Goal: Task Accomplishment & Management: Use online tool/utility

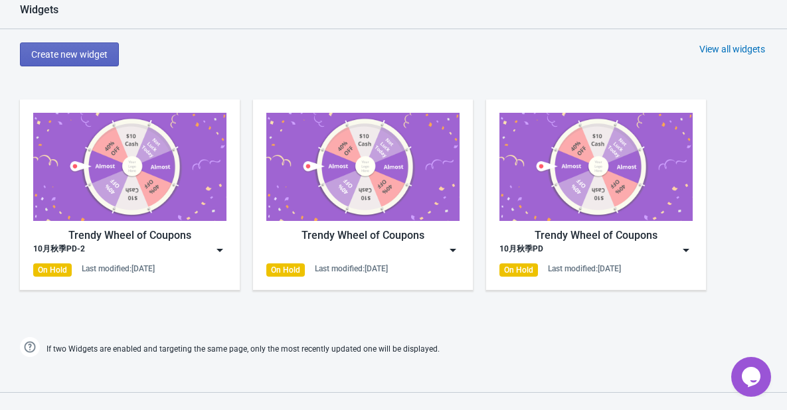
scroll to position [598, 0]
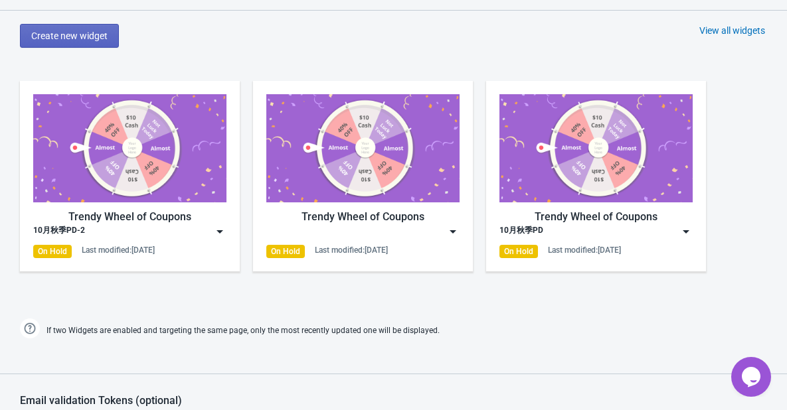
click at [452, 225] on img at bounding box center [452, 231] width 13 height 13
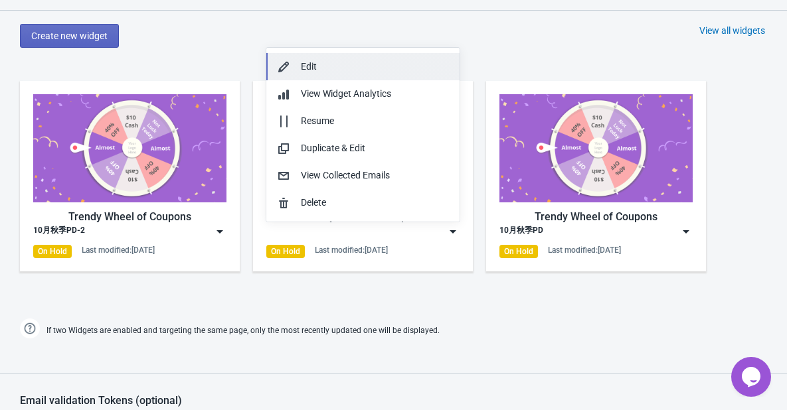
click at [349, 73] on div "Edit" at bounding box center [375, 67] width 148 height 14
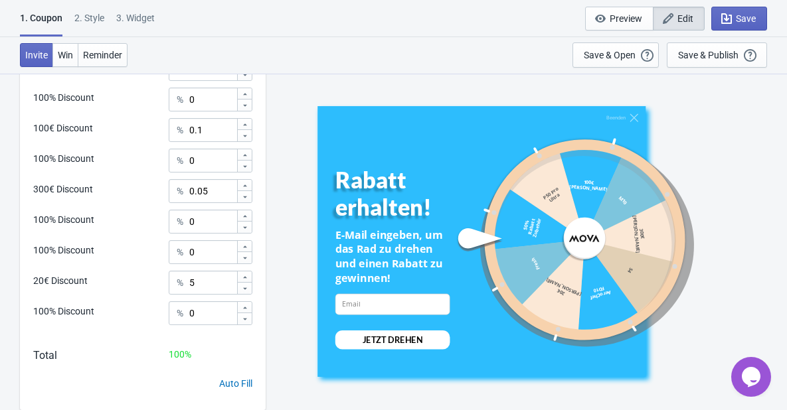
scroll to position [719, 0]
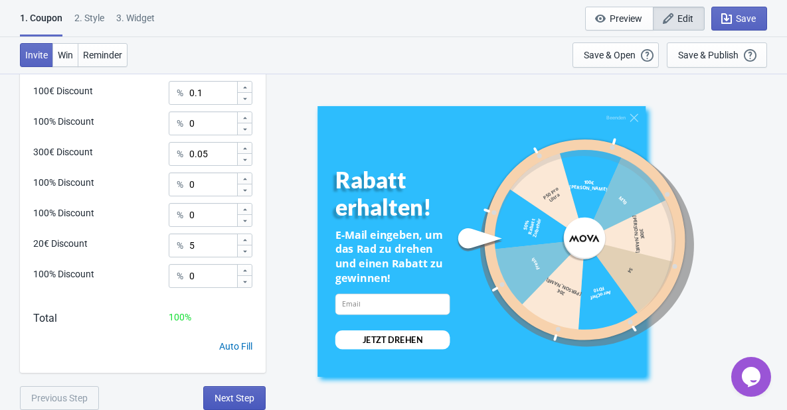
click at [249, 388] on button "Next Step" at bounding box center [234, 399] width 62 height 24
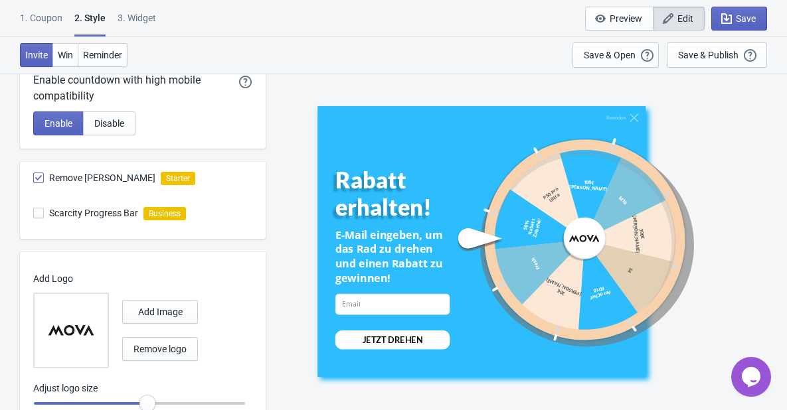
scroll to position [765, 0]
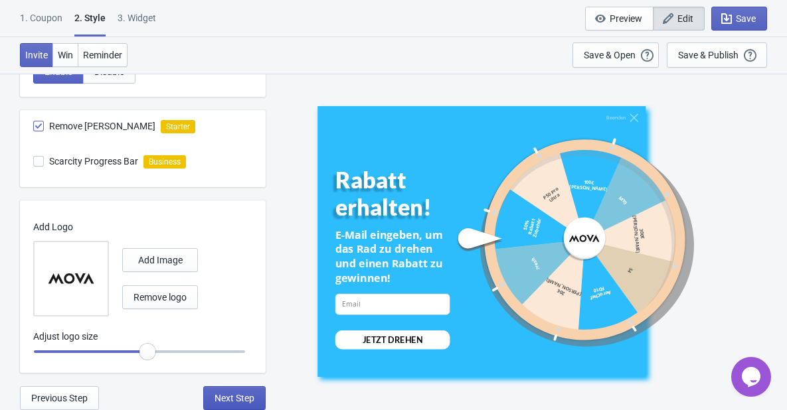
click at [244, 400] on span "Next Step" at bounding box center [235, 398] width 40 height 11
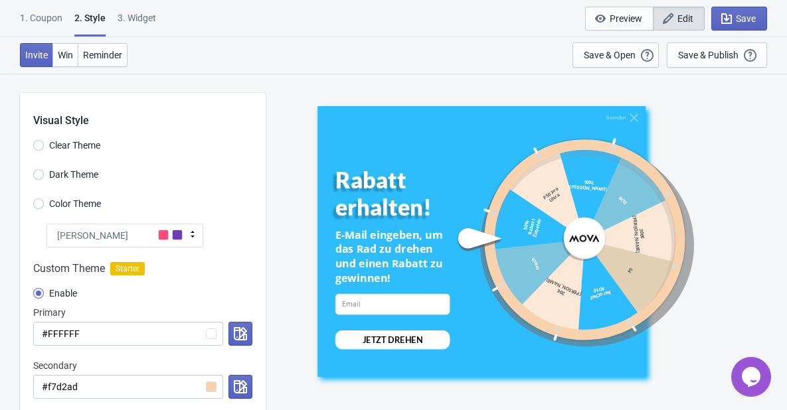
select select "specificURL"
select select "once"
select select "1"
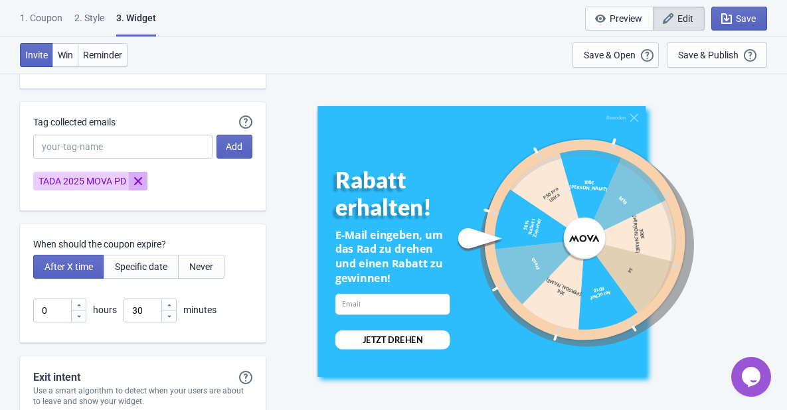
scroll to position [3520, 0]
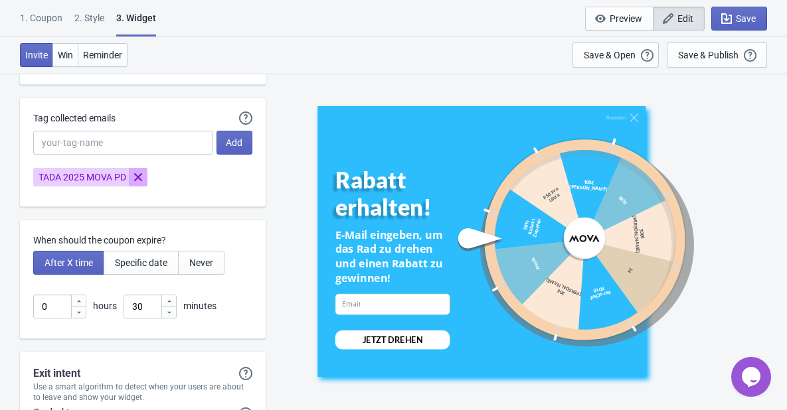
click at [142, 179] on icon "Remove TADA 2025 MOVA PD" at bounding box center [138, 177] width 8 height 8
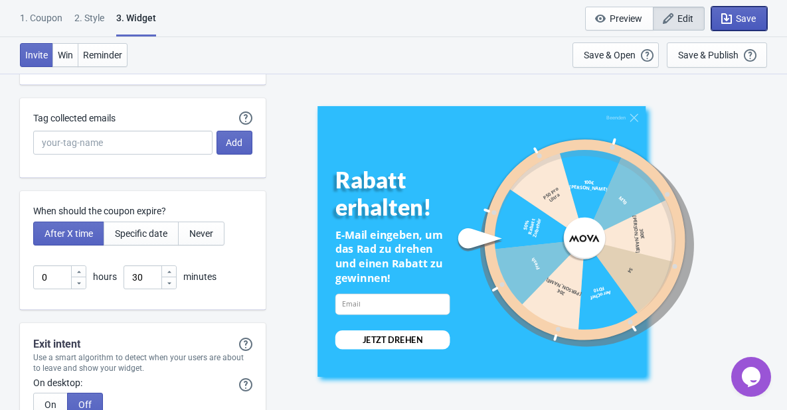
click at [737, 17] on span "Save" at bounding box center [746, 18] width 20 height 11
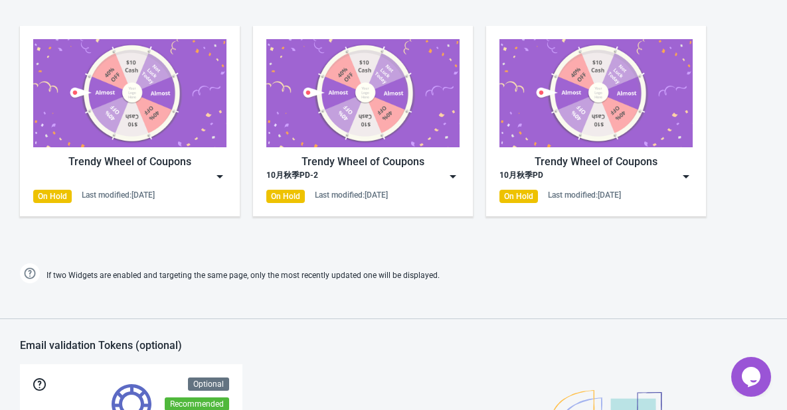
scroll to position [599, 0]
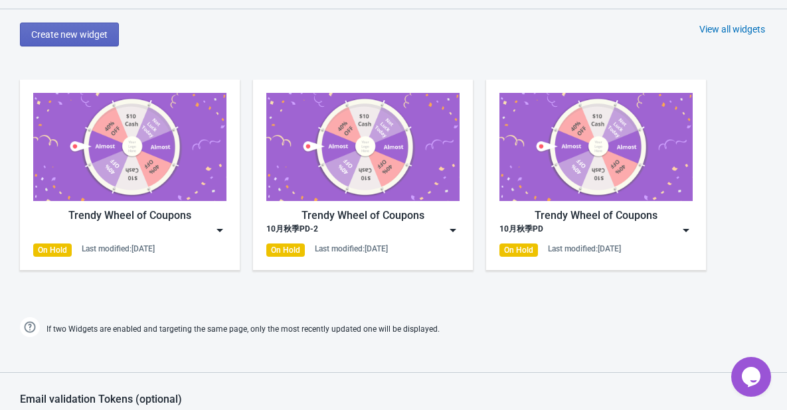
click at [453, 232] on img at bounding box center [452, 230] width 13 height 13
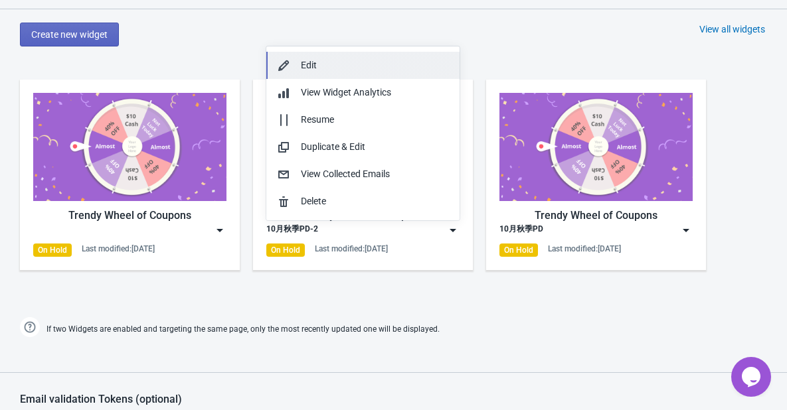
click at [344, 75] on button "Edit" at bounding box center [362, 65] width 193 height 27
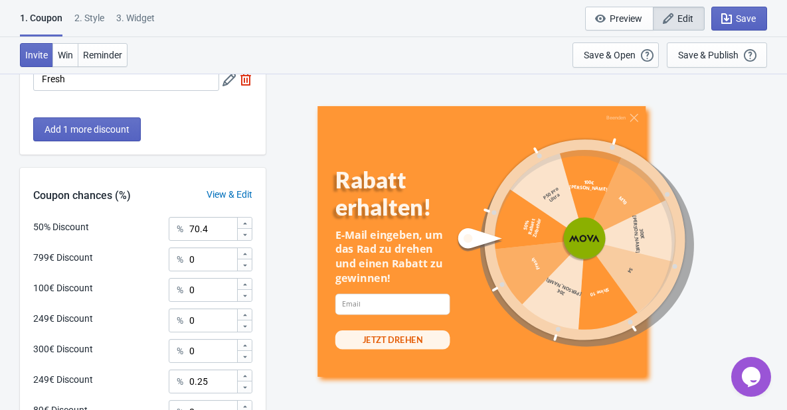
scroll to position [719, 0]
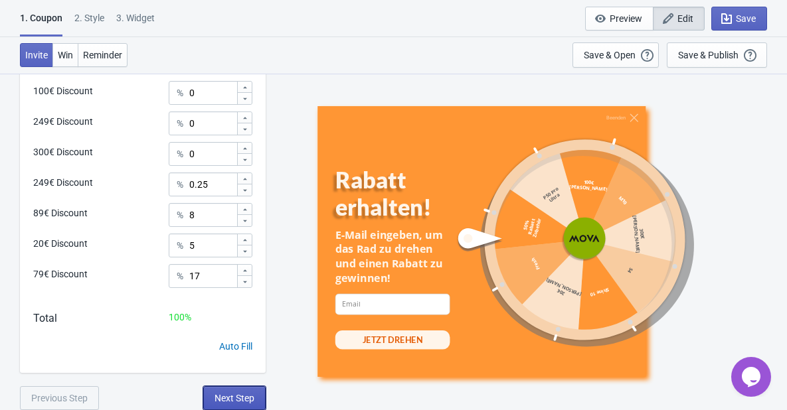
click at [243, 395] on span "Next Step" at bounding box center [235, 398] width 40 height 11
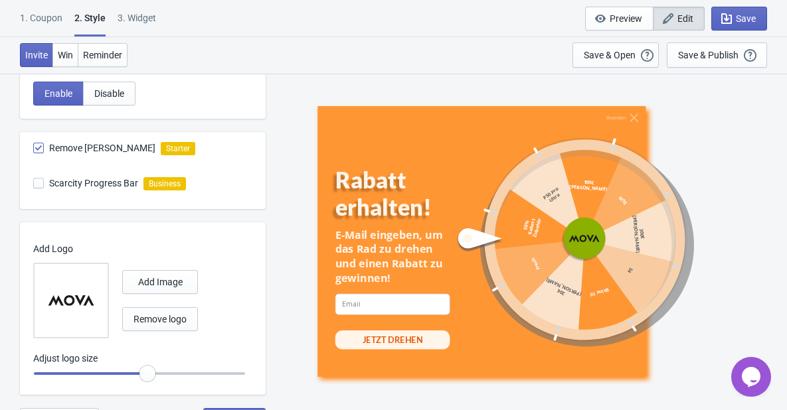
scroll to position [765, 0]
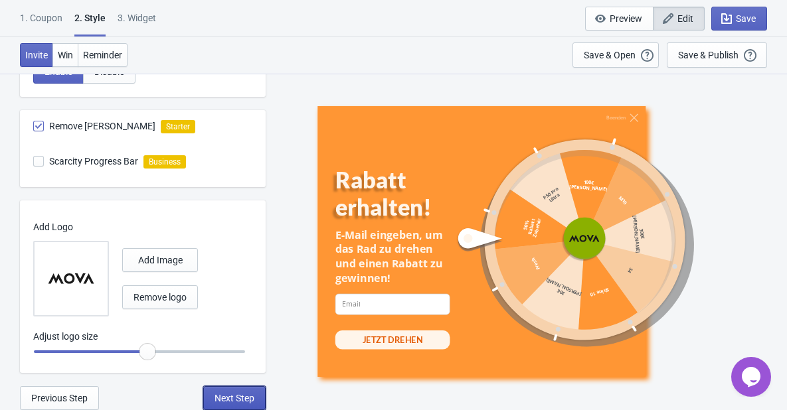
click at [238, 398] on span "Next Step" at bounding box center [235, 398] width 40 height 11
select select "specificURL"
select select "once"
select select "1"
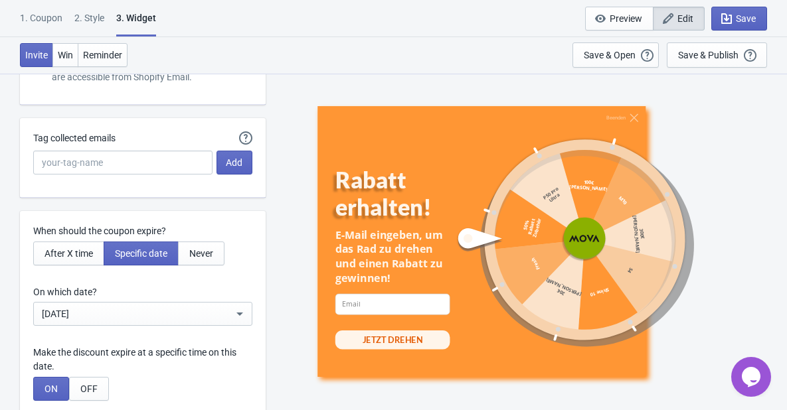
scroll to position [3520, 0]
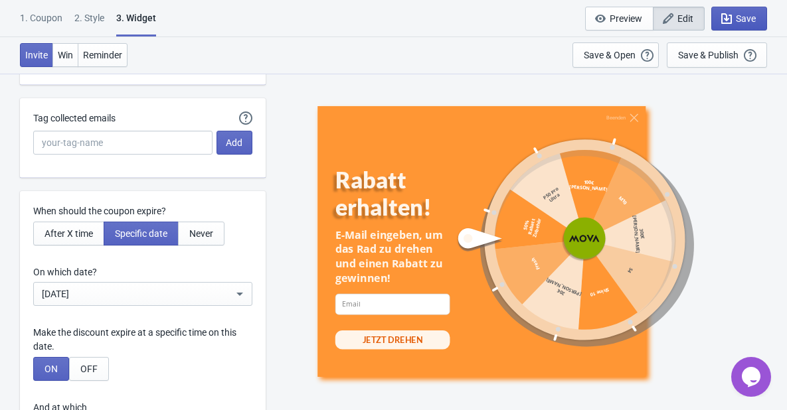
click at [736, 23] on span "Save" at bounding box center [746, 18] width 20 height 11
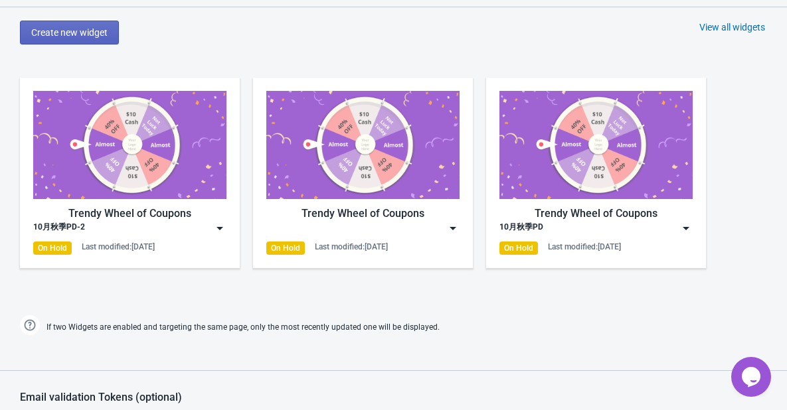
scroll to position [599, 0]
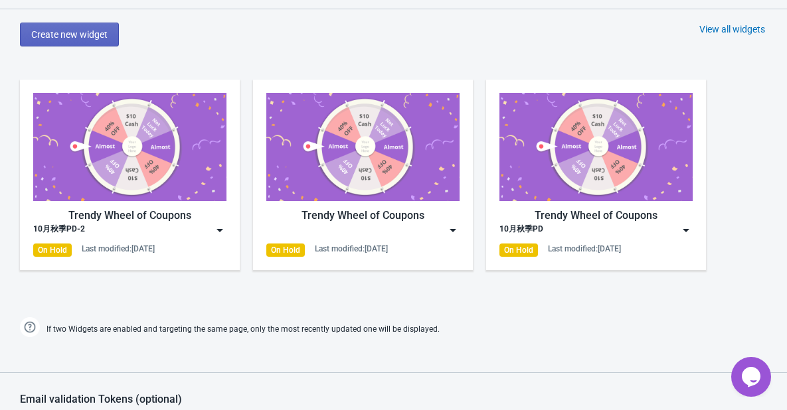
click at [224, 229] on img at bounding box center [219, 230] width 13 height 13
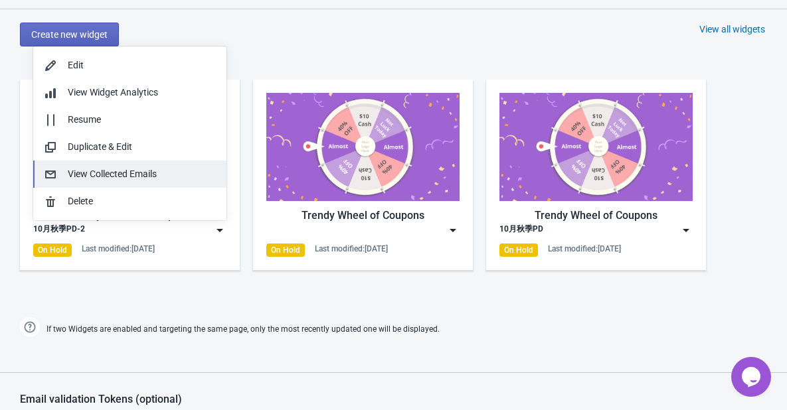
click at [139, 171] on div "View Collected Emails" at bounding box center [142, 174] width 148 height 14
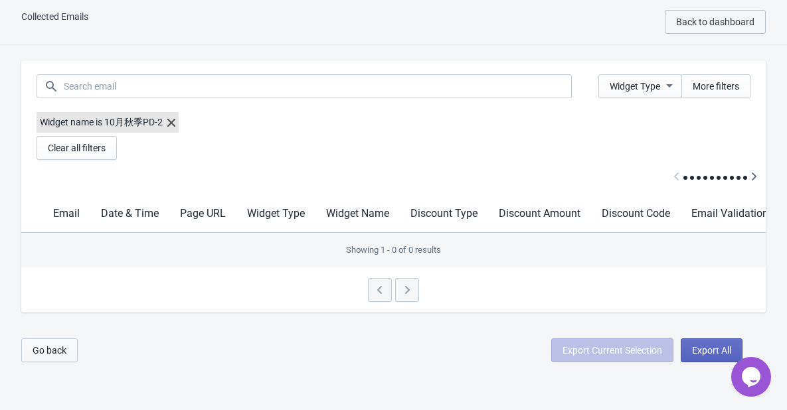
click at [66, 353] on button "Go back" at bounding box center [49, 351] width 56 height 24
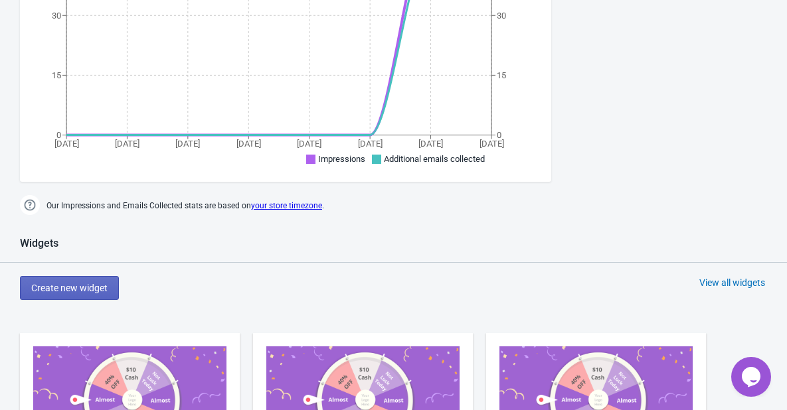
scroll to position [744, 0]
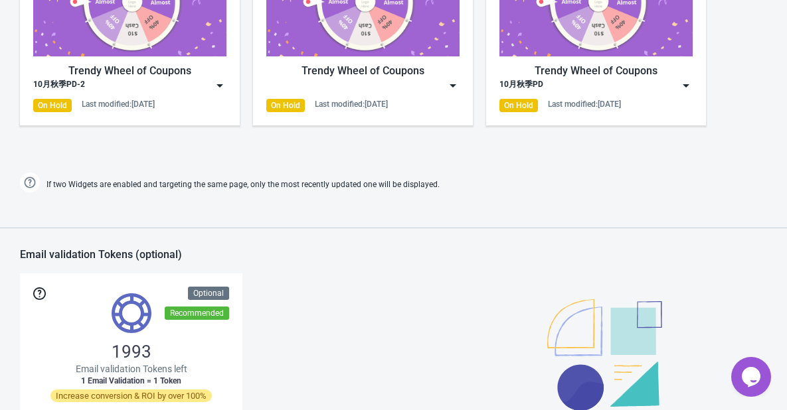
click at [218, 87] on img at bounding box center [219, 85] width 13 height 13
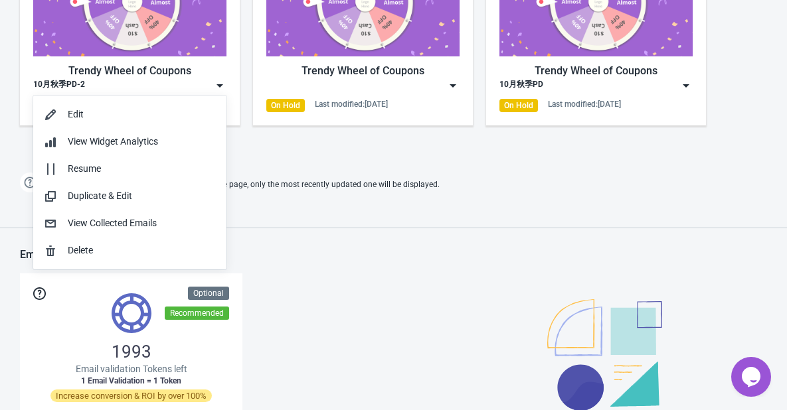
click at [277, 168] on div "Widgets Create new widget View all widgets Trendy Wheel of Coupons 10月秋季PD-2 On…" at bounding box center [393, 17] width 787 height 357
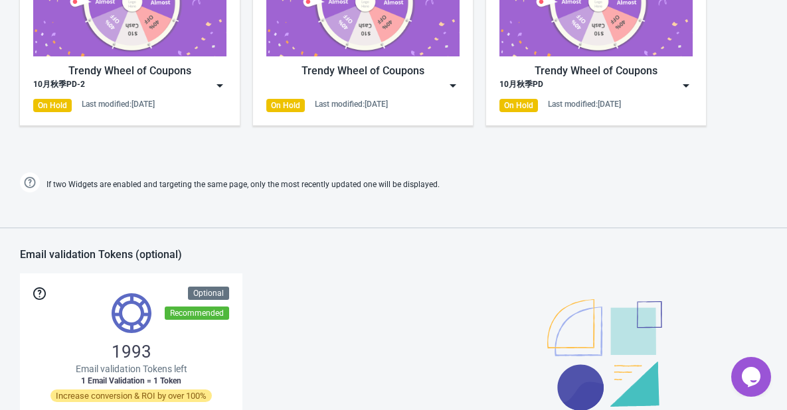
click at [685, 88] on img at bounding box center [686, 85] width 13 height 13
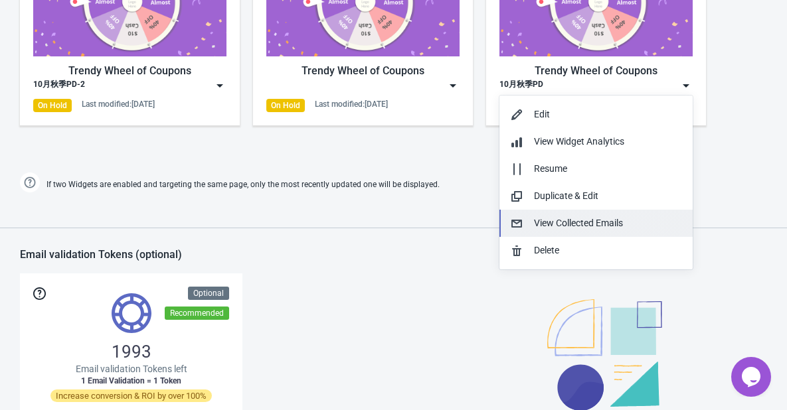
click at [571, 214] on button "View Collected Emails" at bounding box center [595, 223] width 193 height 27
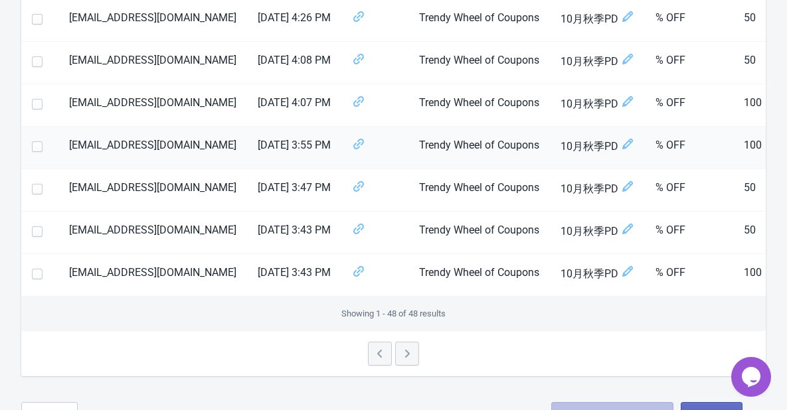
scroll to position [2025, 0]
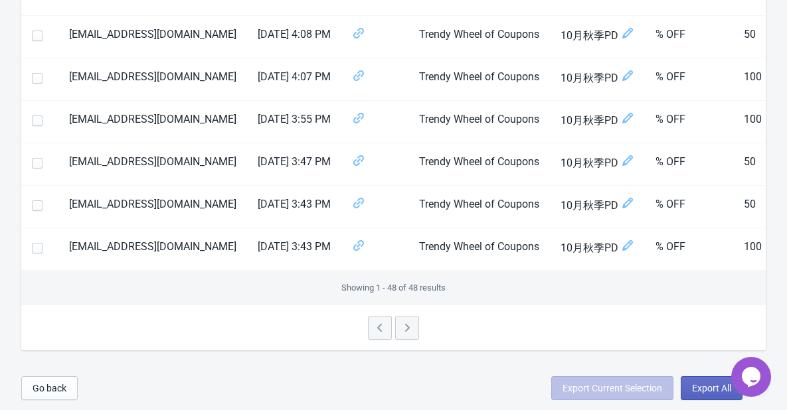
click at [409, 323] on div at bounding box center [393, 328] width 745 height 45
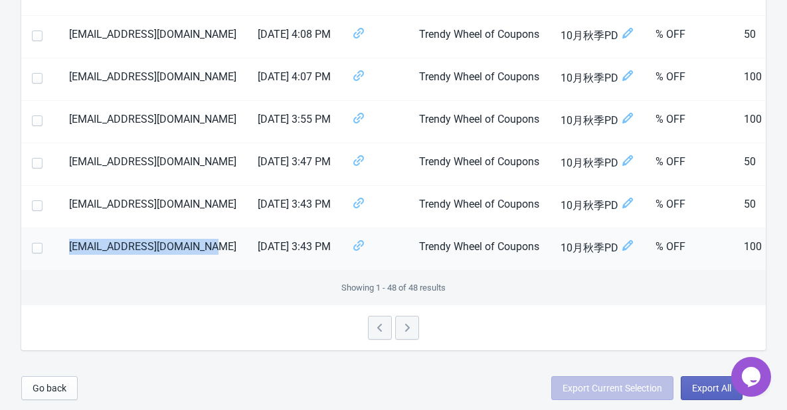
drag, startPoint x: 68, startPoint y: 234, endPoint x: 194, endPoint y: 248, distance: 126.2
click at [194, 248] on td "jiayi.yao1@concentrix.com" at bounding box center [152, 249] width 189 height 43
copy td "jiayi.yao1@concentrix.com"
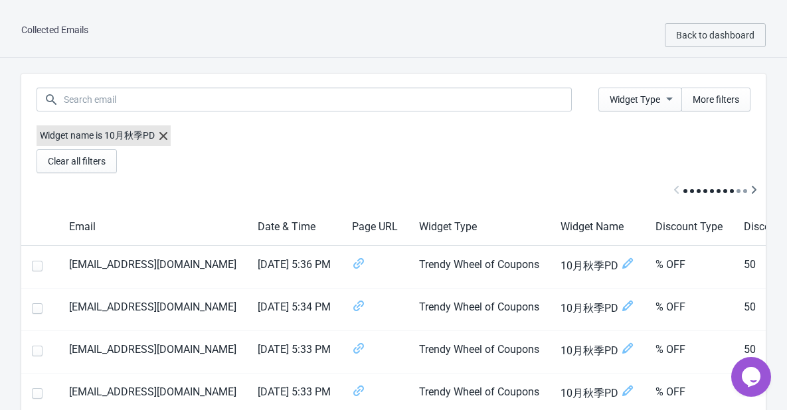
scroll to position [0, 0]
click at [717, 32] on span "Back to dashboard" at bounding box center [715, 35] width 78 height 11
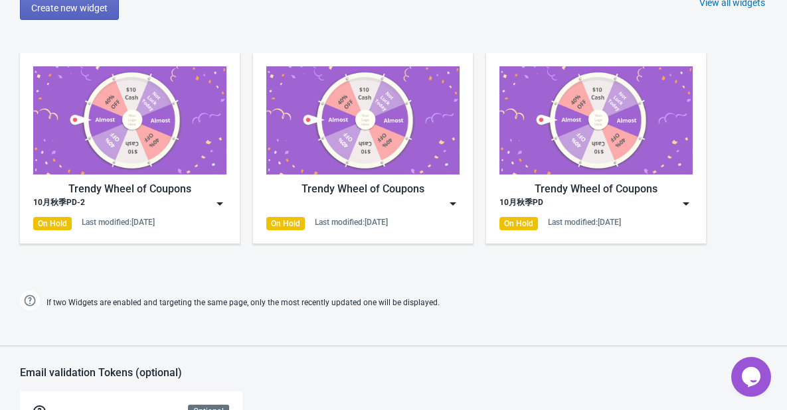
scroll to position [664, 0]
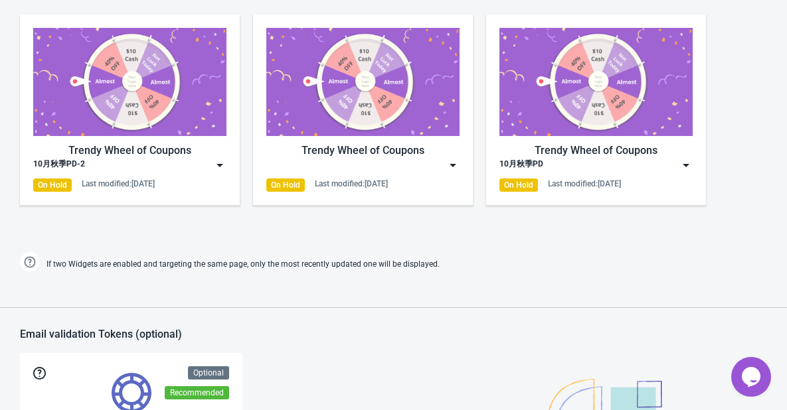
click at [220, 167] on img at bounding box center [219, 165] width 13 height 13
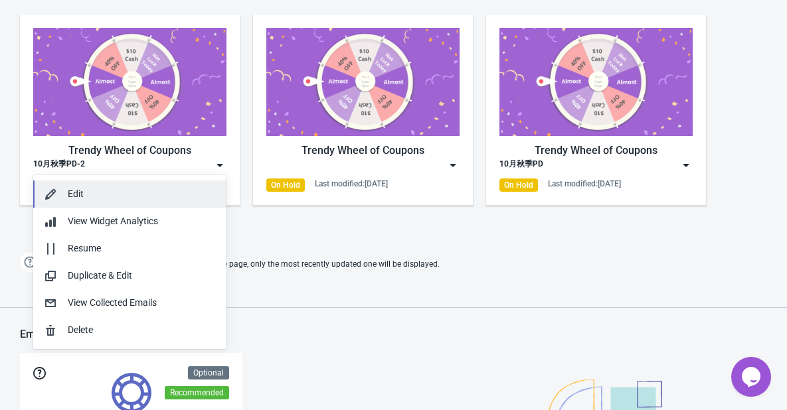
click at [168, 186] on button "Edit" at bounding box center [129, 194] width 193 height 27
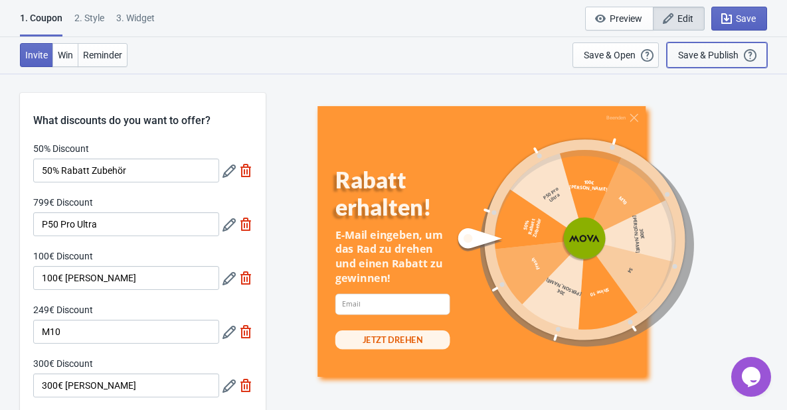
click at [712, 52] on div "Save & Publish" at bounding box center [708, 55] width 60 height 11
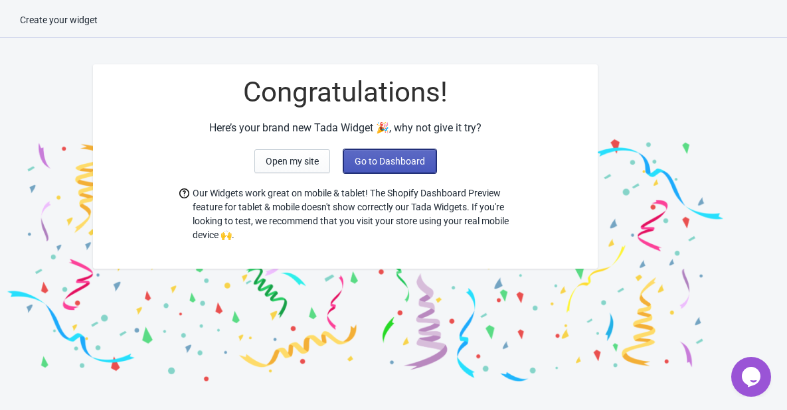
click at [395, 168] on button "Go to Dashboard" at bounding box center [389, 161] width 93 height 24
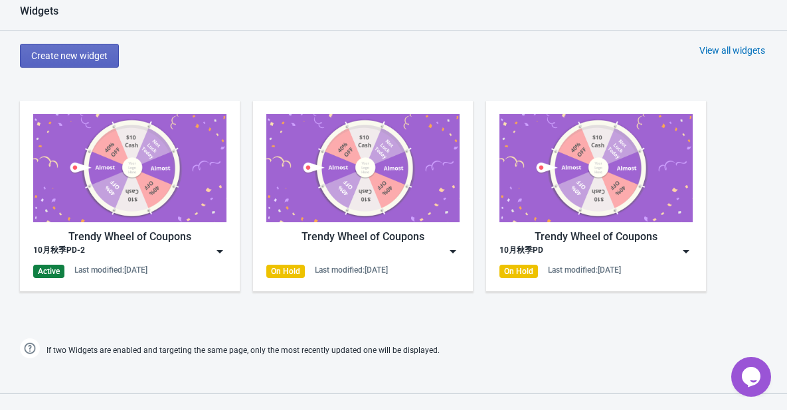
scroll to position [598, 0]
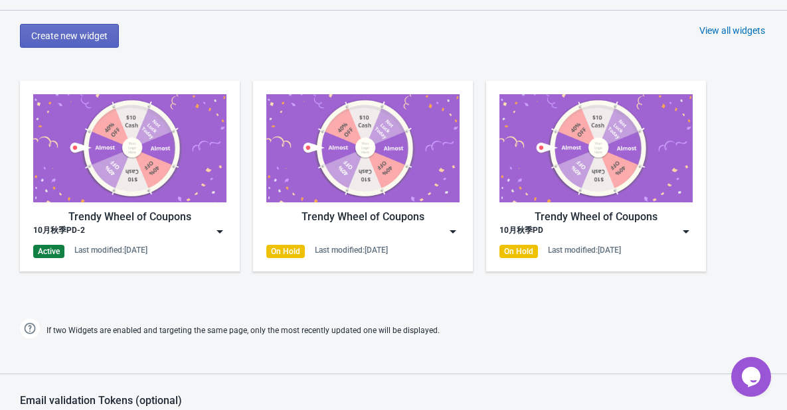
click at [221, 232] on img at bounding box center [219, 231] width 13 height 13
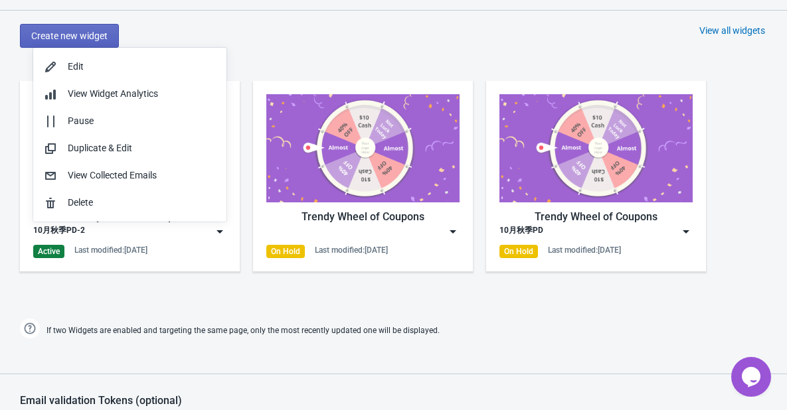
click at [292, 50] on div "Widgets Create new widget View all widgets Trendy Wheel of Coupons 10月秋季PD-2 Ac…" at bounding box center [393, 163] width 787 height 357
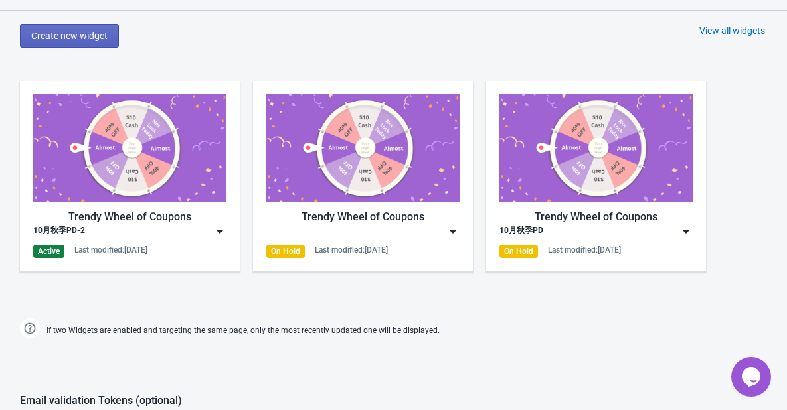
click at [219, 225] on img at bounding box center [219, 231] width 13 height 13
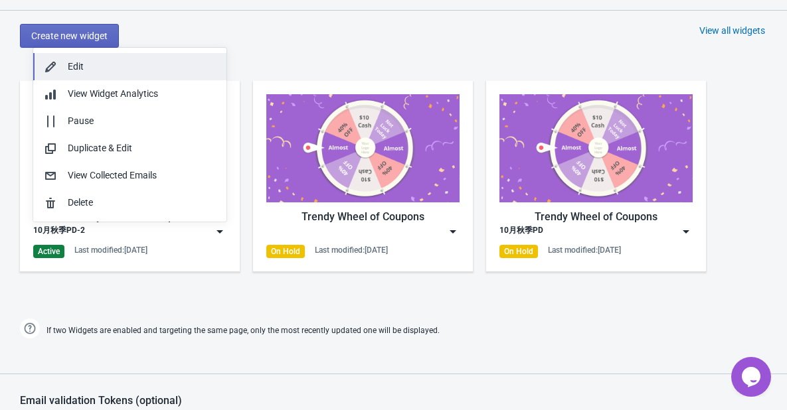
click at [146, 69] on div "Edit" at bounding box center [142, 67] width 148 height 14
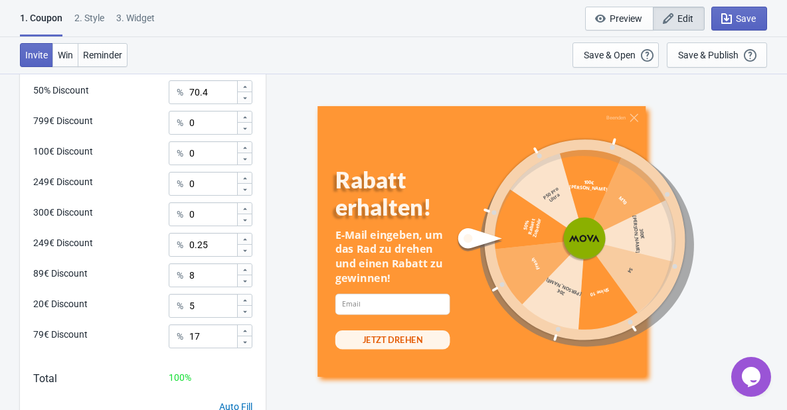
scroll to position [719, 0]
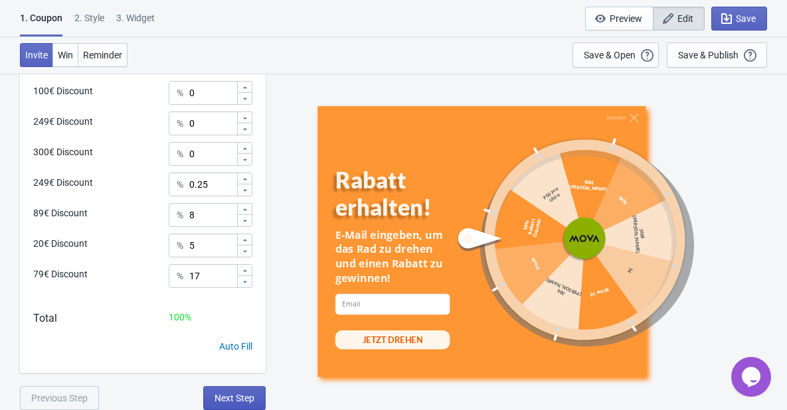
click at [243, 393] on span "Next Step" at bounding box center [235, 398] width 40 height 11
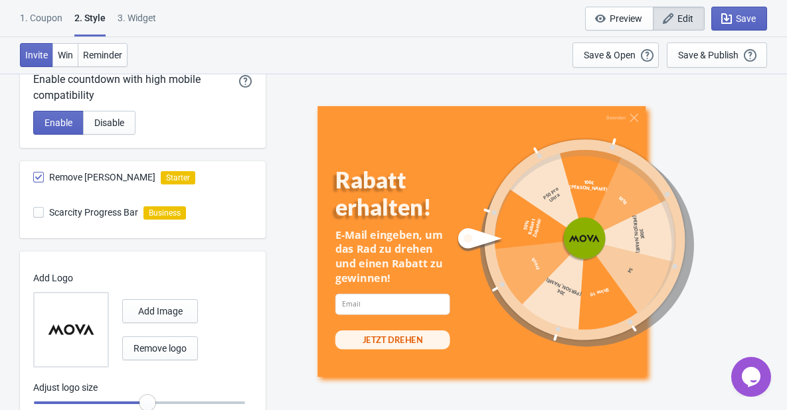
scroll to position [765, 0]
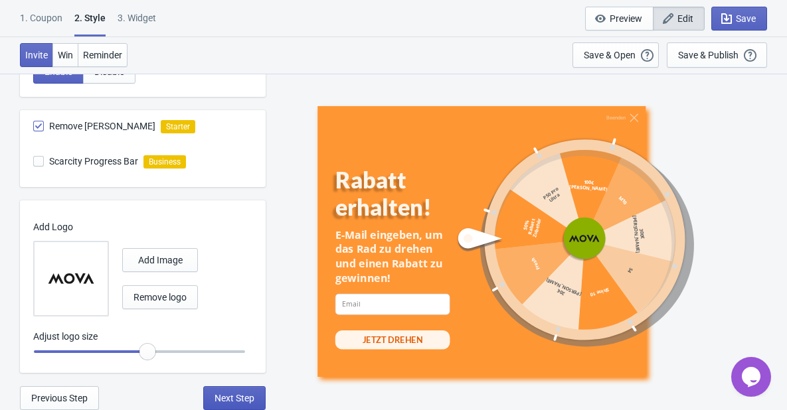
click at [250, 395] on span "Next Step" at bounding box center [235, 398] width 40 height 11
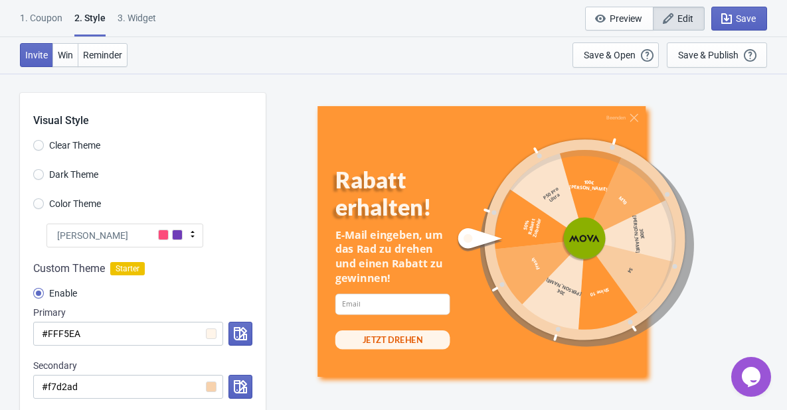
select select "specificURL"
select select "once"
select select "1"
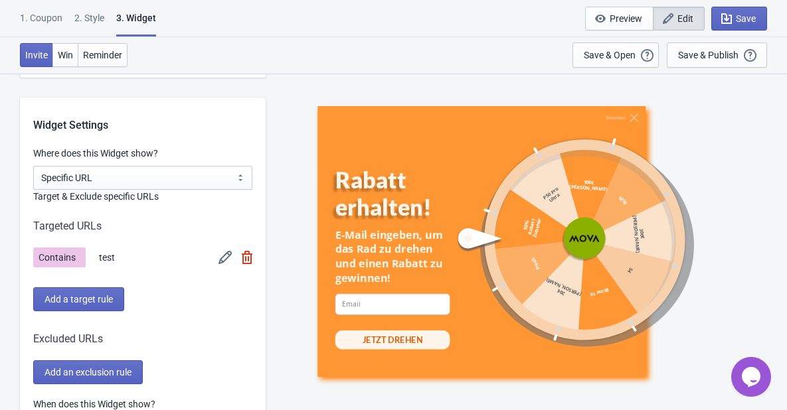
scroll to position [996, 0]
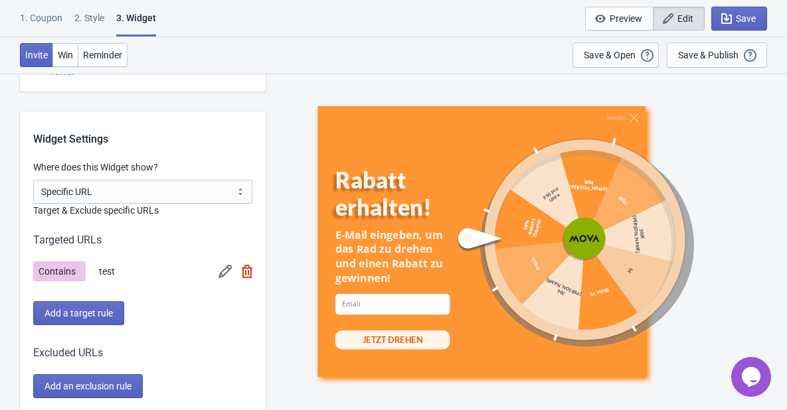
click at [221, 270] on img at bounding box center [225, 271] width 13 height 13
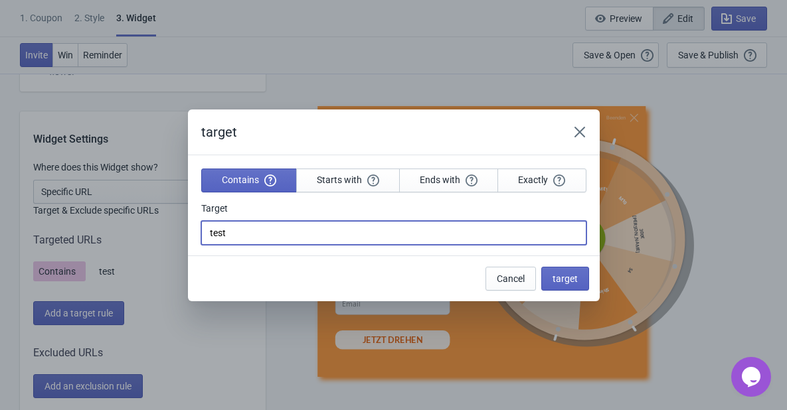
click at [288, 221] on input "test" at bounding box center [393, 233] width 385 height 24
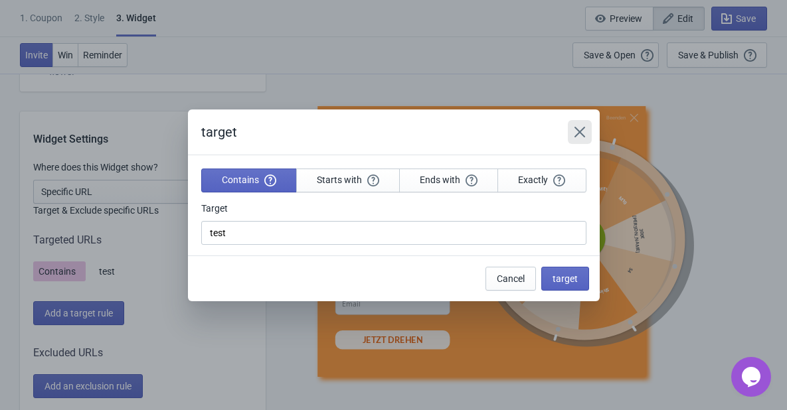
click at [577, 128] on icon "Close" at bounding box center [579, 132] width 13 height 13
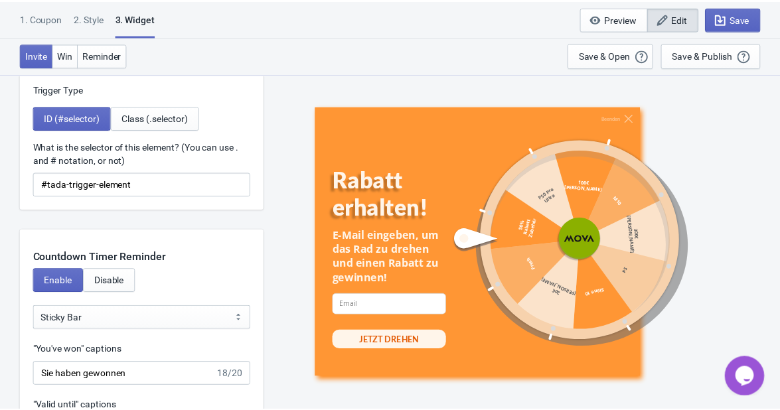
scroll to position [1594, 0]
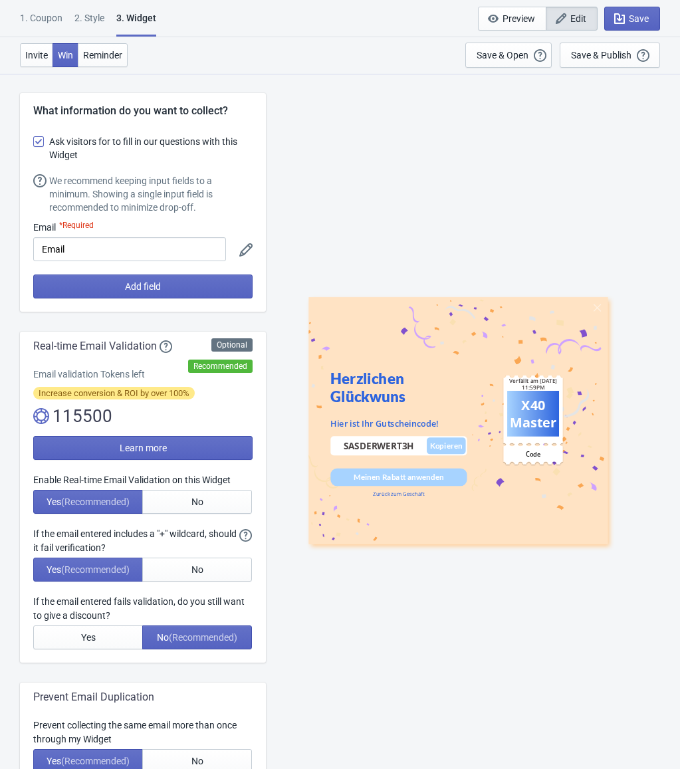
select select "specificURL"
select select "once"
select select "middle_left"
select select "1"
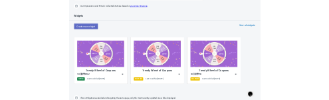
scroll to position [598, 0]
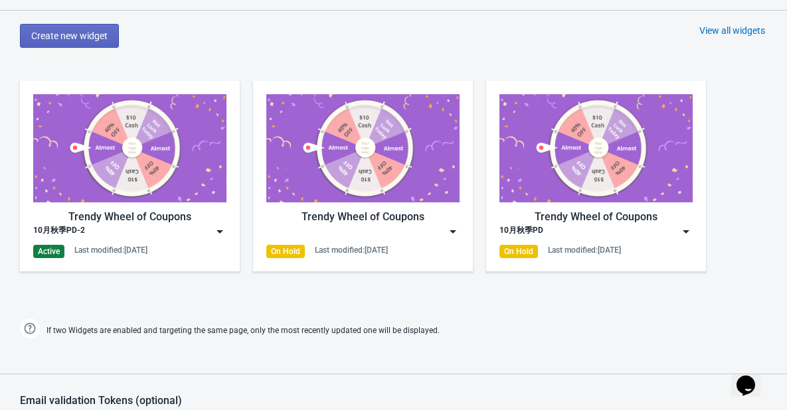
click at [219, 227] on img at bounding box center [219, 231] width 13 height 13
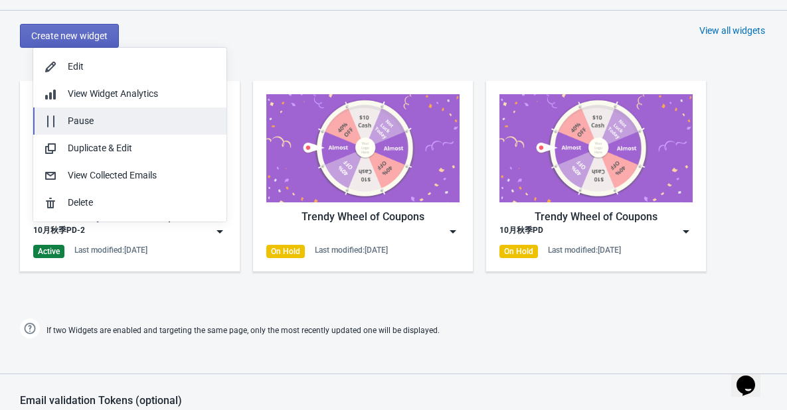
click at [138, 128] on div "Pause" at bounding box center [142, 121] width 148 height 14
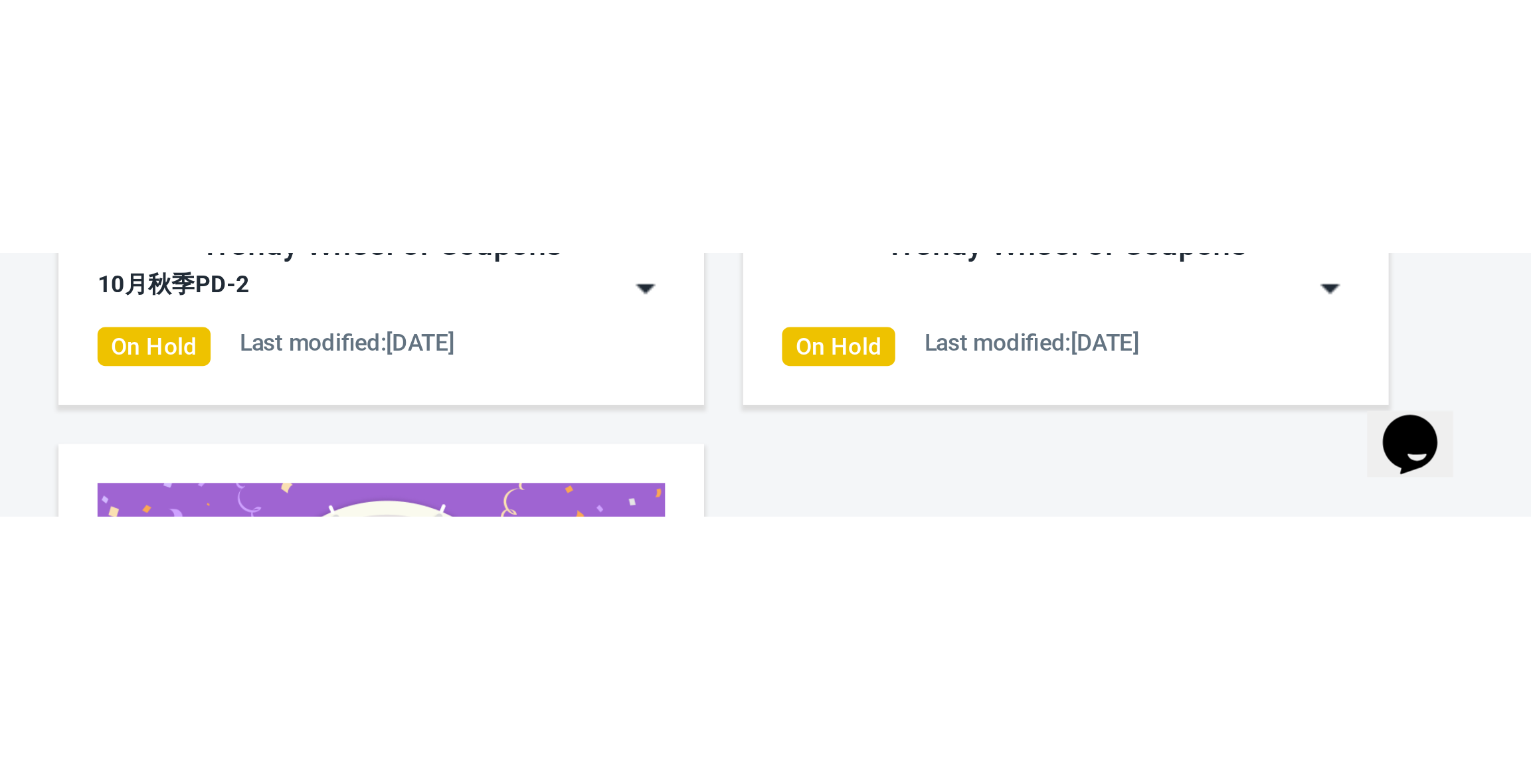
scroll to position [639, 0]
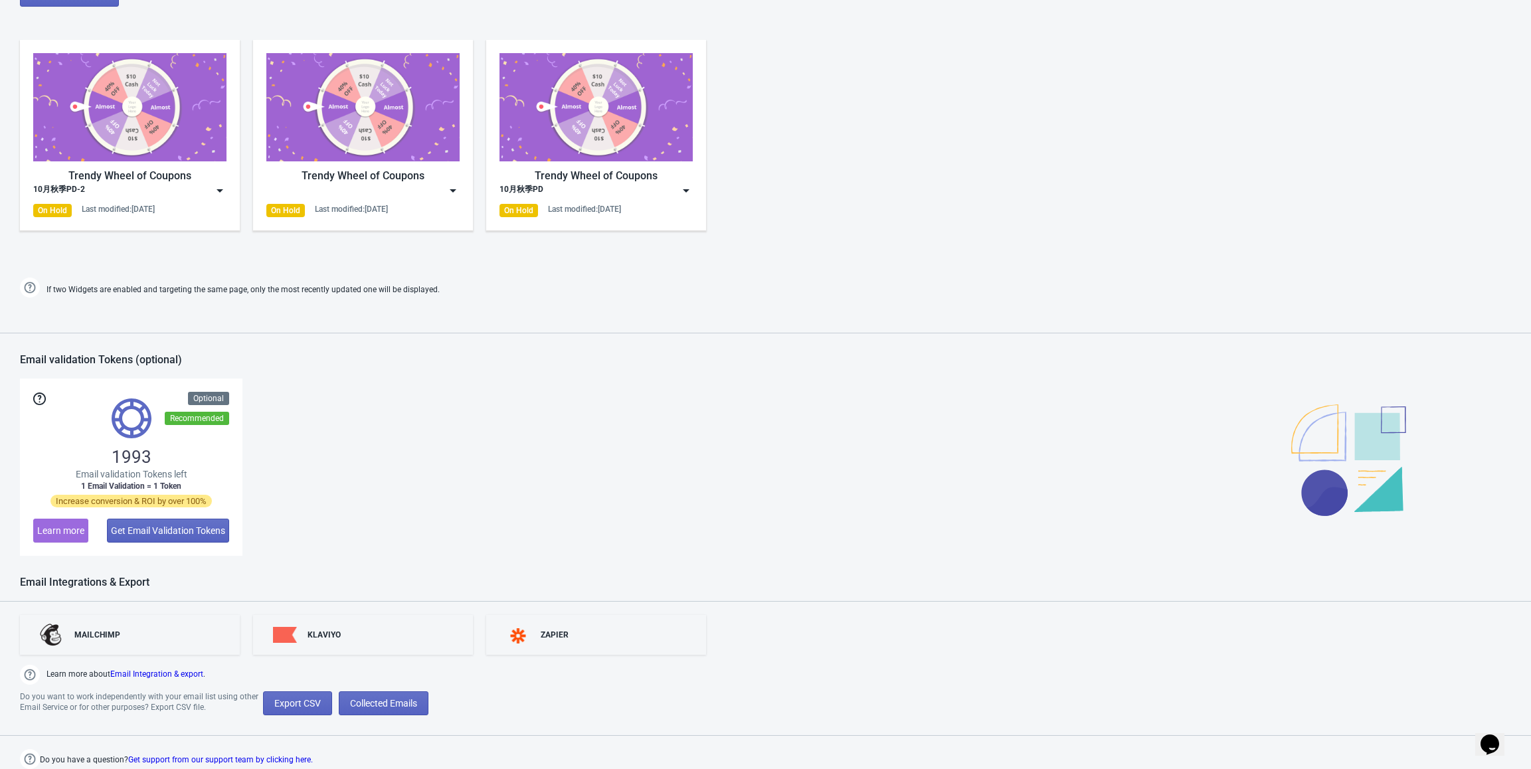
click at [786, 410] on div "Opens Chat This icon Opens the chat window." at bounding box center [1489, 744] width 21 height 21
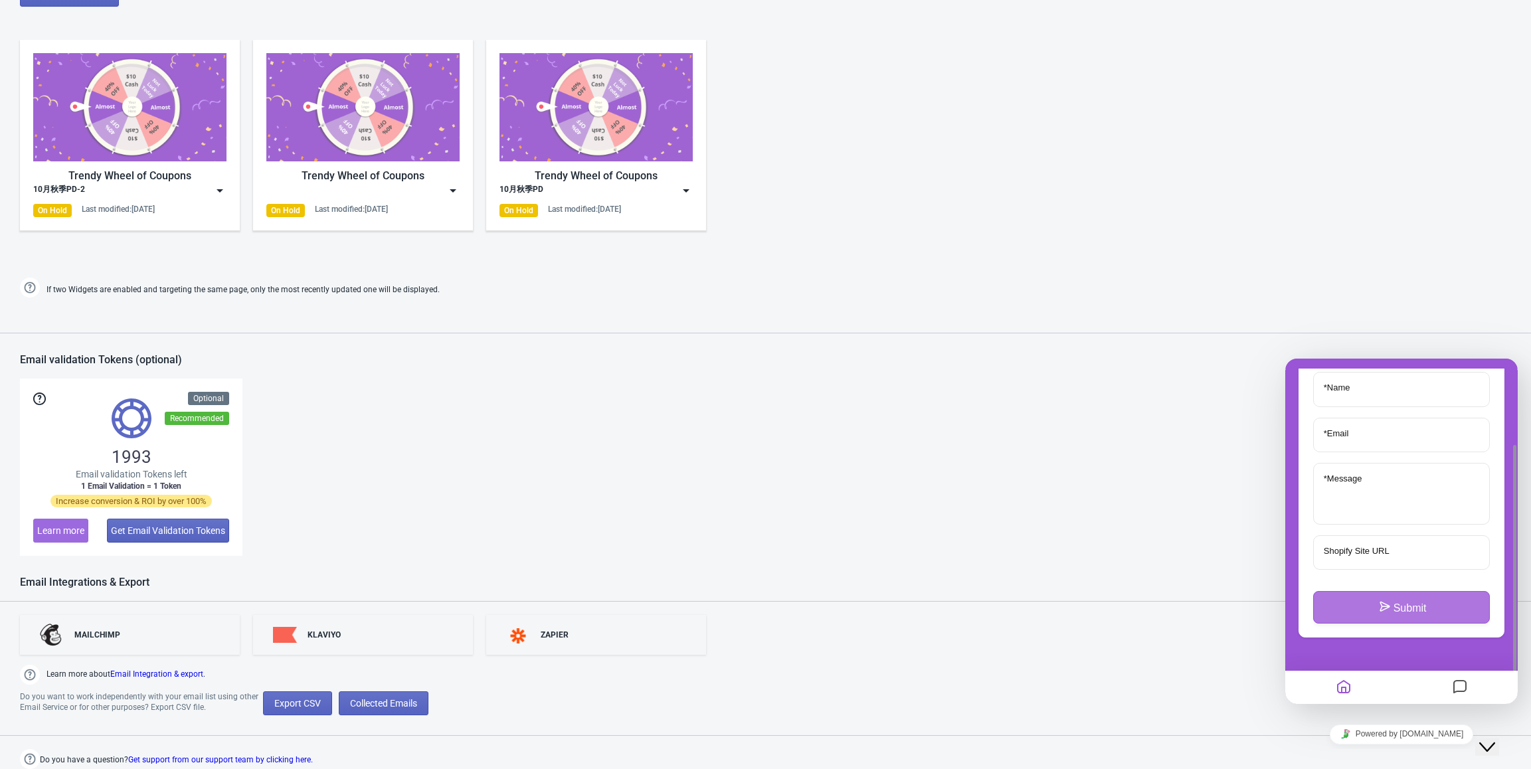
click at [786, 410] on button "Submit" at bounding box center [1401, 607] width 177 height 32
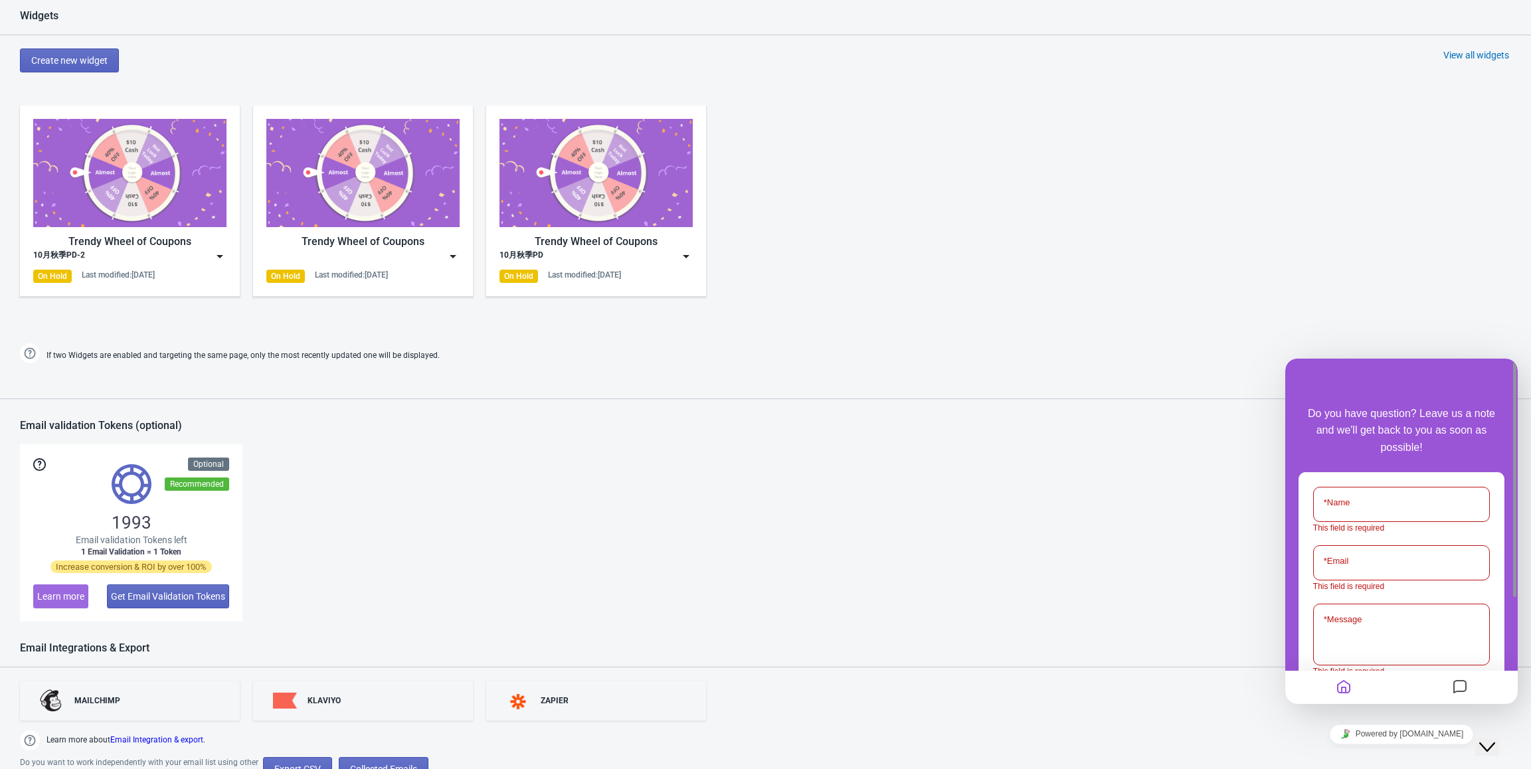
scroll to position [573, 0]
click at [786, 410] on input "* Name" at bounding box center [1401, 504] width 177 height 35
type input "Phoebe"
click at [786, 410] on div "* Email This field is required" at bounding box center [1401, 557] width 177 height 48
type input "lch9710@gmail.com"
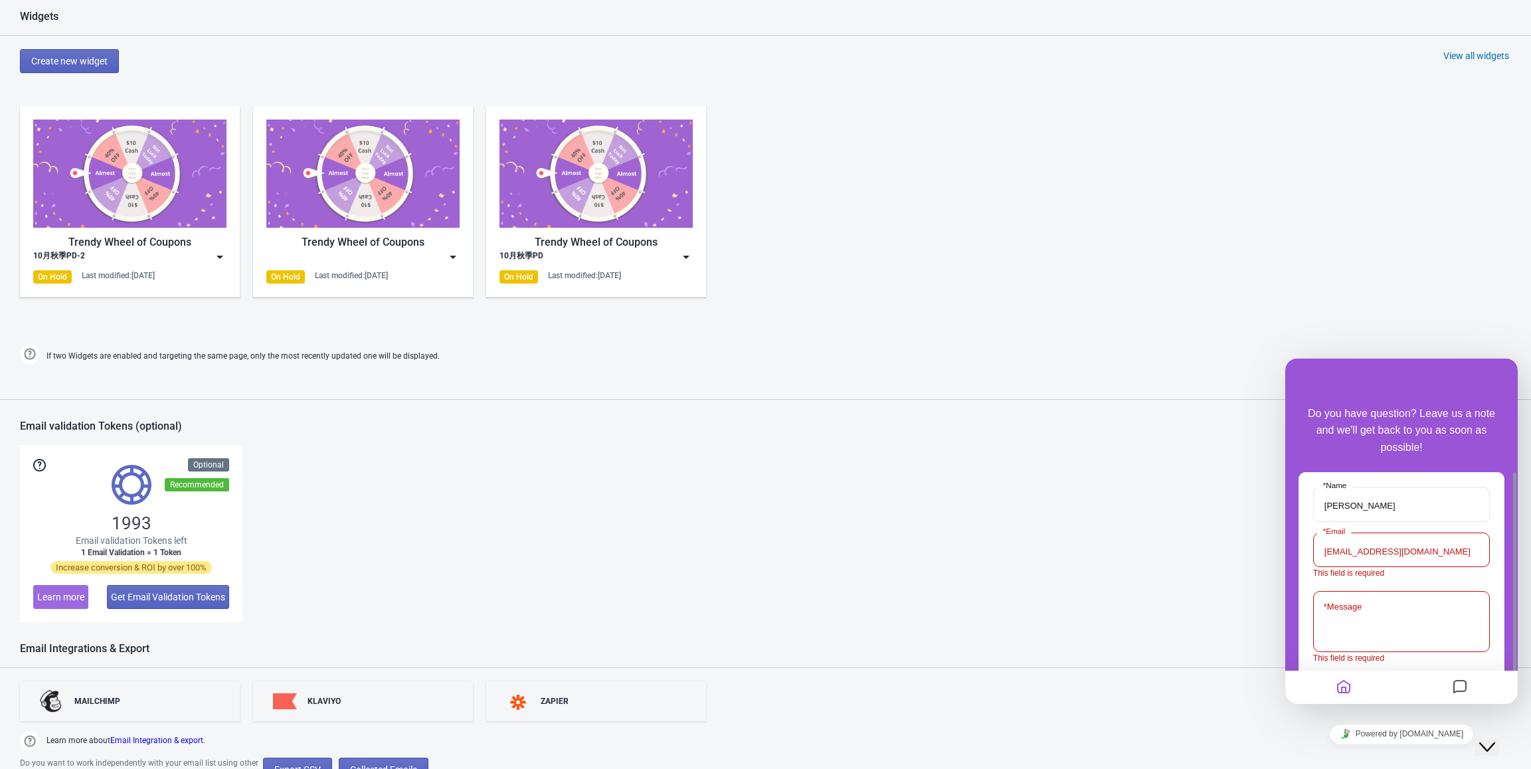
scroll to position [133, 0]
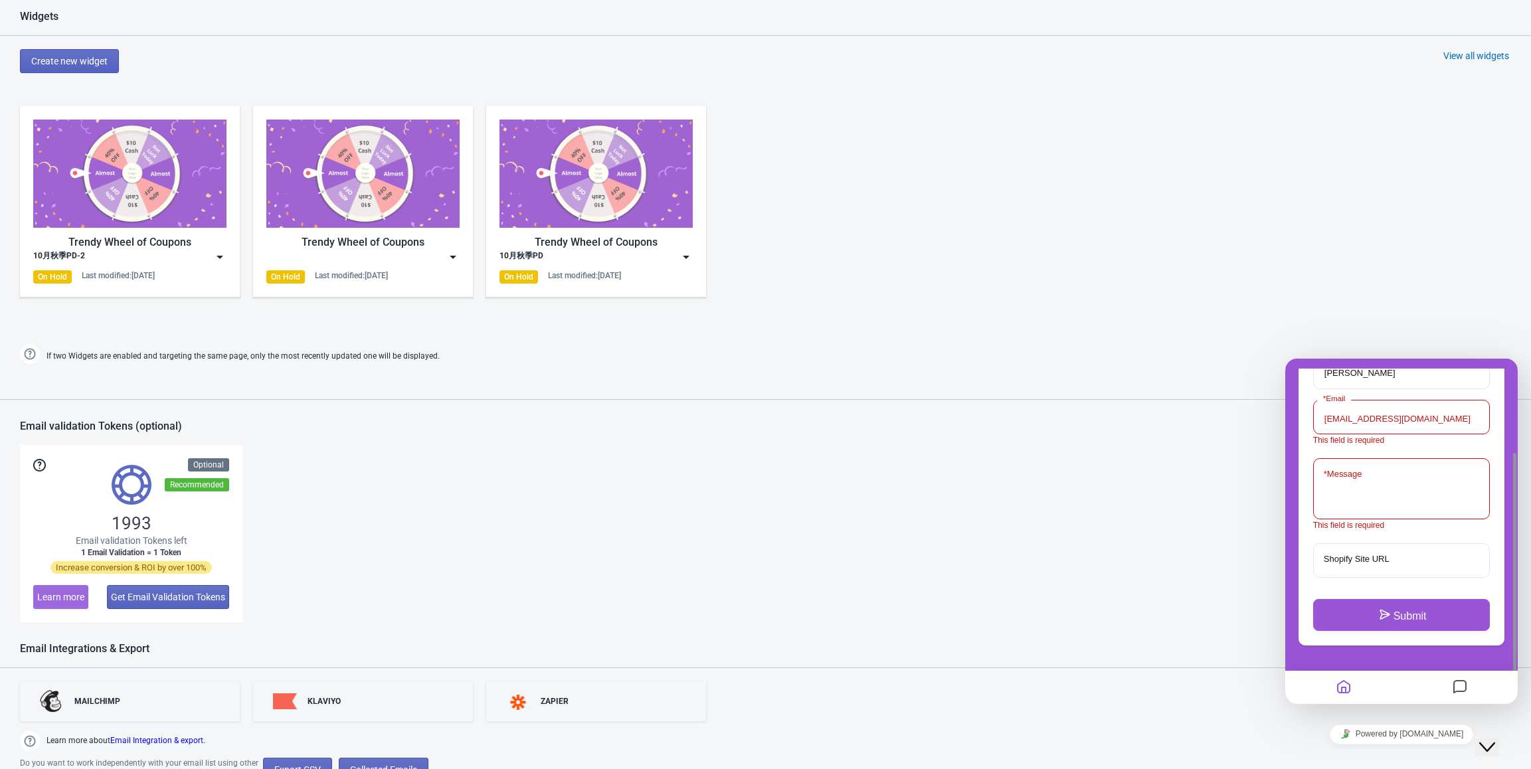
click at [786, 410] on icon "Messages" at bounding box center [1460, 688] width 16 height 26
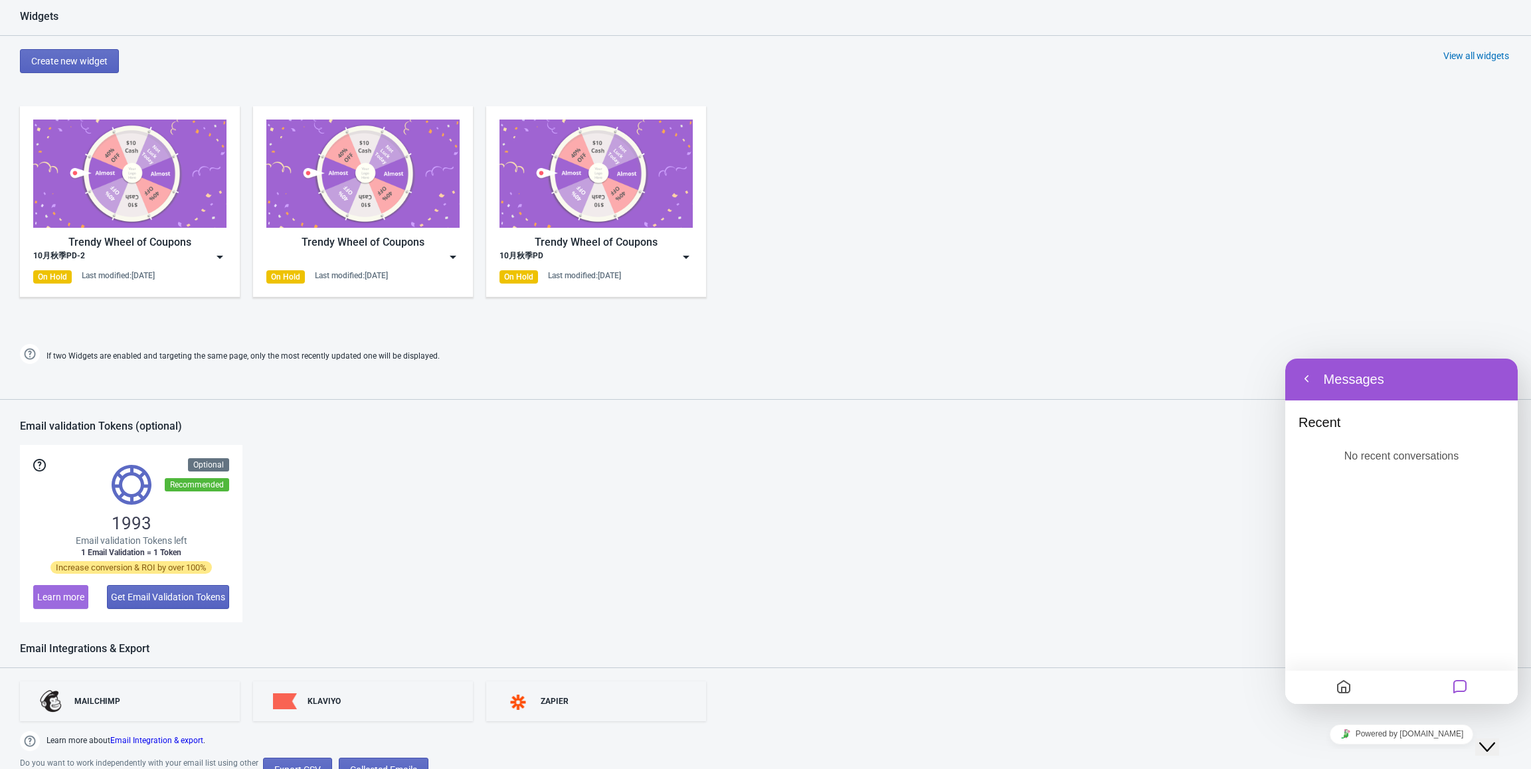
click at [786, 410] on icon "Home" at bounding box center [1344, 688] width 16 height 26
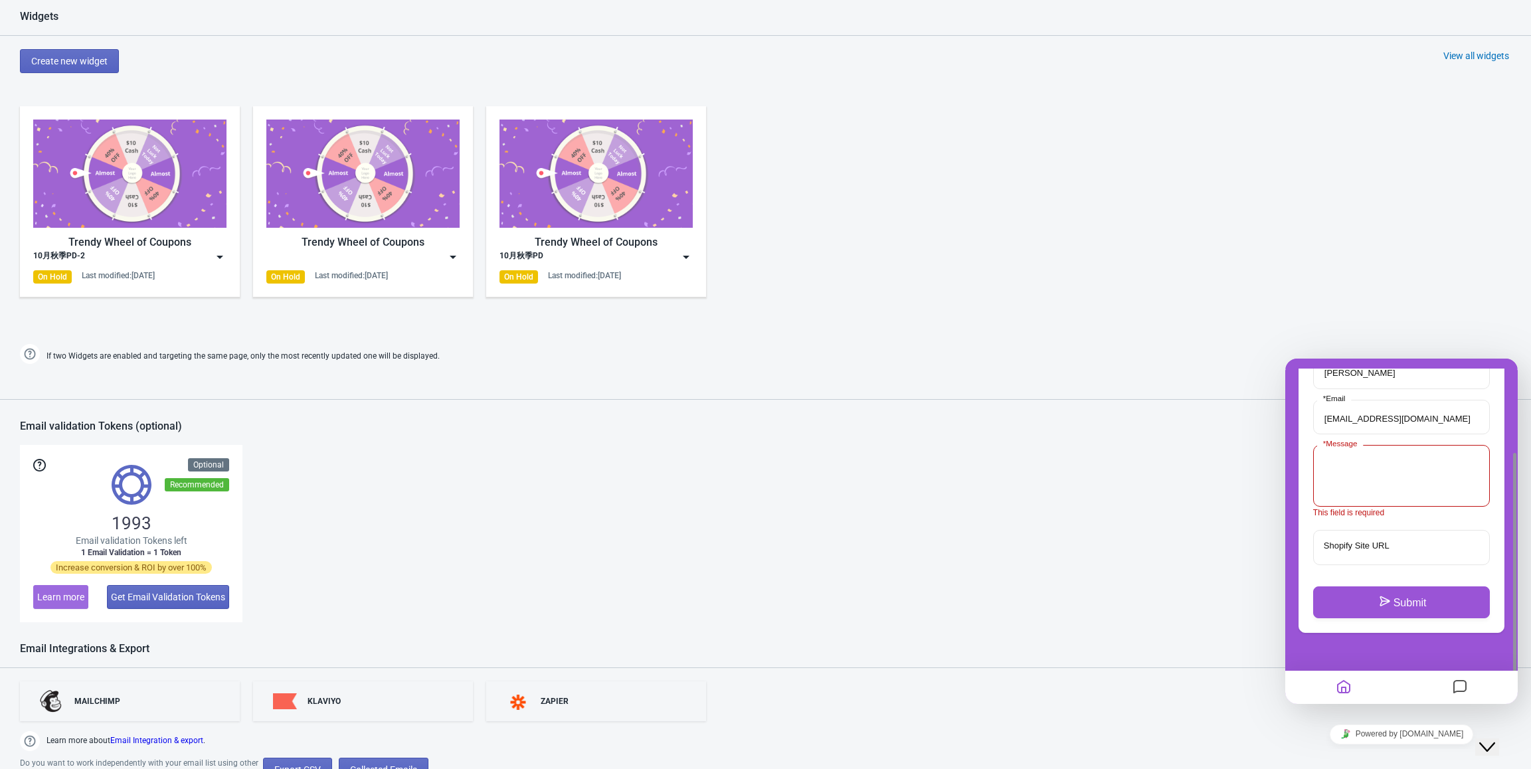
click at [786, 410] on textarea "* Message" at bounding box center [1401, 476] width 177 height 62
paste textarea "Hello, how do you solve the memory function of your turntable? After I copied t…"
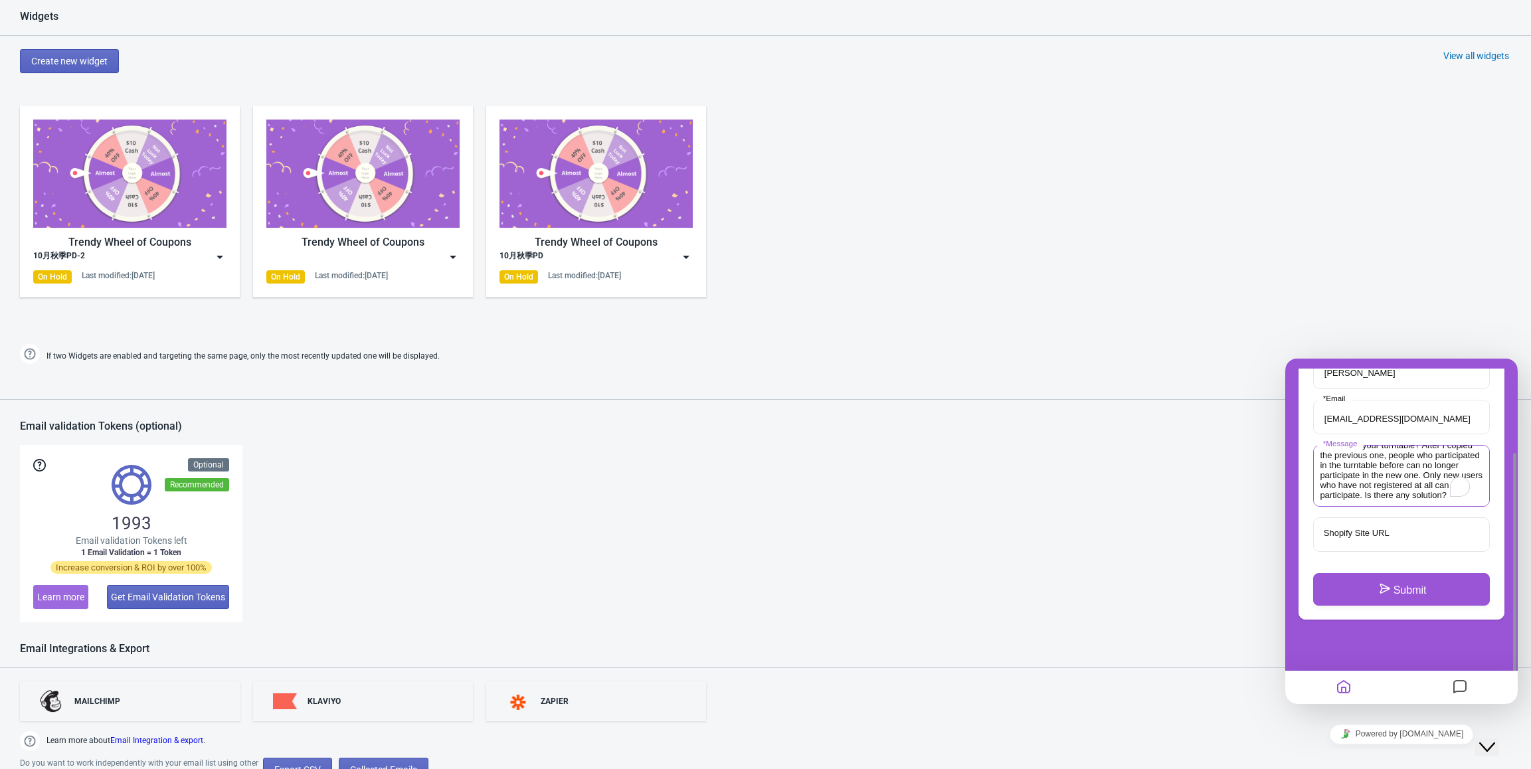
type textarea "Hello, how do you solve the memory function of your turntable? After I copied t…"
click at [786, 410] on input "Shopify Site URL" at bounding box center [1401, 534] width 177 height 35
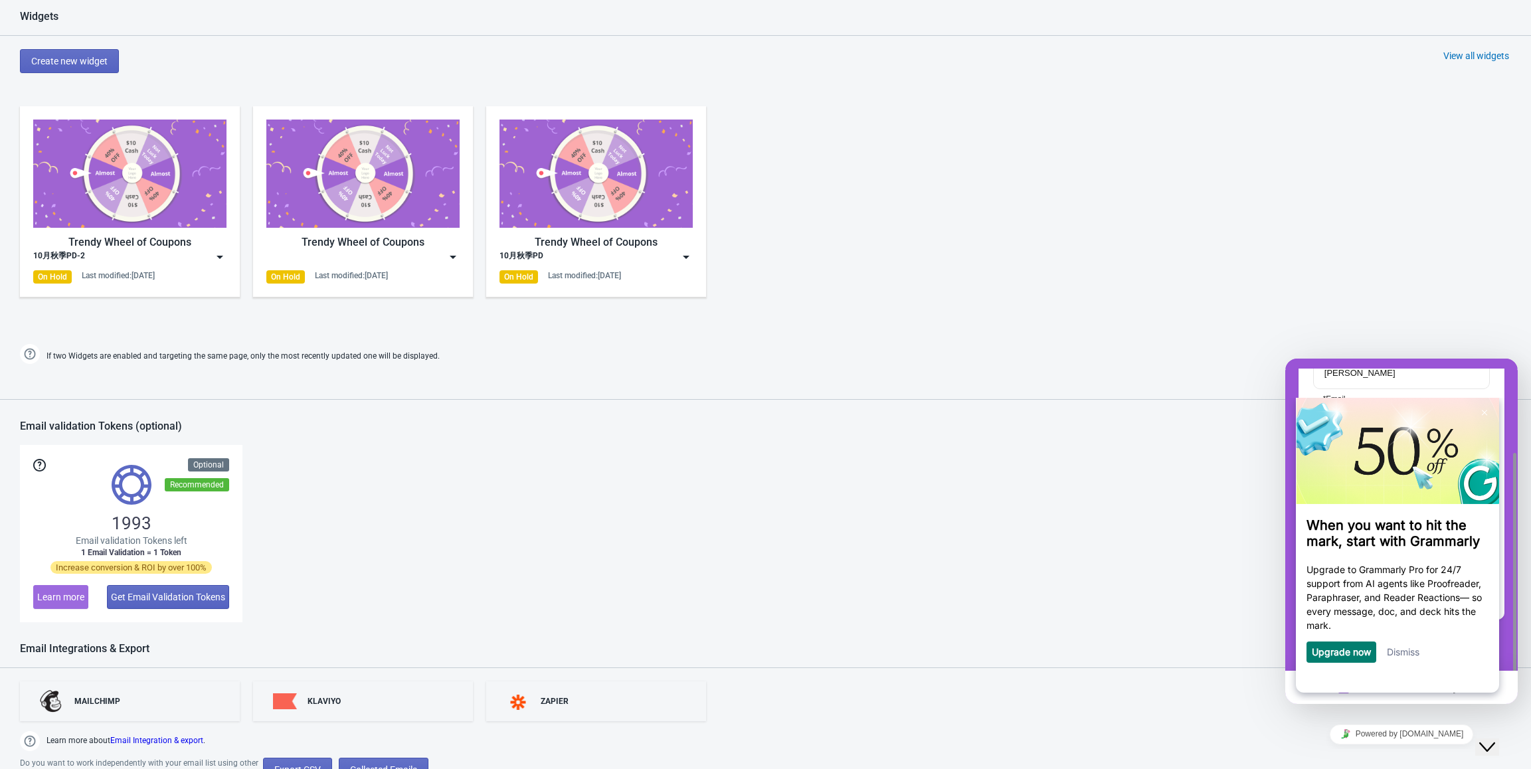
scroll to position [0, 0]
click at [786, 410] on link "Dismiss" at bounding box center [1403, 651] width 33 height 11
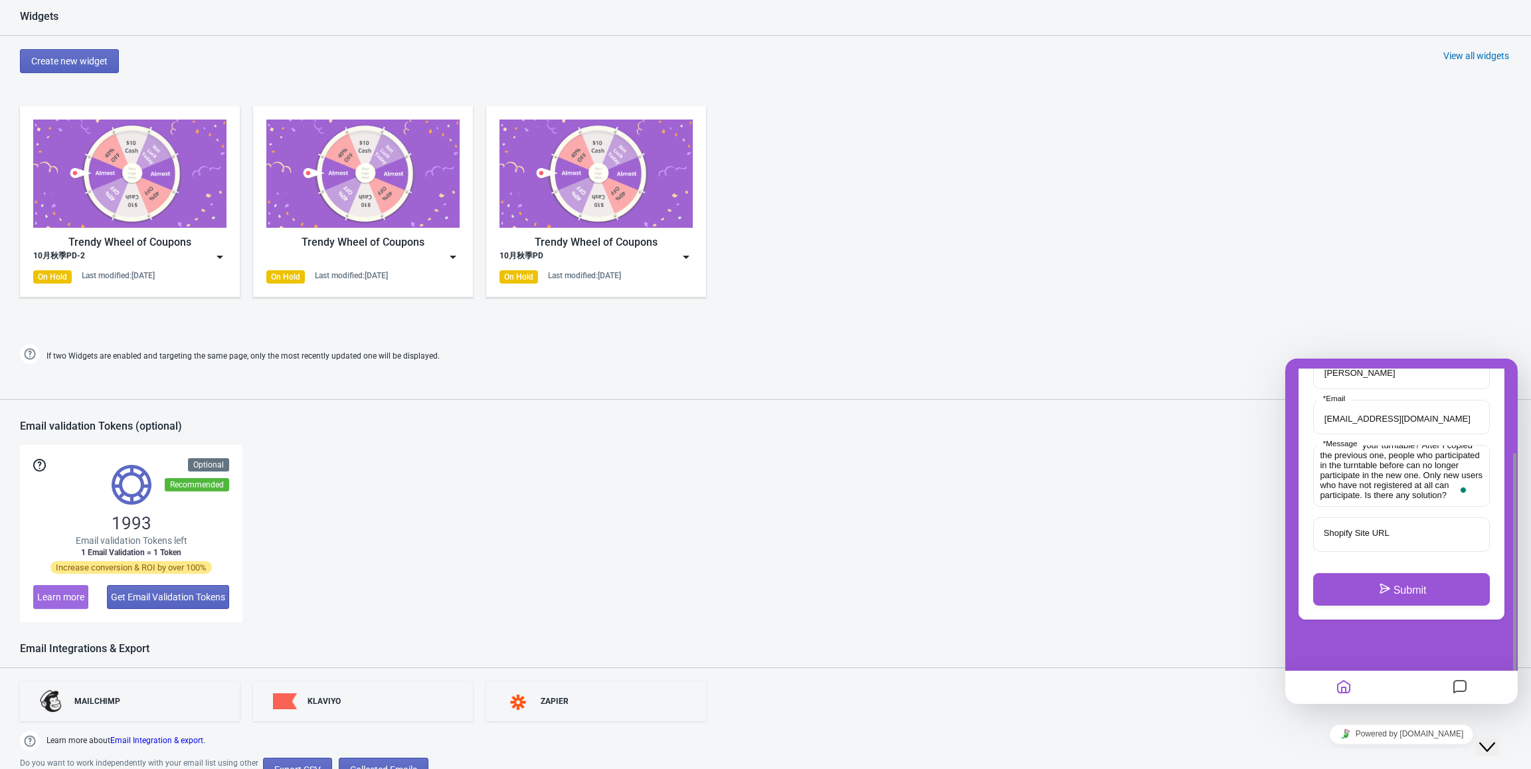
click at [786, 410] on label "Shopify Site URL" at bounding box center [1356, 533] width 78 height 10
click at [786, 410] on input "Shopify Site URL" at bounding box center [1401, 534] width 177 height 35
paste input "https://de.mova.tech/"
type input "https://de.mova.tech/"
click at [786, 410] on button "Submit" at bounding box center [1401, 589] width 177 height 32
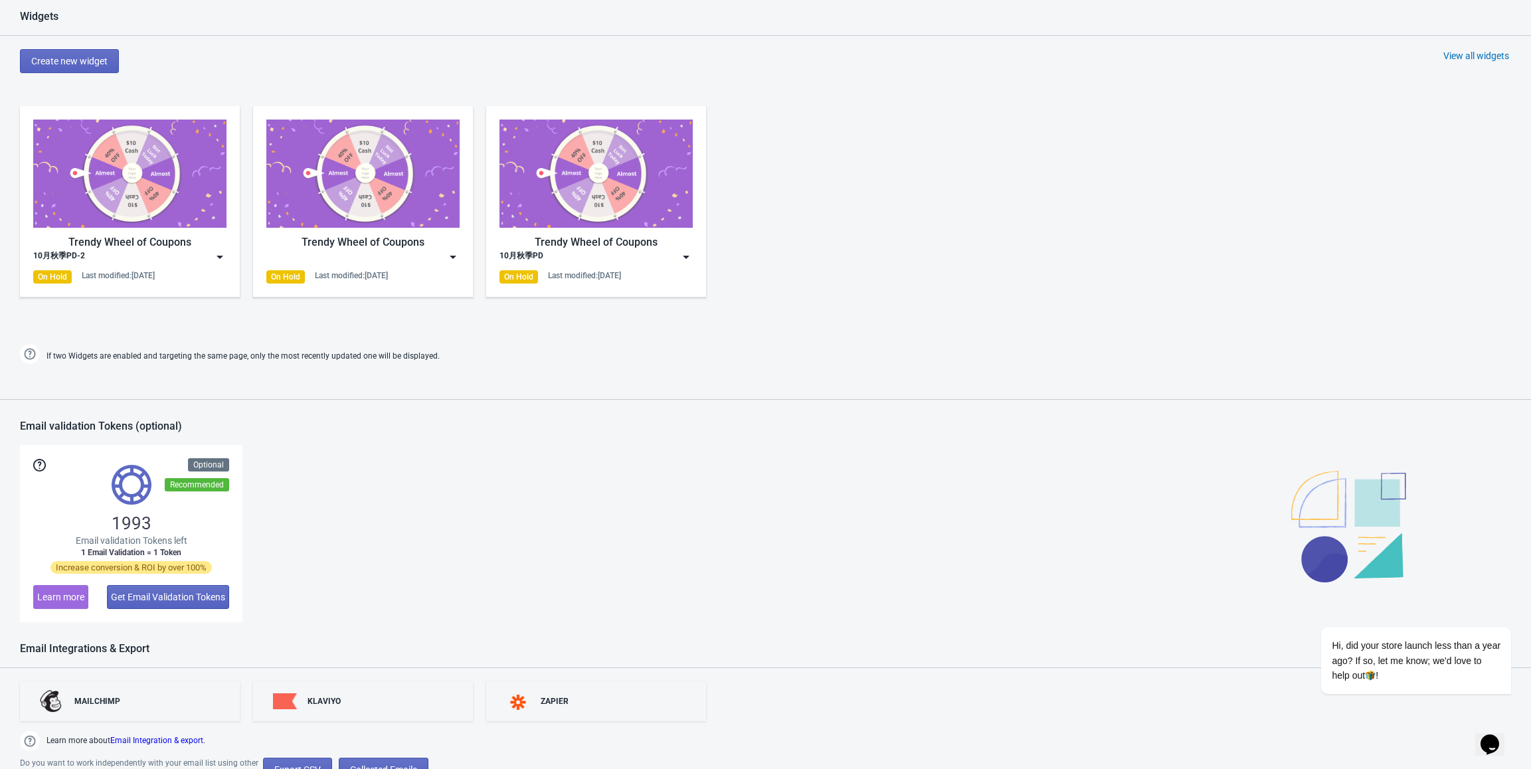
click at [786, 410] on div "Opens Chat This icon Opens the chat window." at bounding box center [1489, 744] width 21 height 21
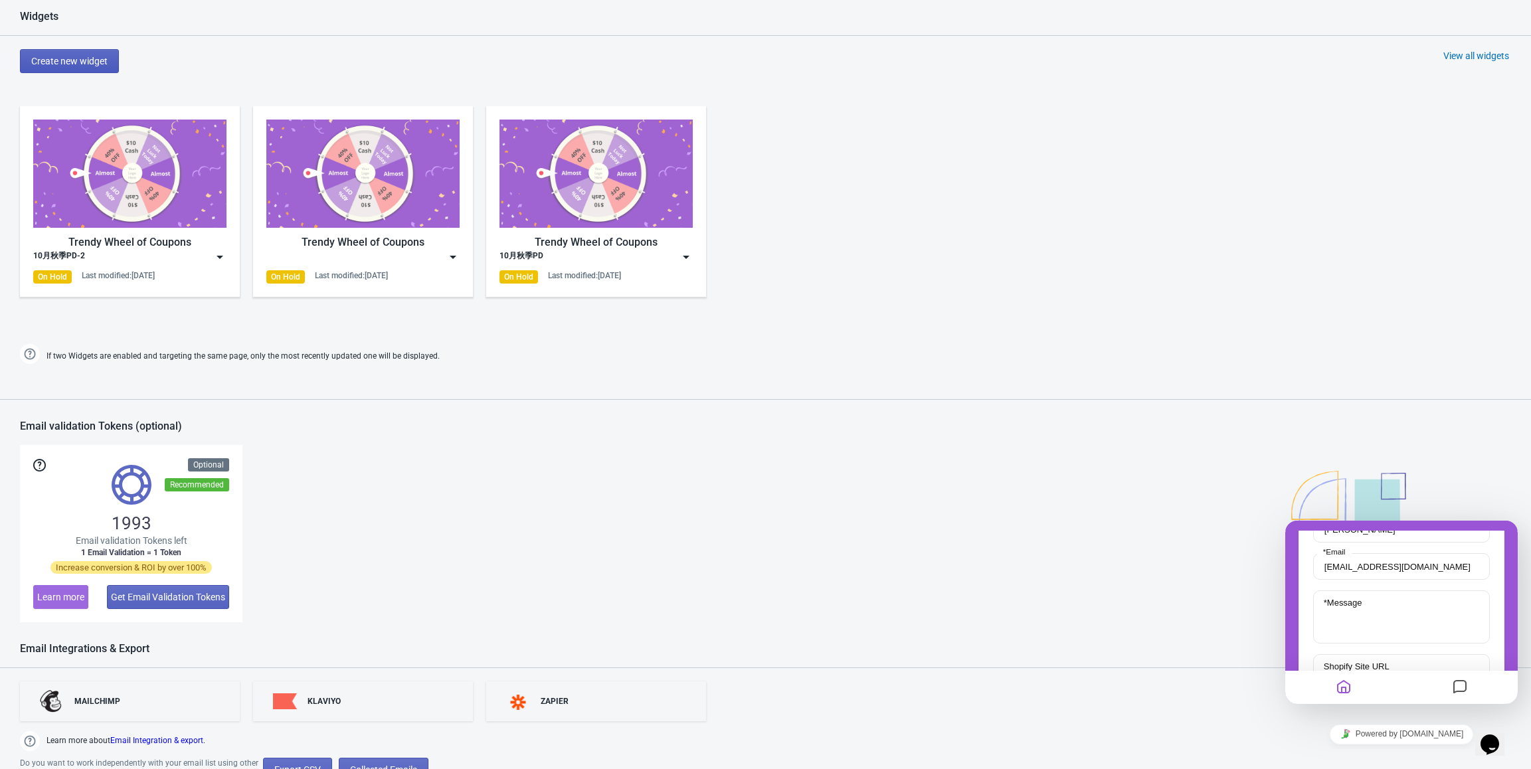
click at [62, 62] on span "Create new widget" at bounding box center [69, 61] width 76 height 11
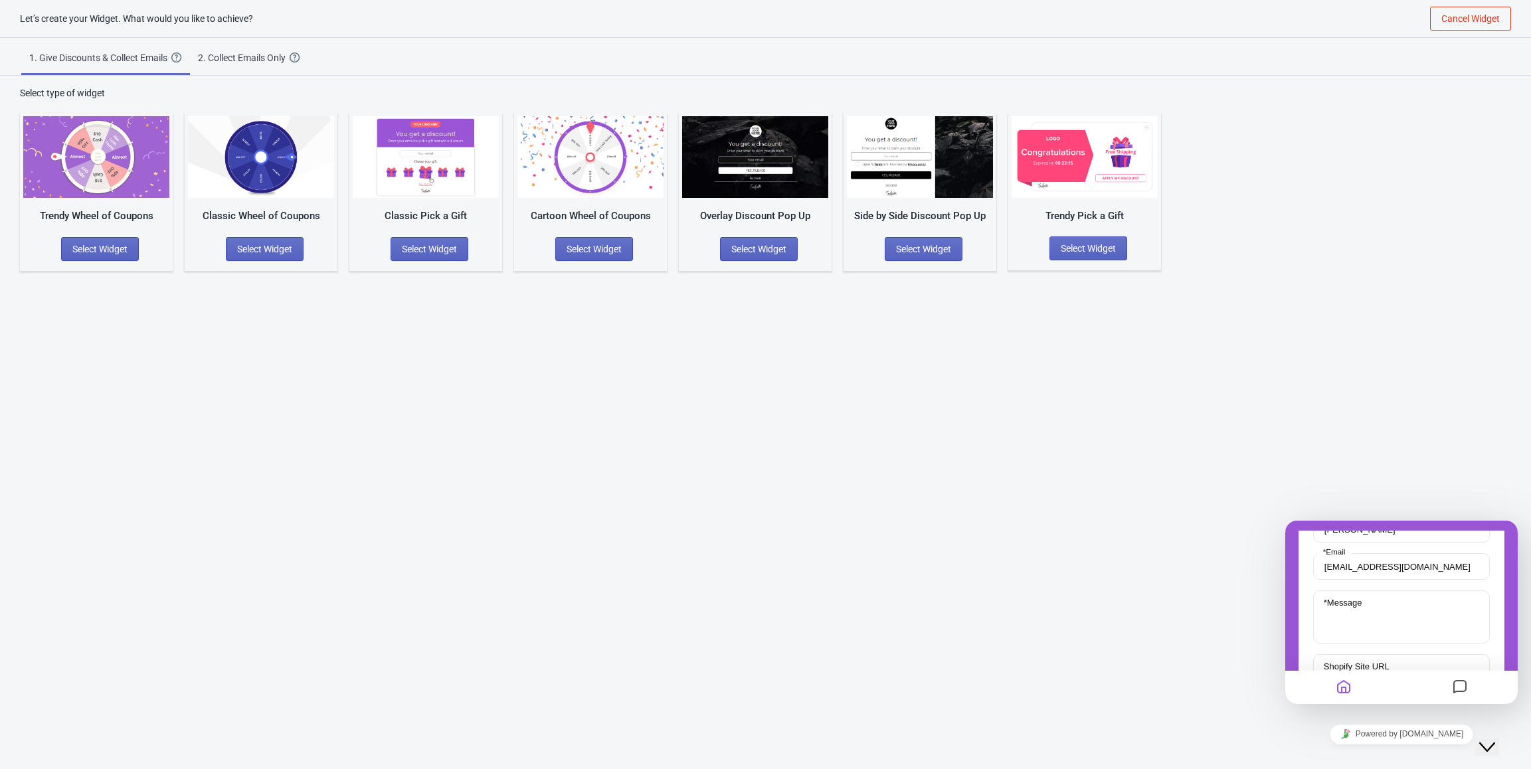
scroll to position [13, 0]
click at [106, 248] on span "Select Widget" at bounding box center [99, 249] width 55 height 11
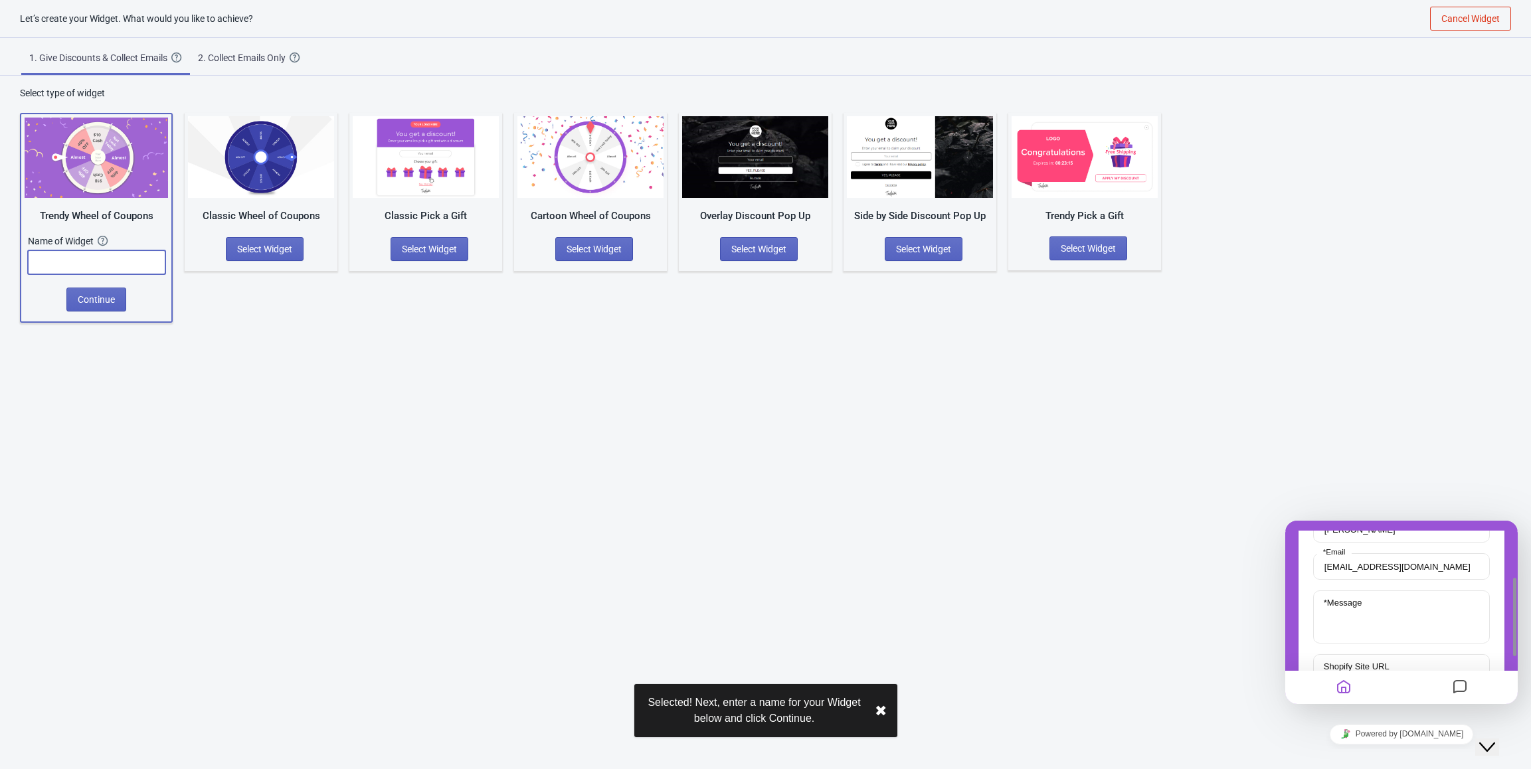
click at [102, 255] on input "text" at bounding box center [96, 262] width 137 height 24
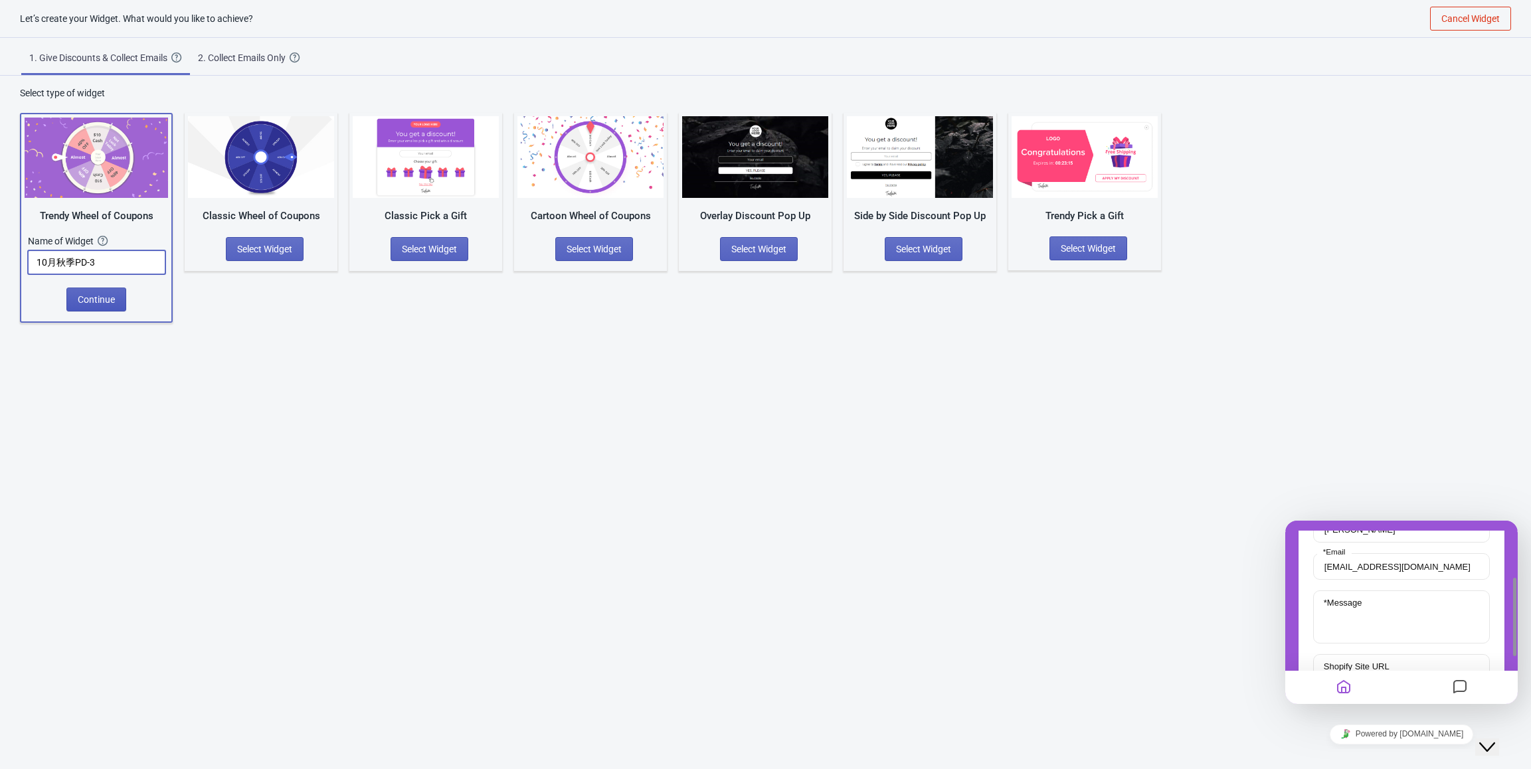
type input "10月秋季PD-3"
click at [110, 297] on span "Continue" at bounding box center [96, 299] width 37 height 11
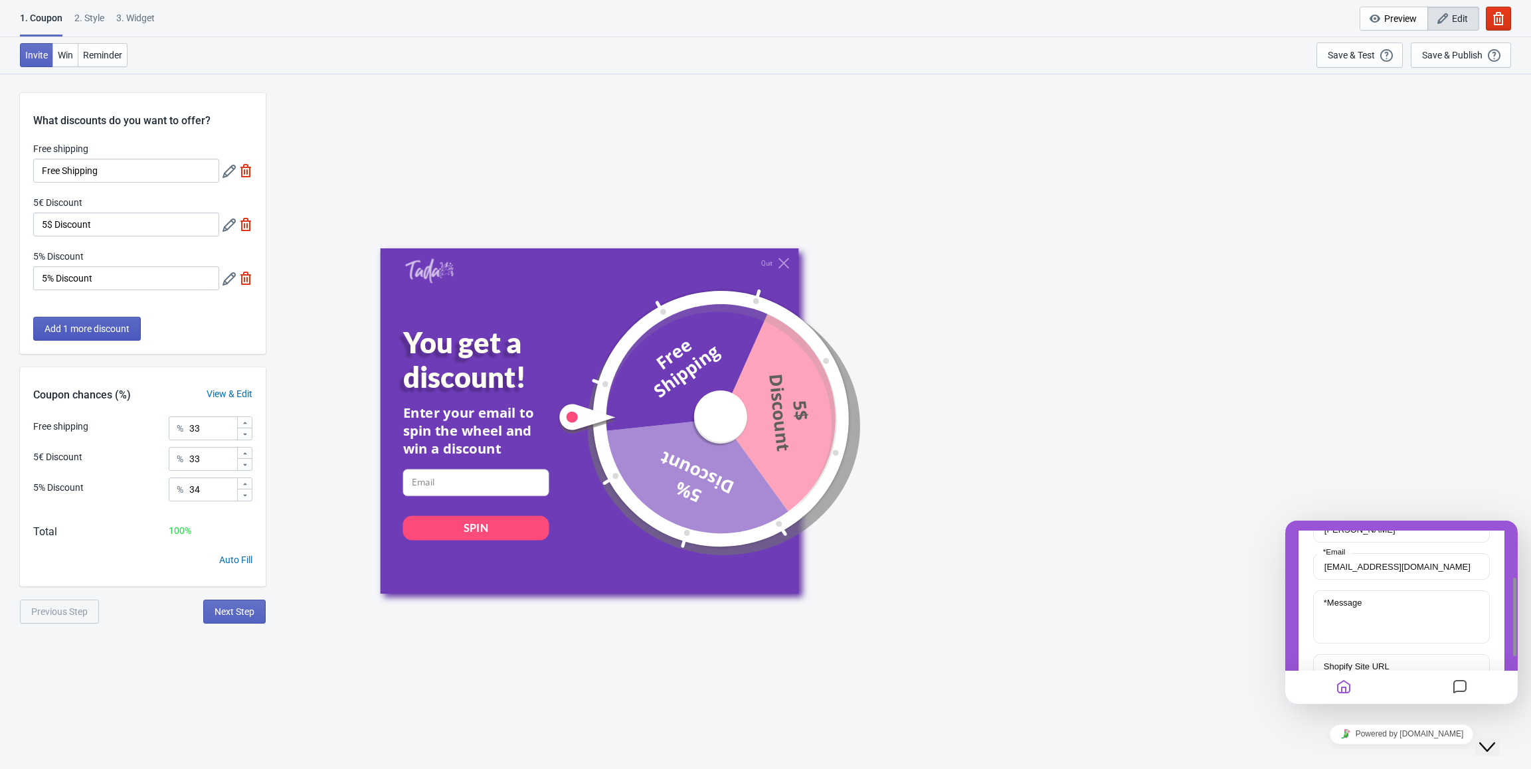
click at [95, 327] on span "Add 1 more discount" at bounding box center [87, 328] width 85 height 11
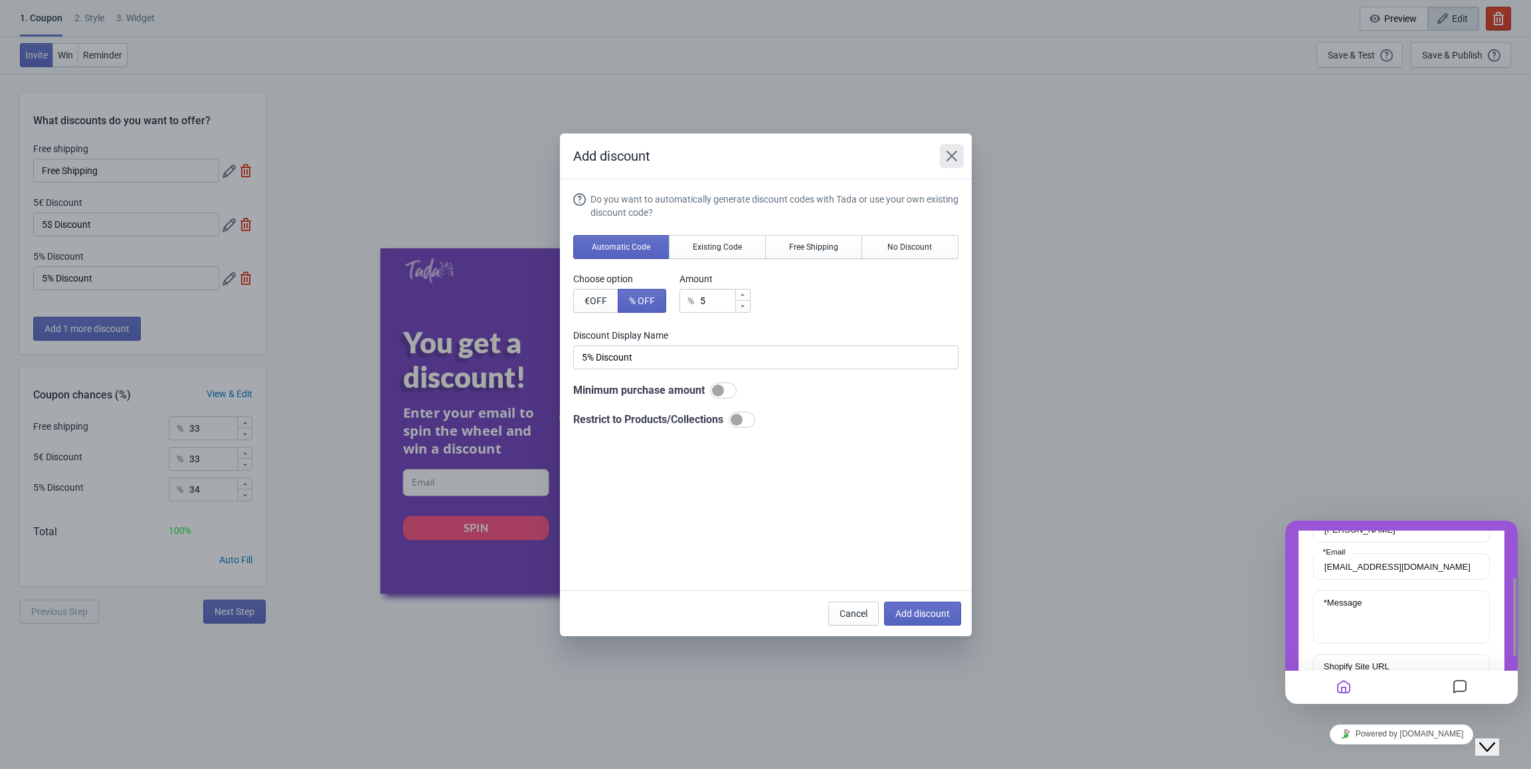
click at [786, 153] on icon "Close" at bounding box center [951, 155] width 13 height 13
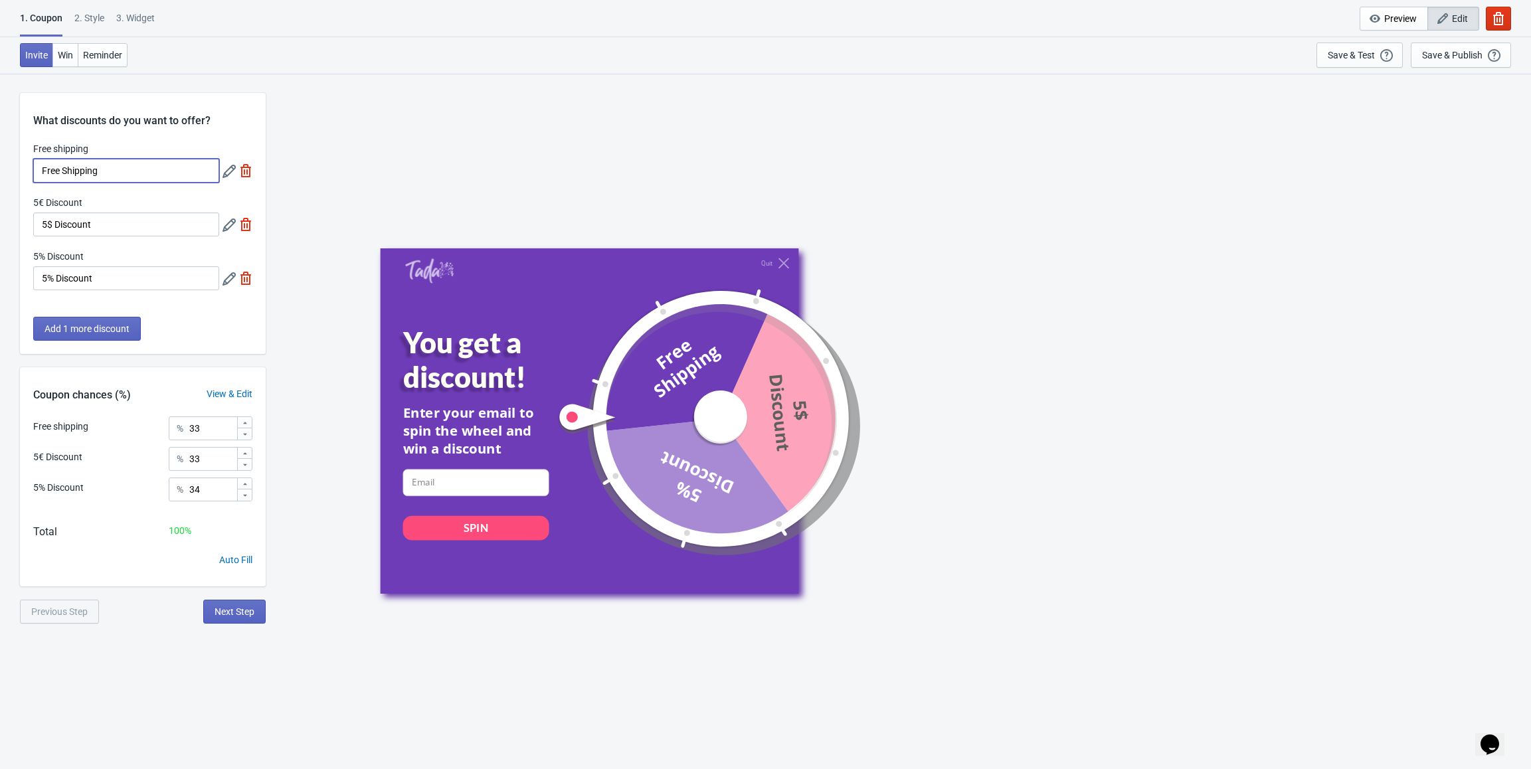
click at [131, 161] on input "Free Shipping" at bounding box center [126, 171] width 186 height 24
click at [228, 168] on icon at bounding box center [229, 171] width 13 height 13
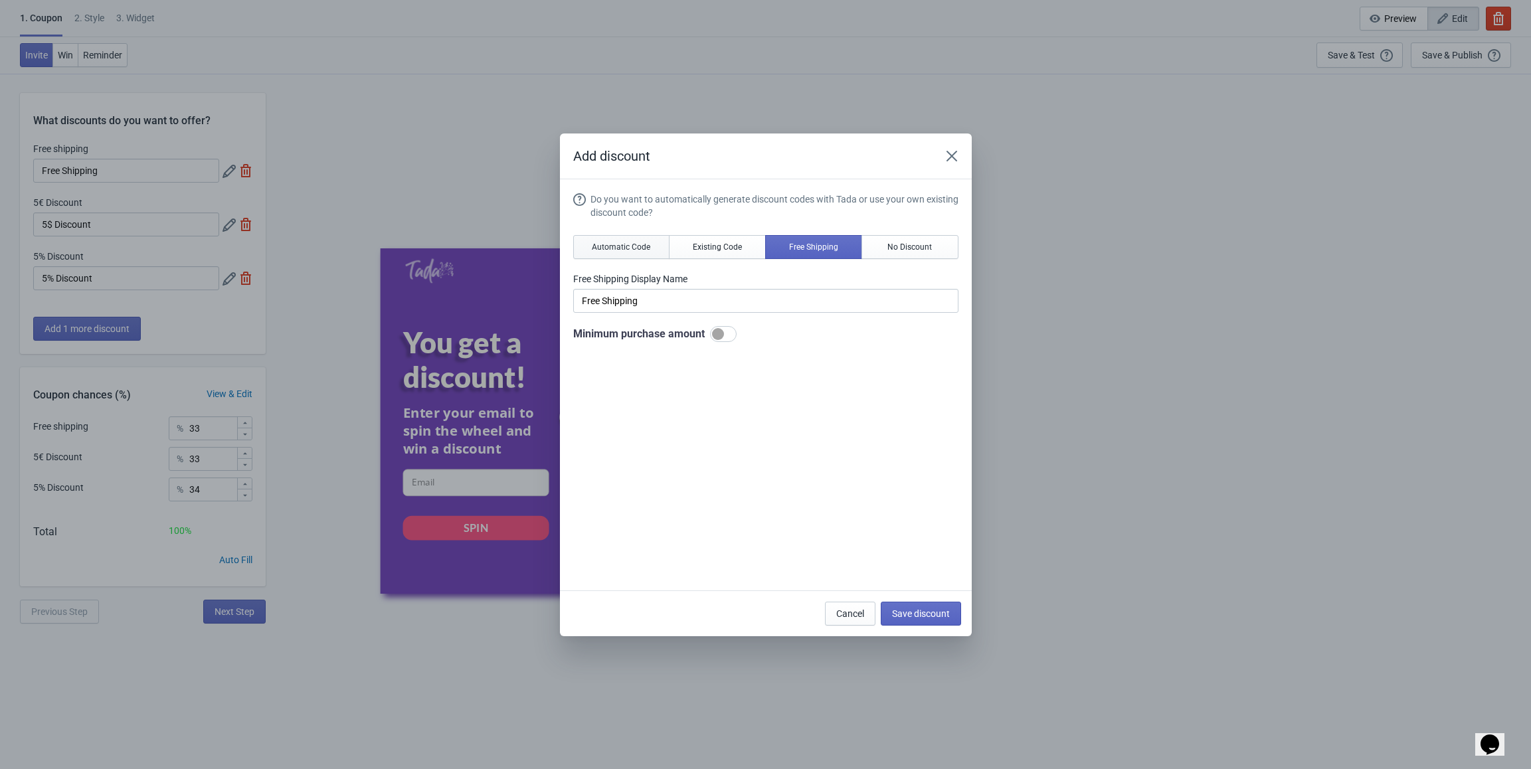
click at [606, 245] on span "Automatic Code" at bounding box center [621, 247] width 58 height 11
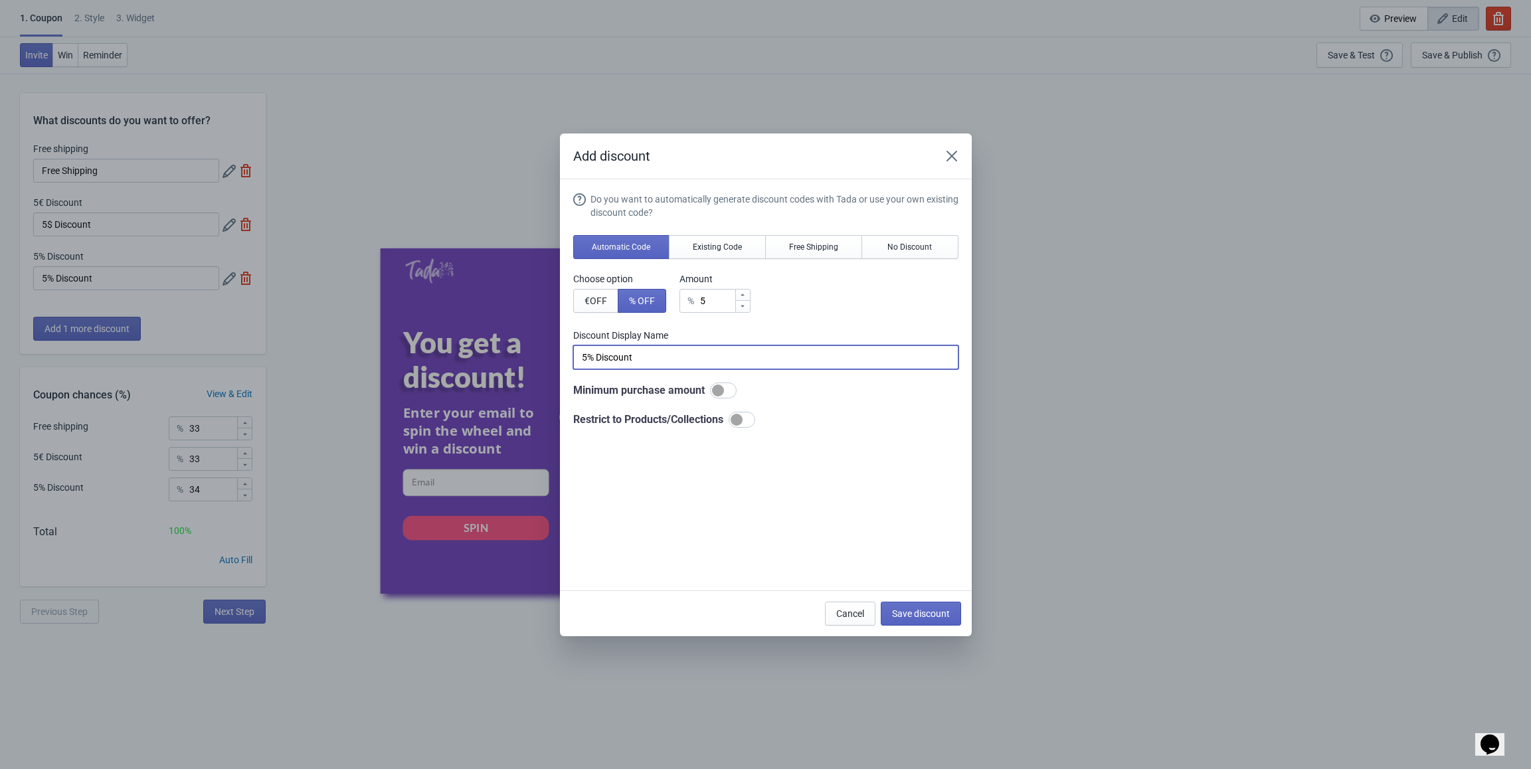
drag, startPoint x: 650, startPoint y: 357, endPoint x: 550, endPoint y: 352, distance: 99.8
click at [550, 352] on div "Add discount Do you want to automatically generate discount codes with Tada or …" at bounding box center [765, 385] width 1531 height 503
paste input "0% Rabatt Zubehör"
type input "50% Rabatt Zubehör"
click at [719, 309] on input "5" at bounding box center [716, 301] width 35 height 24
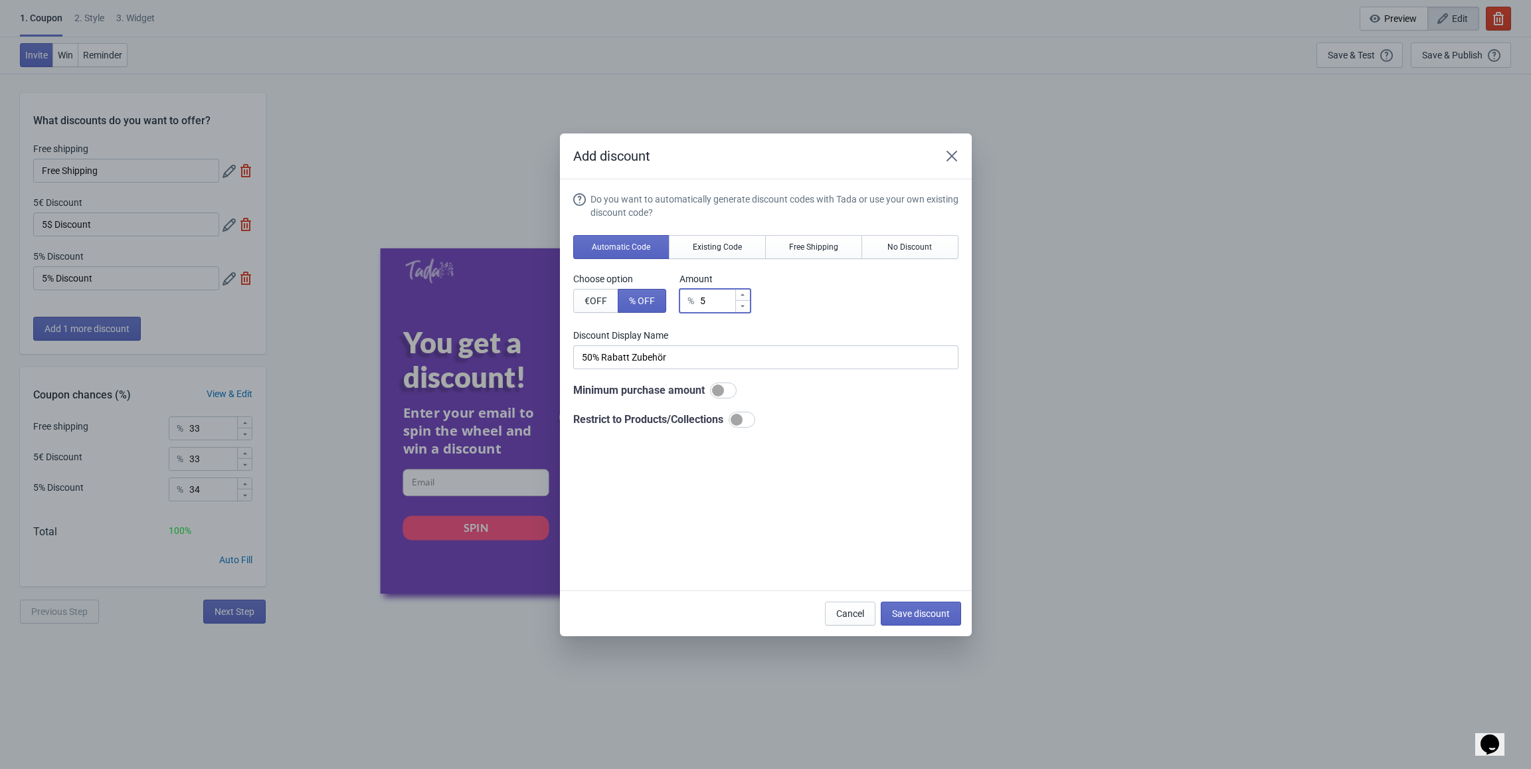
type input "50"
type input "50% Discount"
click at [745, 410] on div at bounding box center [742, 420] width 27 height 16
type input "50"
checkbox input "true"
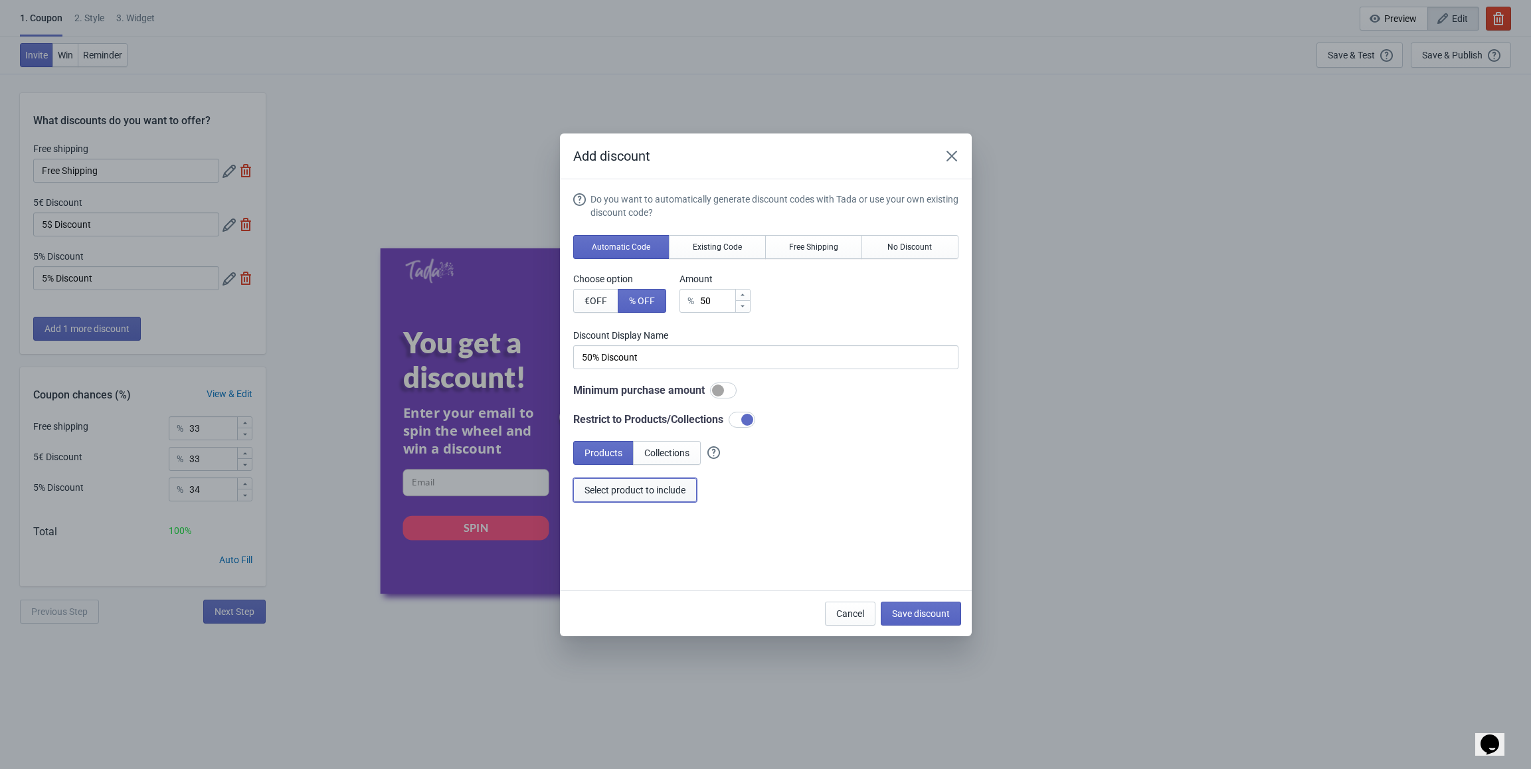
click at [662, 410] on span "Select product to include" at bounding box center [635, 490] width 101 height 11
click at [671, 410] on span "Collections" at bounding box center [666, 453] width 45 height 11
click at [666, 410] on span "Select collections to include" at bounding box center [641, 490] width 112 height 11
click at [786, 410] on span "Save discount" at bounding box center [921, 613] width 58 height 11
type input "50% Discount"
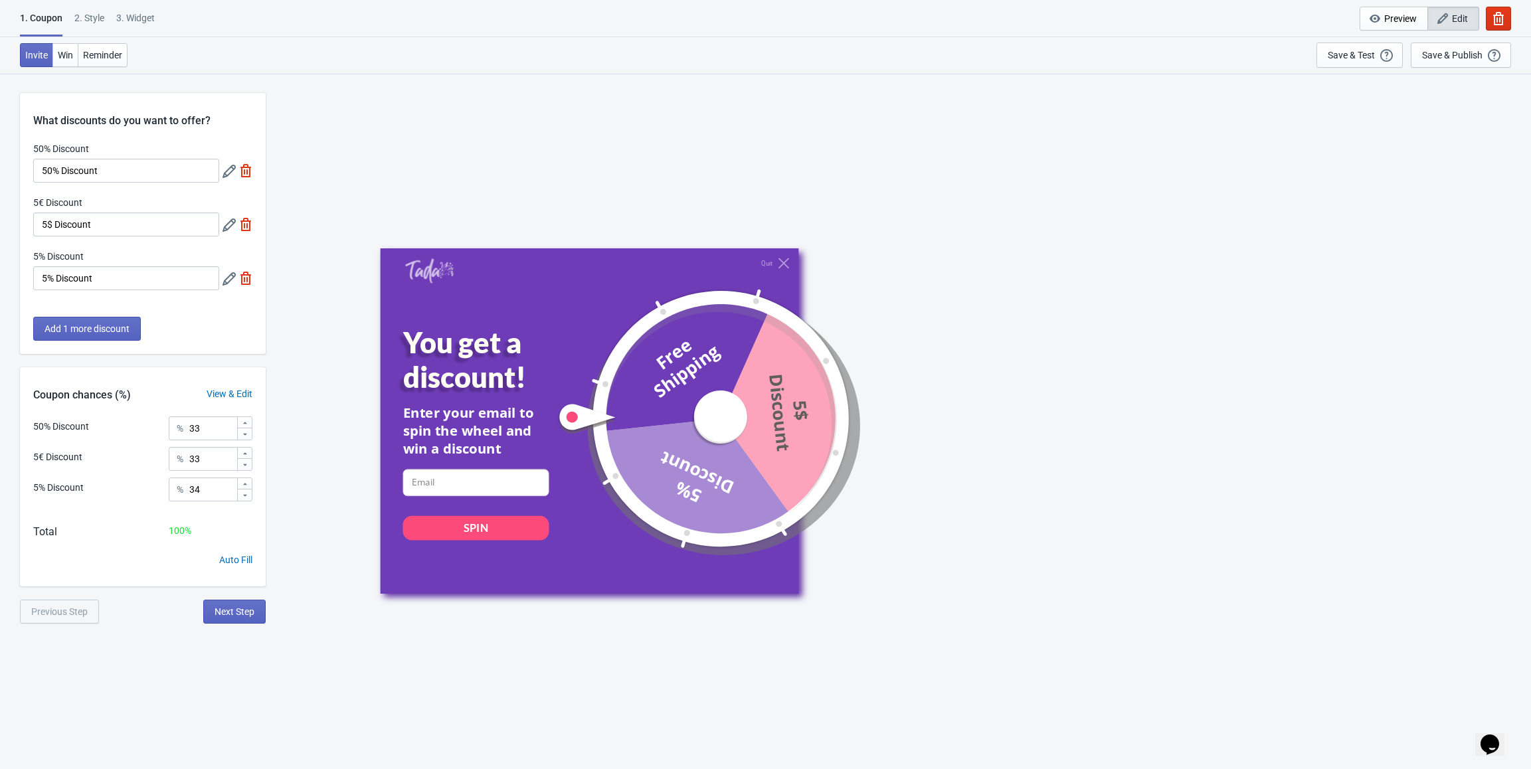
click at [223, 226] on icon at bounding box center [229, 225] width 13 height 13
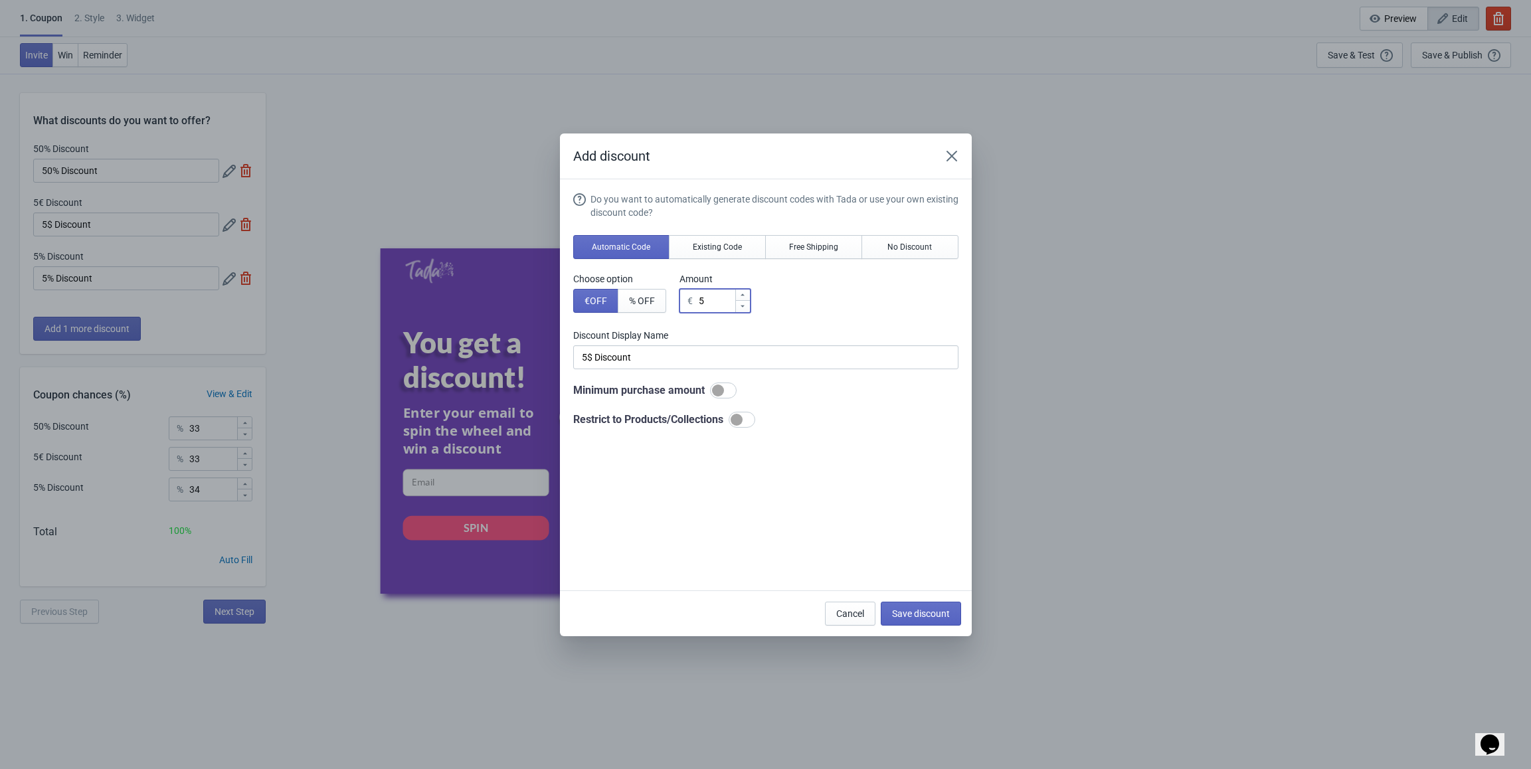
click at [710, 298] on input "5" at bounding box center [716, 301] width 37 height 24
type input "€ Discount"
type input "7"
type input "7€ Discount"
type input "79"
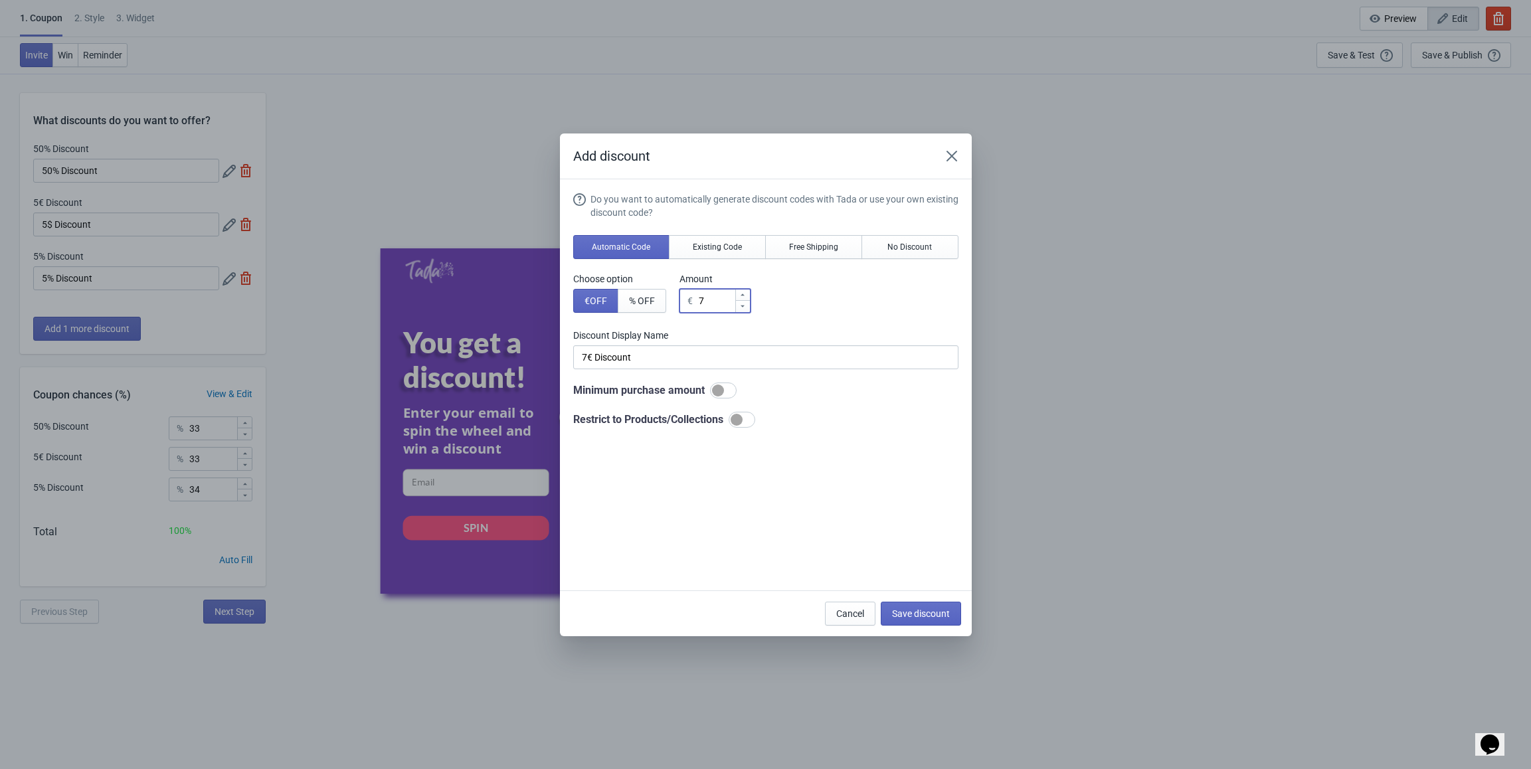
type input "79€ Discount"
type input "799"
type input "799€ Discount"
type input "799"
drag, startPoint x: 664, startPoint y: 351, endPoint x: 527, endPoint y: 351, distance: 136.8
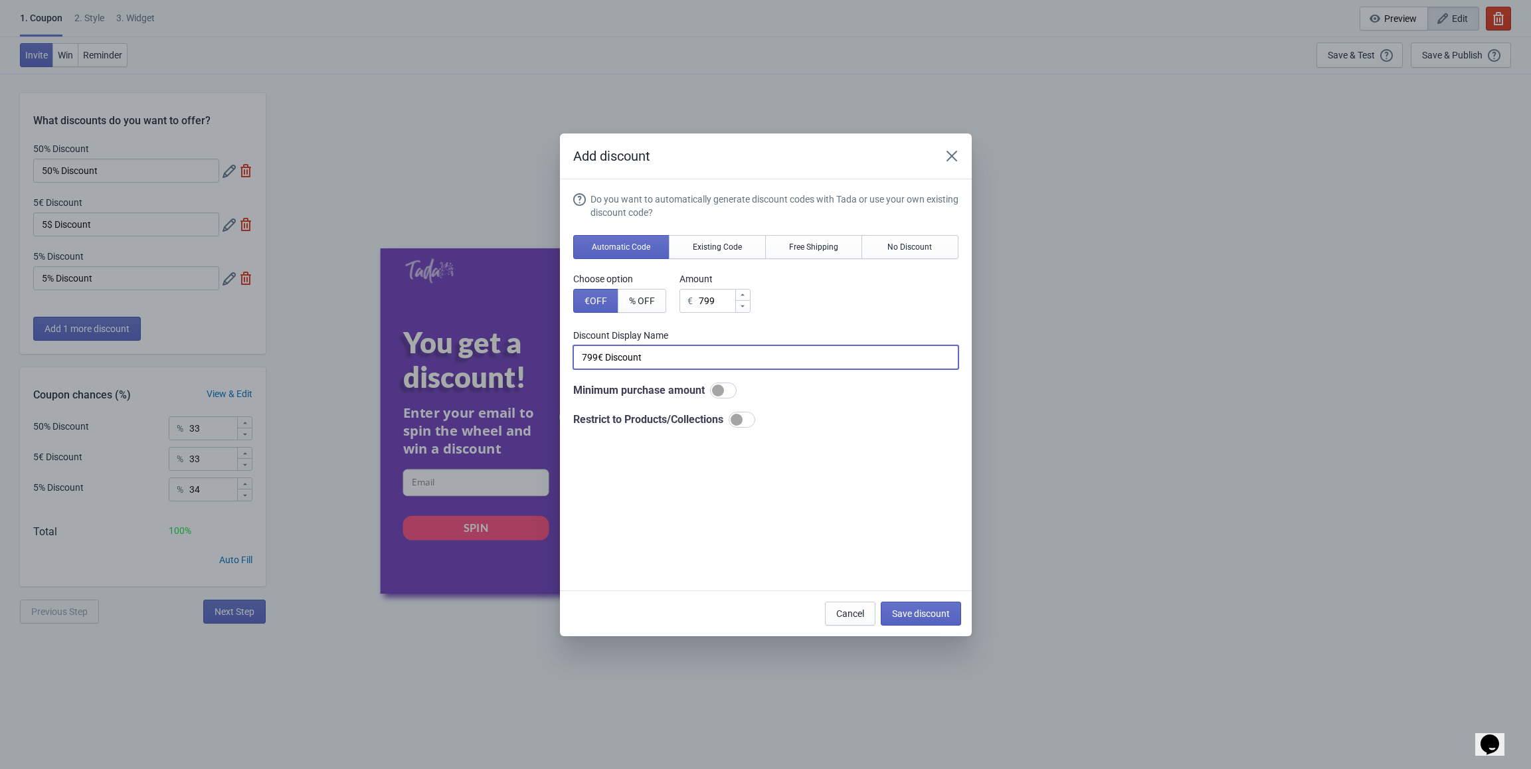
click at [527, 351] on div "Add discount Do you want to automatically generate discount codes with Tada or …" at bounding box center [765, 385] width 1531 height 503
paste input "P"
drag, startPoint x: 612, startPoint y: 358, endPoint x: 525, endPoint y: 356, distance: 87.0
click at [525, 356] on div "Add discount Do you want to automatically generate discount codes with Tada or …" at bounding box center [765, 385] width 1531 height 503
click at [747, 410] on div at bounding box center [742, 420] width 27 height 16
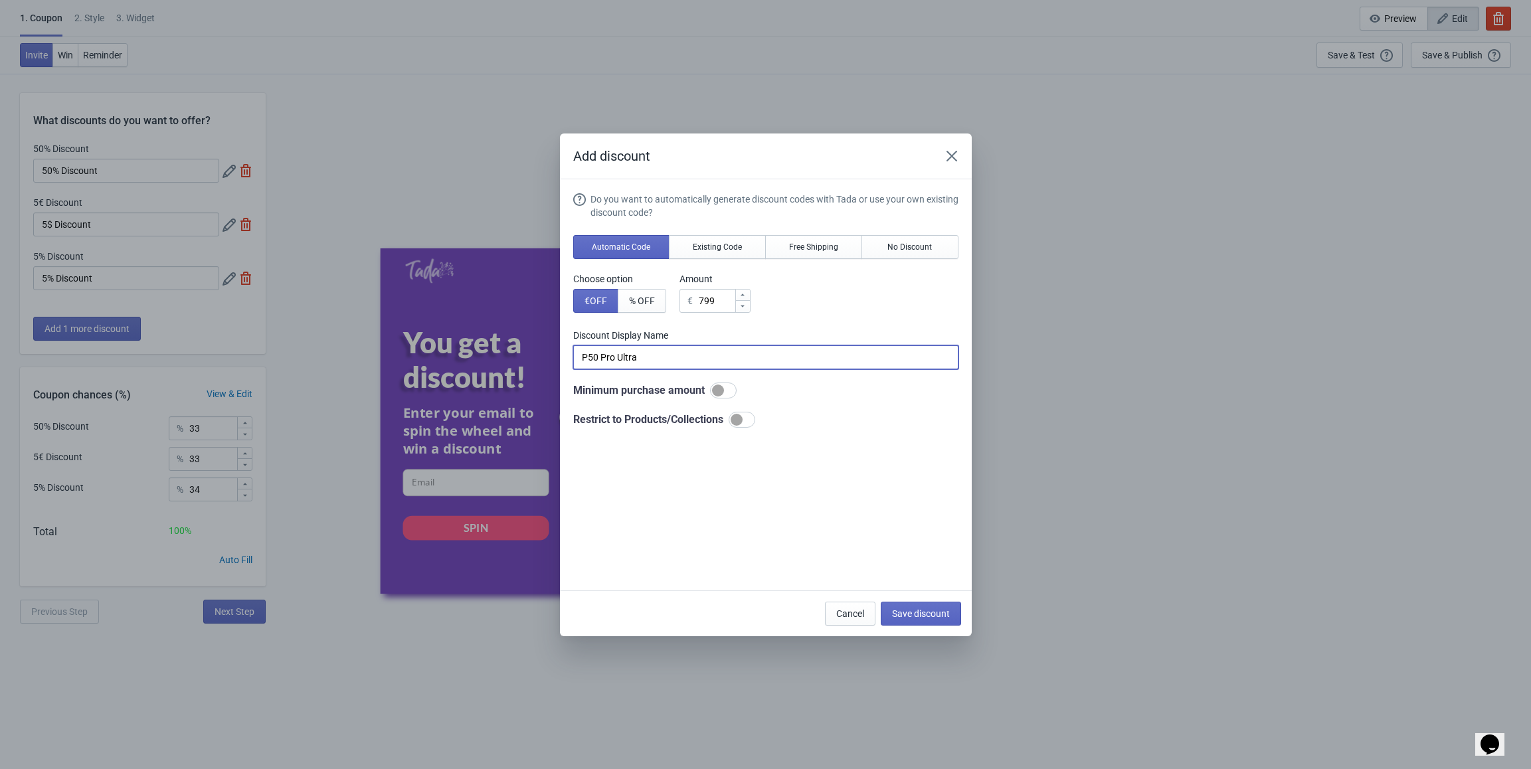
type input "P50 Pro Ultra"
checkbox input "true"
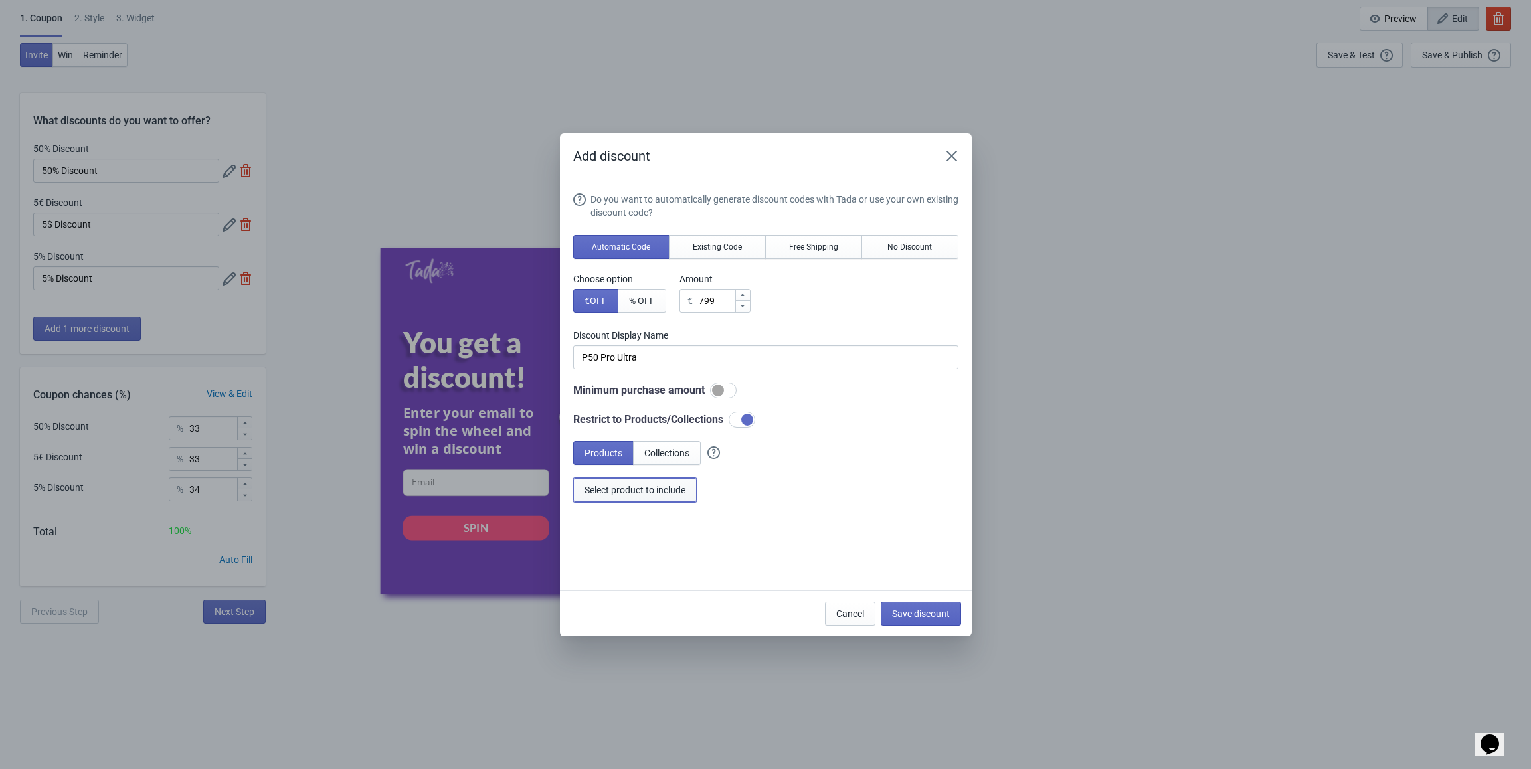
click at [628, 410] on span "Select product to include" at bounding box center [635, 490] width 101 height 11
click at [786, 410] on span "Save discount" at bounding box center [921, 613] width 58 height 11
type input "P50 Pro Ultra"
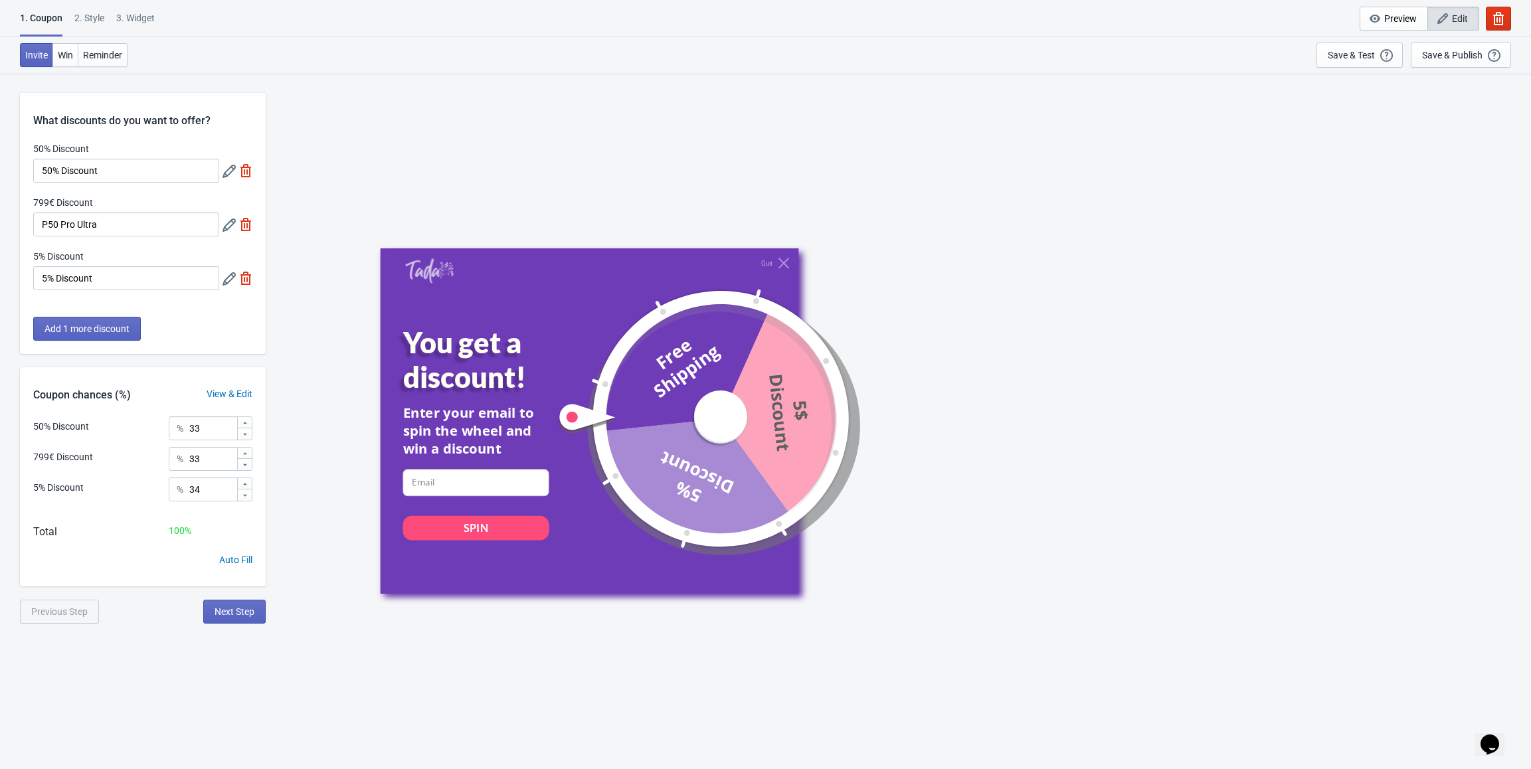
click at [226, 284] on icon at bounding box center [229, 278] width 13 height 13
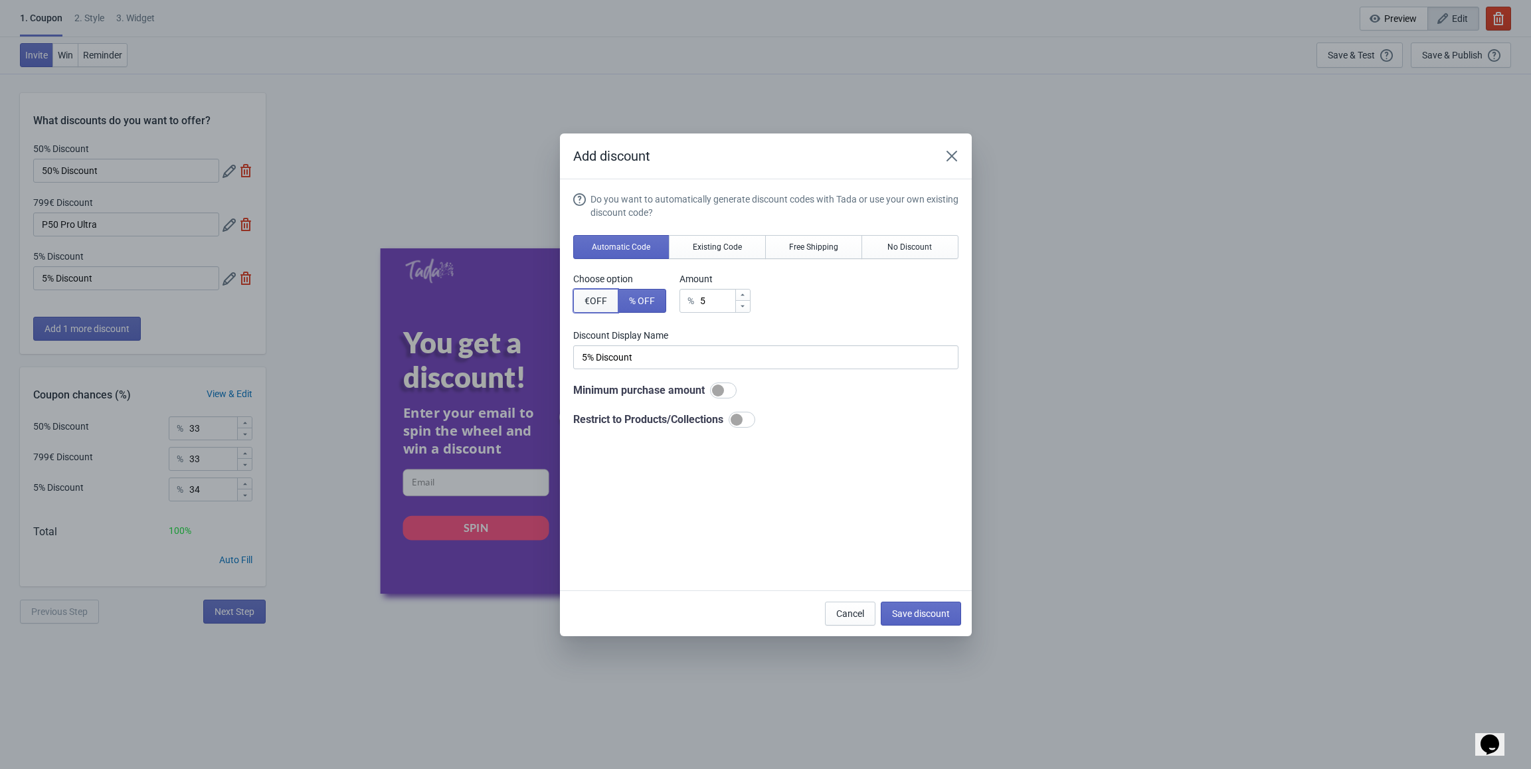
click at [592, 300] on span "€ OFF" at bounding box center [596, 301] width 23 height 11
type input "5€ Discount"
click at [715, 300] on input "5" at bounding box center [716, 301] width 37 height 24
type input "€ Discount"
type input "1"
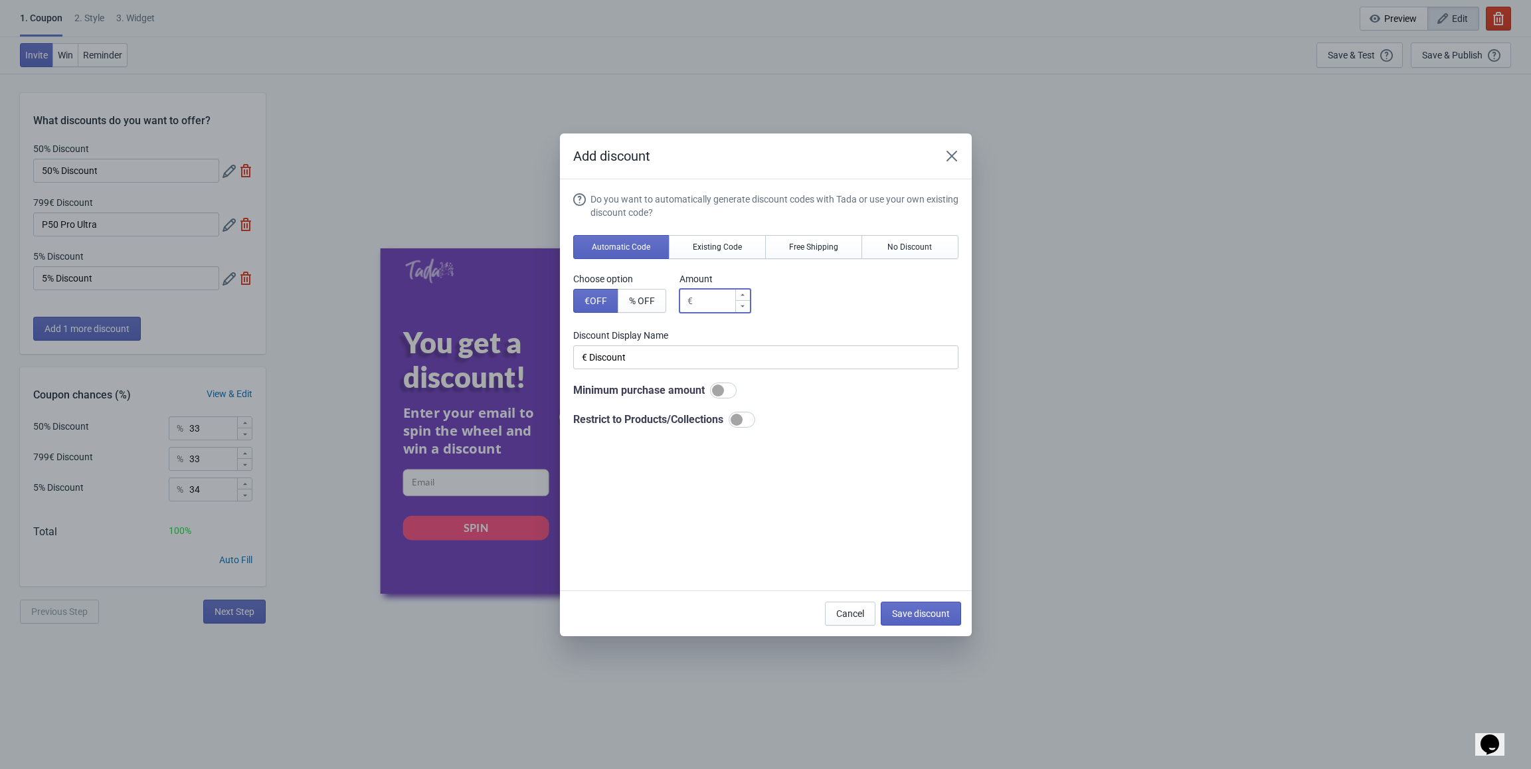
type input "1€ Discount"
type input "10"
type input "10€ Discount"
type input "100"
type input "100€ Discount"
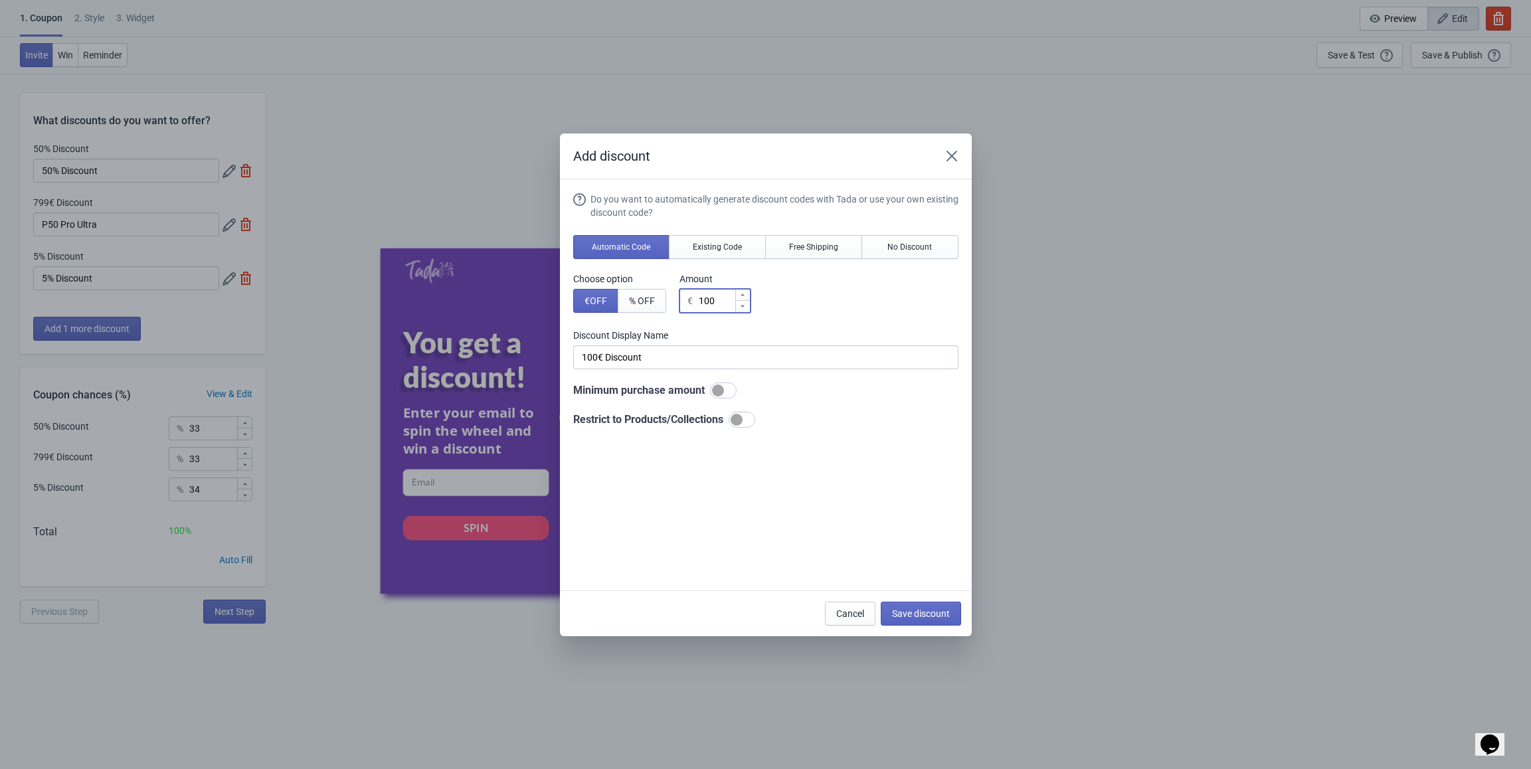
type input "100"
drag, startPoint x: 651, startPoint y: 360, endPoint x: 555, endPoint y: 360, distance: 95.6
click at [555, 360] on div "Add discount Do you want to automatically generate discount codes with Tada or …" at bounding box center [765, 385] width 1531 height 503
paste input "Rabatt Gutschein"
type input "100€ Rabatt Gutschein"
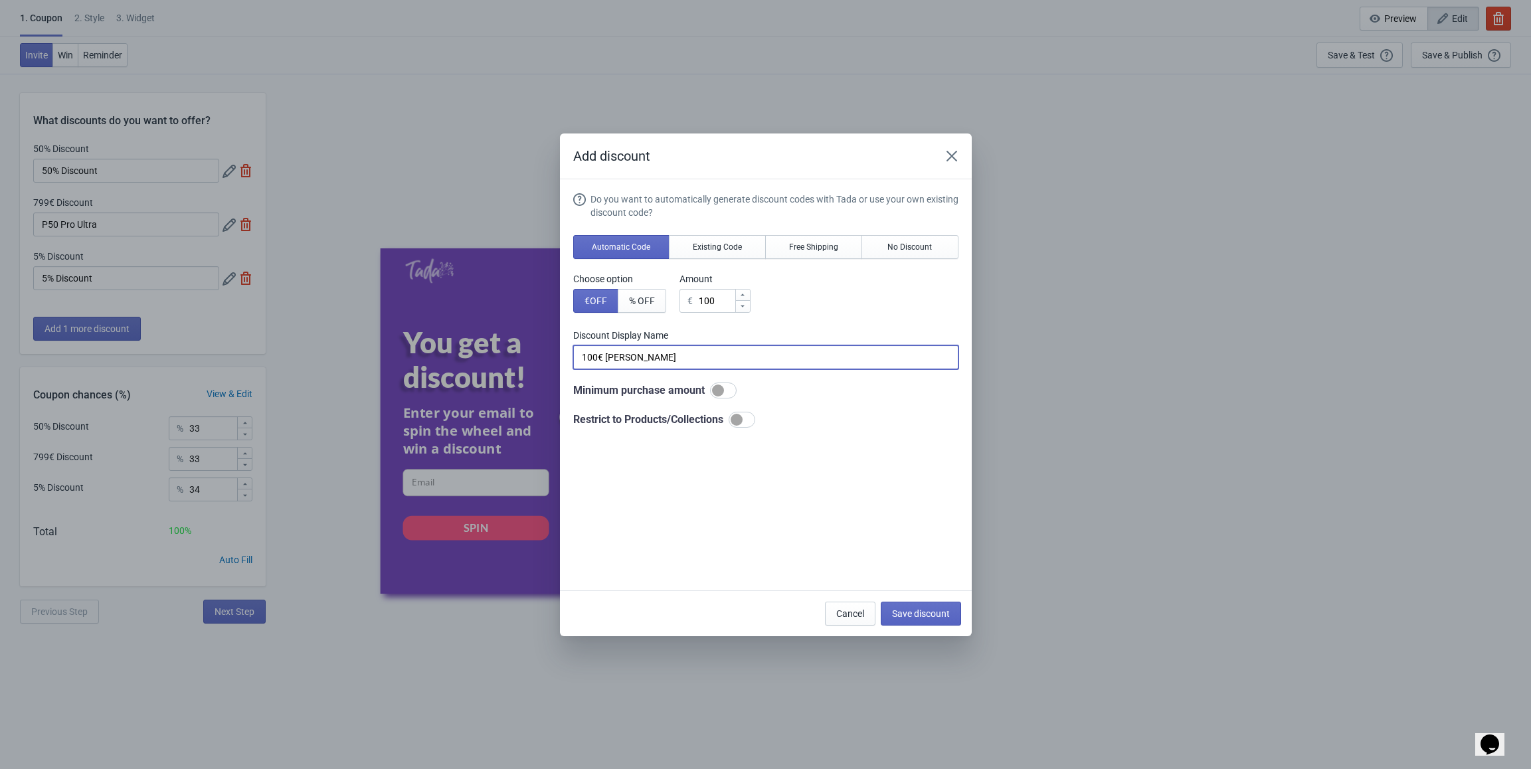
click at [786, 410] on div "Do you want to automatically generate discount codes with Tada or use your own …" at bounding box center [765, 386] width 385 height 387
click at [786, 410] on span "Save discount" at bounding box center [921, 613] width 58 height 11
type input "100€ Rabatt Gutschein"
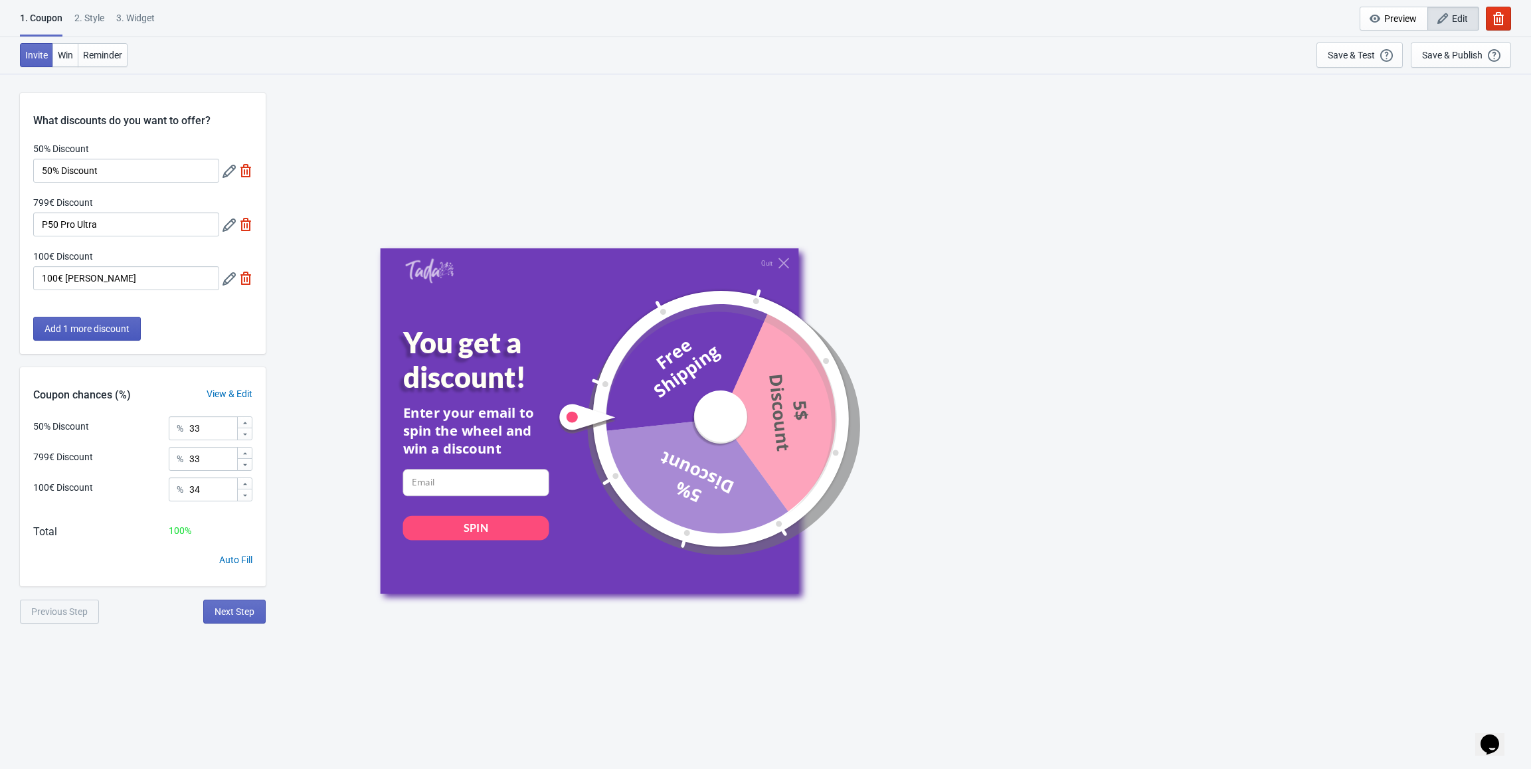
click at [121, 333] on span "Add 1 more discount" at bounding box center [87, 328] width 85 height 11
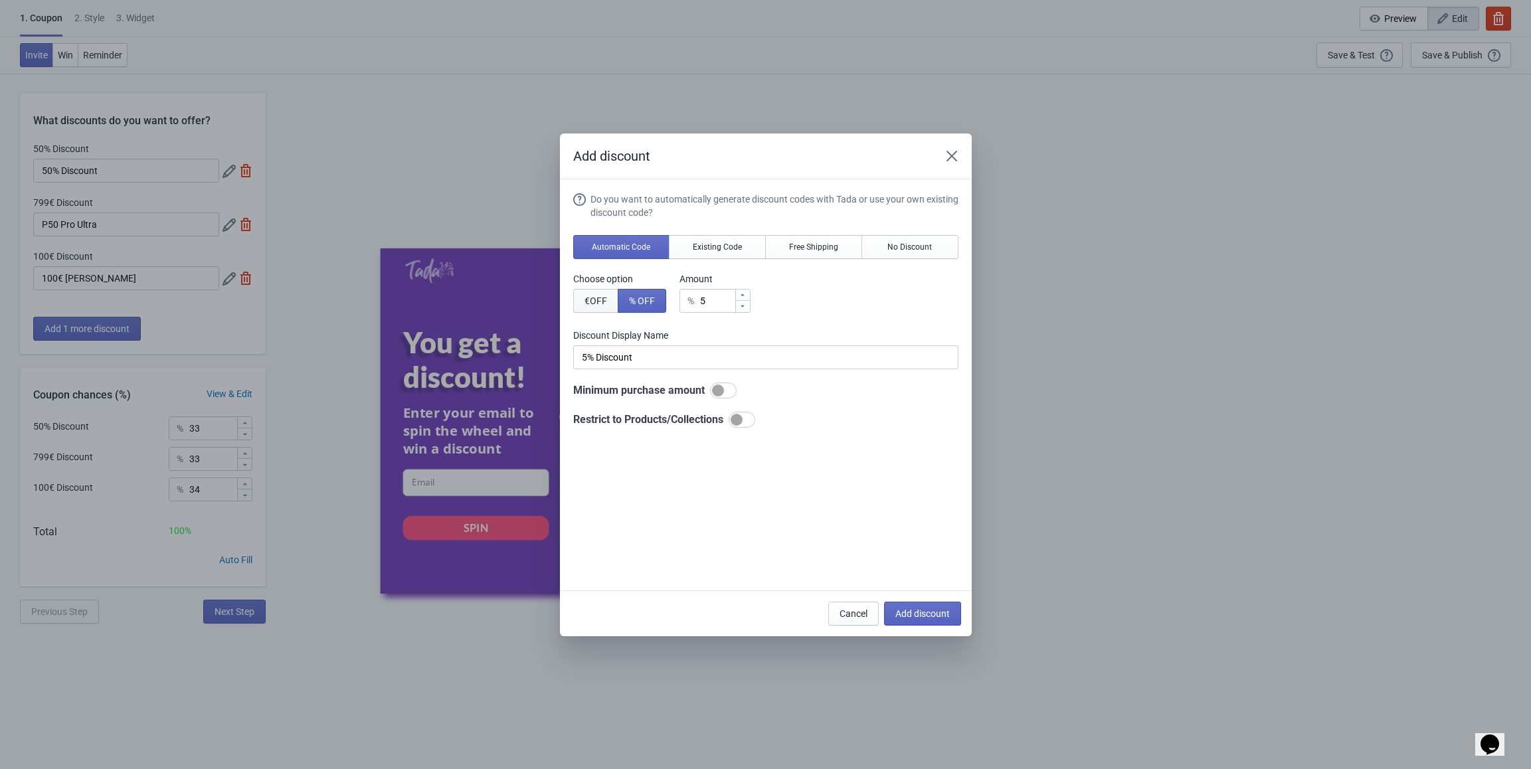
click at [597, 302] on span "€ OFF" at bounding box center [596, 301] width 23 height 11
type input "5€ Discount"
click at [726, 301] on input "5" at bounding box center [716, 301] width 37 height 24
type input "€ Discount"
type input "2"
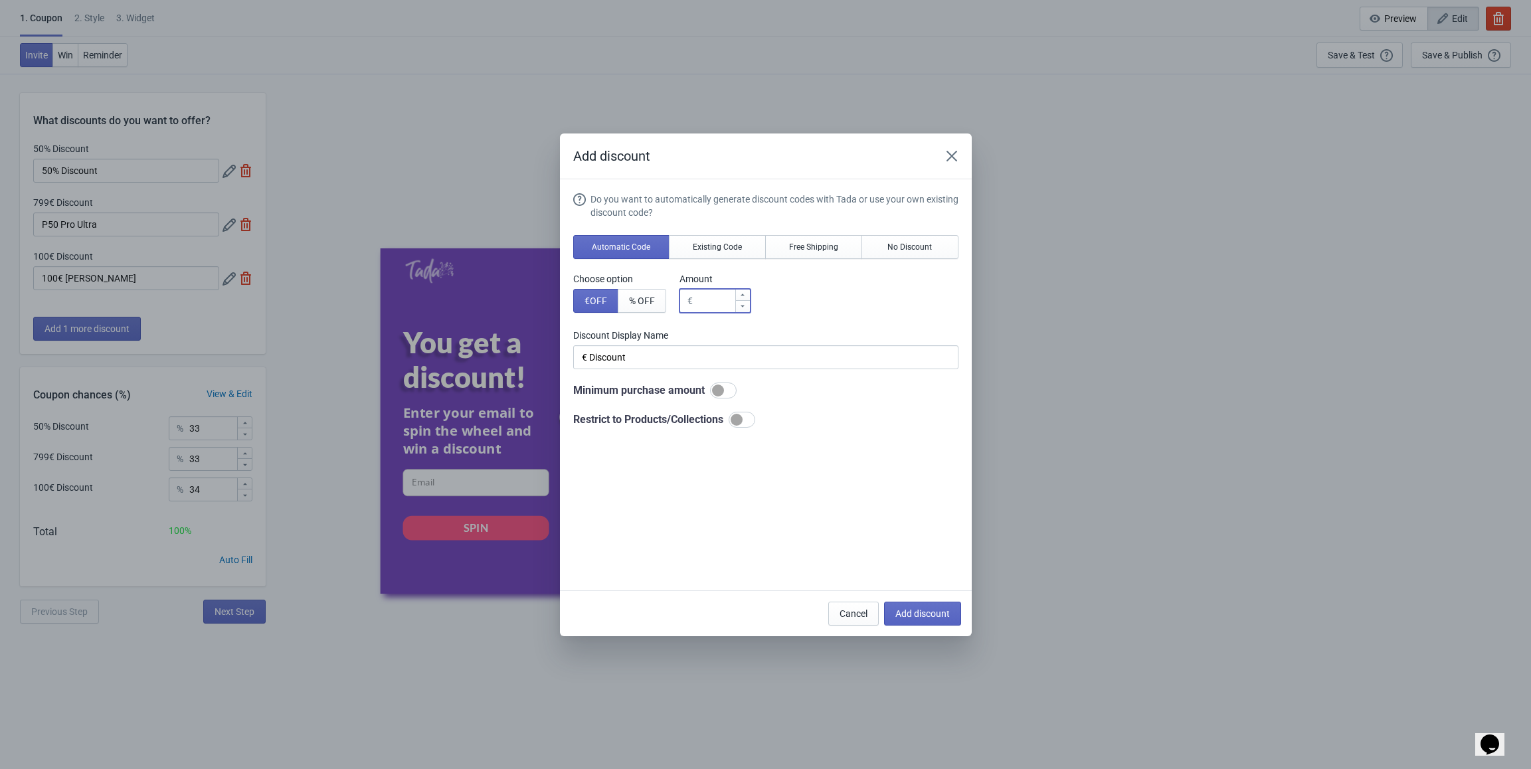
type input "2€ Discount"
type input "24"
type input "24€ Discount"
type input "249"
type input "249€ Discount"
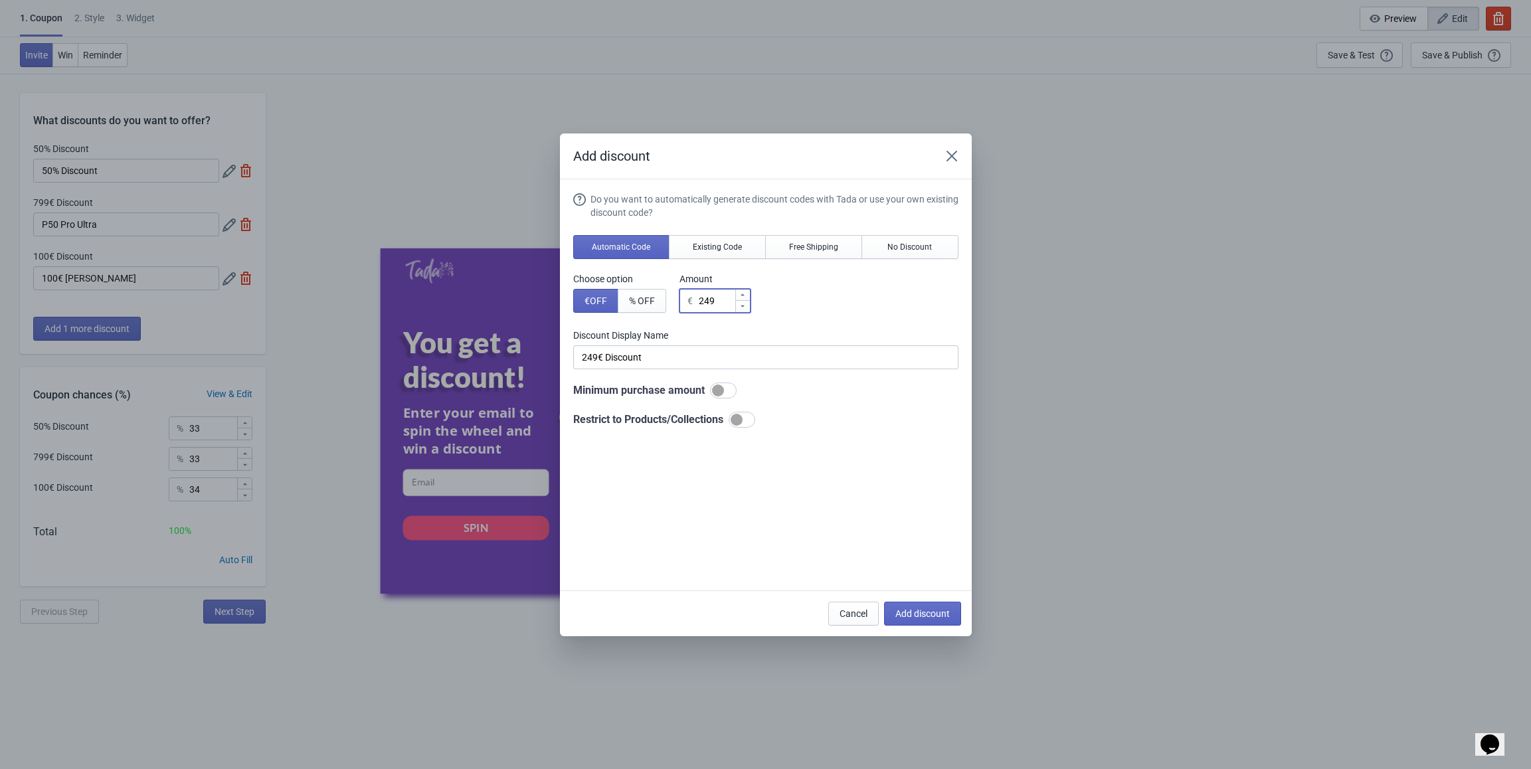
type input "249"
drag, startPoint x: 673, startPoint y: 359, endPoint x: 553, endPoint y: 356, distance: 119.6
click at [553, 356] on div "Add discount Do you want to automatically generate discount codes with Tada or …" at bounding box center [765, 385] width 1531 height 503
paste input "M10"
type input "M10"
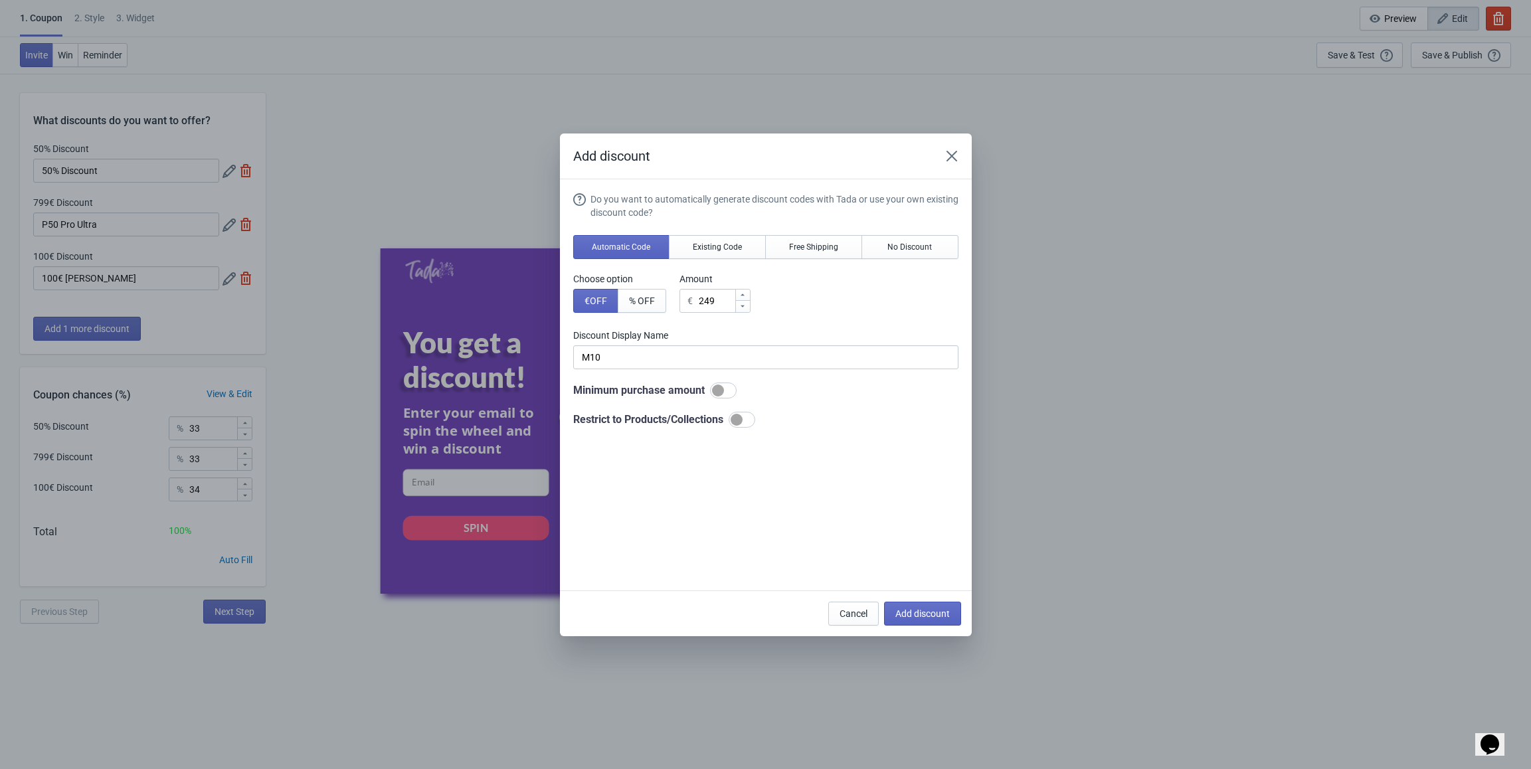
click at [743, 410] on div at bounding box center [737, 420] width 12 height 12
checkbox input "true"
click at [632, 410] on span "Select product to include" at bounding box center [635, 490] width 101 height 11
click at [786, 410] on span "Add discount" at bounding box center [922, 613] width 54 height 11
type input "25"
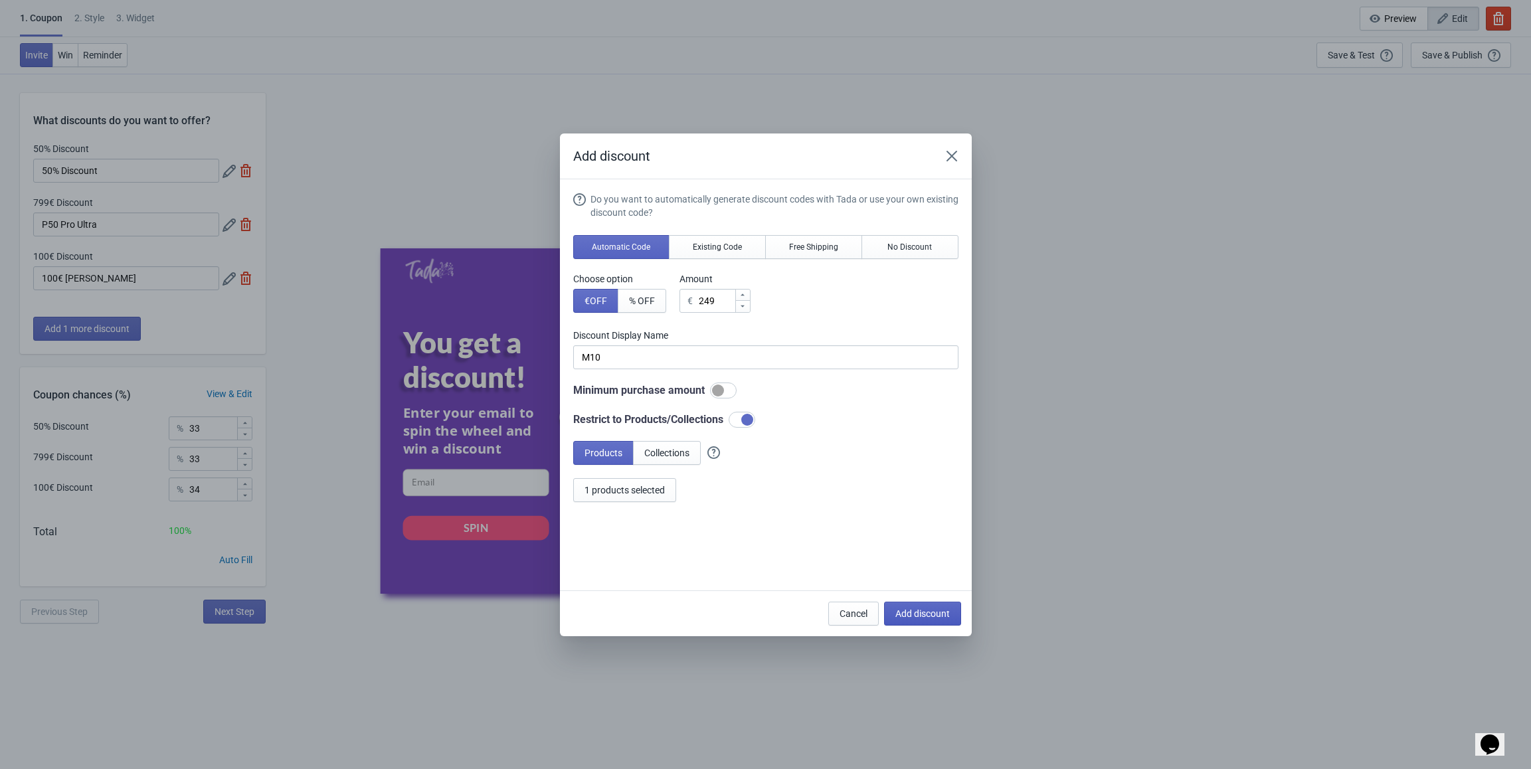
type input "25"
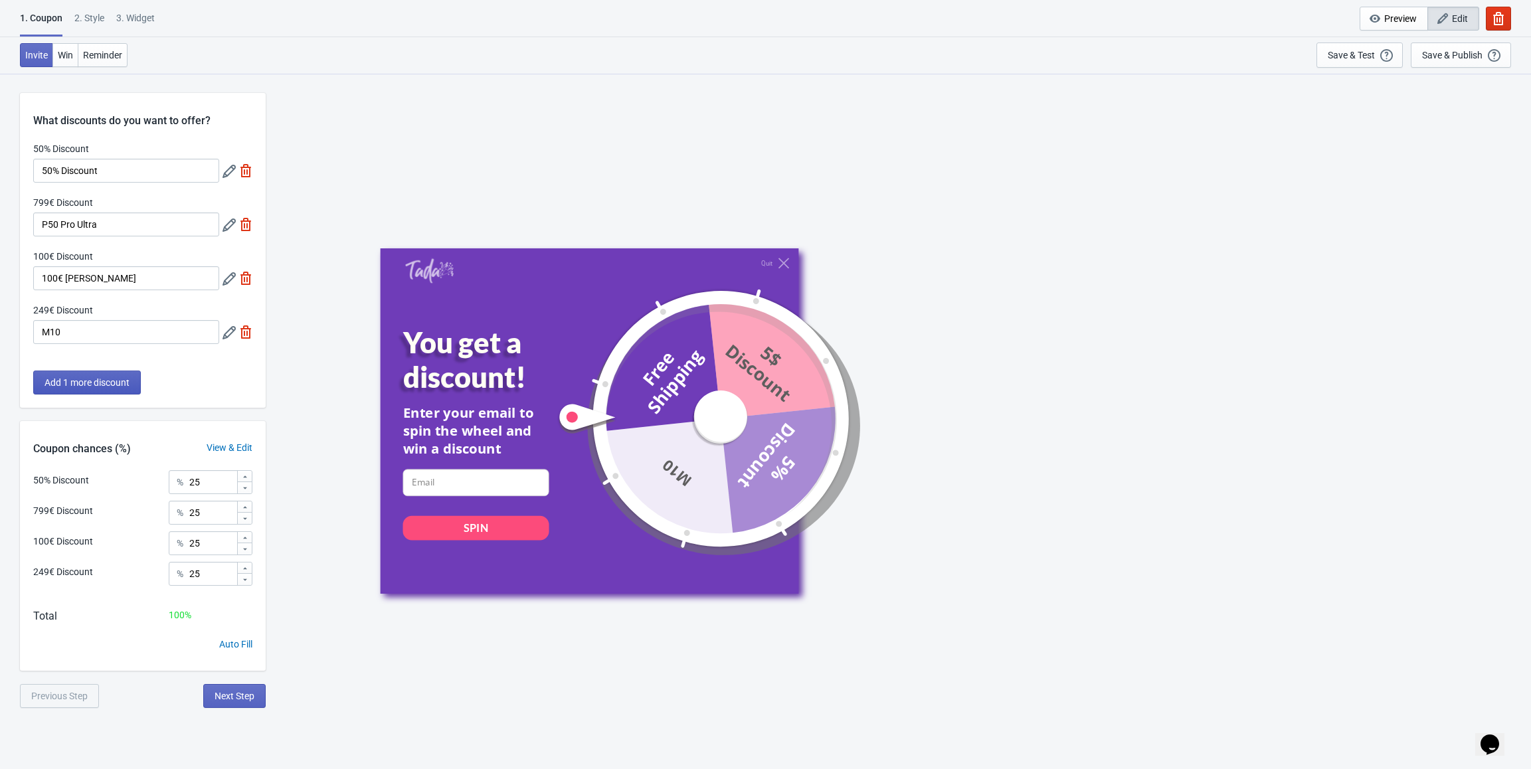
click at [114, 379] on span "Add 1 more discount" at bounding box center [87, 382] width 85 height 11
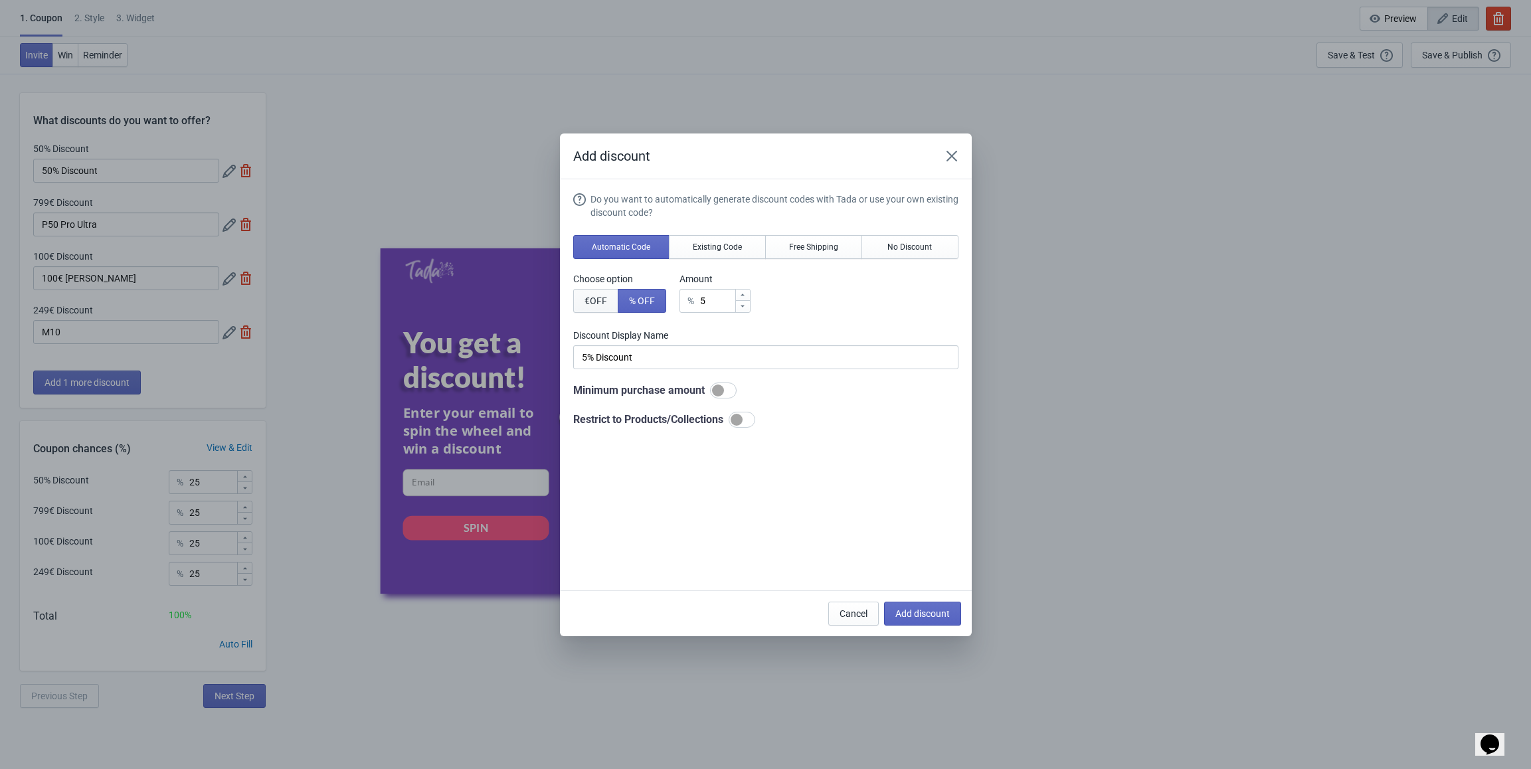
click at [598, 298] on span "€ OFF" at bounding box center [596, 301] width 23 height 11
type input "5€ Discount"
click at [709, 300] on input "5" at bounding box center [716, 301] width 37 height 24
type input "€ Discount"
type input "3"
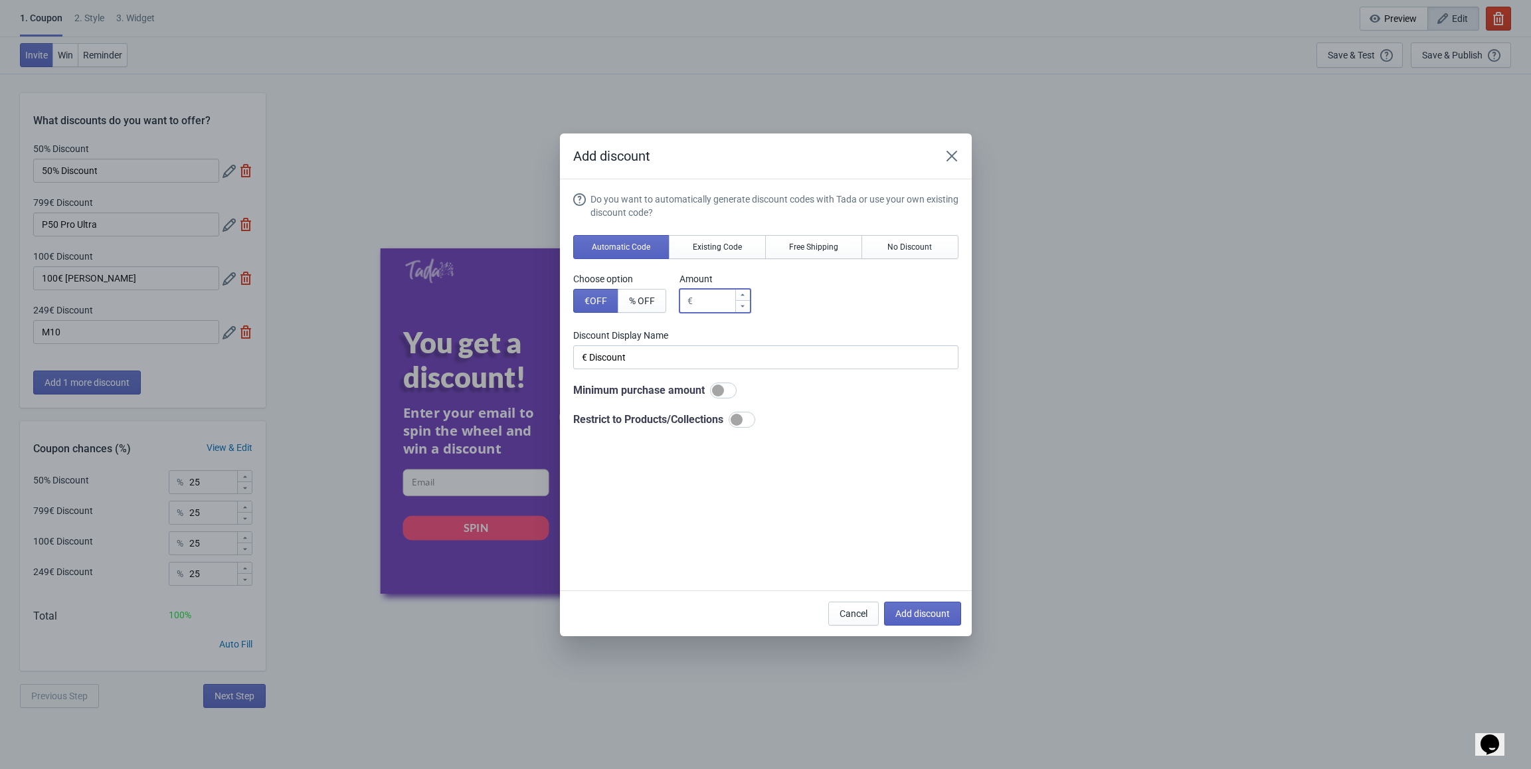
type input "3€ Discount"
type input "30"
type input "30€ Discount"
type input "300"
type input "300€ Discount"
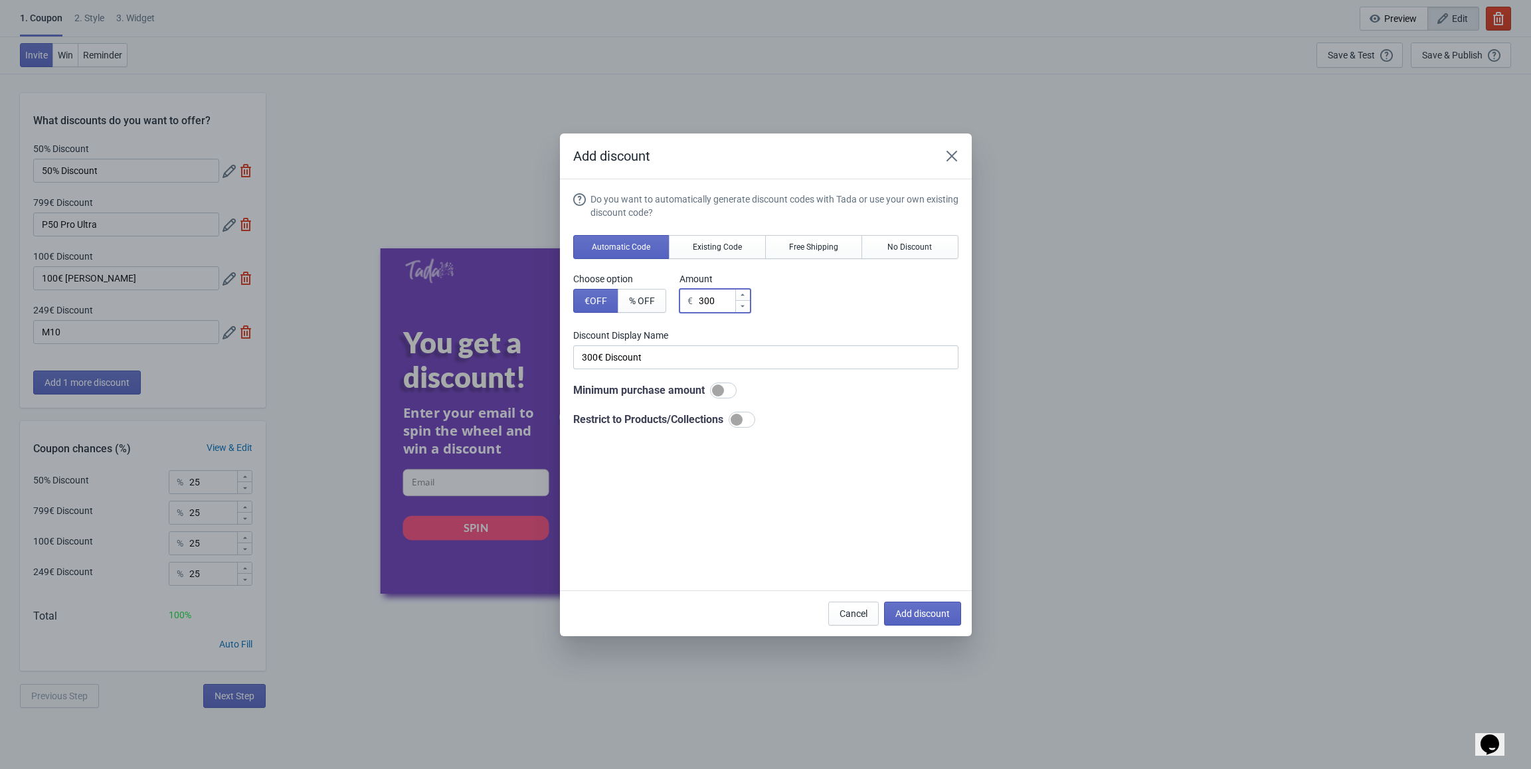
type input "300"
drag, startPoint x: 656, startPoint y: 356, endPoint x: 525, endPoint y: 350, distance: 131.0
click at [525, 350] on div "Add discount Do you want to automatically generate discount codes with Tada or …" at bounding box center [765, 385] width 1531 height 503
paste input "Rabatt Gutschein"
type input "300€ Rabatt Gutschein"
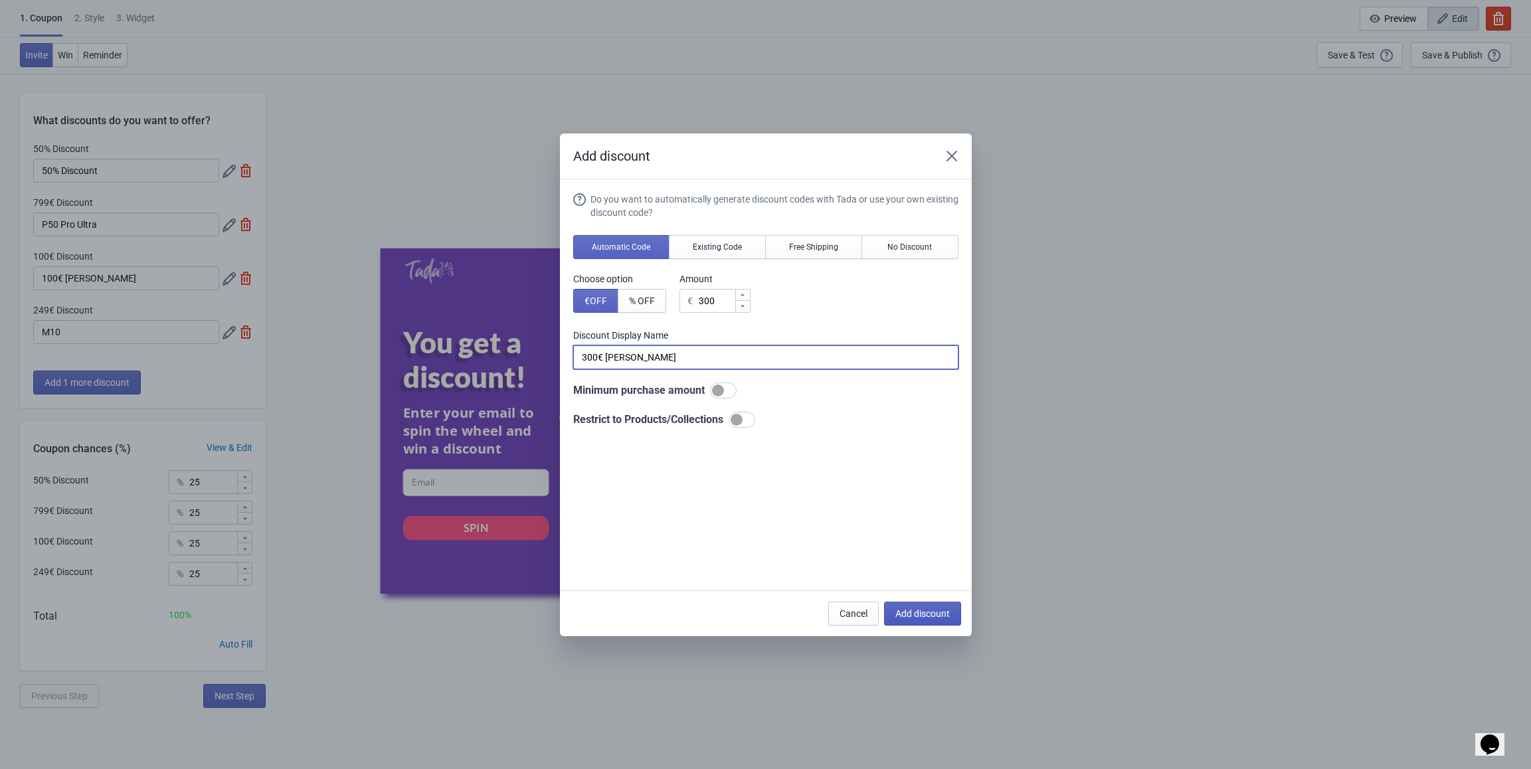
click at [786, 410] on span "Add discount" at bounding box center [922, 613] width 54 height 11
type input "20"
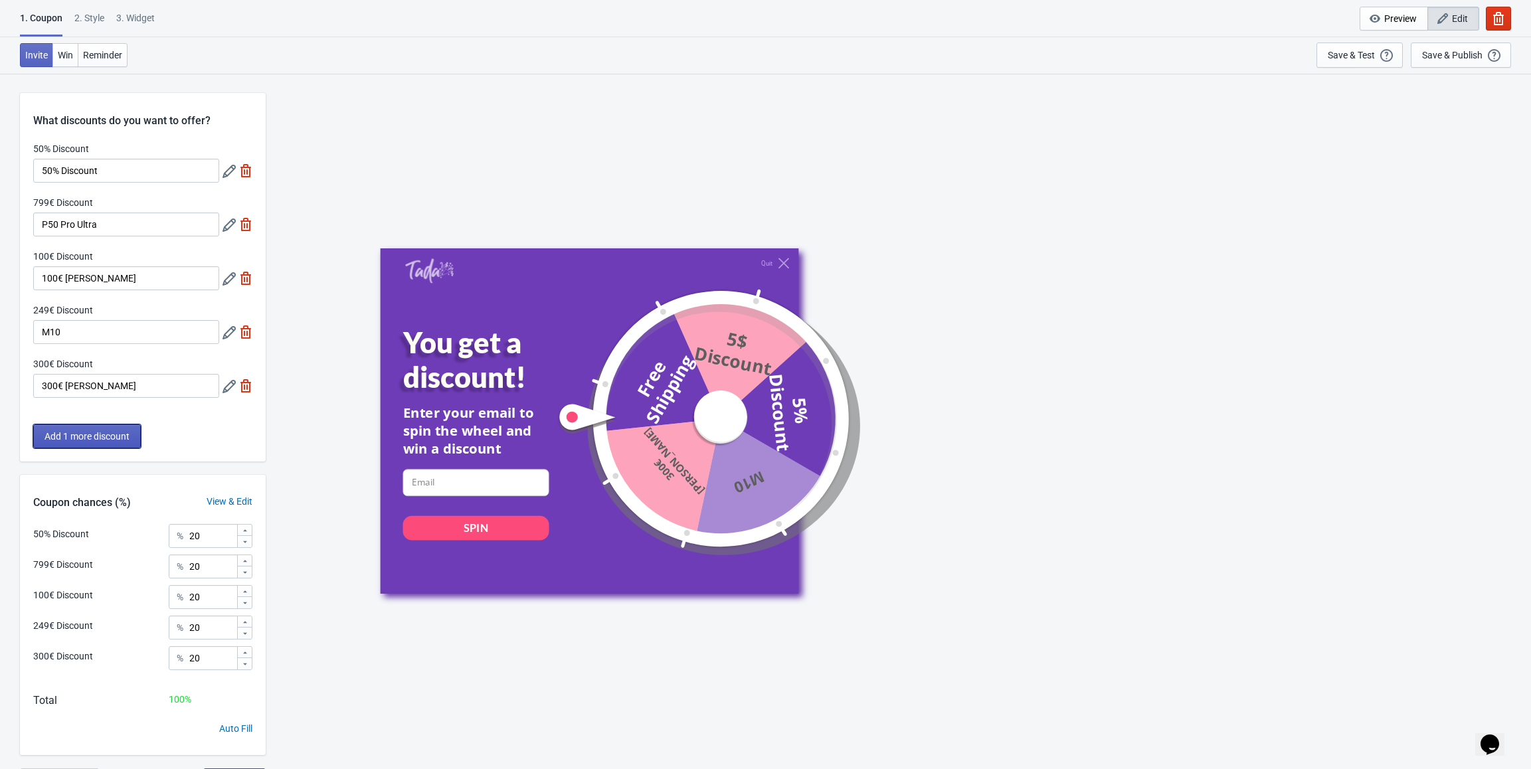
click at [125, 410] on span "Add 1 more discount" at bounding box center [87, 436] width 85 height 11
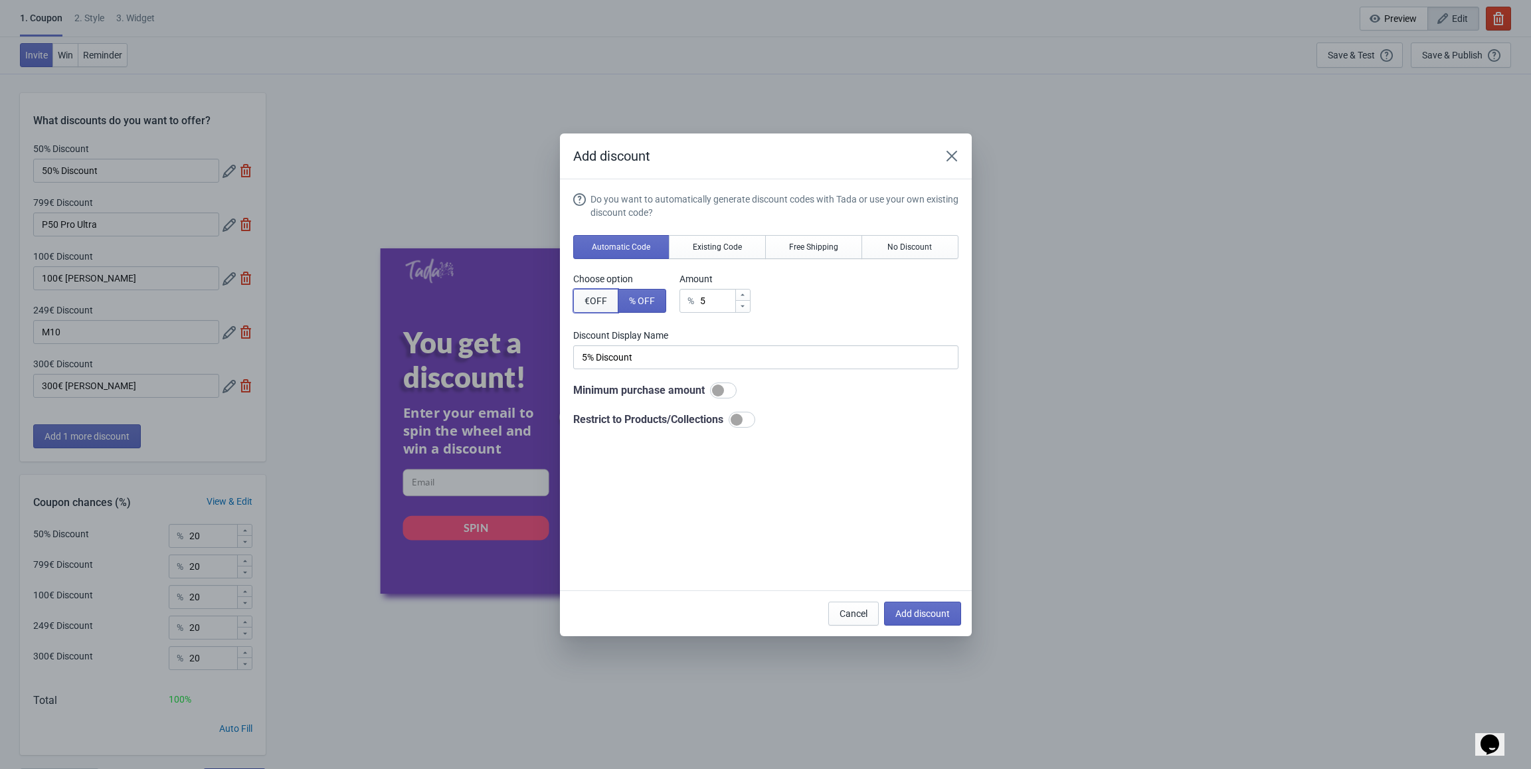
click at [594, 305] on span "€ OFF" at bounding box center [596, 301] width 23 height 11
type input "5€ Discount"
drag, startPoint x: 716, startPoint y: 304, endPoint x: 687, endPoint y: 306, distance: 28.6
click at [687, 306] on div "€ 5" at bounding box center [715, 301] width 71 height 24
type input "2"
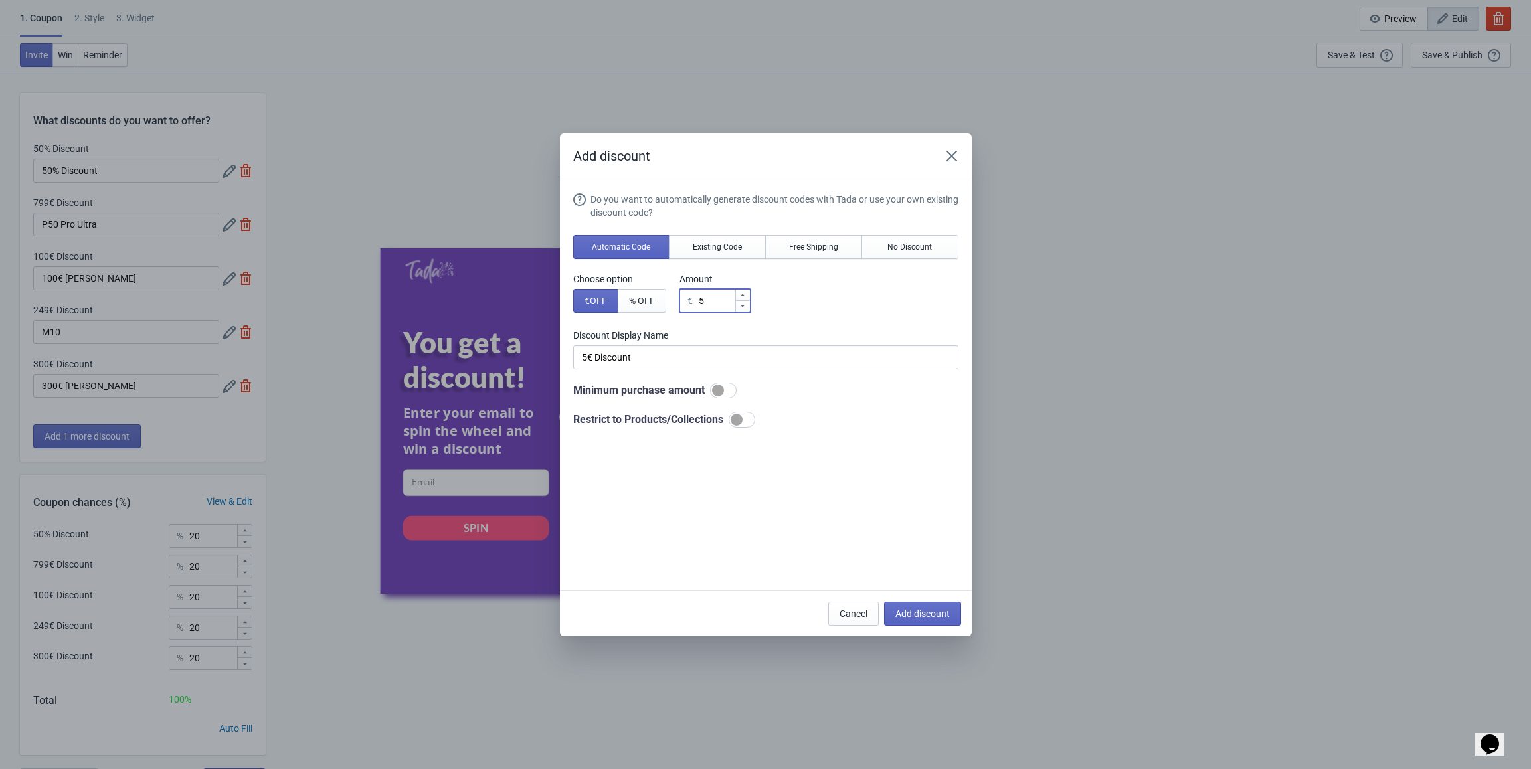
type input "2€ Discount"
type input "24"
type input "24€ Discount"
type input "249"
type input "249€ Discount"
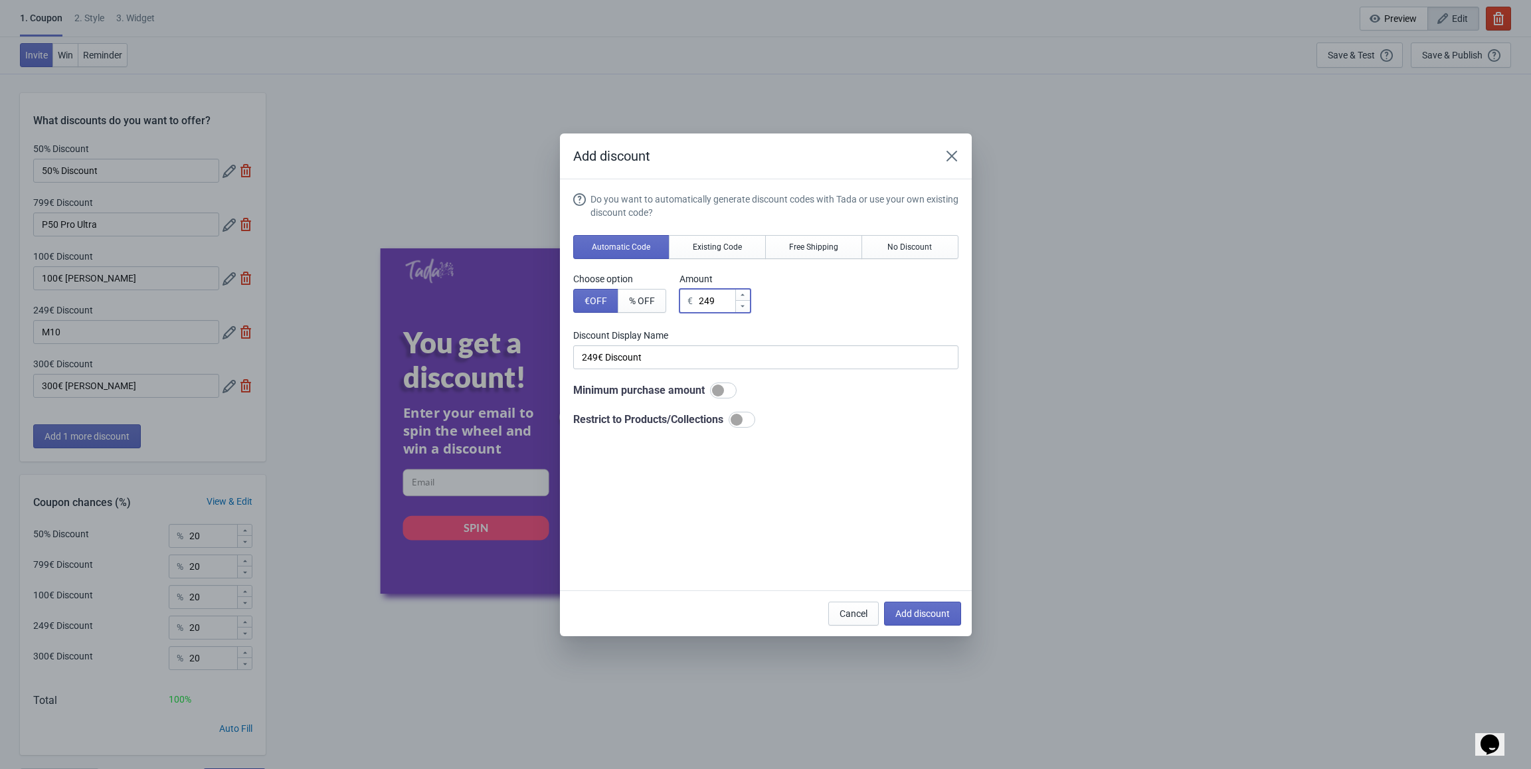
type input "249"
drag, startPoint x: 625, startPoint y: 351, endPoint x: 529, endPoint y: 352, distance: 96.3
click at [529, 352] on div "Add discount Do you want to automatically generate discount codes with Tada or …" at bounding box center [765, 385] width 1531 height 503
paste input "S4"
type input "S4"
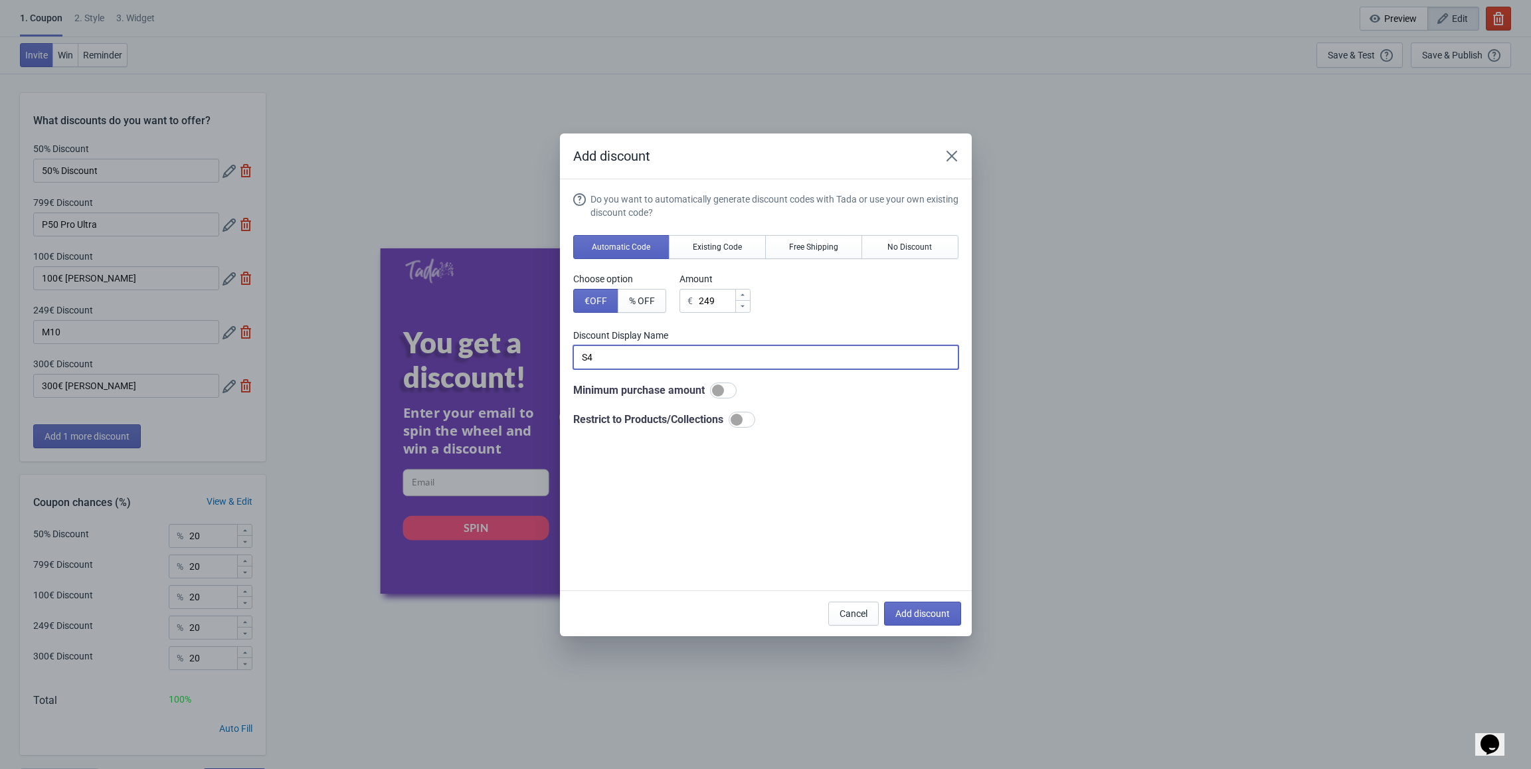
click at [737, 410] on div at bounding box center [737, 420] width 12 height 12
checkbox input "true"
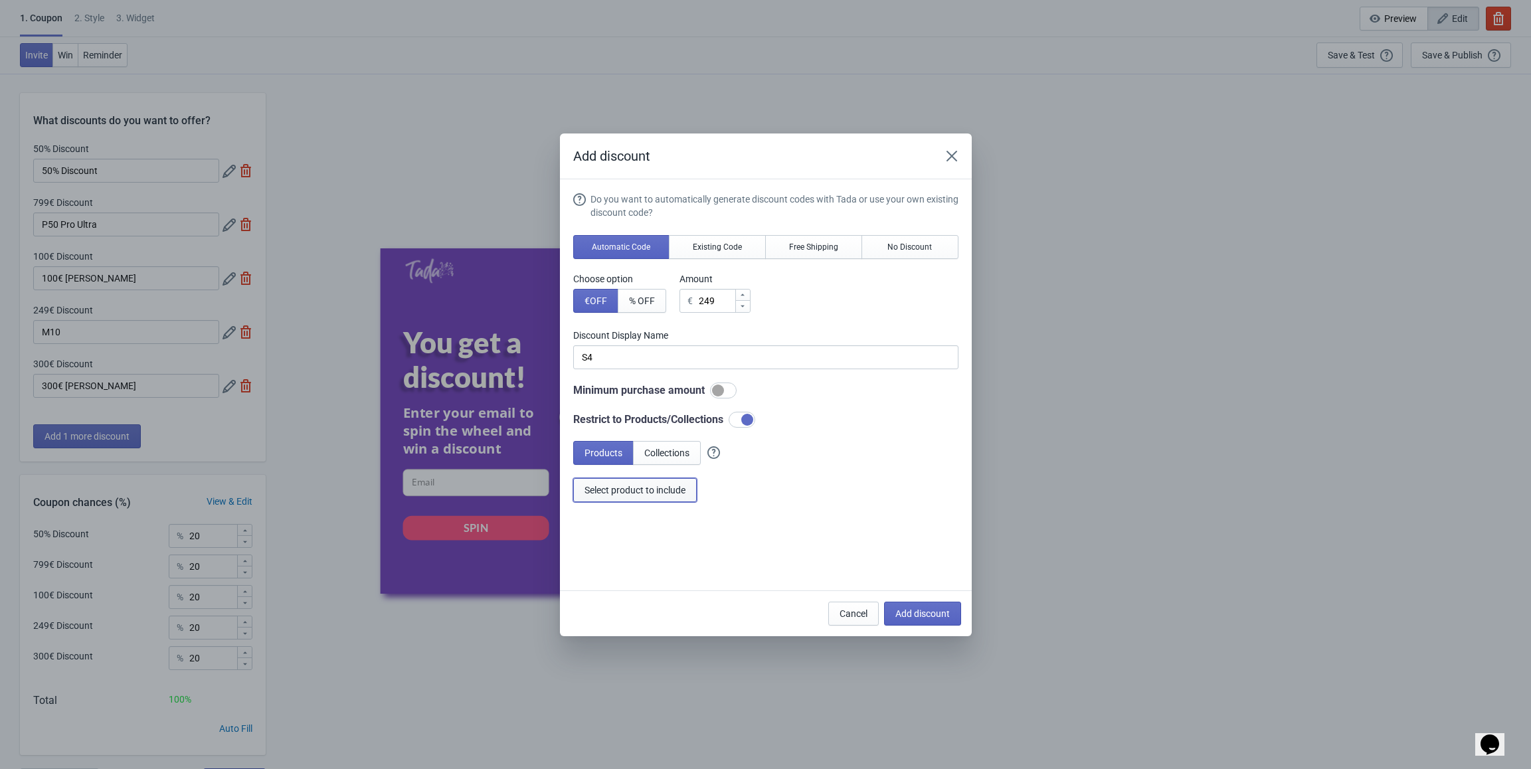
click at [618, 410] on span "Select product to include" at bounding box center [635, 490] width 101 height 11
click at [786, 410] on span "Add discount" at bounding box center [922, 613] width 54 height 11
type input "16"
type input "17"
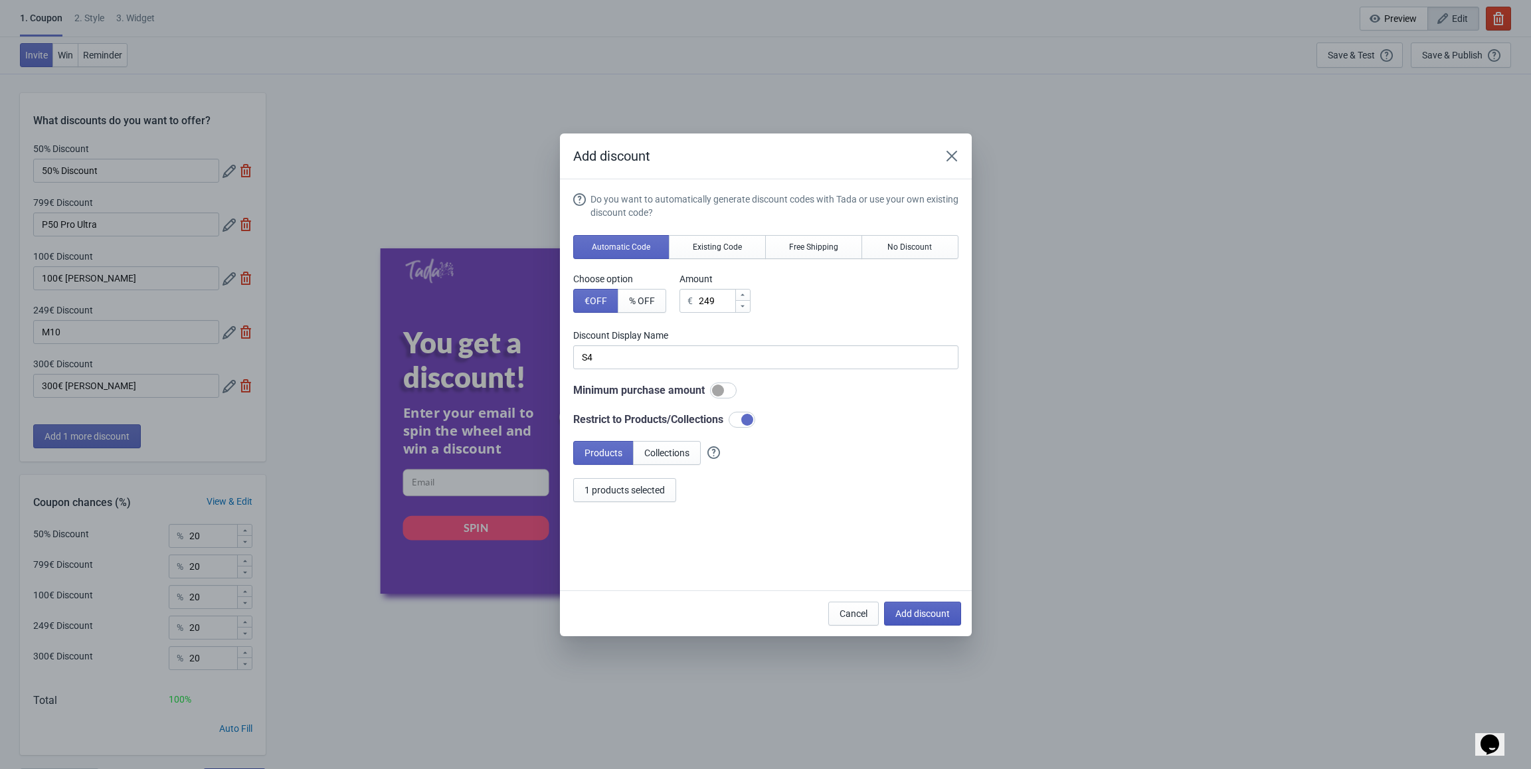
type input "17"
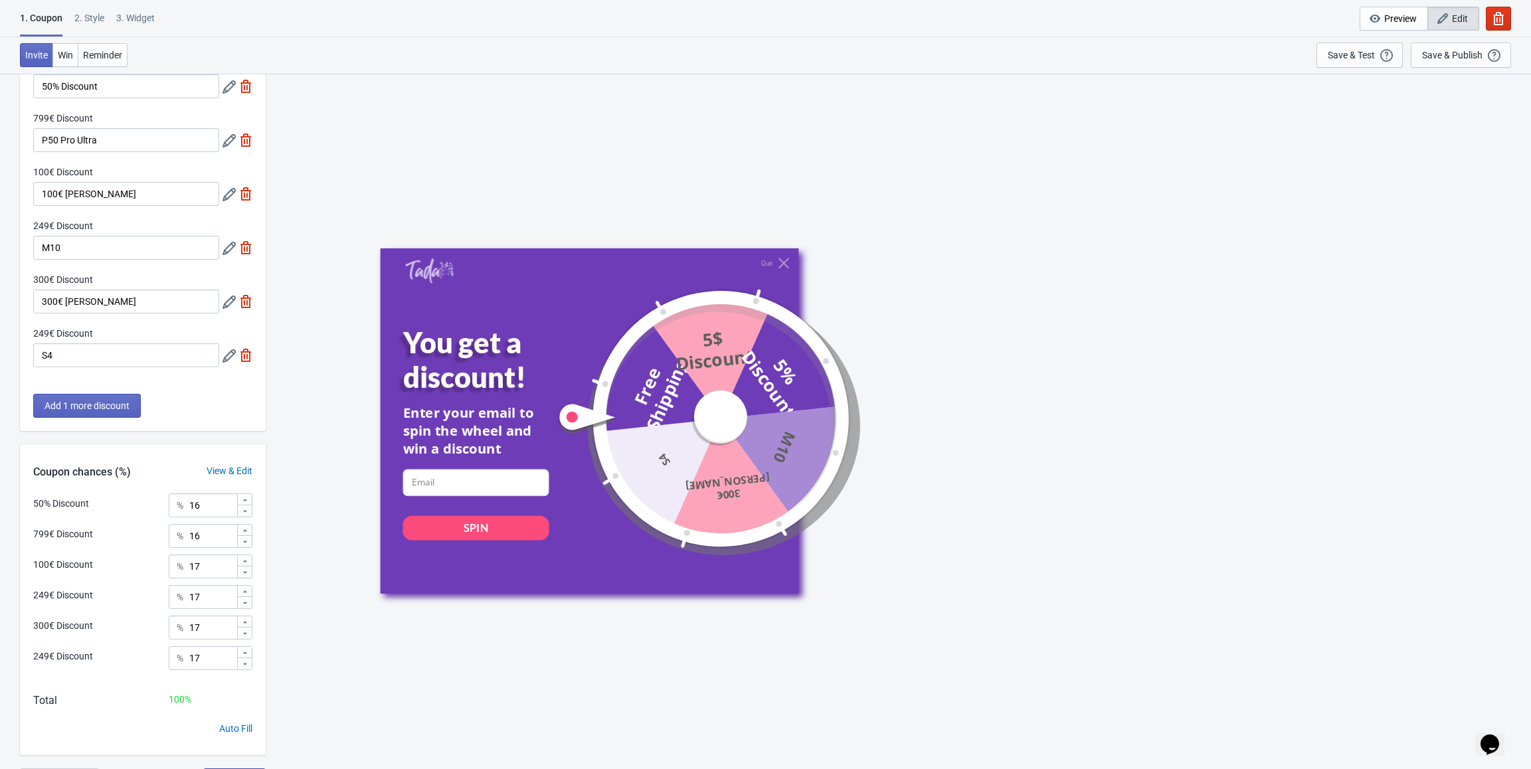
scroll to position [108, 0]
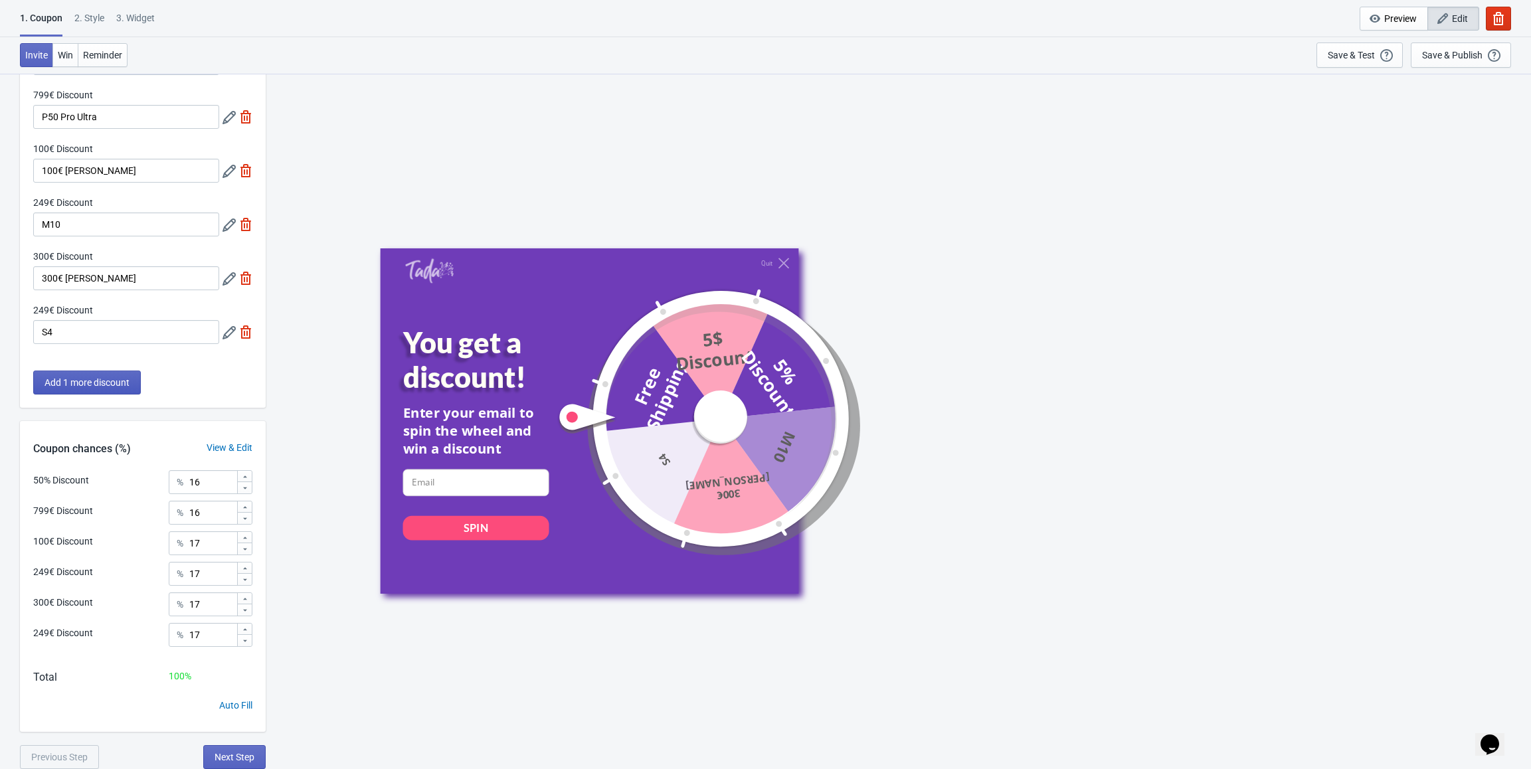
click at [119, 383] on span "Add 1 more discount" at bounding box center [87, 382] width 85 height 11
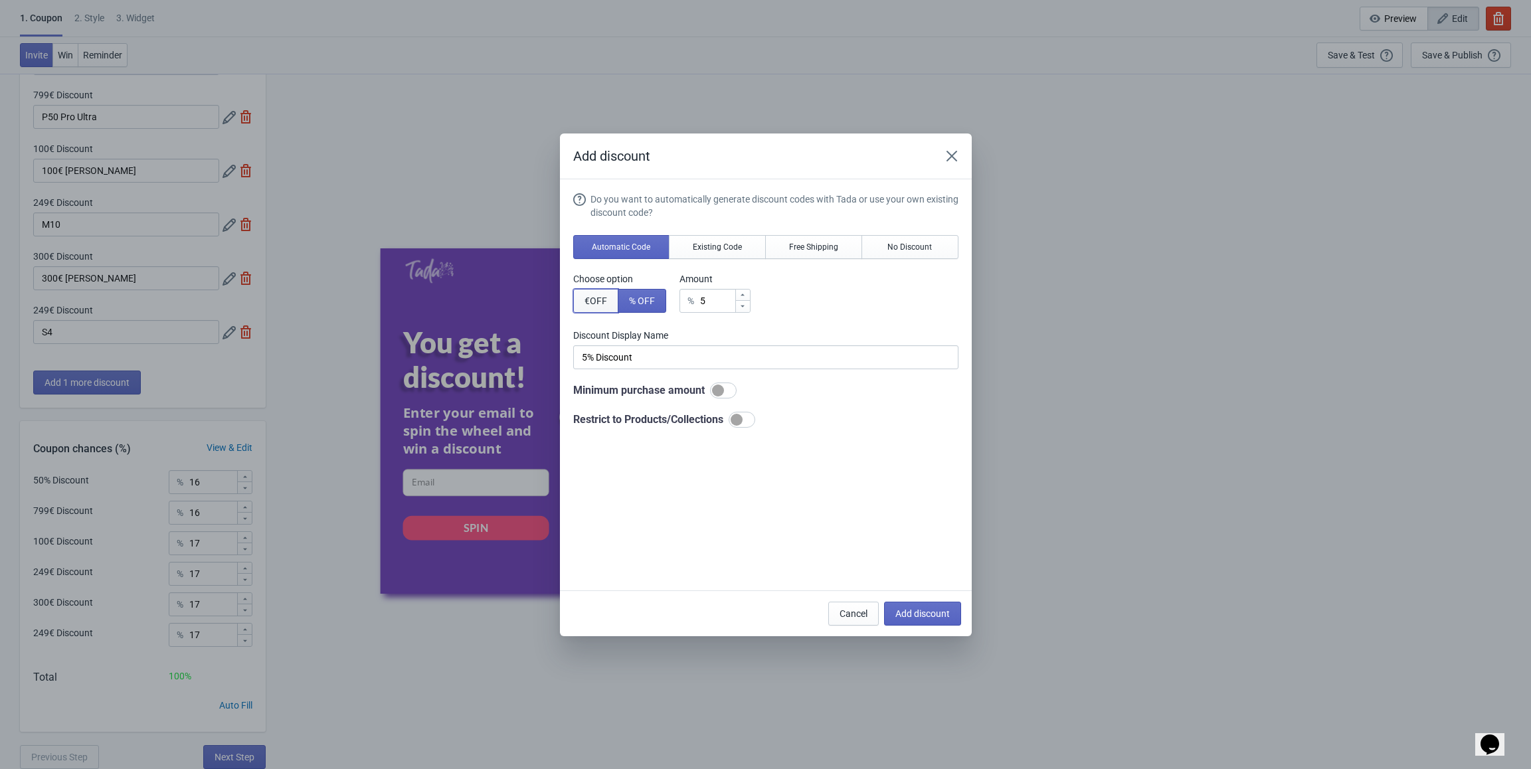
click at [594, 300] on span "€ OFF" at bounding box center [596, 301] width 23 height 11
type input "5€ Discount"
drag, startPoint x: 702, startPoint y: 301, endPoint x: 690, endPoint y: 302, distance: 12.0
click at [690, 302] on div "€ 5" at bounding box center [715, 301] width 71 height 24
type input "8"
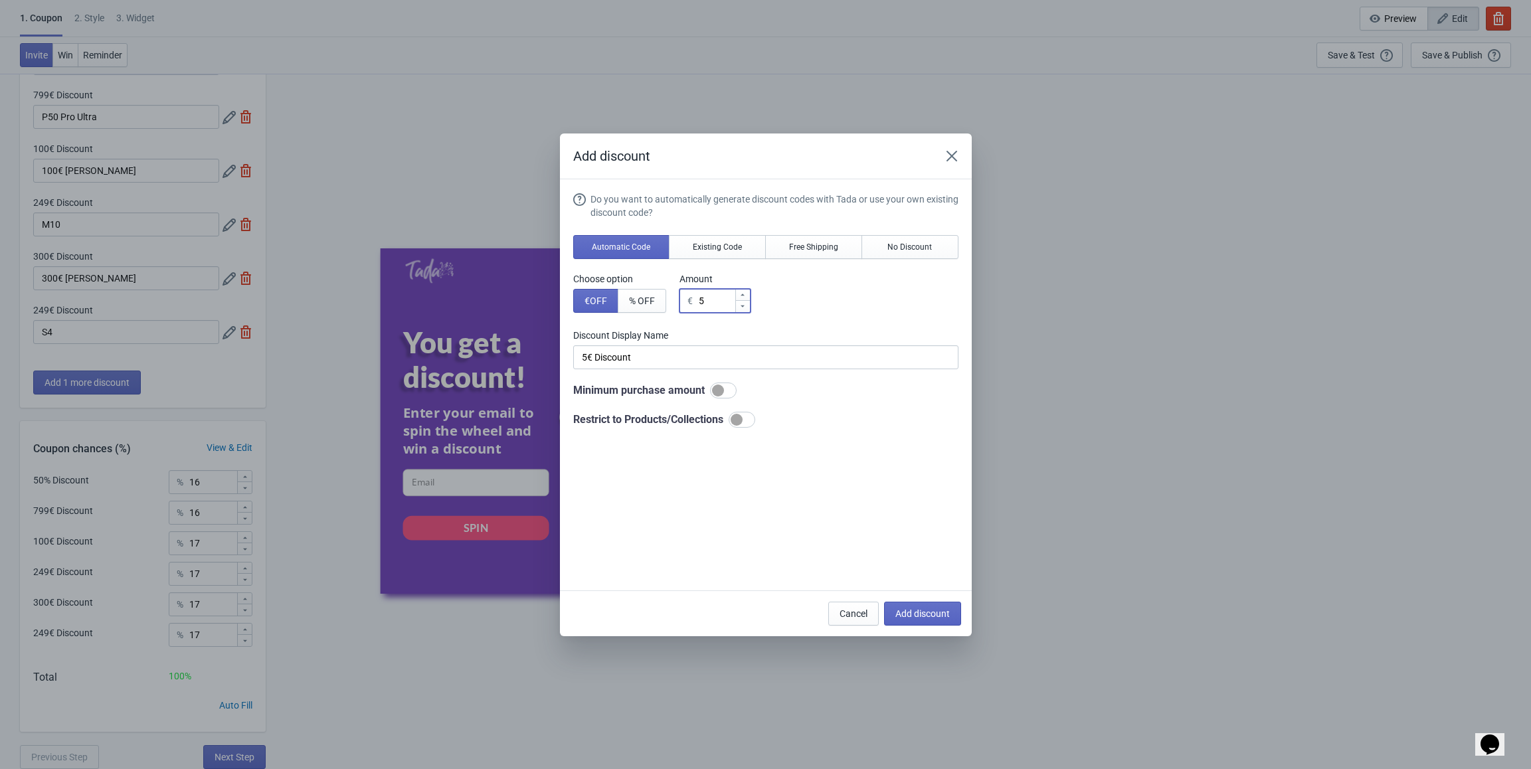
type input "8€ Discount"
type input "89"
type input "89€ Discount"
type input "89"
drag, startPoint x: 681, startPoint y: 357, endPoint x: 573, endPoint y: 358, distance: 108.9
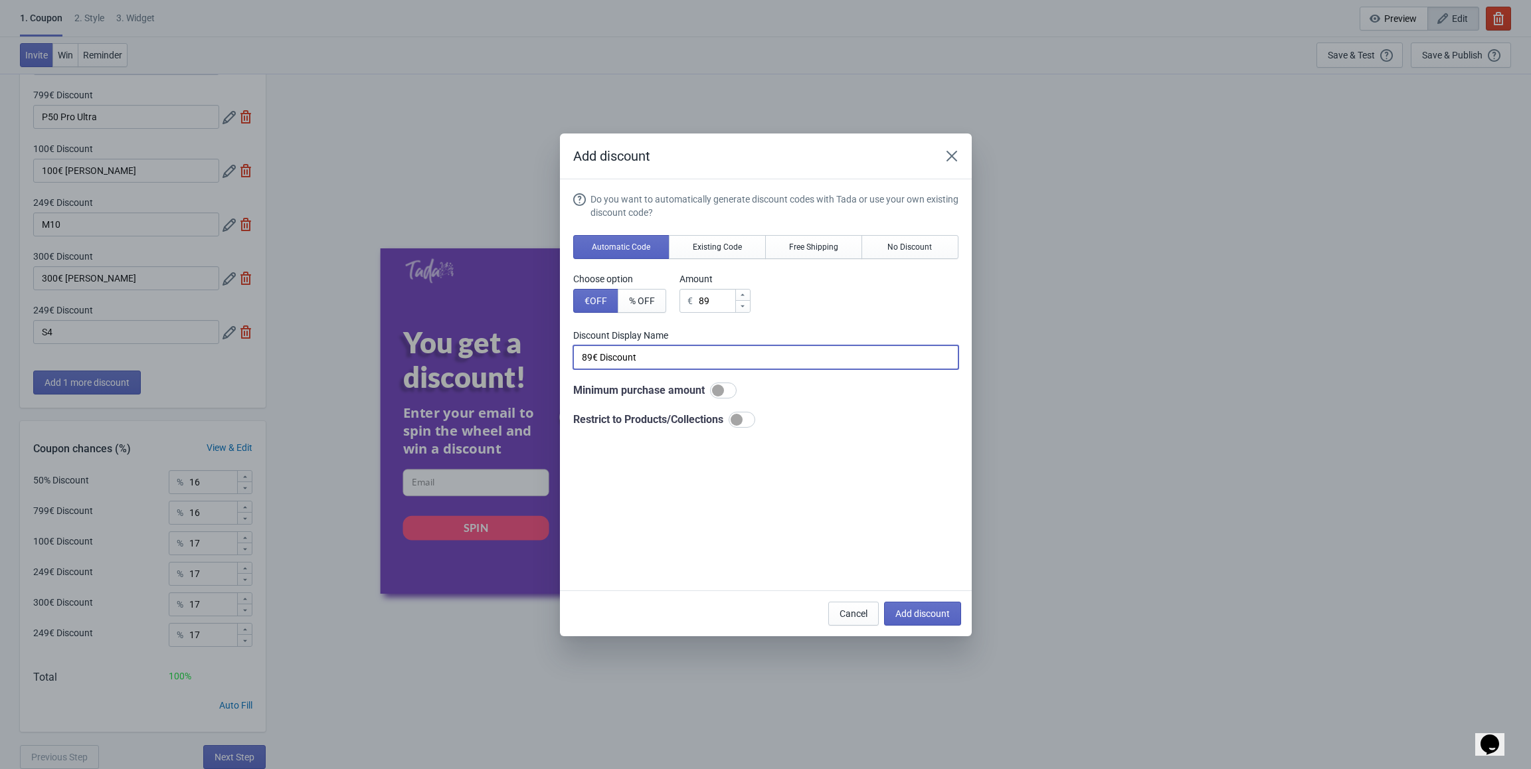
click at [573, 358] on input "89€ Discount" at bounding box center [765, 357] width 385 height 24
paste input "Shine 10"
click at [750, 410] on div at bounding box center [742, 420] width 27 height 16
type input "Shine 10"
checkbox input "true"
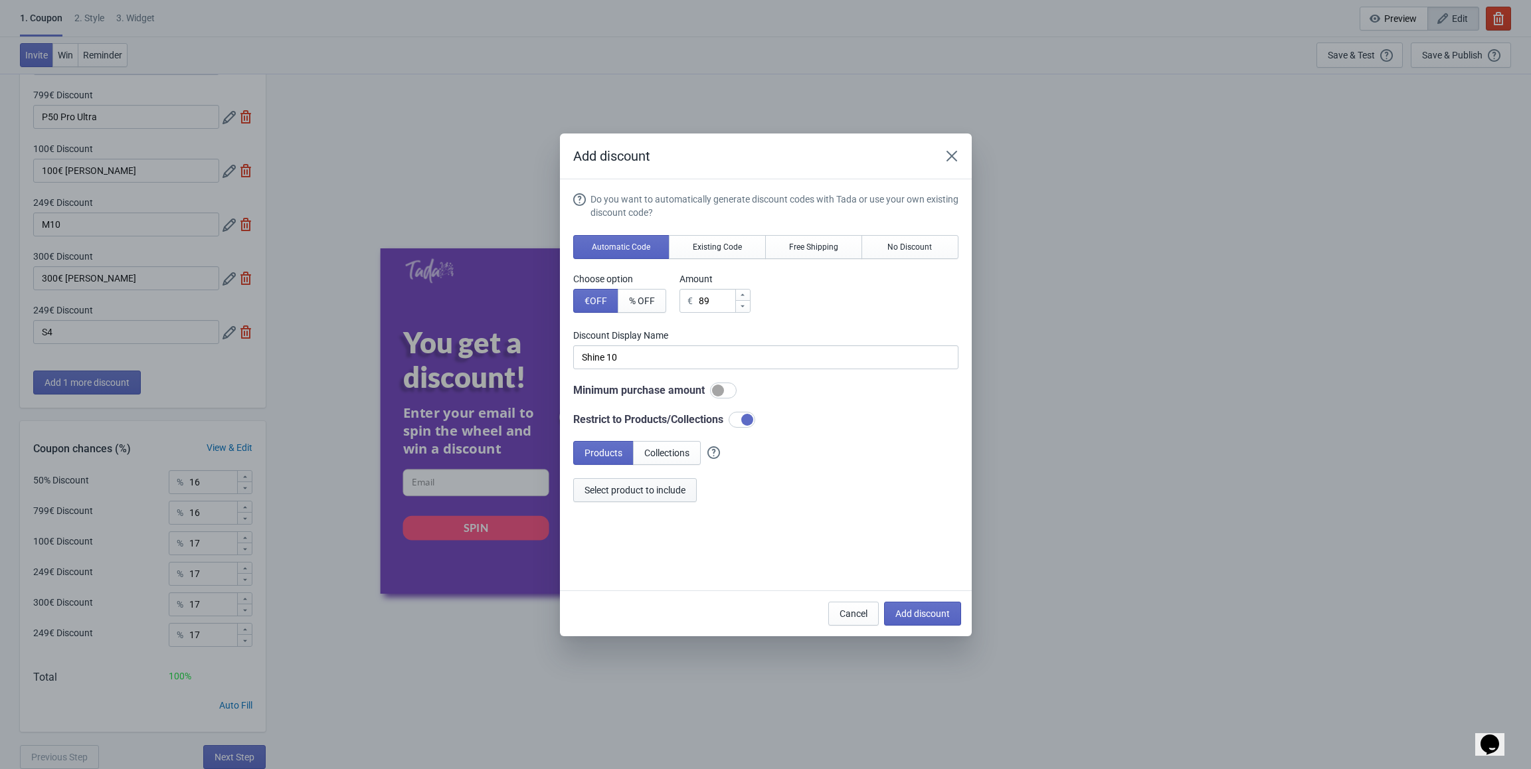
click at [640, 410] on span "Select product to include" at bounding box center [635, 490] width 101 height 11
click at [786, 410] on span "Add discount" at bounding box center [922, 613] width 54 height 11
type input "14"
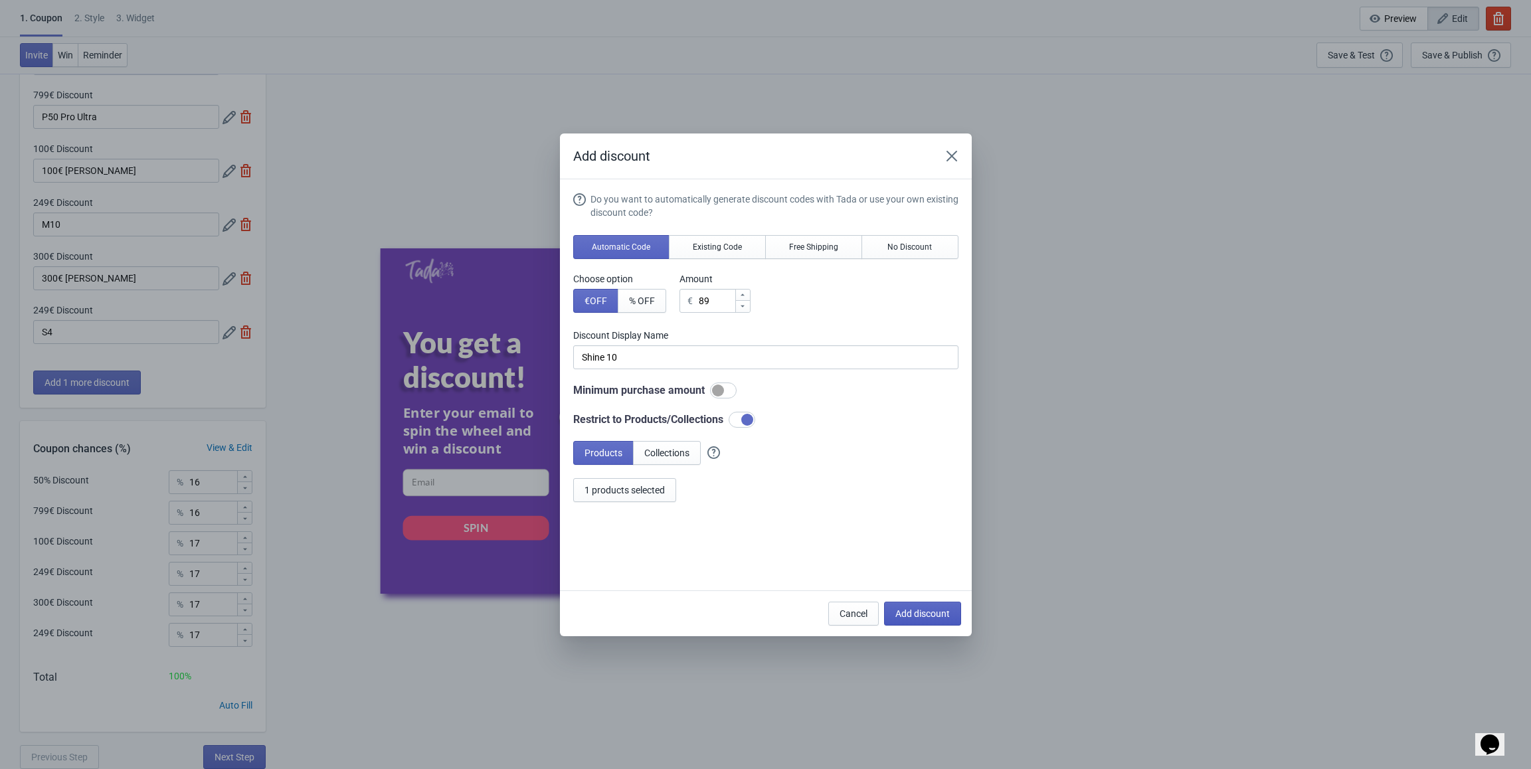
type input "14"
type input "15"
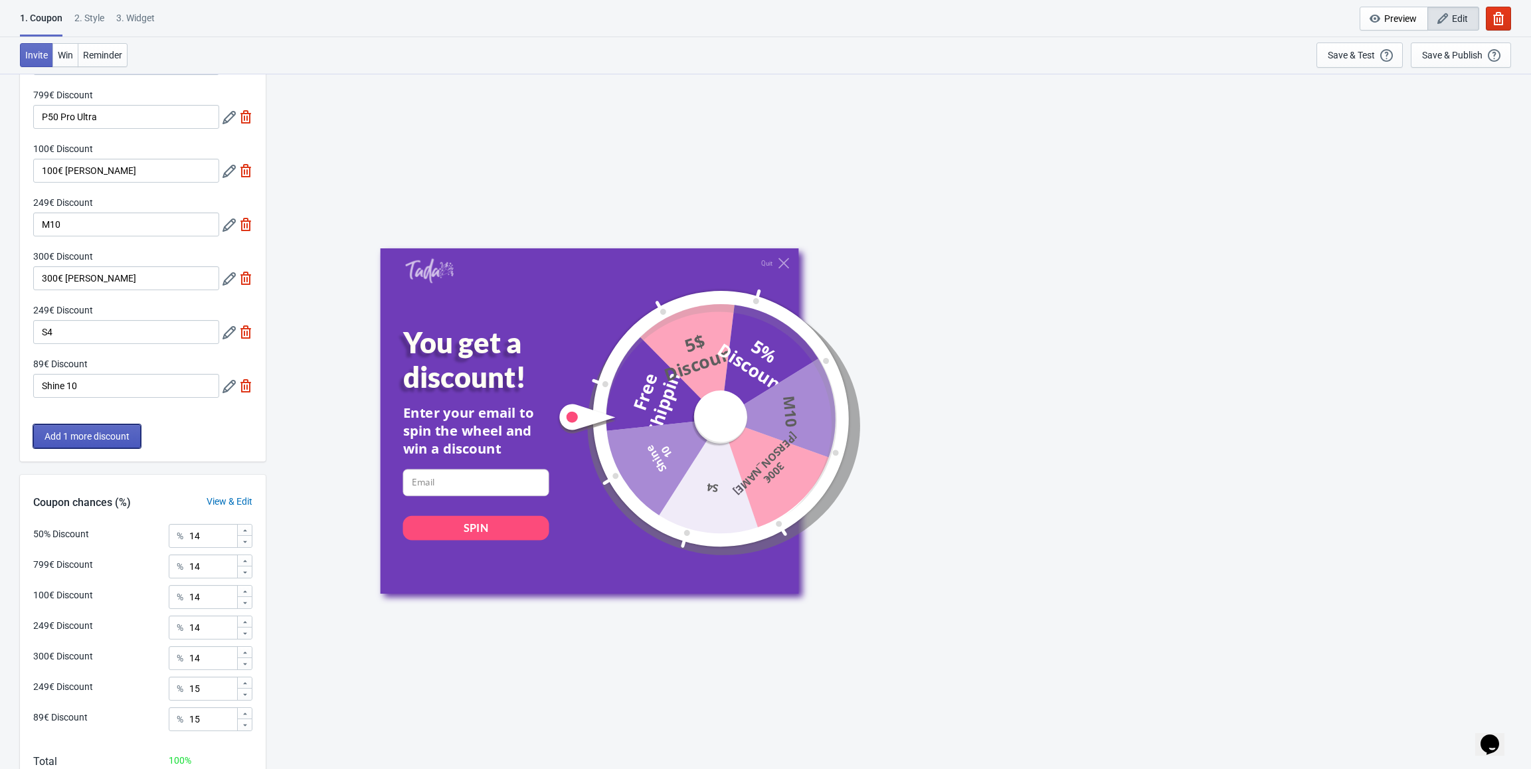
click at [97, 410] on button "Add 1 more discount" at bounding box center [87, 436] width 108 height 24
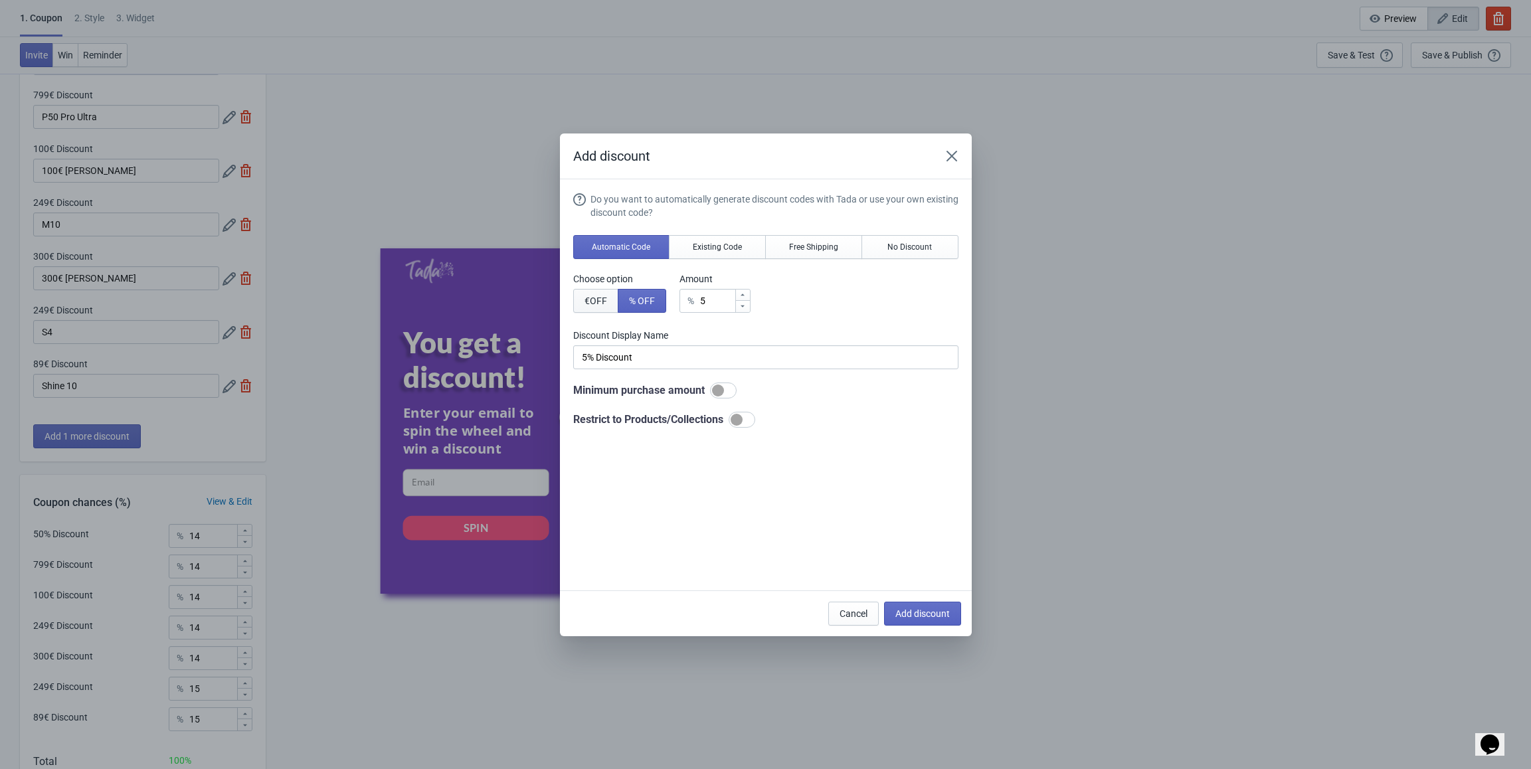
click at [602, 303] on span "€ OFF" at bounding box center [596, 301] width 23 height 11
type input "5€ Discount"
click at [708, 301] on input "5" at bounding box center [716, 301] width 37 height 24
type input "€ Discount"
type input "2"
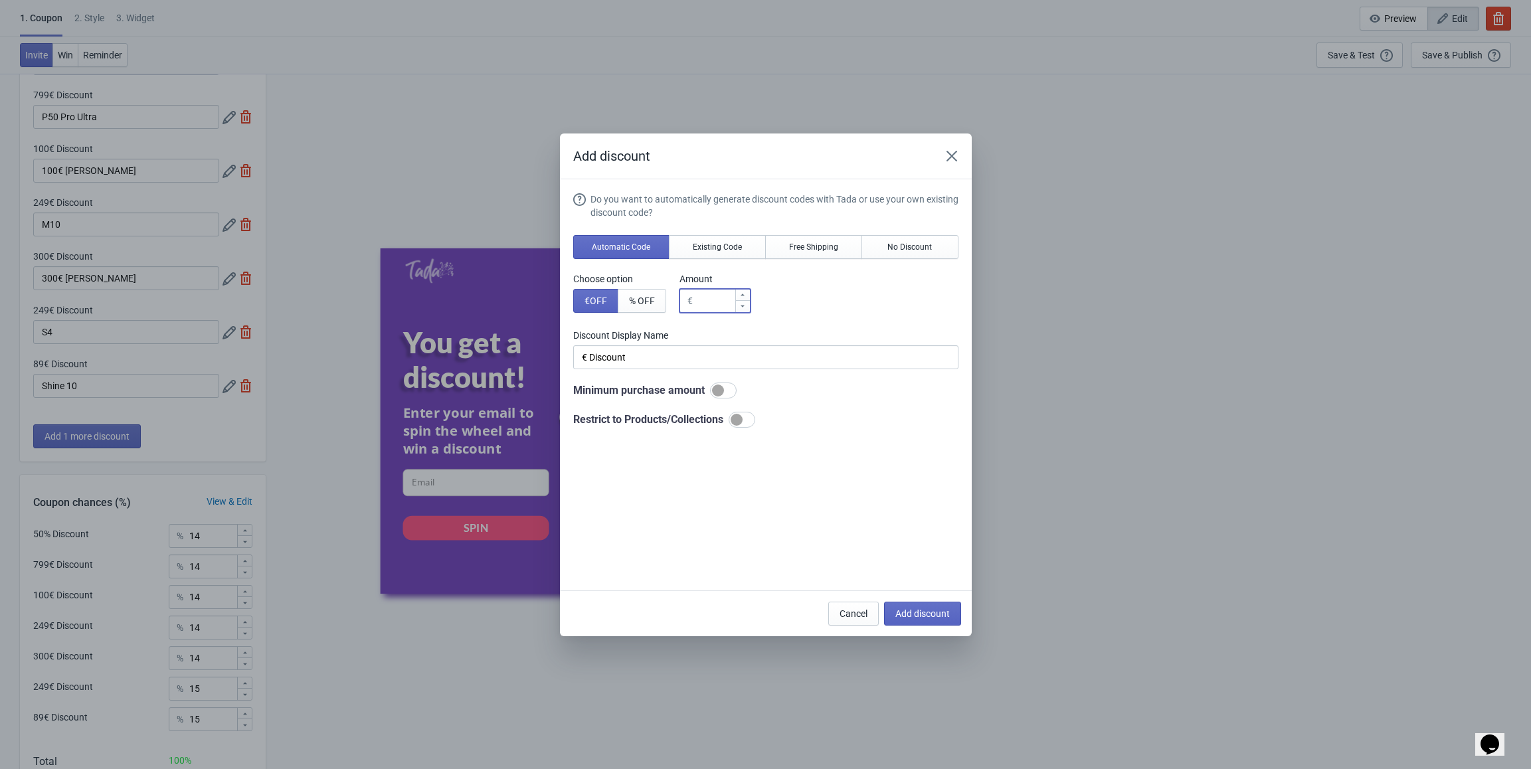
type input "2€ Discount"
type input "20"
type input "20€ Discount"
type input "20"
drag, startPoint x: 617, startPoint y: 358, endPoint x: 531, endPoint y: 365, distance: 85.9
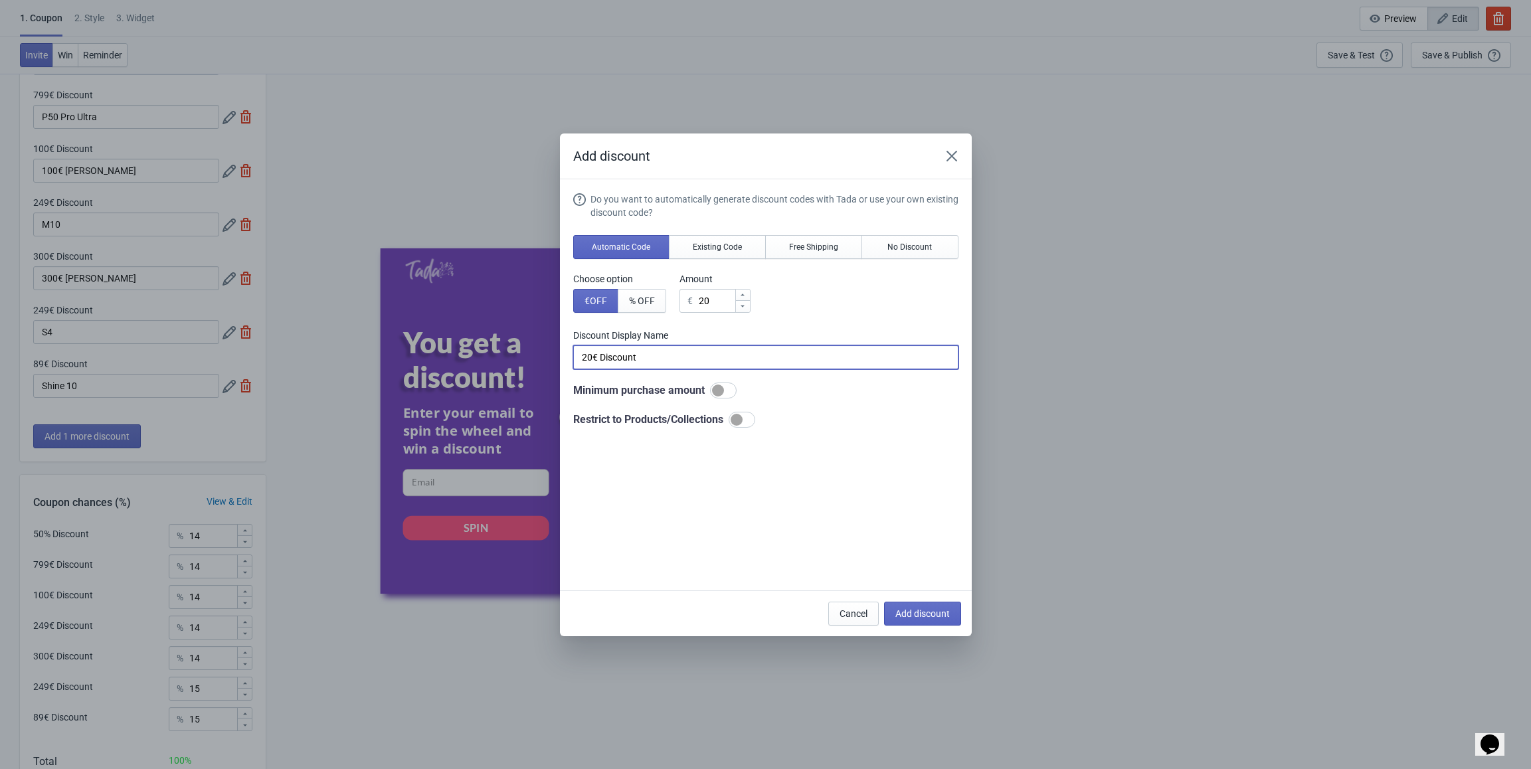
click at [531, 365] on div "Add discount Do you want to automatically generate discount codes with Tada or …" at bounding box center [765, 385] width 1531 height 503
paste input "Rabatt Gutschein"
type input "20€ Rabatt Gutschein"
click at [786, 410] on span "Add discount" at bounding box center [922, 613] width 54 height 11
type input "12"
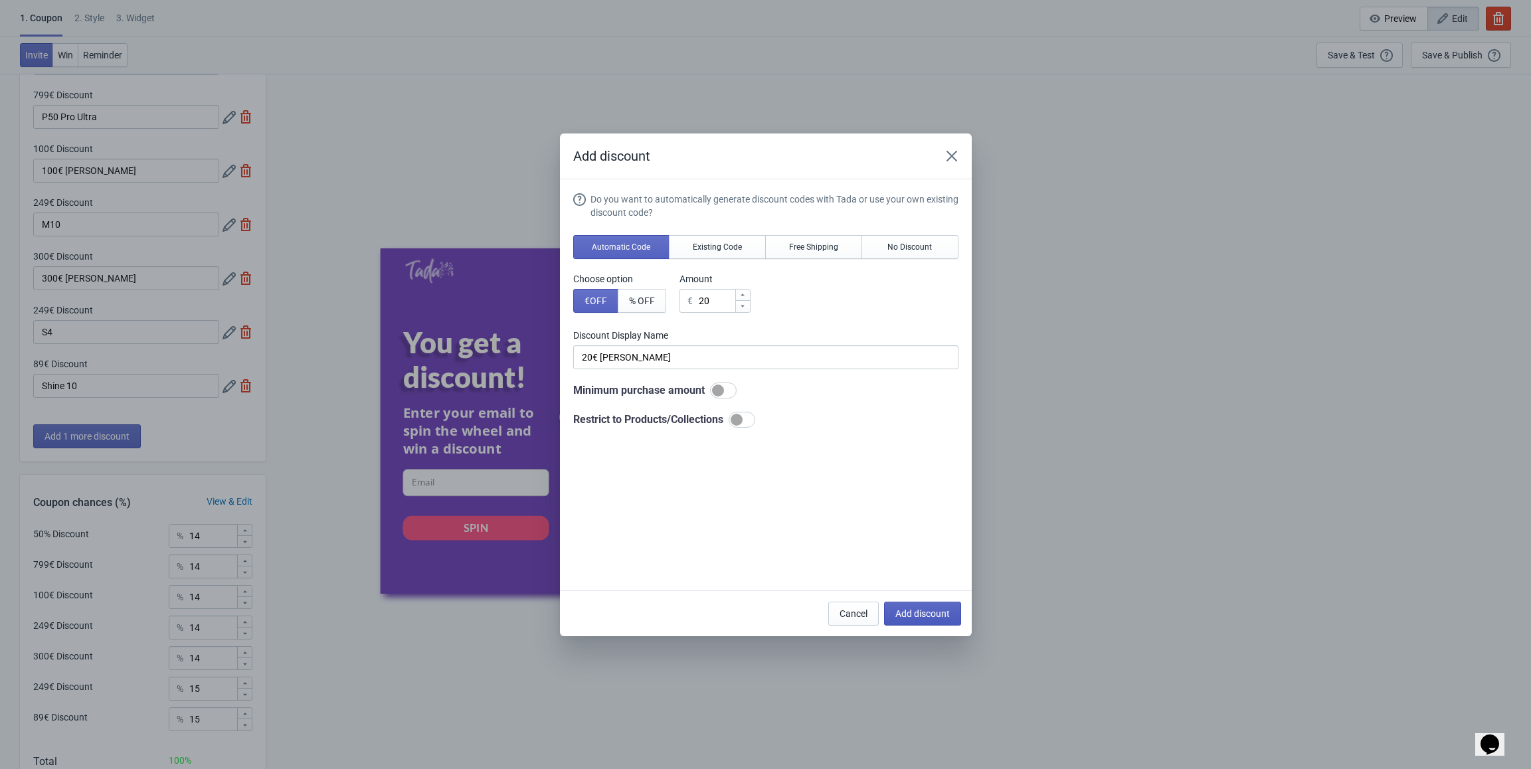
type input "12"
type input "13"
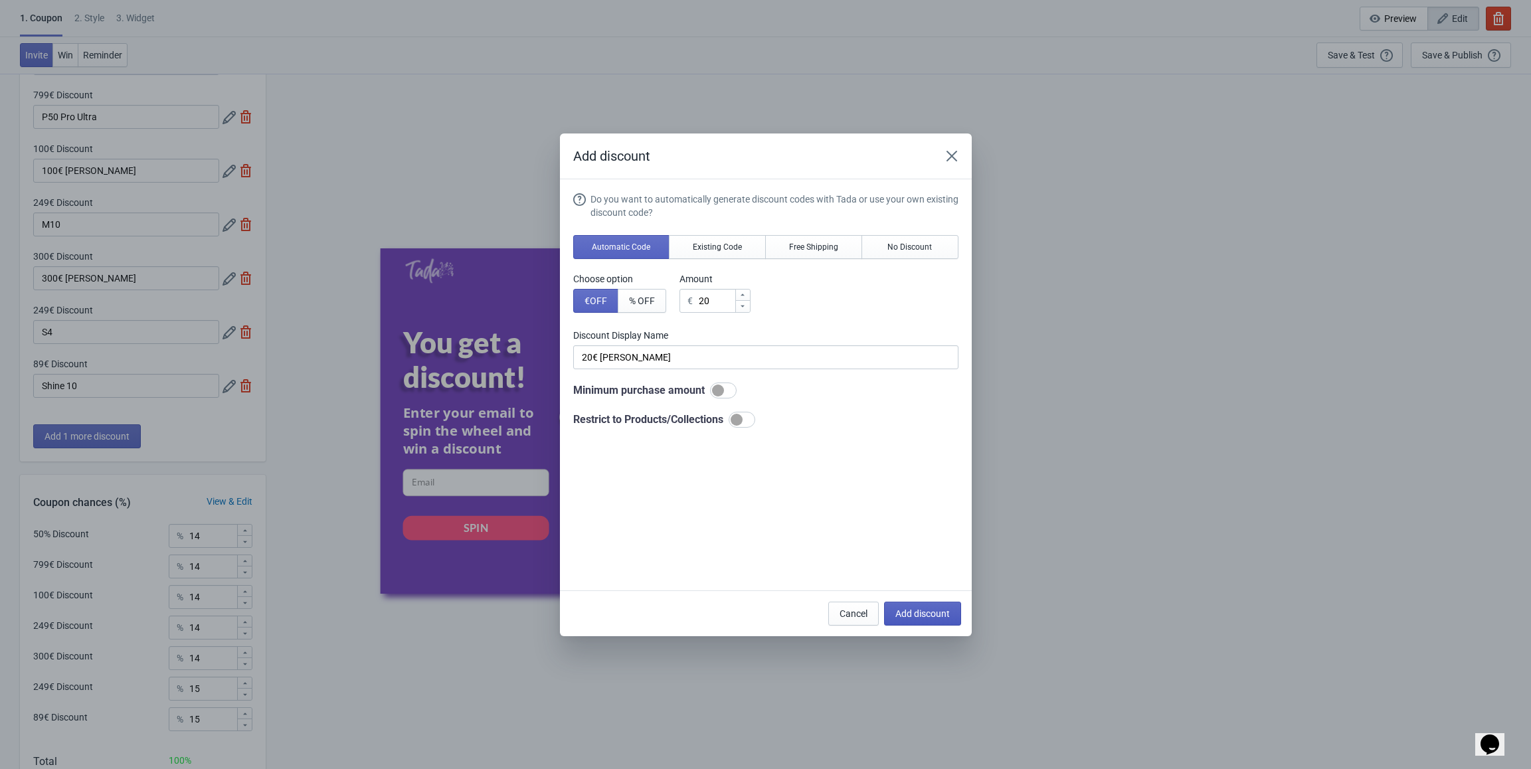
type input "13"
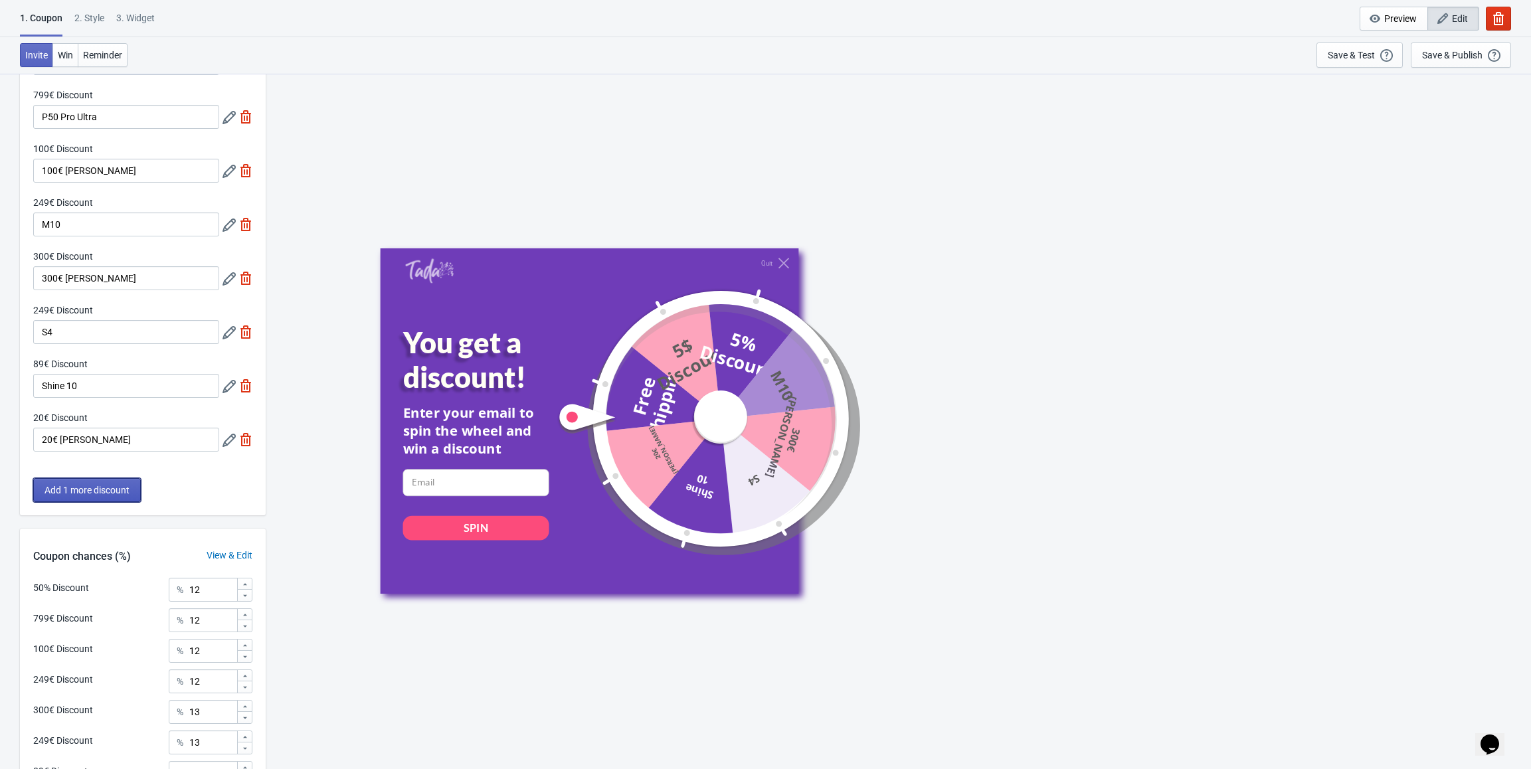
click at [127, 410] on span "Add 1 more discount" at bounding box center [87, 490] width 85 height 11
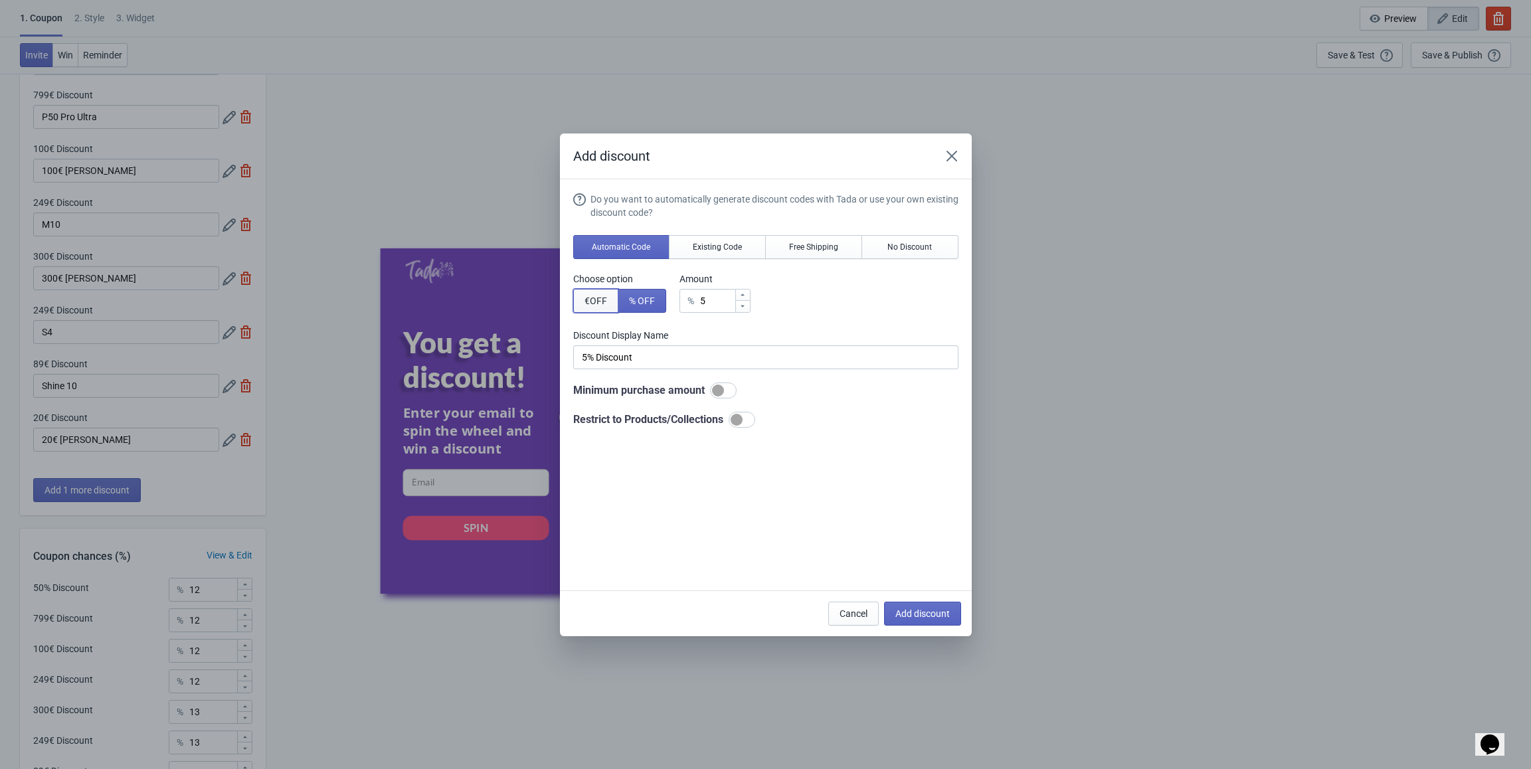
click at [592, 296] on span "€ OFF" at bounding box center [596, 301] width 23 height 11
type input "5€ Discount"
drag, startPoint x: 714, startPoint y: 300, endPoint x: 693, endPoint y: 302, distance: 21.3
click at [693, 302] on div "€ 5" at bounding box center [715, 301] width 71 height 24
type input "7"
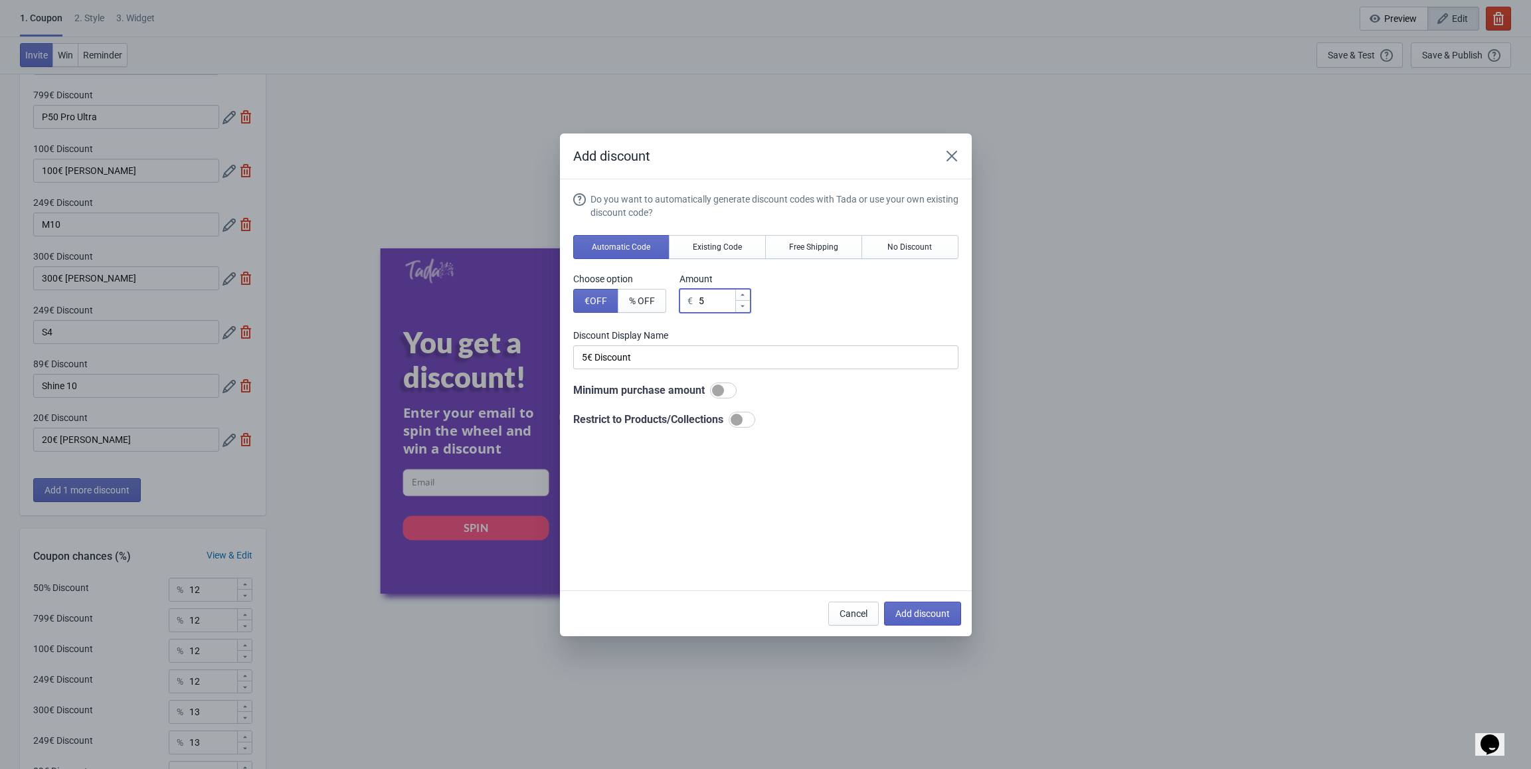
type input "7€ Discount"
type input "79"
type input "79€ Discount"
type input "79"
click at [669, 357] on input "79€ Discount" at bounding box center [765, 357] width 385 height 24
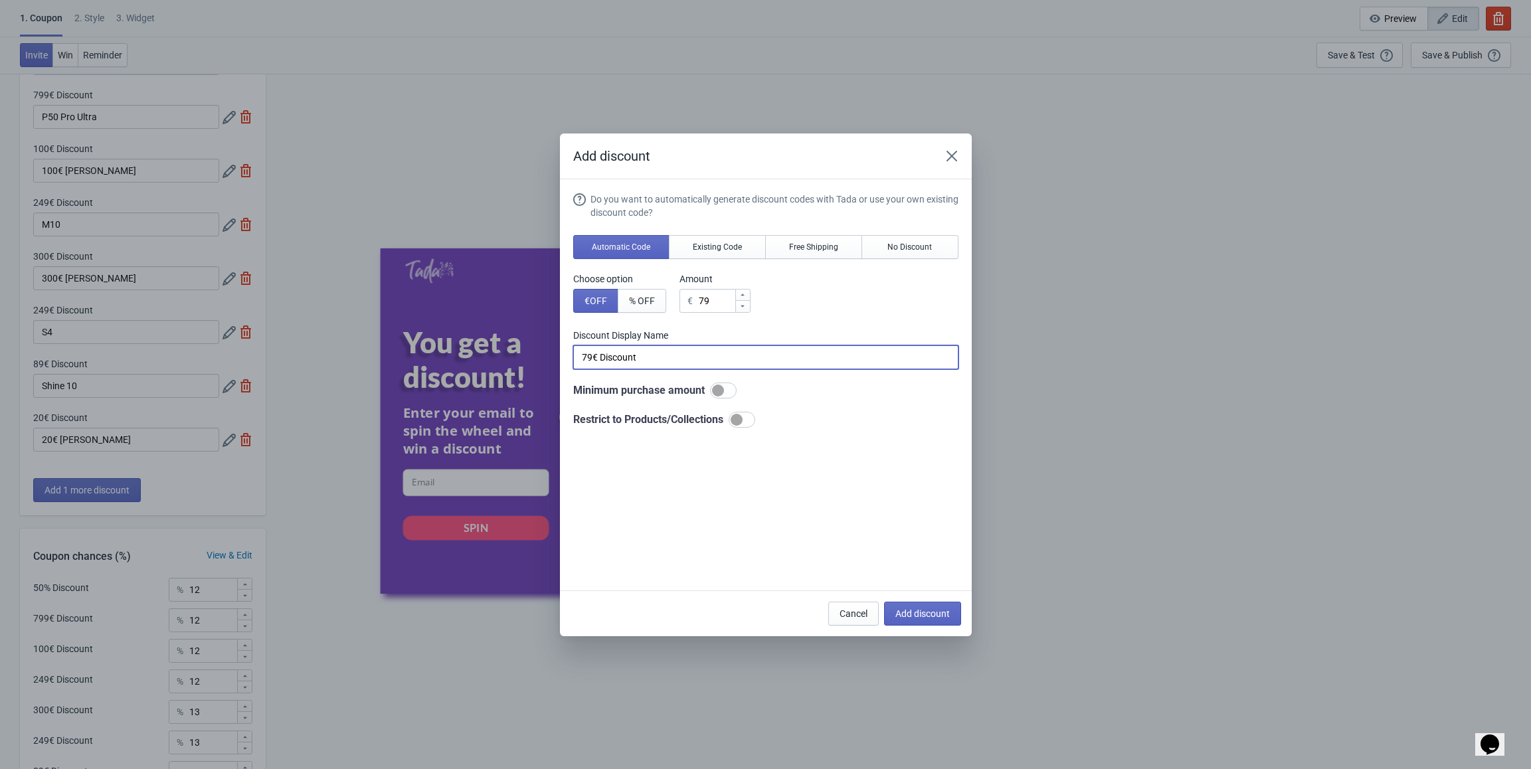
drag, startPoint x: 669, startPoint y: 357, endPoint x: 516, endPoint y: 359, distance: 152.8
click at [516, 359] on div "Add discount Do you want to automatically generate discount codes with Tada or …" at bounding box center [765, 385] width 1531 height 503
paste input "Fresh"
click at [747, 410] on div at bounding box center [742, 420] width 27 height 16
type input "Fresh"
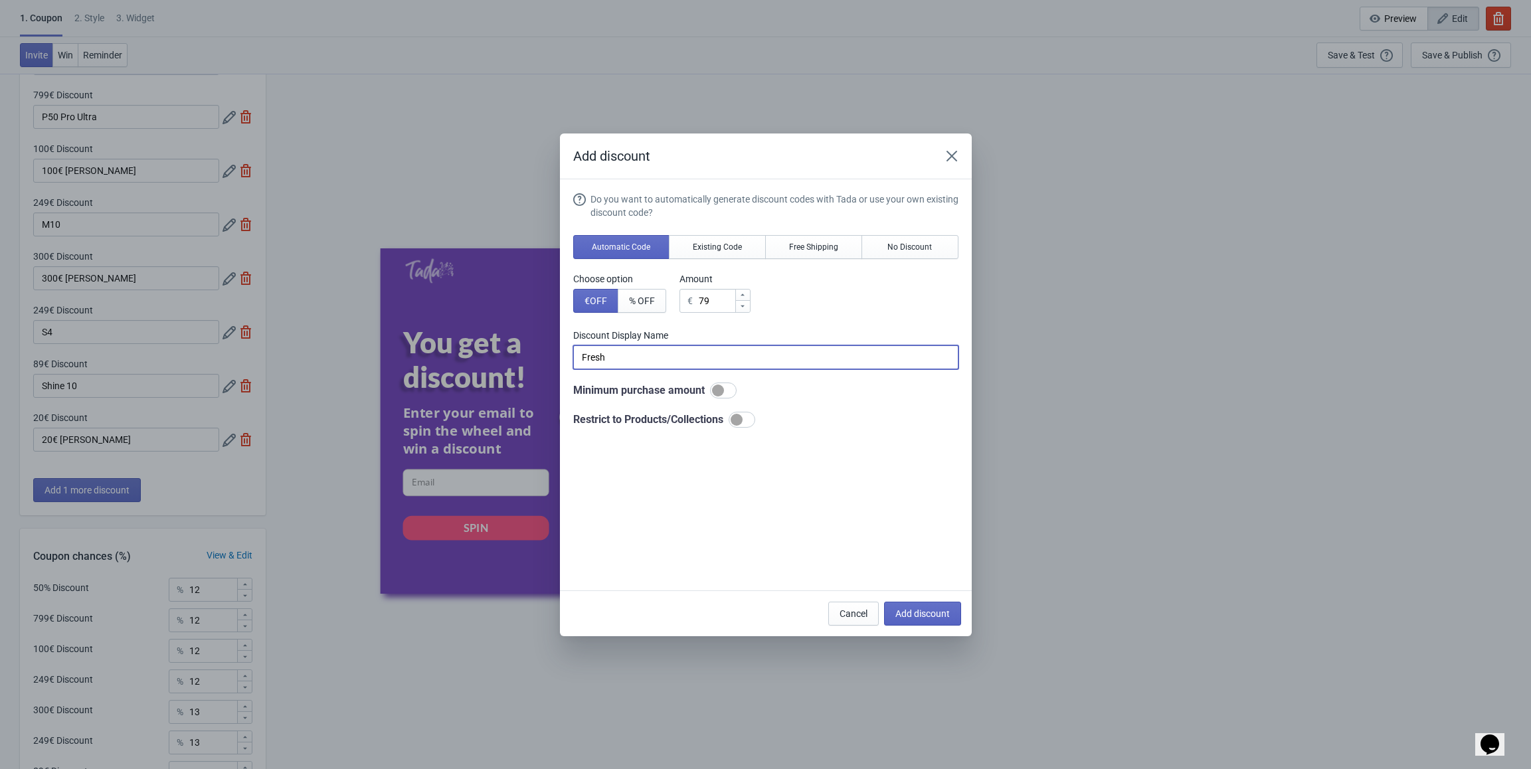
checkbox input "true"
click at [614, 410] on span "Select product to include" at bounding box center [635, 490] width 101 height 11
click at [786, 410] on span "Add discount" at bounding box center [922, 613] width 54 height 11
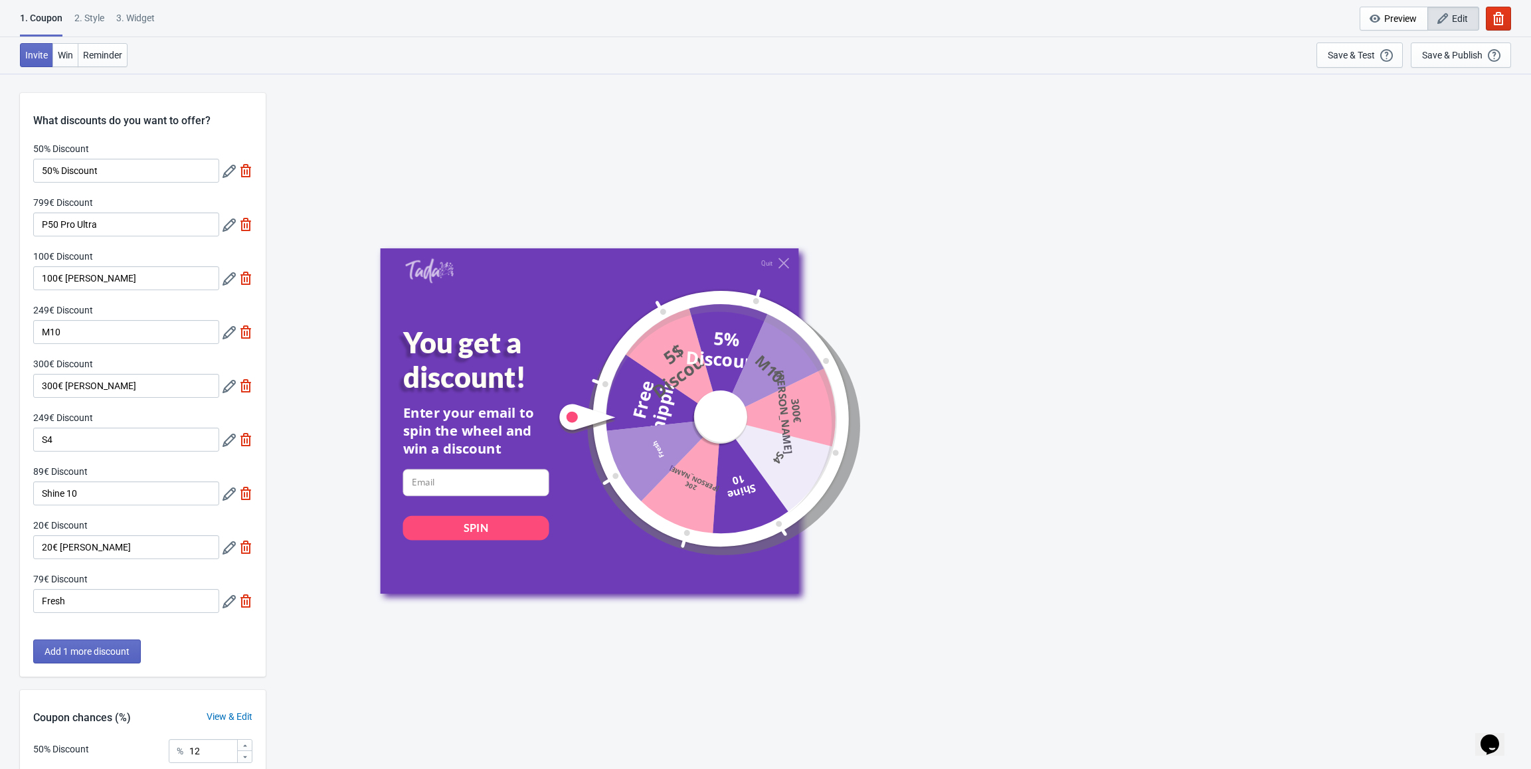
type input "11"
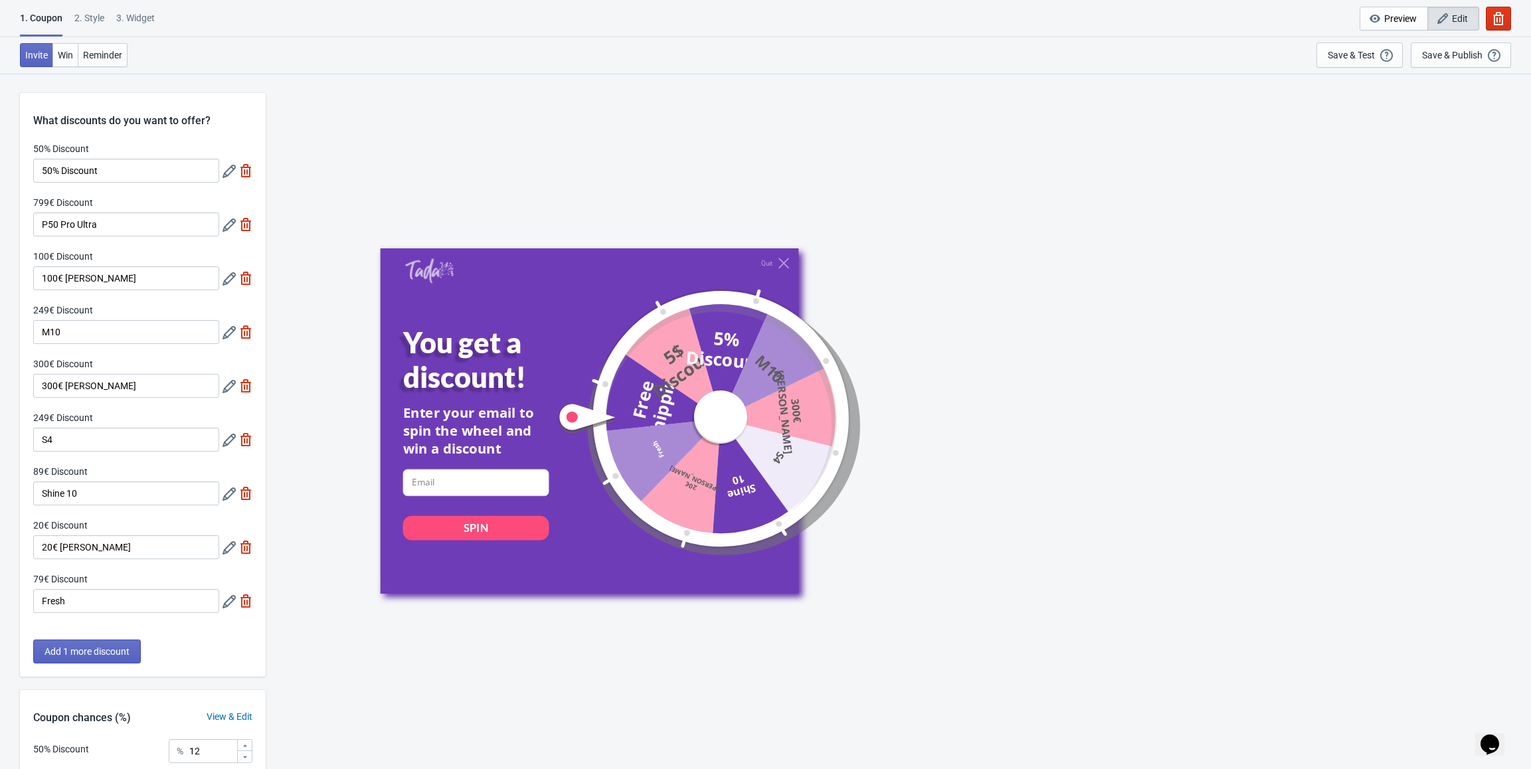
type input "11"
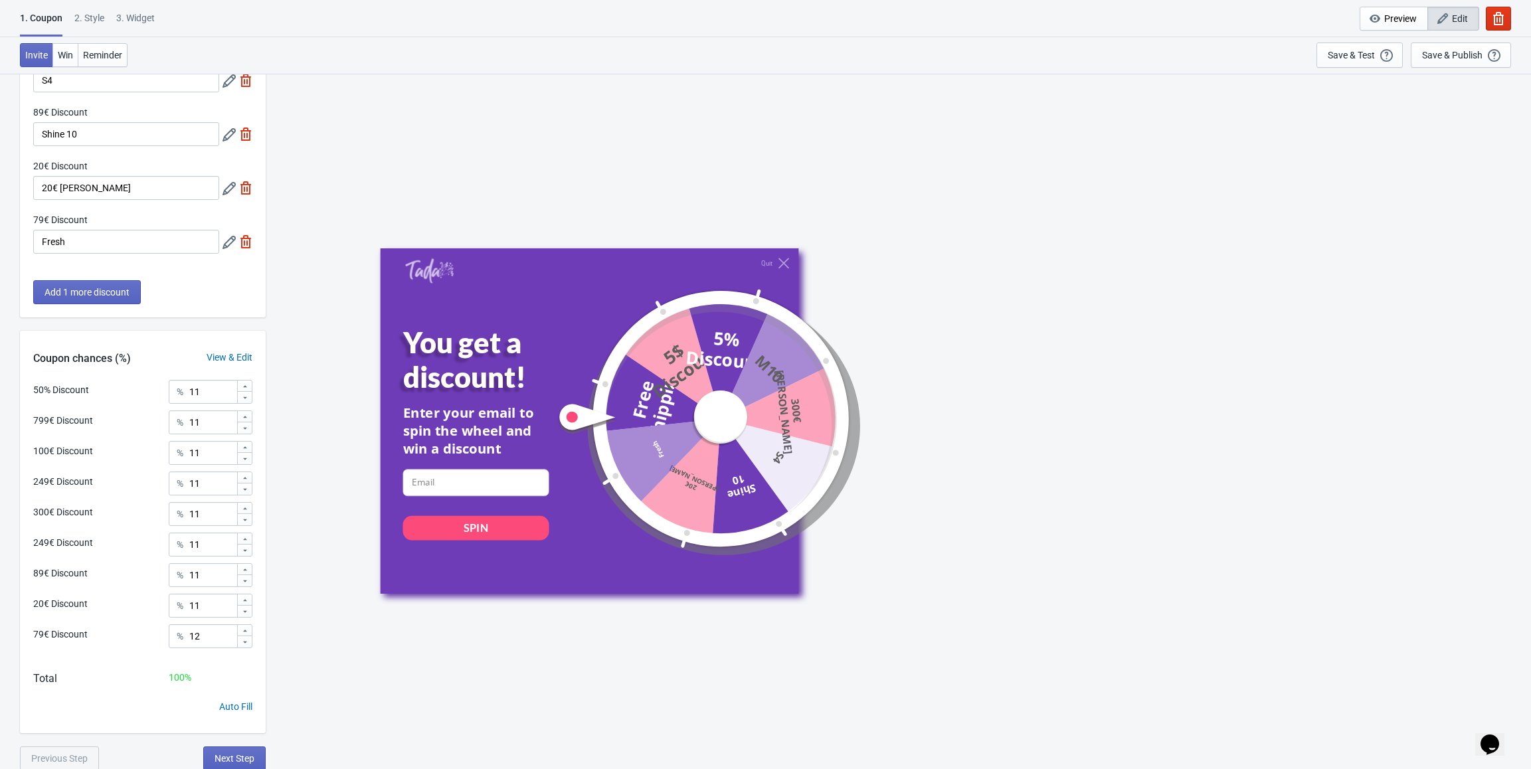
scroll to position [361, 0]
drag, startPoint x: 208, startPoint y: 387, endPoint x: 171, endPoint y: 391, distance: 37.3
click at [171, 391] on div "% 11" at bounding box center [211, 391] width 84 height 24
paste input "70.4"
type input "70.4"
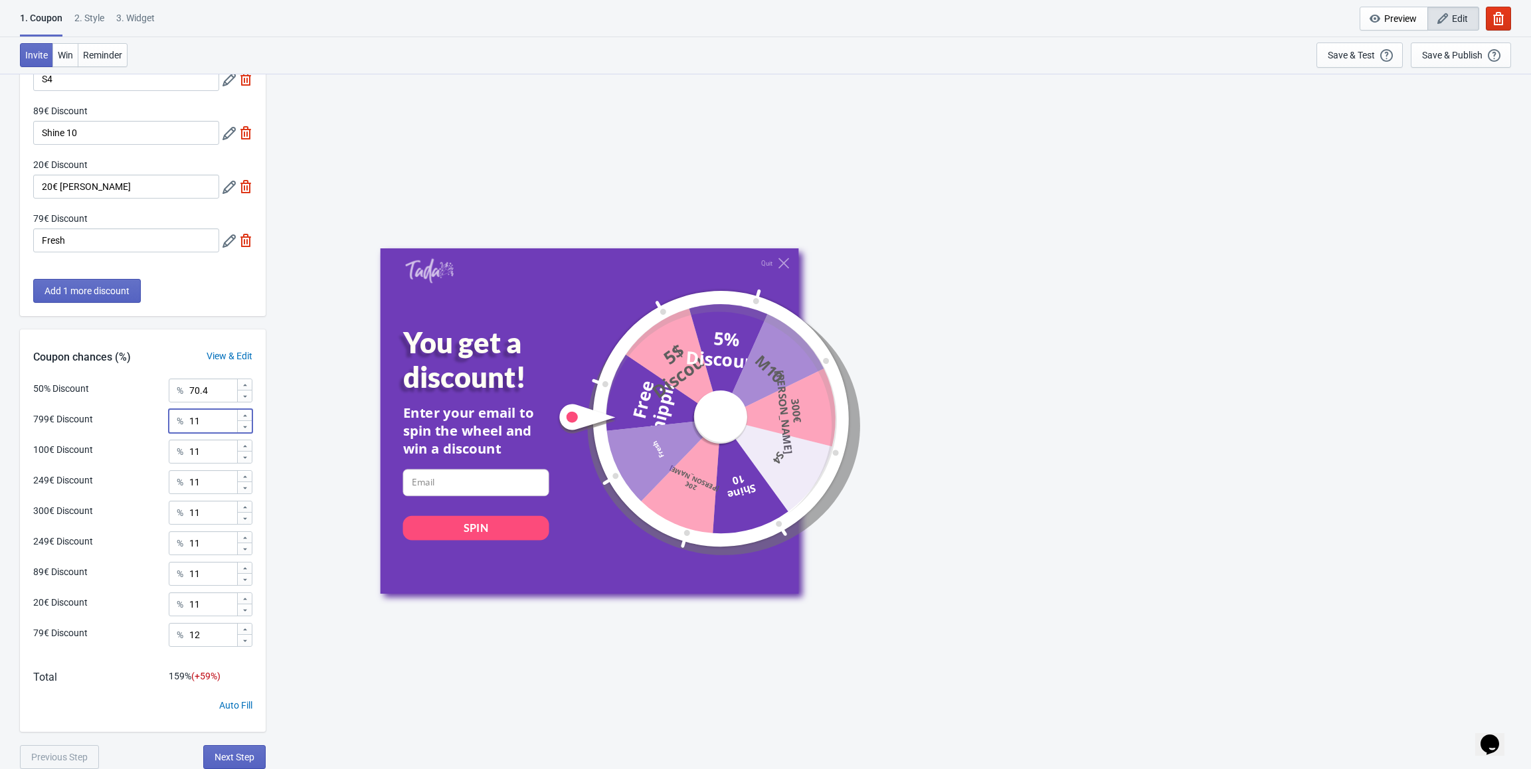
drag, startPoint x: 206, startPoint y: 418, endPoint x: 173, endPoint y: 422, distance: 33.4
click at [173, 410] on div "% 11" at bounding box center [211, 421] width 84 height 24
paste input "0"
type input "0"
drag, startPoint x: 210, startPoint y: 459, endPoint x: 183, endPoint y: 459, distance: 27.2
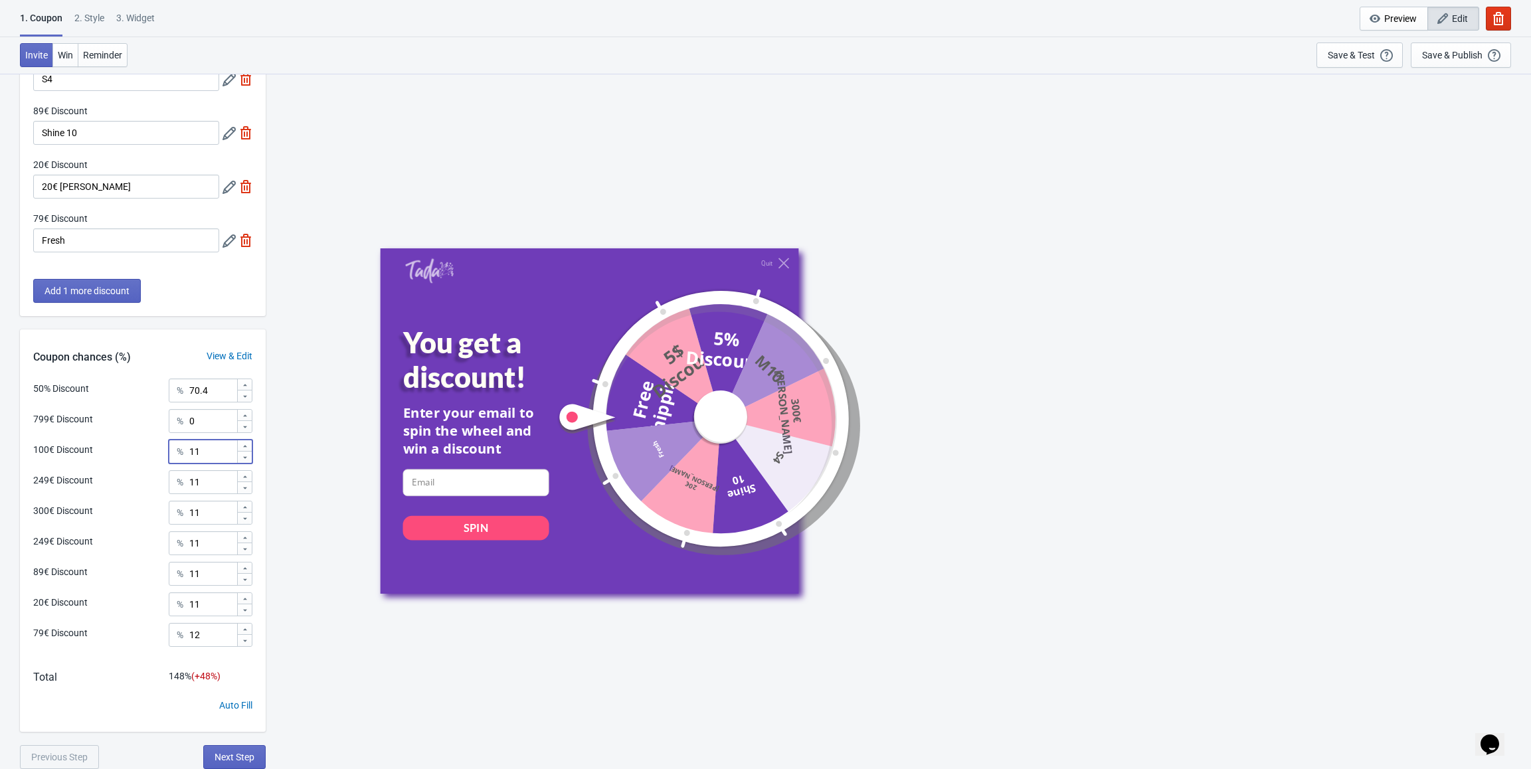
click at [183, 410] on div "% 11" at bounding box center [211, 452] width 84 height 24
paste input "0"
type input "0"
drag, startPoint x: 203, startPoint y: 487, endPoint x: 177, endPoint y: 487, distance: 25.9
click at [177, 410] on div "% 11" at bounding box center [211, 482] width 84 height 24
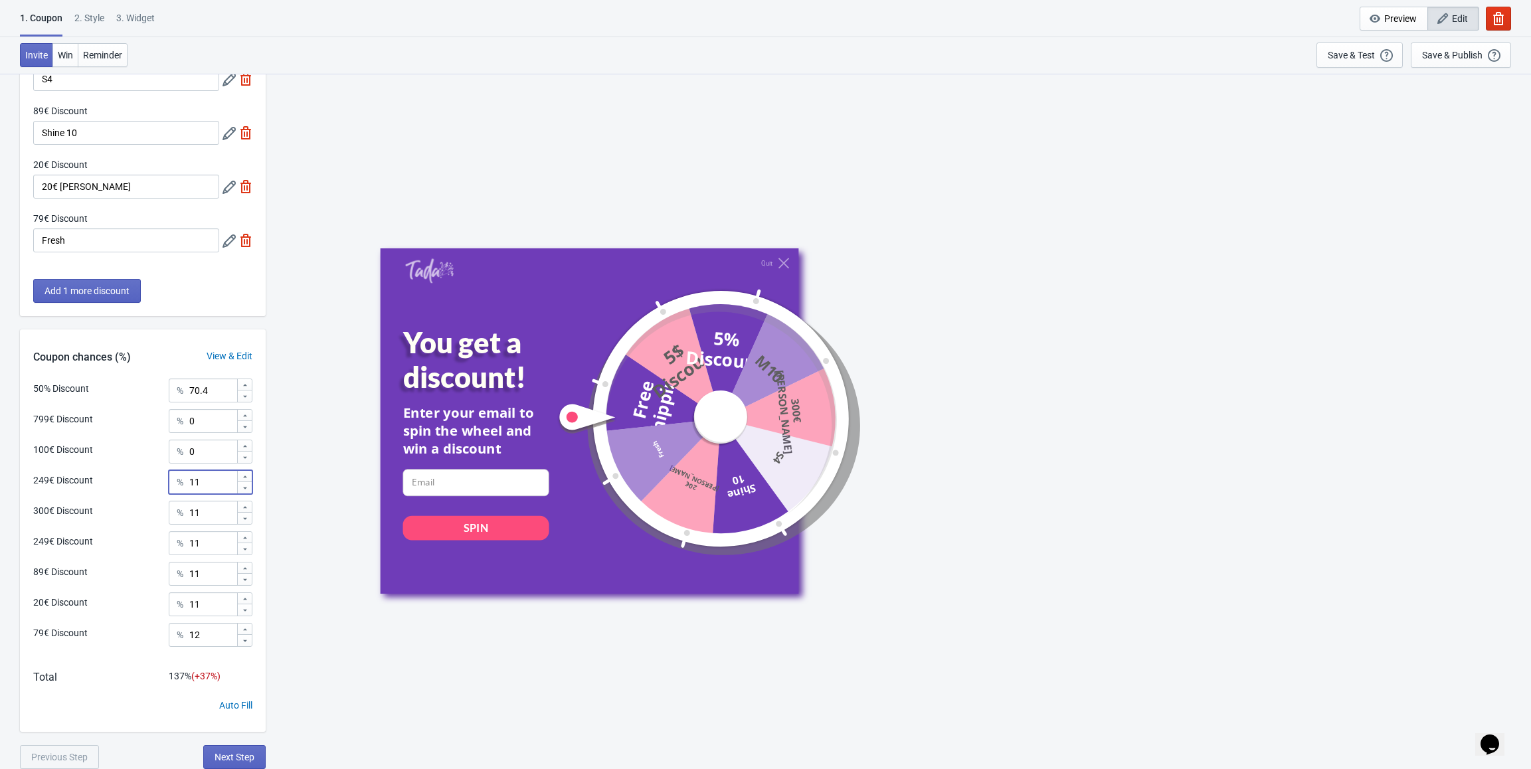
paste input "0"
type input "0"
drag, startPoint x: 192, startPoint y: 513, endPoint x: 178, endPoint y: 513, distance: 13.9
click at [178, 410] on div "% 11" at bounding box center [211, 513] width 84 height 24
paste input "0"
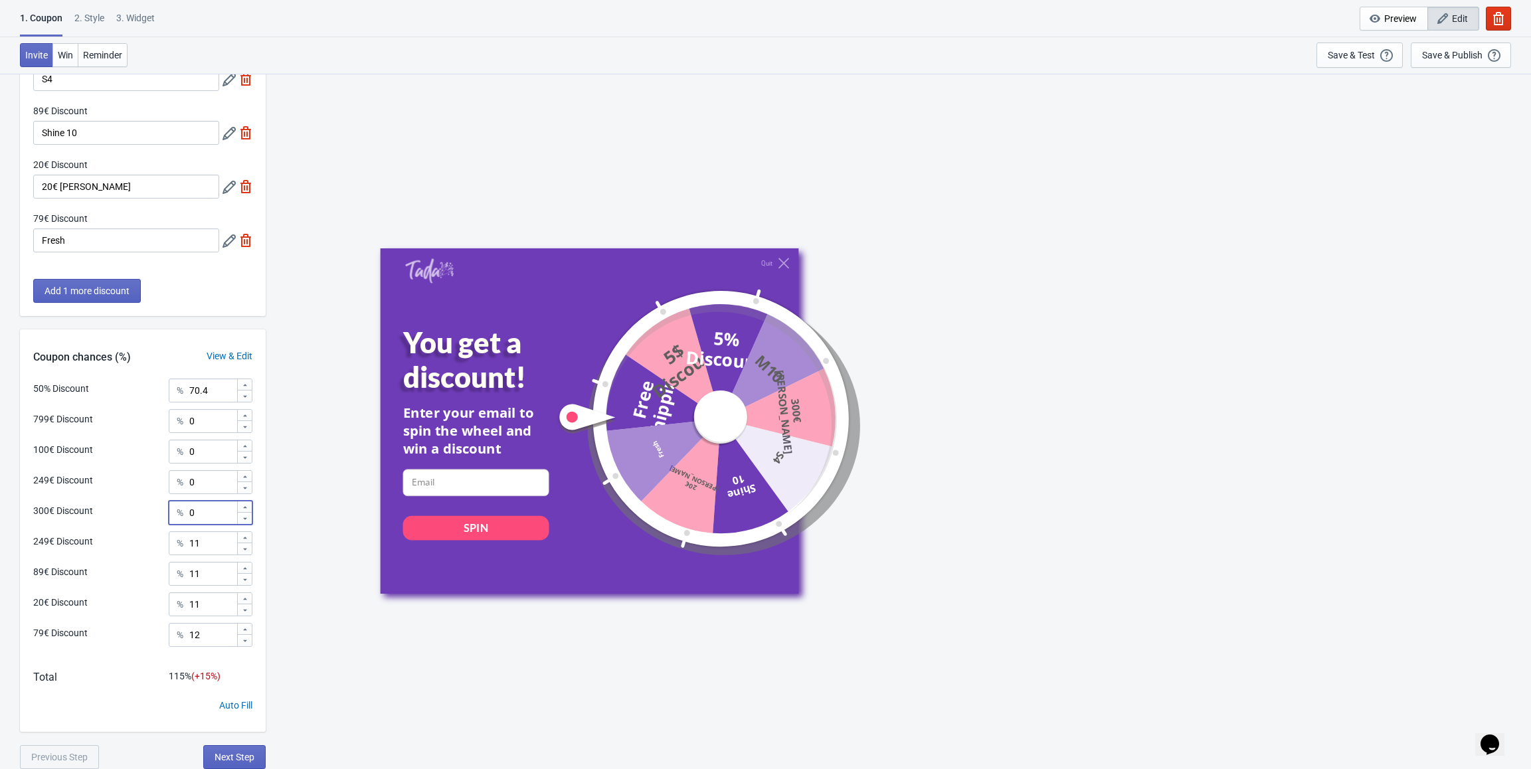
type input "0"
click at [204, 410] on input "11" at bounding box center [213, 543] width 48 height 24
drag, startPoint x: 213, startPoint y: 549, endPoint x: 166, endPoint y: 529, distance: 51.2
click at [165, 410] on div "249€ Discount % 11" at bounding box center [142, 539] width 219 height 17
paste input "0.25"
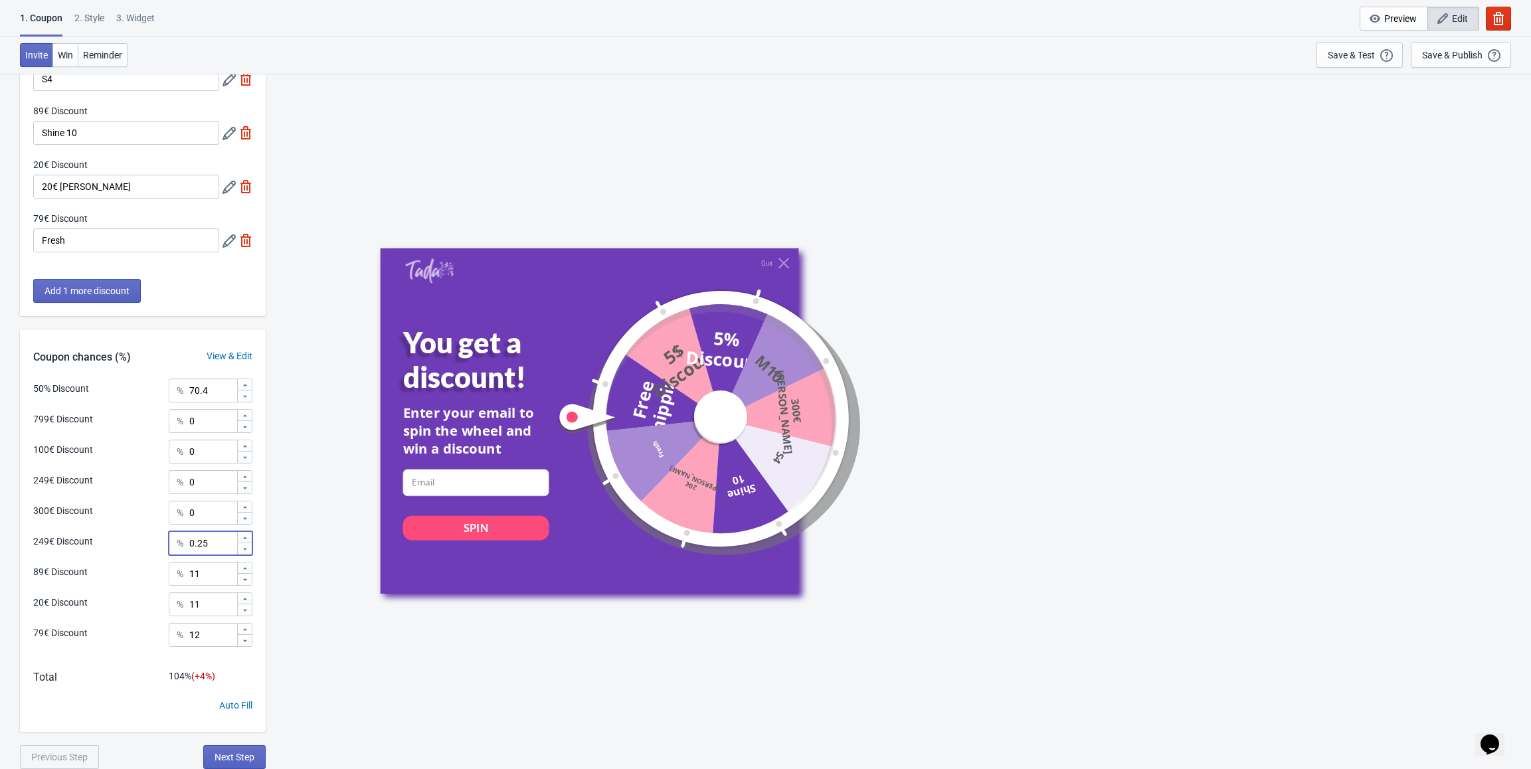
type input "0.25"
drag, startPoint x: 213, startPoint y: 579, endPoint x: 172, endPoint y: 579, distance: 41.2
click at [172, 410] on div "% 11" at bounding box center [211, 574] width 84 height 24
paste input "8"
type input "8"
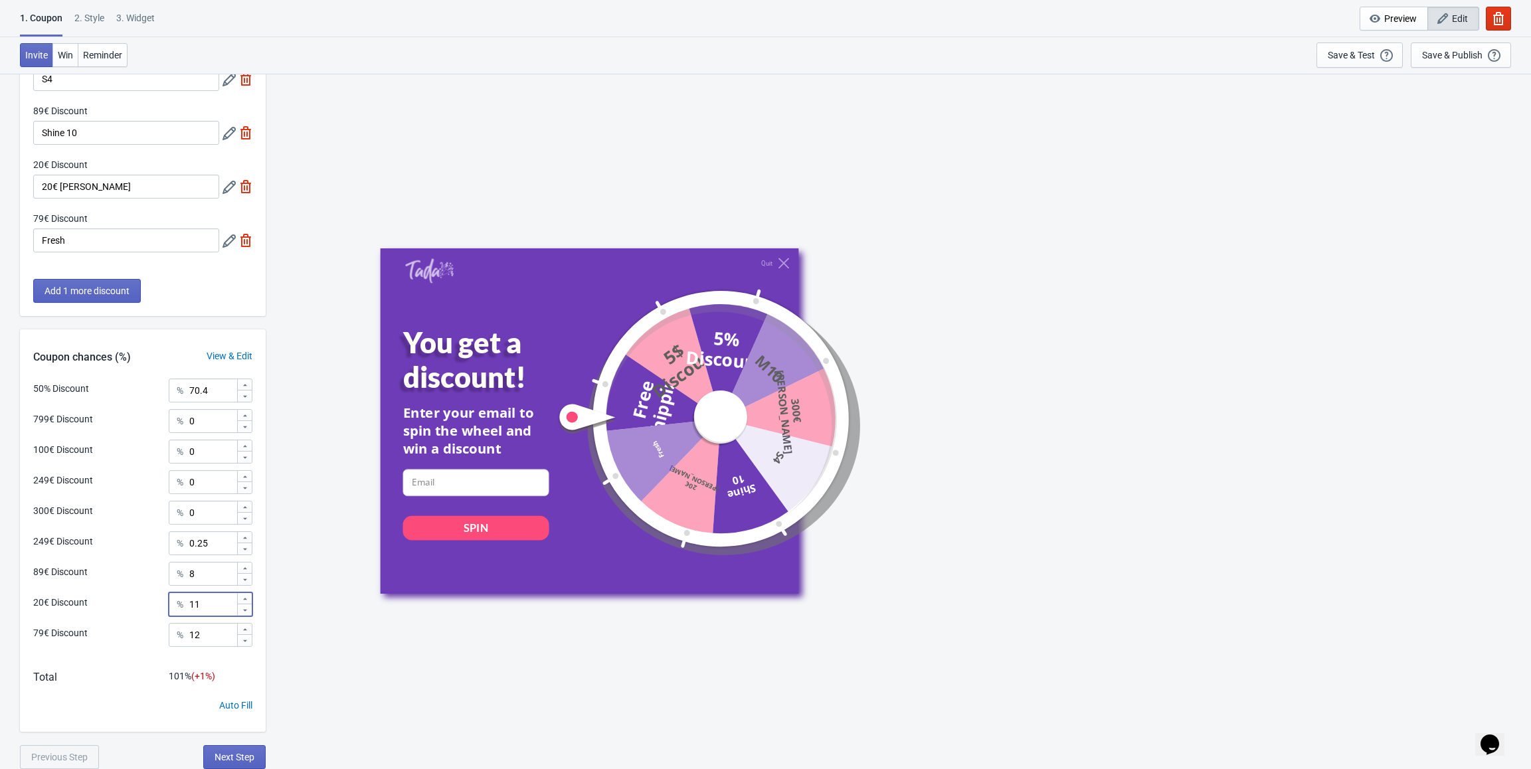
drag, startPoint x: 201, startPoint y: 606, endPoint x: 159, endPoint y: 607, distance: 41.9
click at [159, 410] on div "20€ Discount % 11" at bounding box center [142, 600] width 219 height 17
paste input "5"
type input "5"
click at [212, 410] on input "12" at bounding box center [213, 635] width 48 height 24
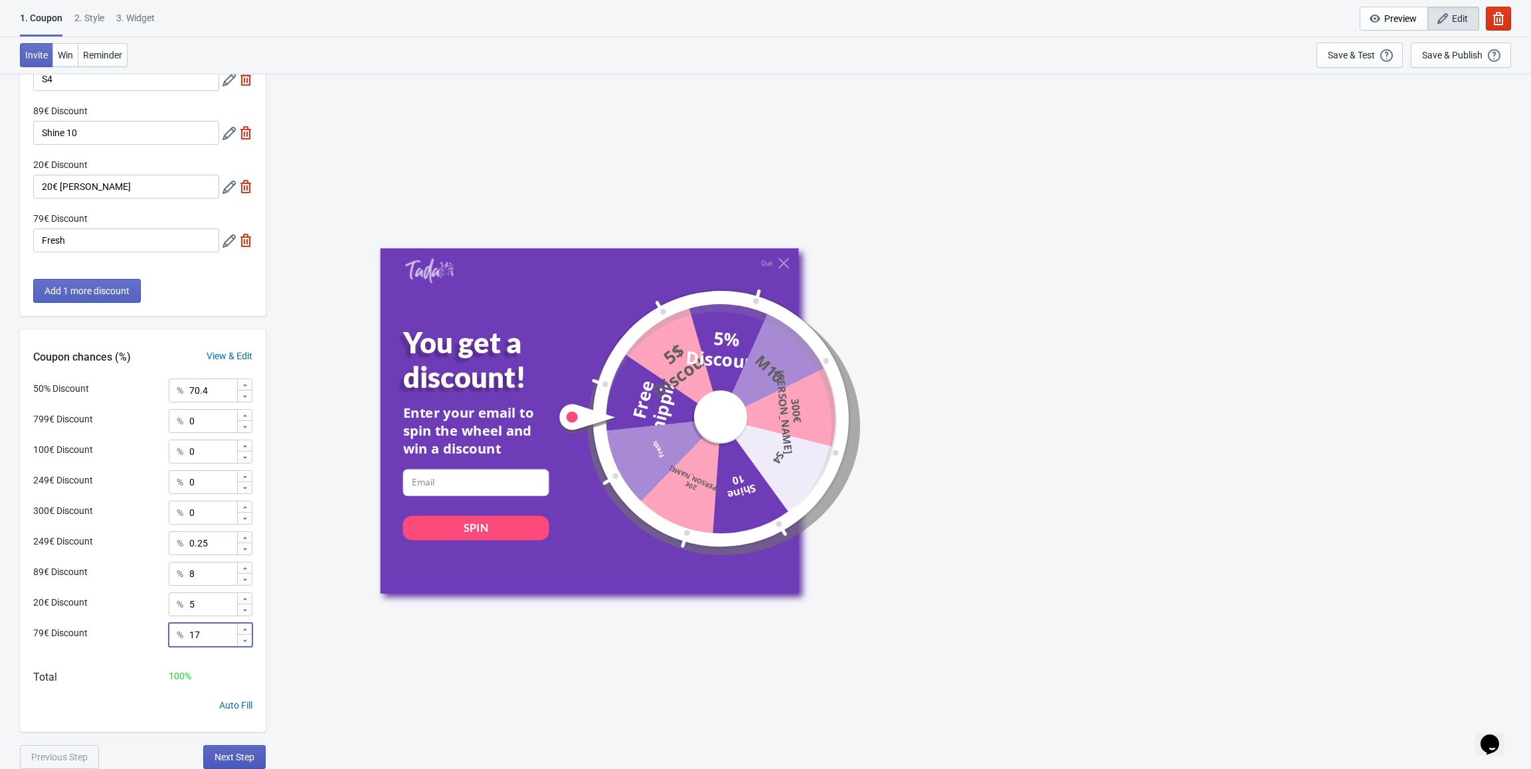
type input "17"
click at [239, 410] on button "Next Step" at bounding box center [234, 757] width 62 height 24
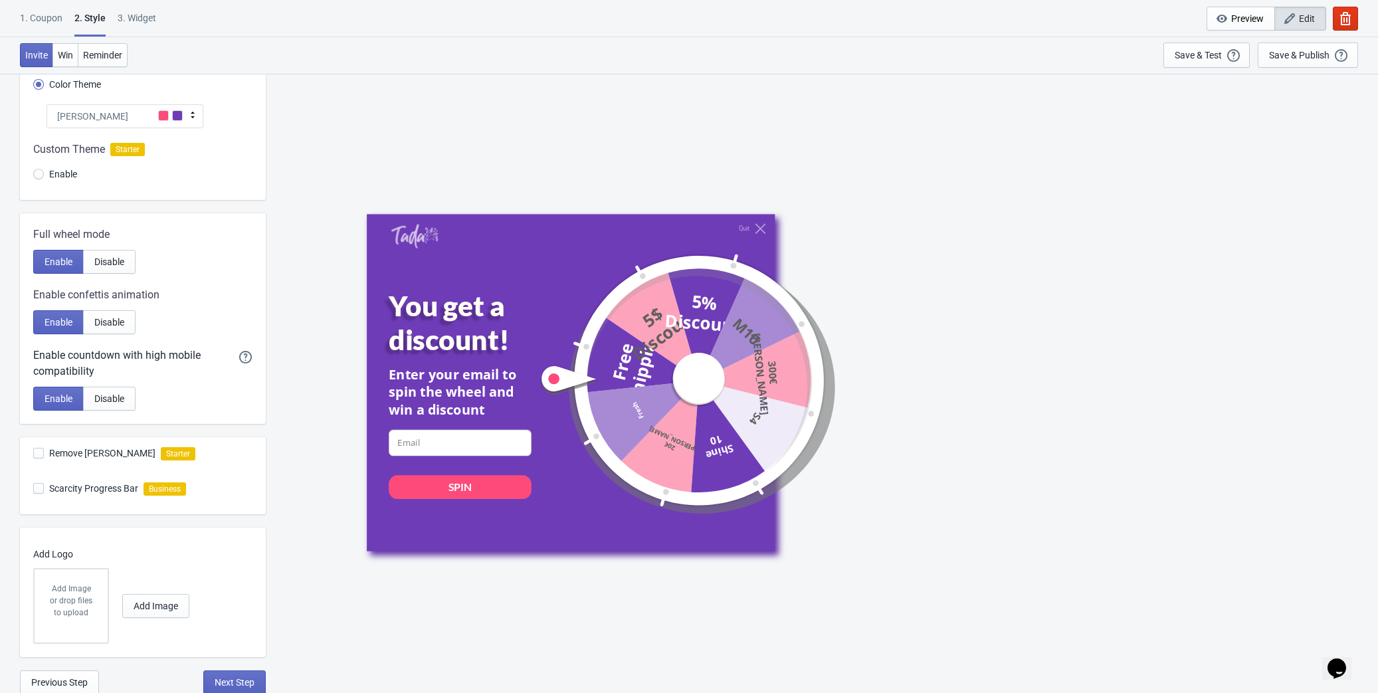
scroll to position [120, 0]
click at [64, 172] on span "Enable" at bounding box center [63, 173] width 28 height 13
click at [44, 172] on input "Enable" at bounding box center [38, 180] width 11 height 24
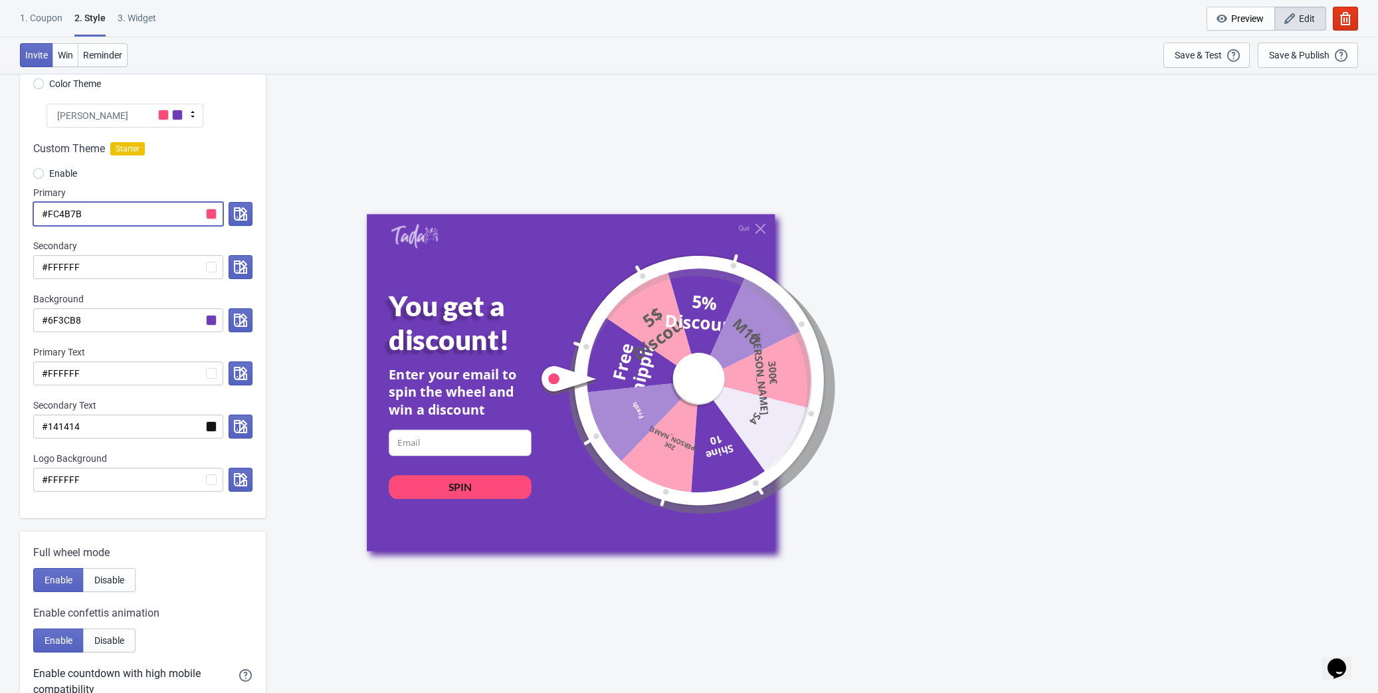
drag, startPoint x: 96, startPoint y: 219, endPoint x: 33, endPoint y: 213, distance: 62.7
click at [33, 213] on input "#FC4B7B" at bounding box center [128, 214] width 190 height 24
paste input "FF5EA"
radio input "true"
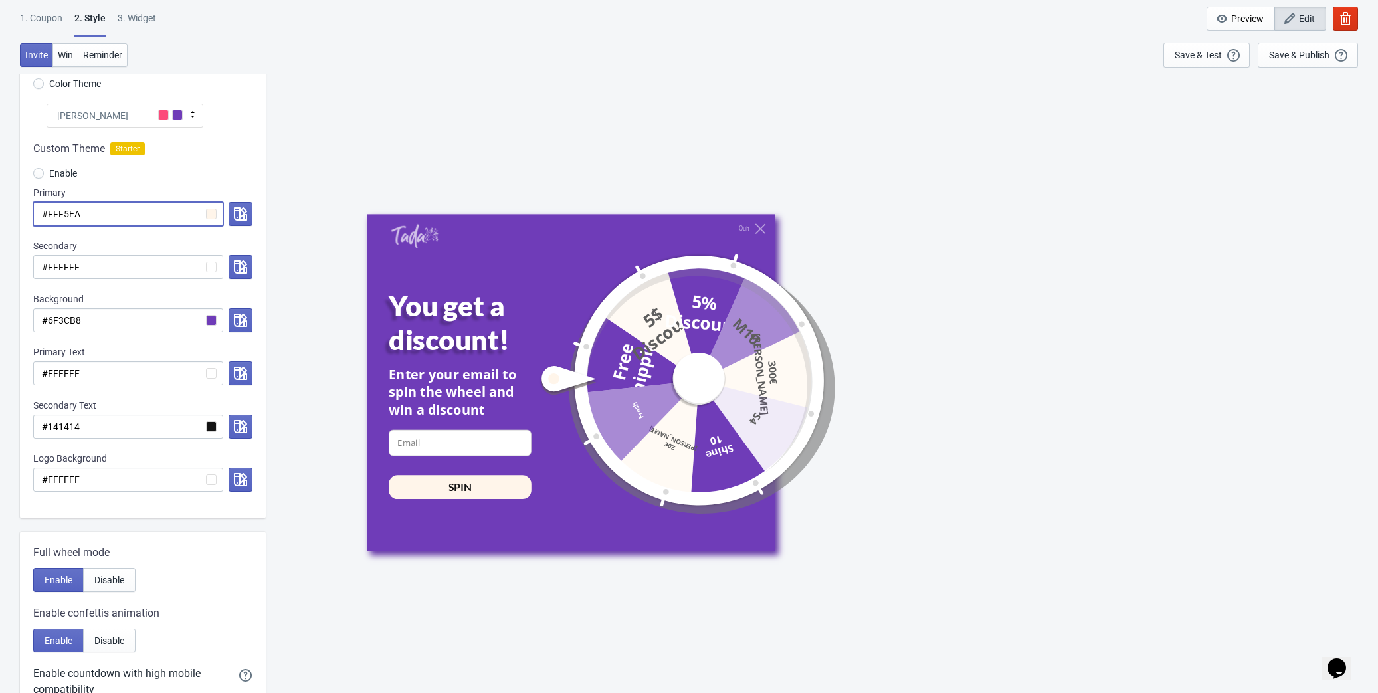
type input "#FFF5EA"
drag, startPoint x: 112, startPoint y: 263, endPoint x: 12, endPoint y: 259, distance: 100.4
click at [12, 259] on div "Visual Style Clear Theme Dark Theme Color Theme Tada Tada Red Rose Pink World M…" at bounding box center [689, 482] width 1378 height 1059
paste input "f7d2ad"
radio input "true"
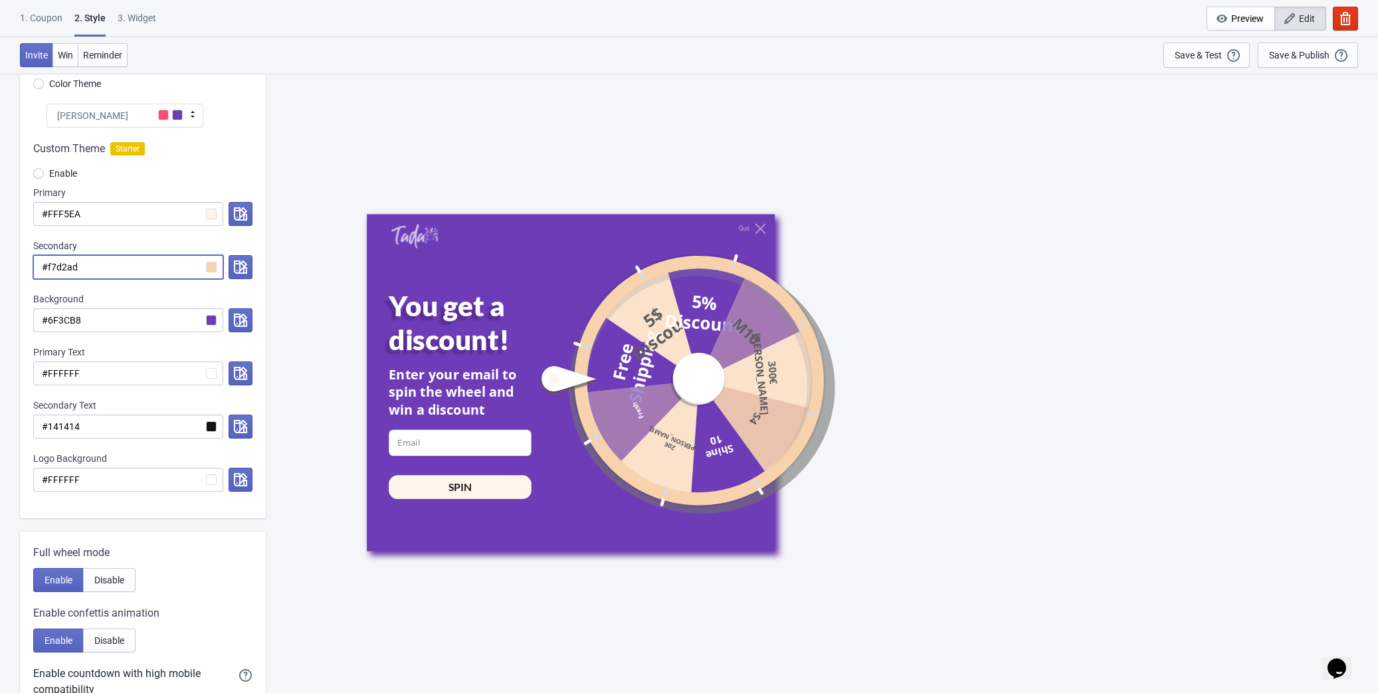
type input "#f7d2ad"
drag, startPoint x: 104, startPoint y: 317, endPoint x: 37, endPoint y: 312, distance: 66.7
click at [37, 312] on input "#6F3CB8" at bounding box center [128, 320] width 190 height 24
paste input "FF9634"
radio input "true"
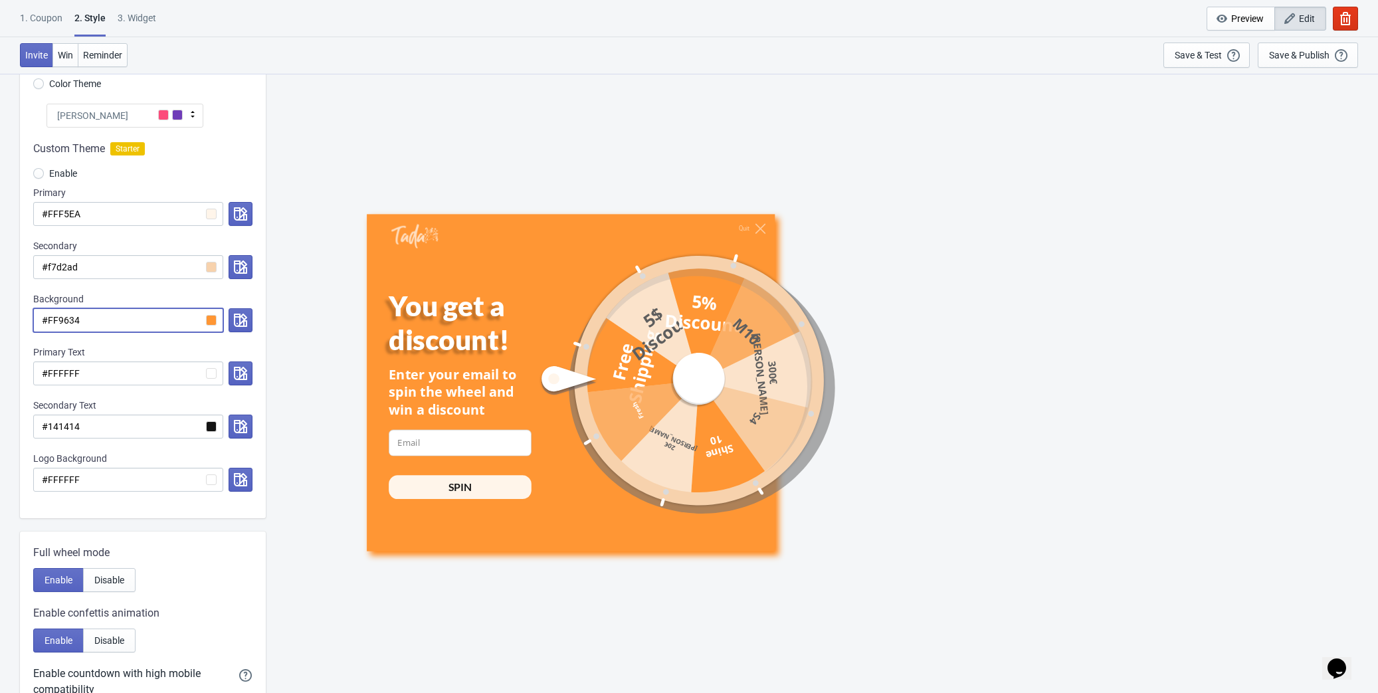
type input "#FF9634"
drag, startPoint x: 104, startPoint y: 373, endPoint x: 33, endPoint y: 369, distance: 71.8
click at [33, 369] on div "Custom Theme Starter Enable Primary #FFF5EA Secondary #f7d2ad Background #FF963…" at bounding box center [143, 323] width 246 height 391
paste input "5EA"
radio input "true"
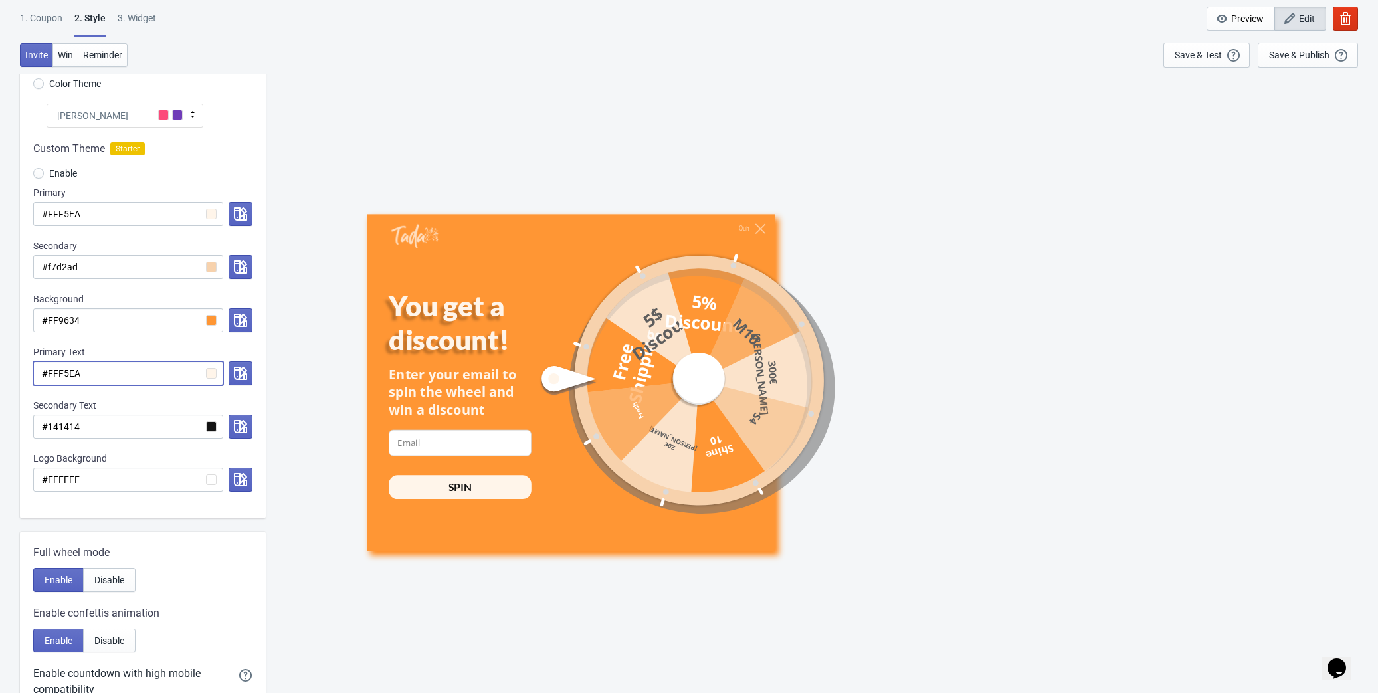
type input "#FFF5EA"
drag, startPoint x: 106, startPoint y: 426, endPoint x: 25, endPoint y: 424, distance: 81.7
click at [25, 410] on div "Custom Theme Starter Enable Primary #FFF5EA Secondary #f7d2ad Background #FF963…" at bounding box center [143, 323] width 246 height 391
paste input "E45D07"
radio input "true"
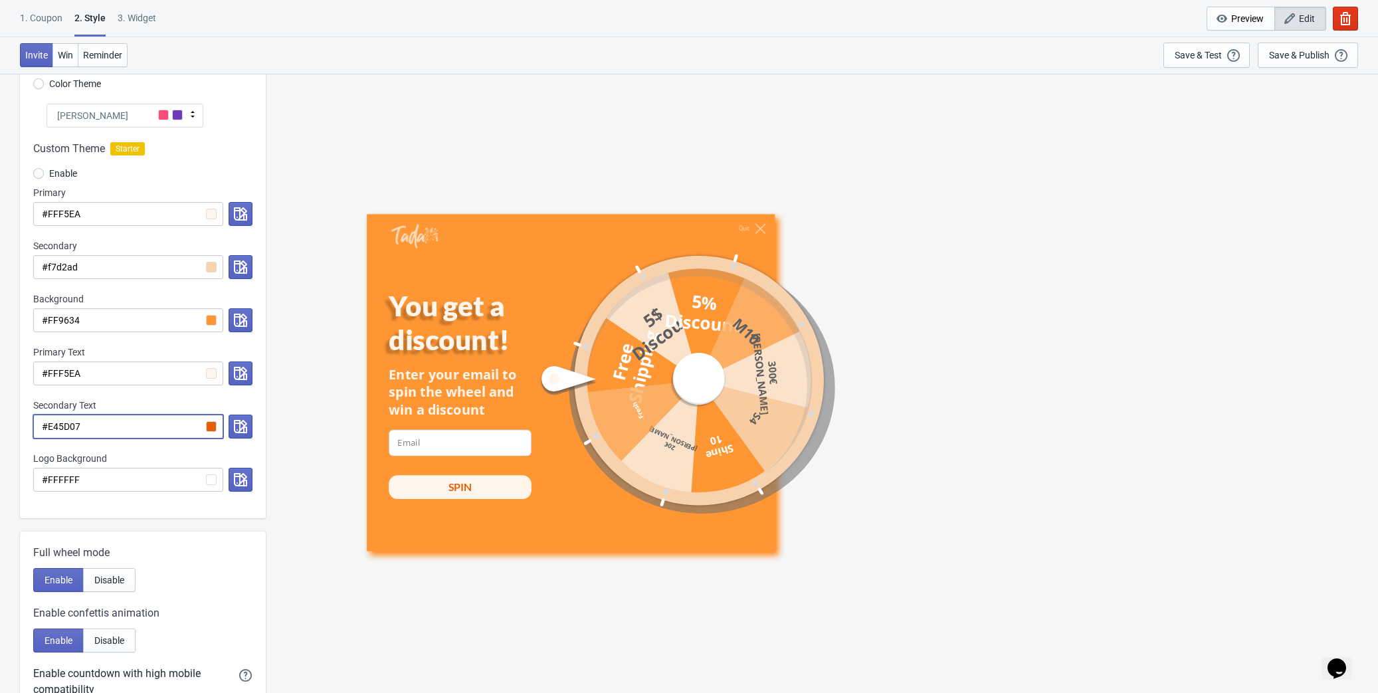
type input "#E45D07"
drag, startPoint x: 100, startPoint y: 475, endPoint x: 30, endPoint y: 473, distance: 69.8
click at [30, 410] on div "Custom Theme Starter Enable Primary #FFF5EA Secondary #f7d2ad Background #FF963…" at bounding box center [143, 323] width 246 height 391
paste input "8BB000"
radio input "true"
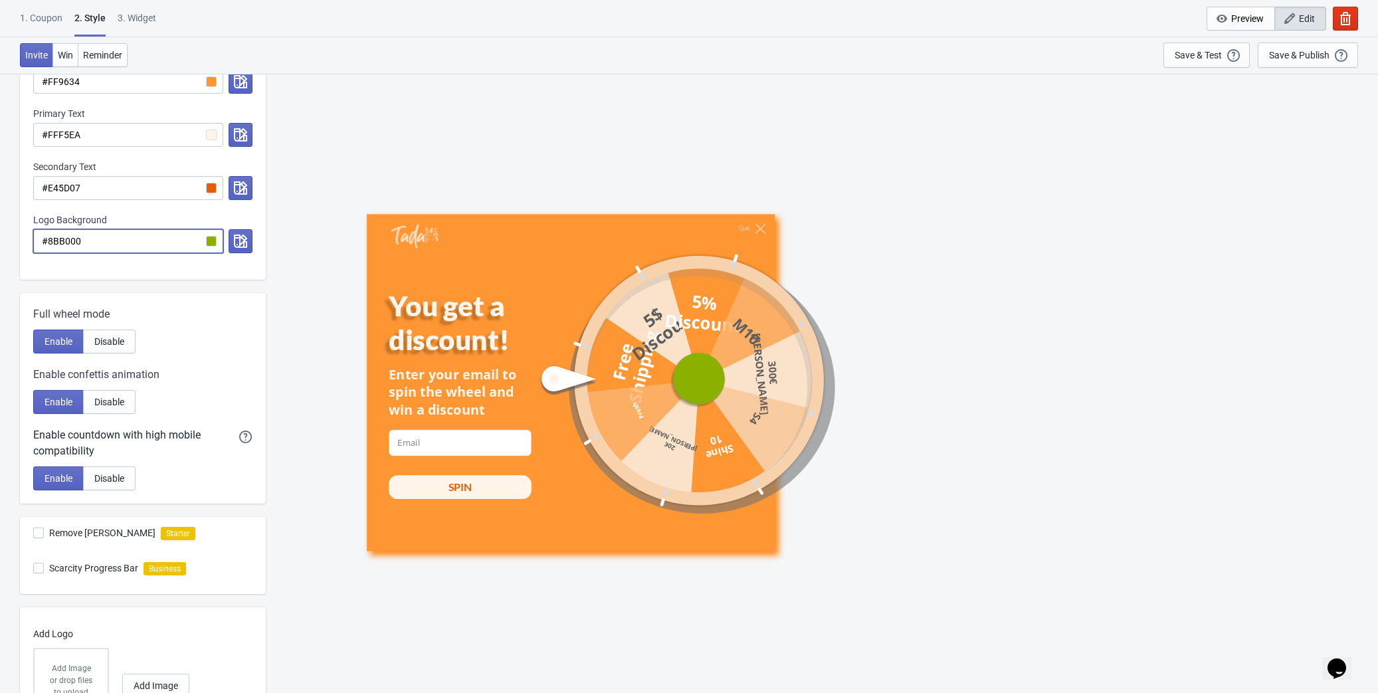
scroll to position [362, 0]
type input "#8BB000"
click at [39, 410] on span at bounding box center [38, 529] width 11 height 11
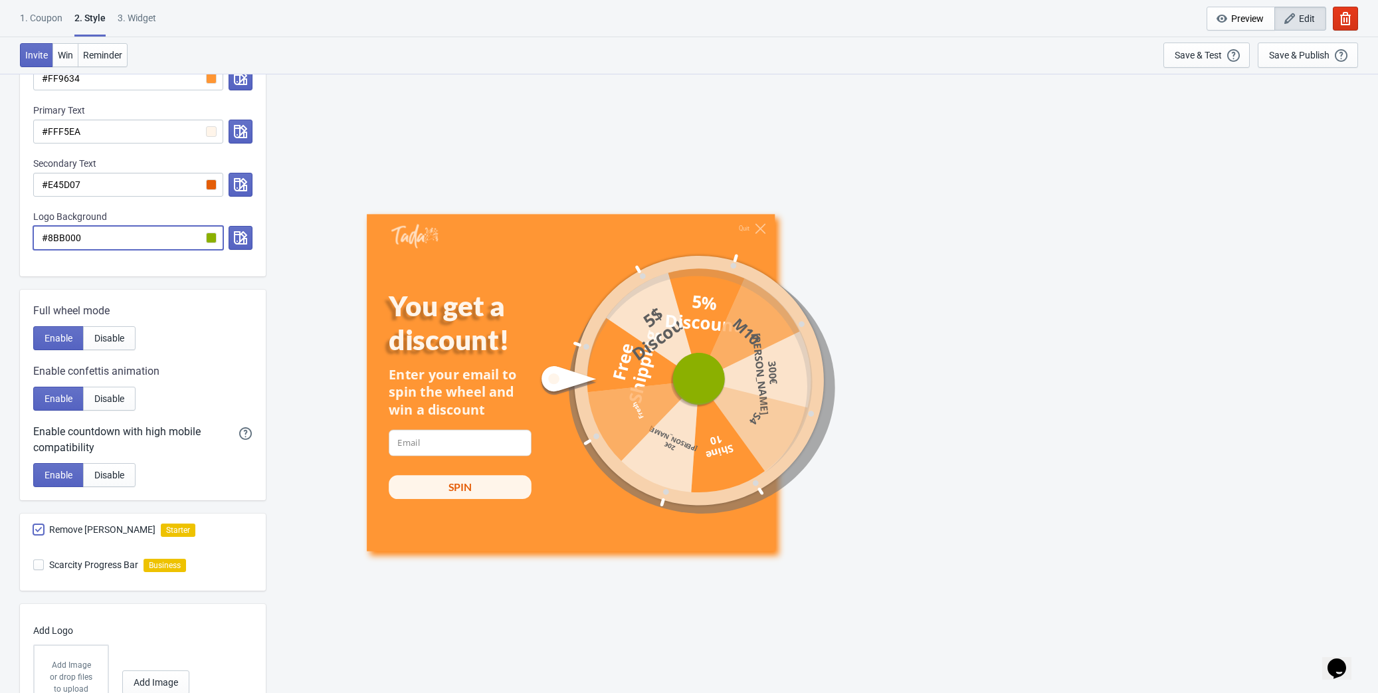
click at [34, 410] on input "Remove Tada Branding" at bounding box center [33, 536] width 1 height 24
checkbox input "true"
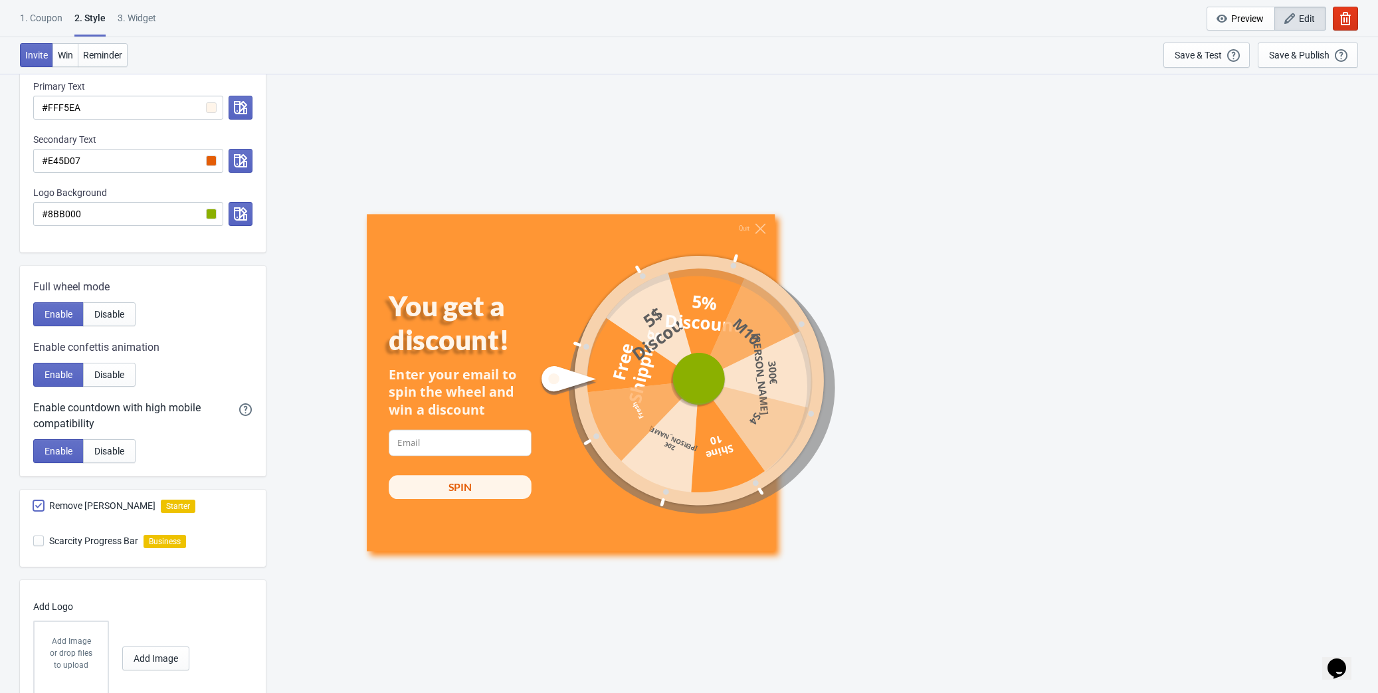
scroll to position [439, 0]
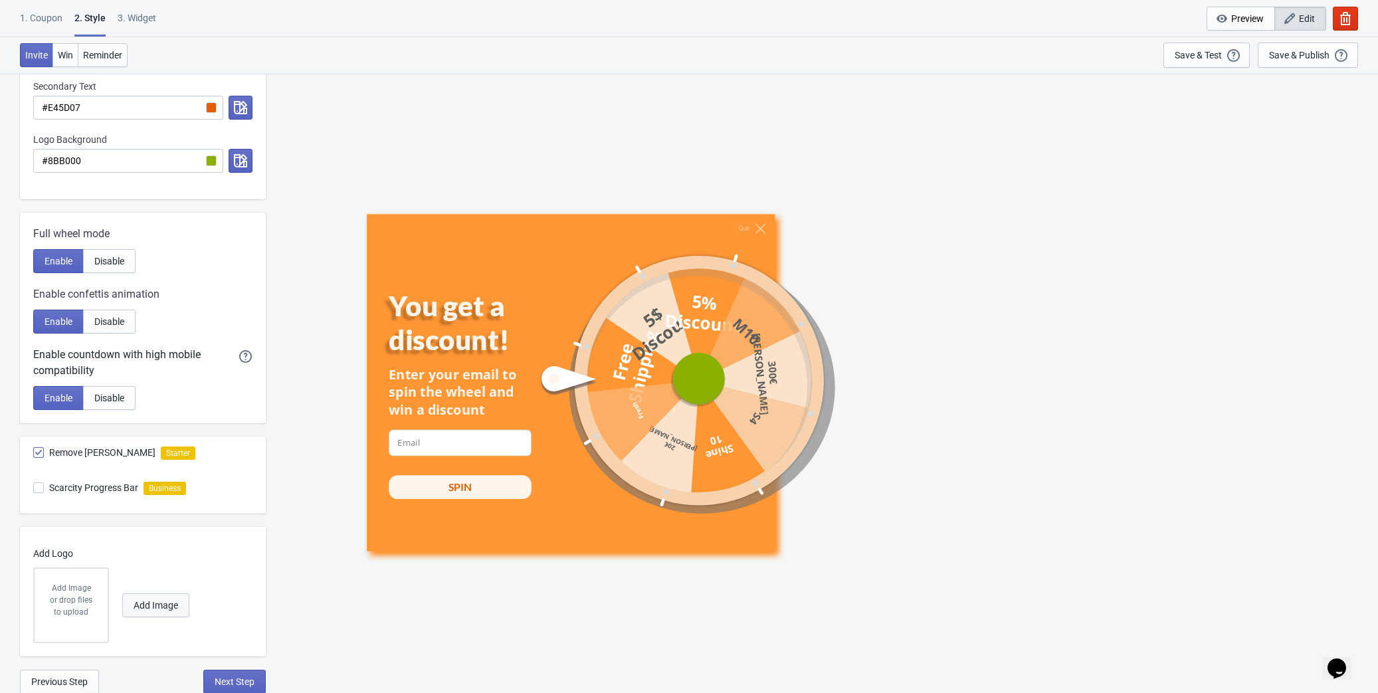
click at [161, 410] on span "Add Image" at bounding box center [156, 605] width 45 height 11
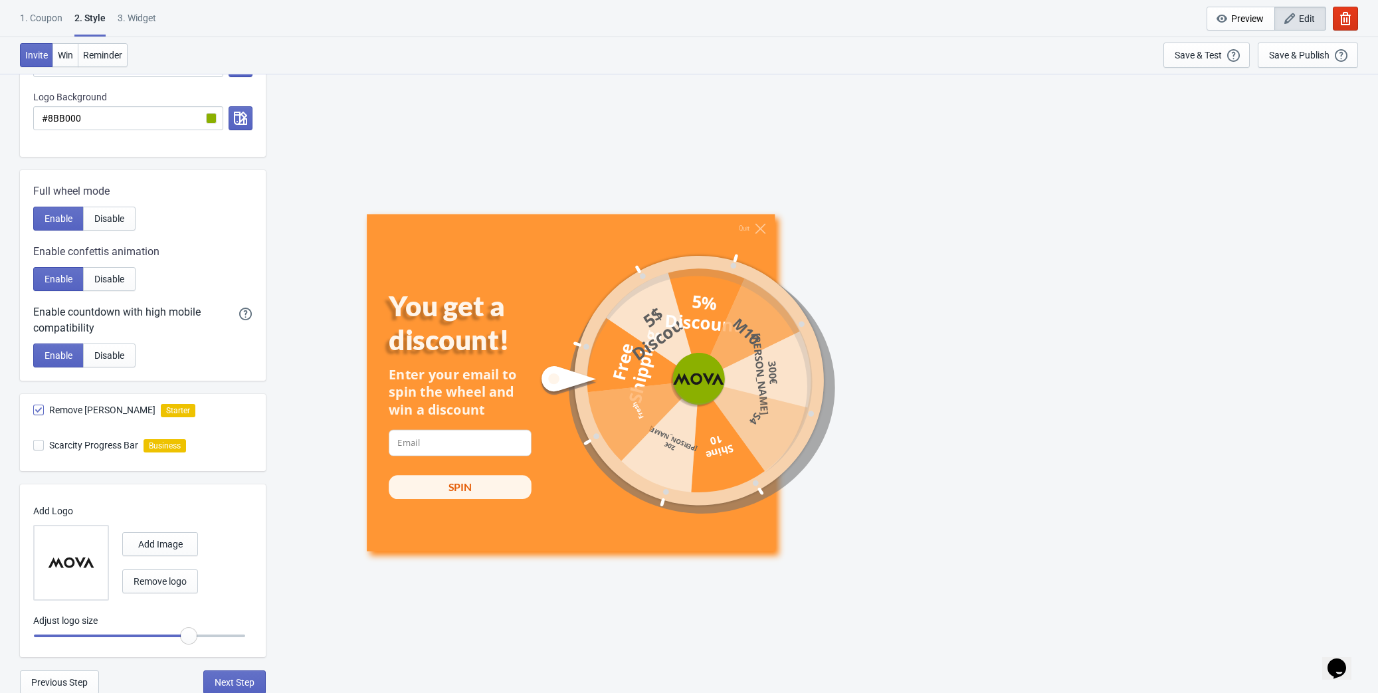
scroll to position [483, 0]
radio input "true"
type input "0.95"
radio input "true"
type input "0.9"
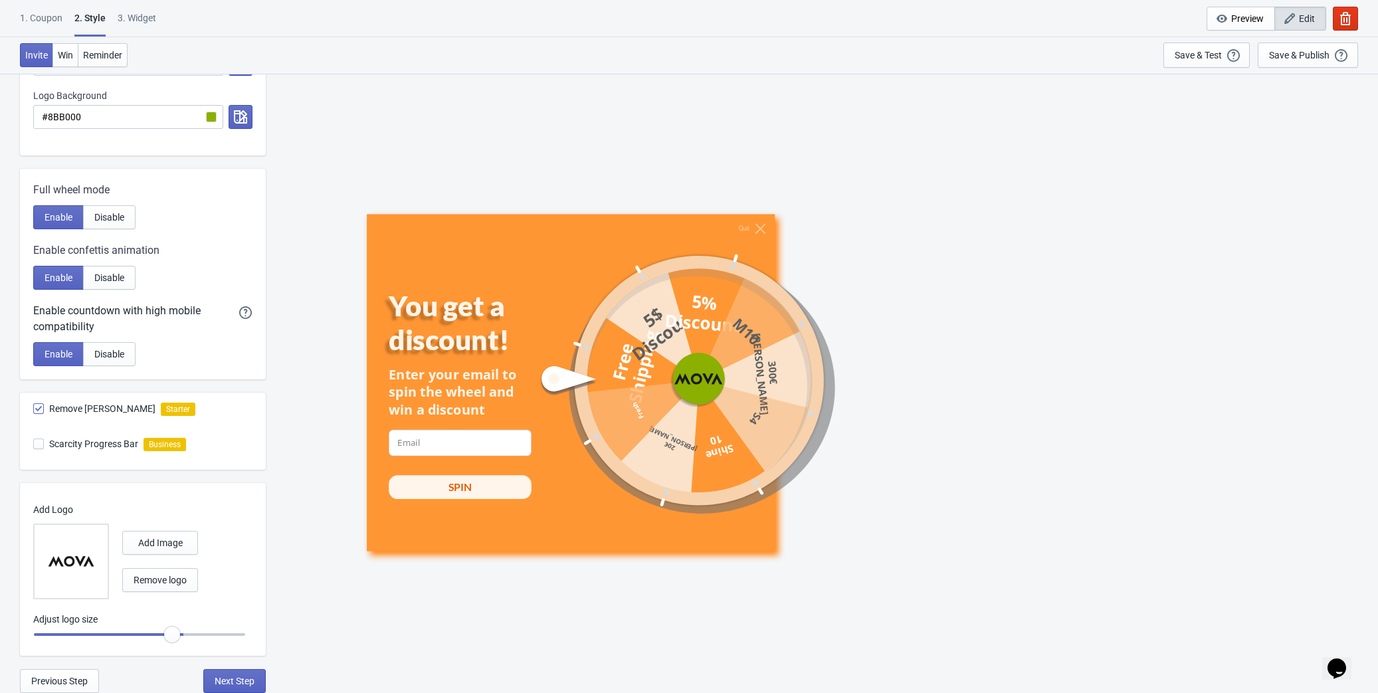
radio input "true"
drag, startPoint x: 189, startPoint y: 639, endPoint x: 163, endPoint y: 640, distance: 26.6
type input "0.85"
click at [163, 410] on input "range" at bounding box center [139, 634] width 213 height 24
click at [248, 410] on span "Next Step" at bounding box center [235, 681] width 40 height 11
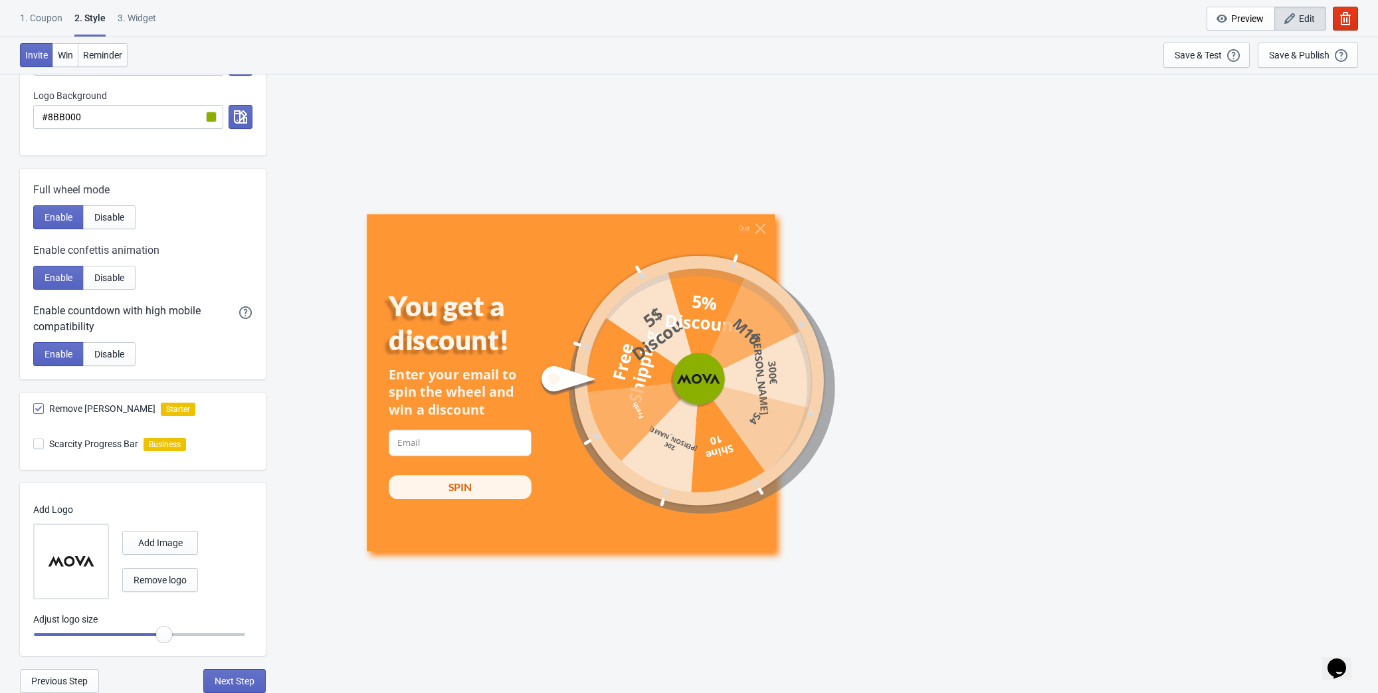
scroll to position [0, 0]
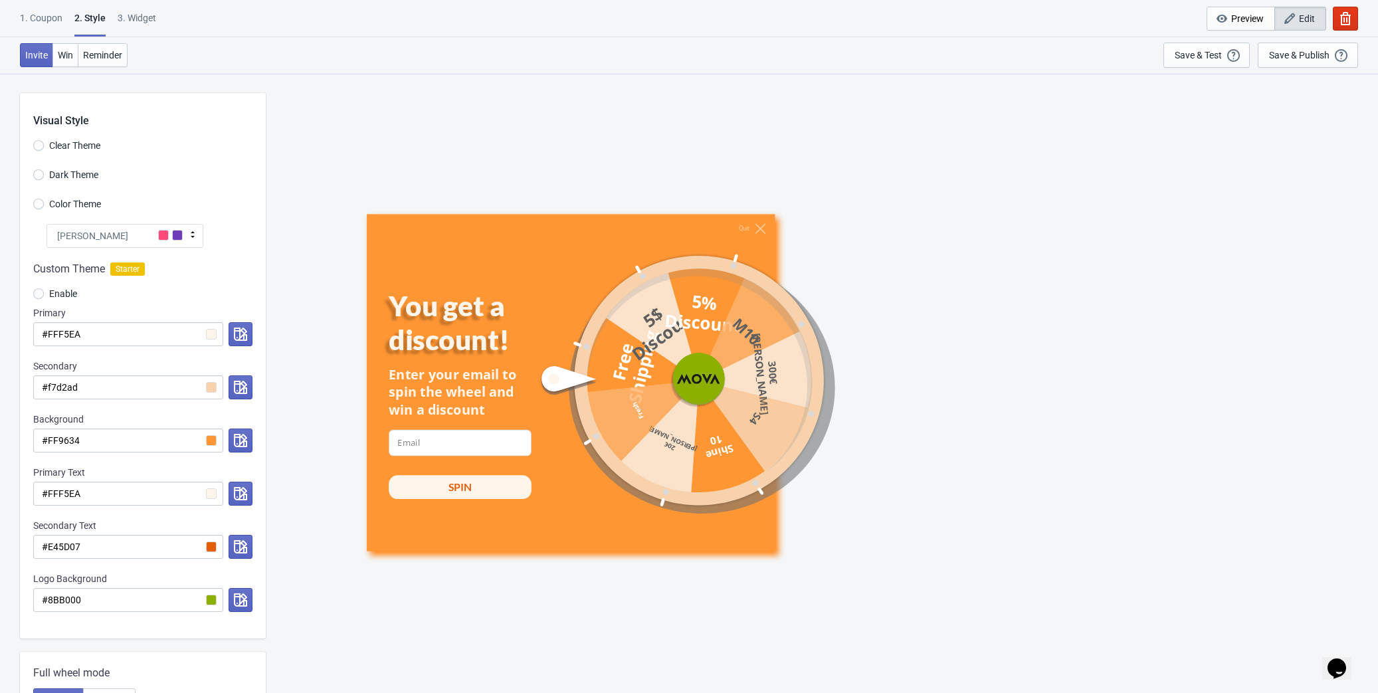
select select "once"
select select "1"
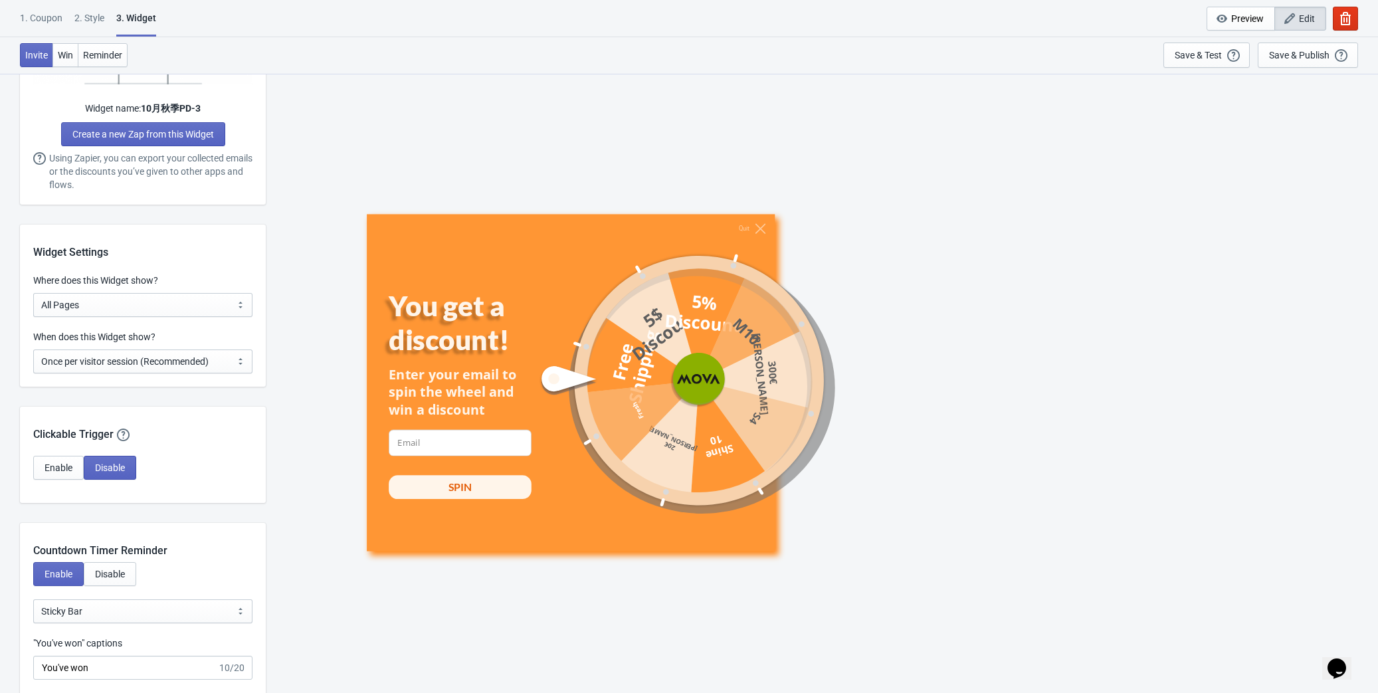
scroll to position [905, 0]
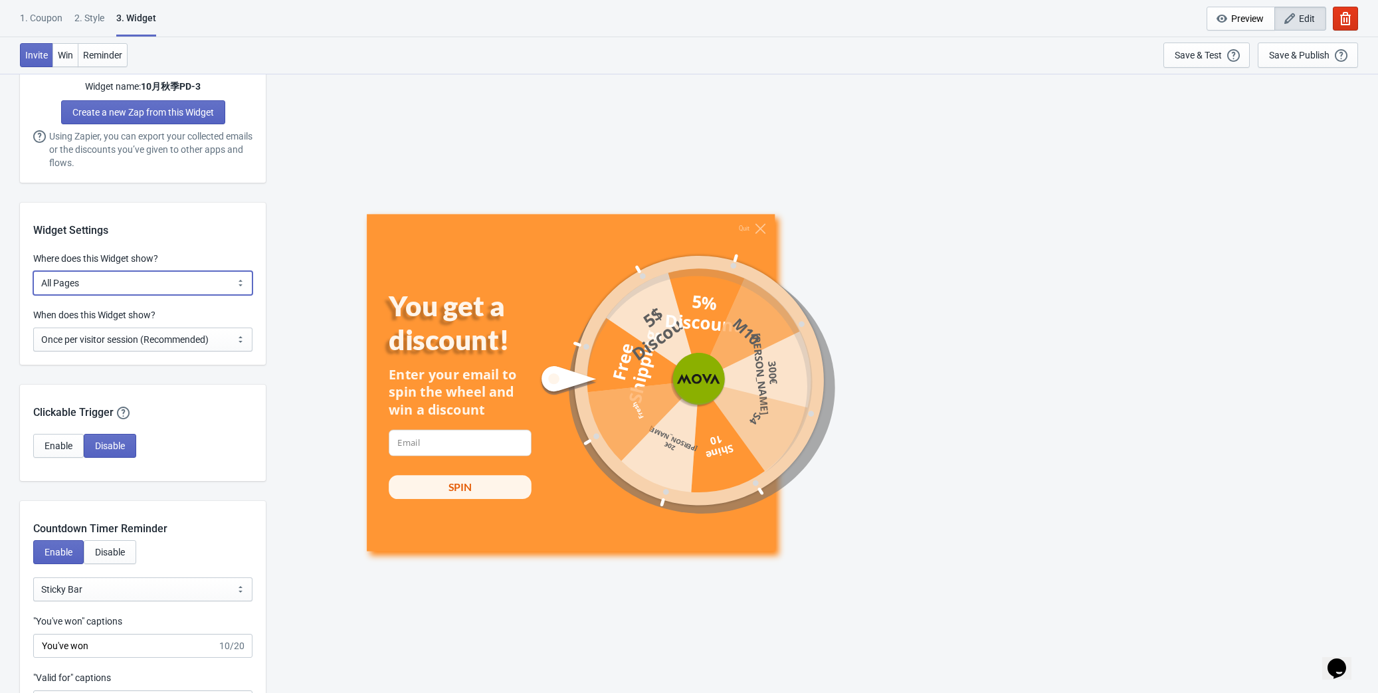
click at [168, 289] on select "All Pages All Product Pages All Blog Pages All Static Pages Specific Product(s)…" at bounding box center [142, 283] width 219 height 24
select select "specificURL"
click at [33, 271] on select "All Pages All Product Pages All Blog Pages All Static Pages Specific Product(s)…" at bounding box center [142, 283] width 219 height 24
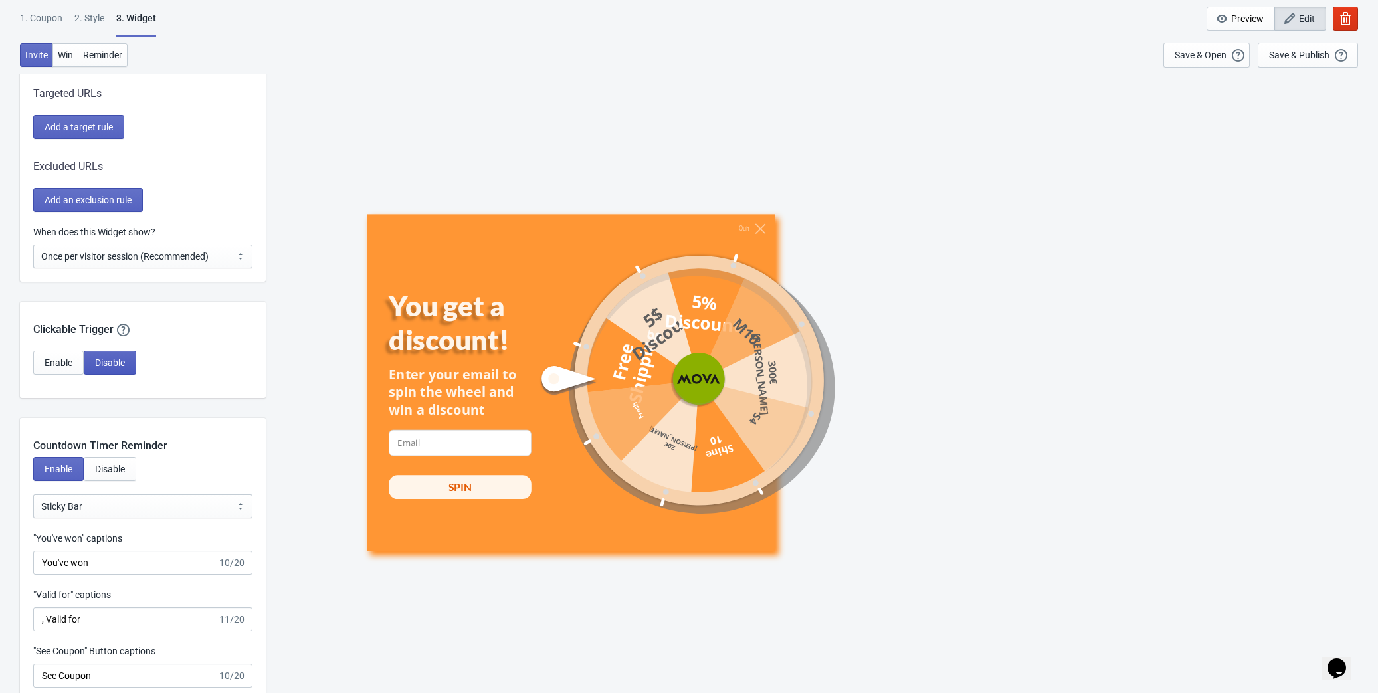
scroll to position [1147, 0]
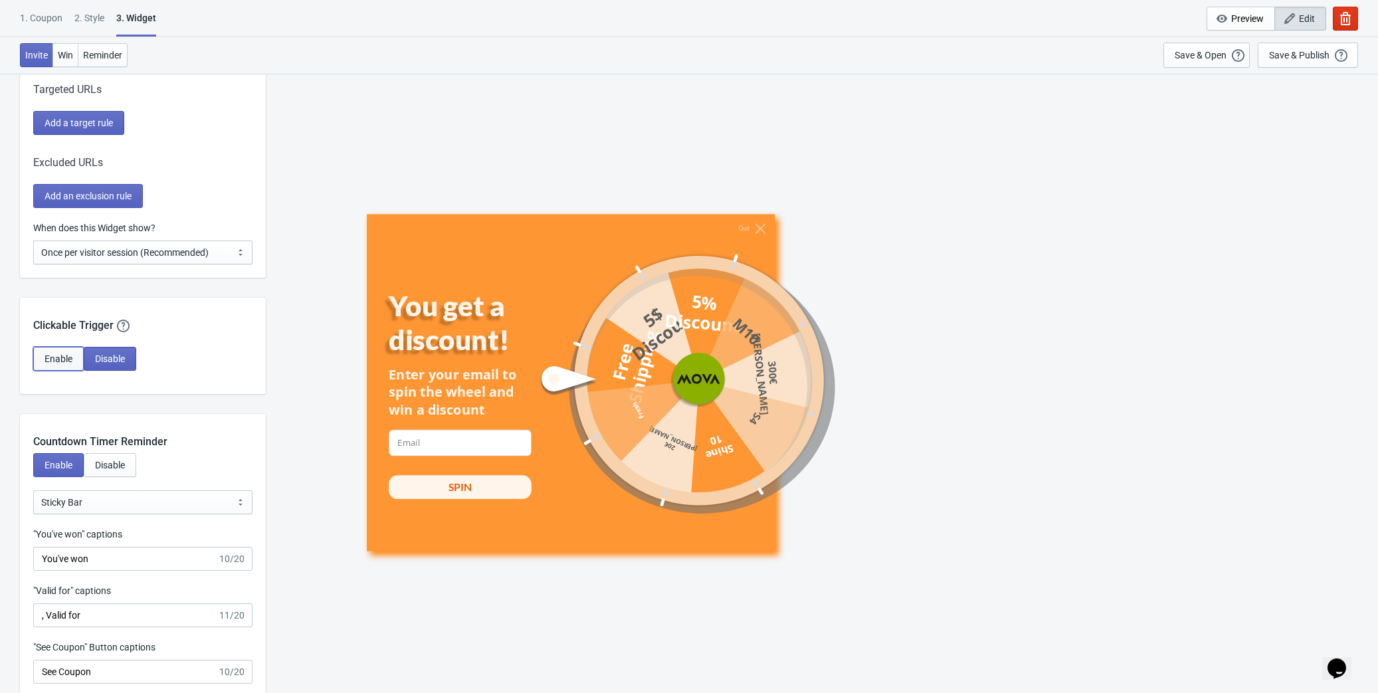
click at [48, 363] on span "Enable" at bounding box center [59, 358] width 28 height 11
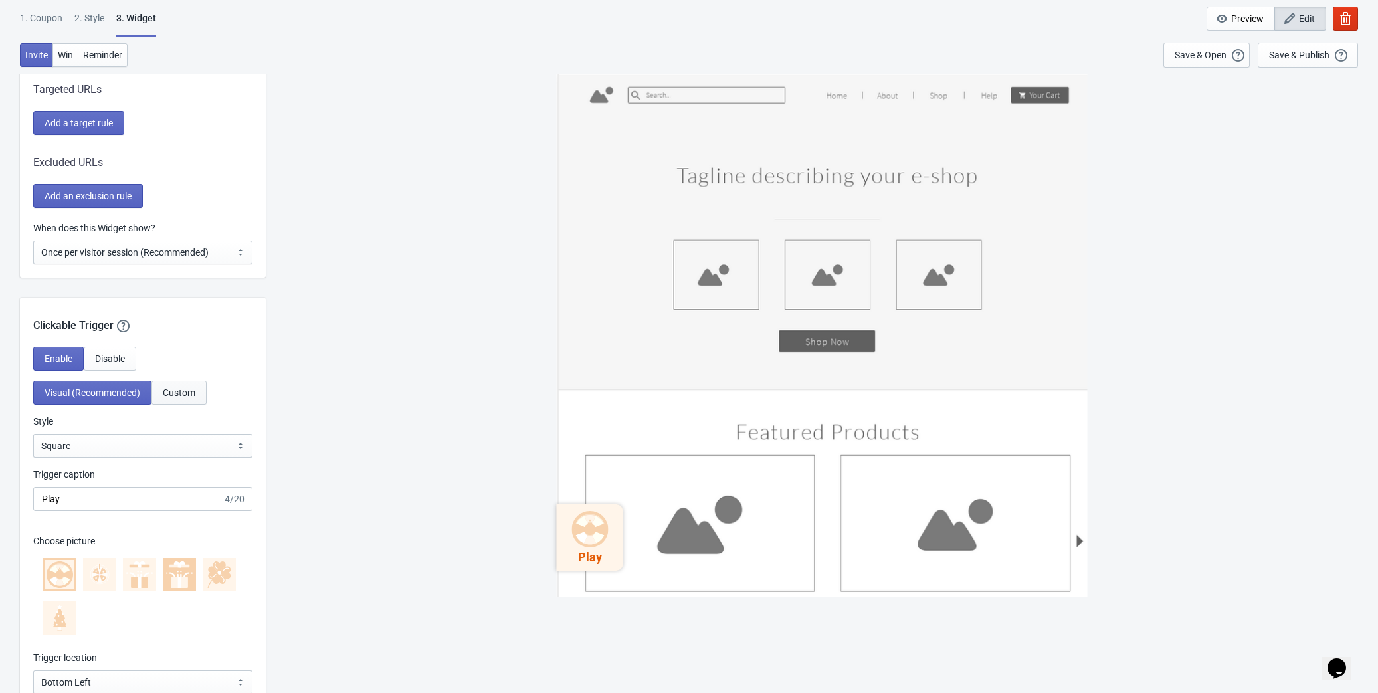
click at [178, 393] on span "Custom" at bounding box center [179, 392] width 33 height 11
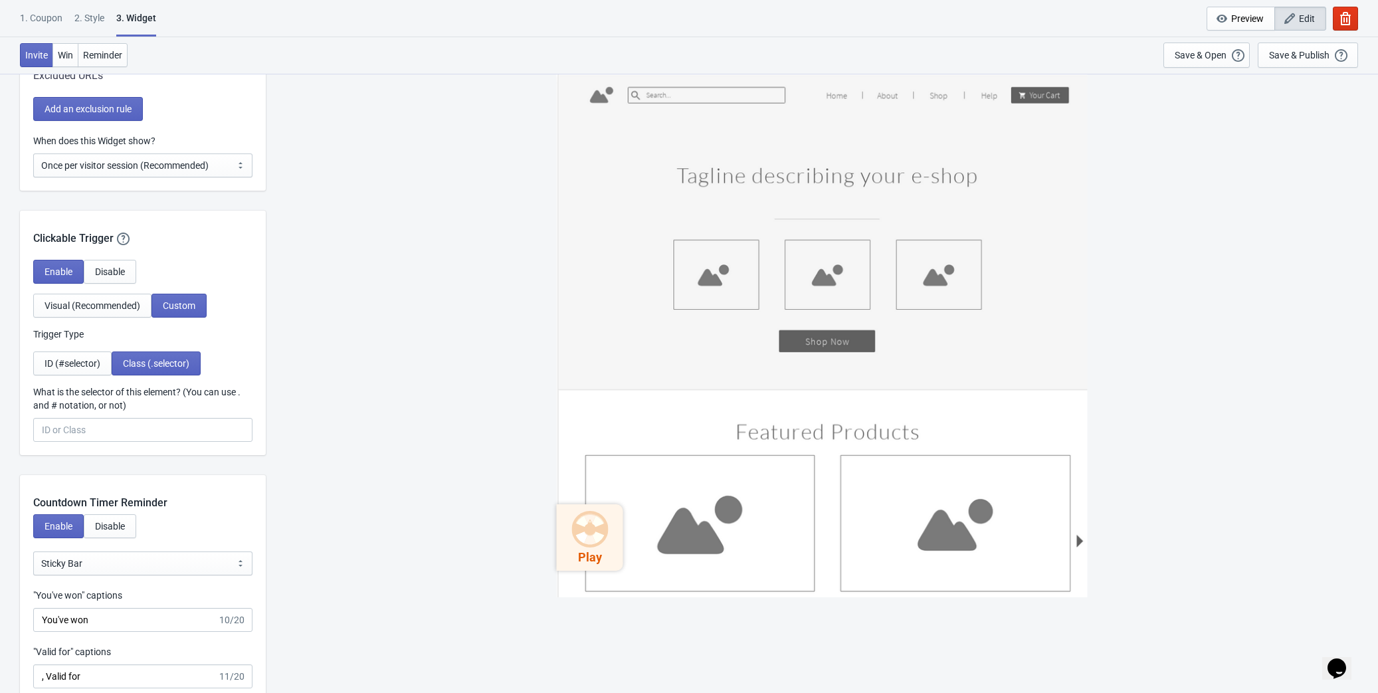
scroll to position [1268, 0]
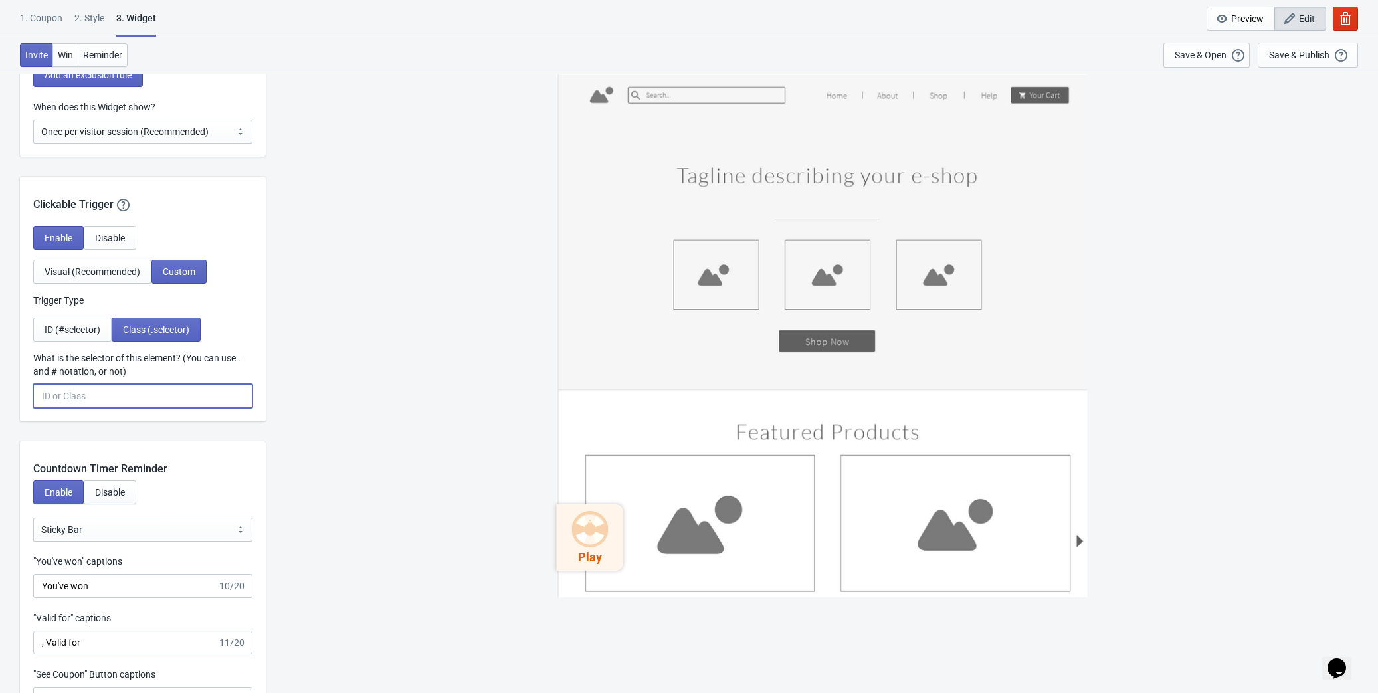
click at [117, 392] on input "What is the selector of this element? (You can use . and # notation, or not)" at bounding box center [142, 396] width 219 height 24
paste input "What is the selector of this element? (You can use . and # notation, or not)"
type input "What is the selector of this element? (You can use . and # notation, or not)"
drag, startPoint x: 246, startPoint y: 397, endPoint x: -27, endPoint y: 386, distance: 273.2
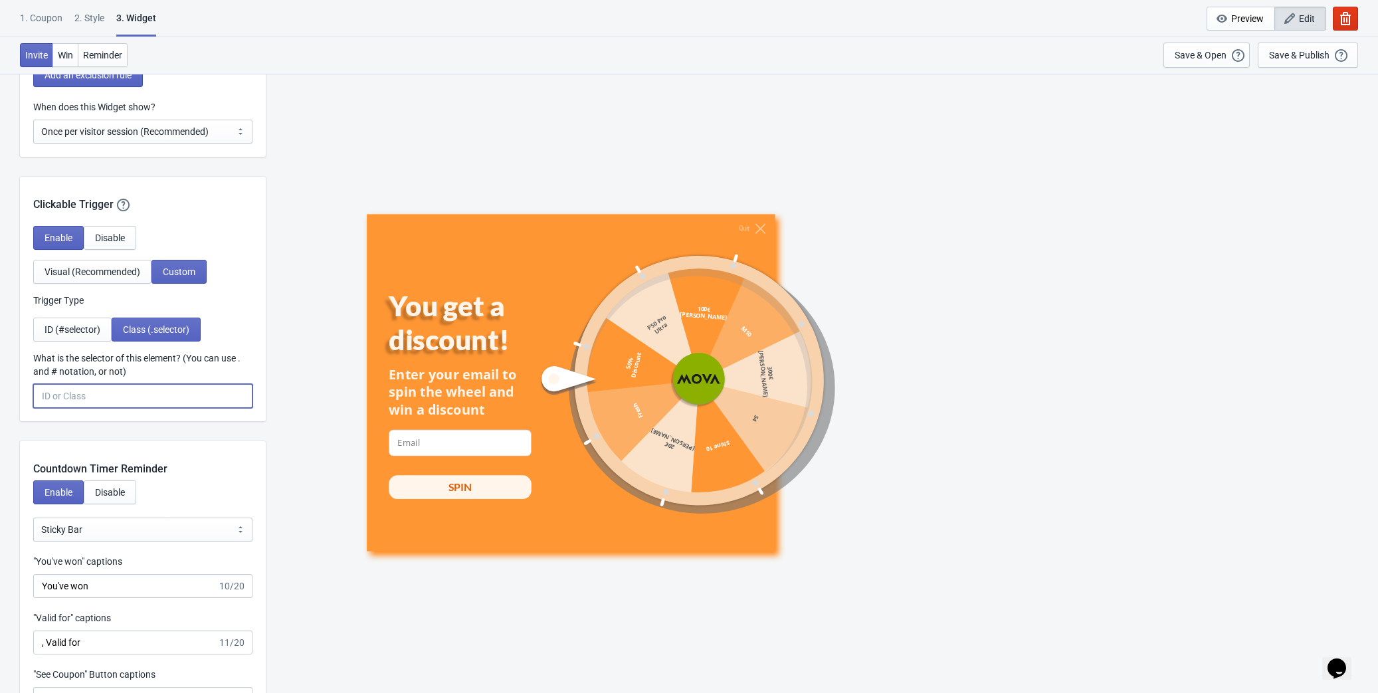
click at [114, 397] on input "What is the selector of this element? (You can use . and # notation, or not)" at bounding box center [142, 396] width 219 height 24
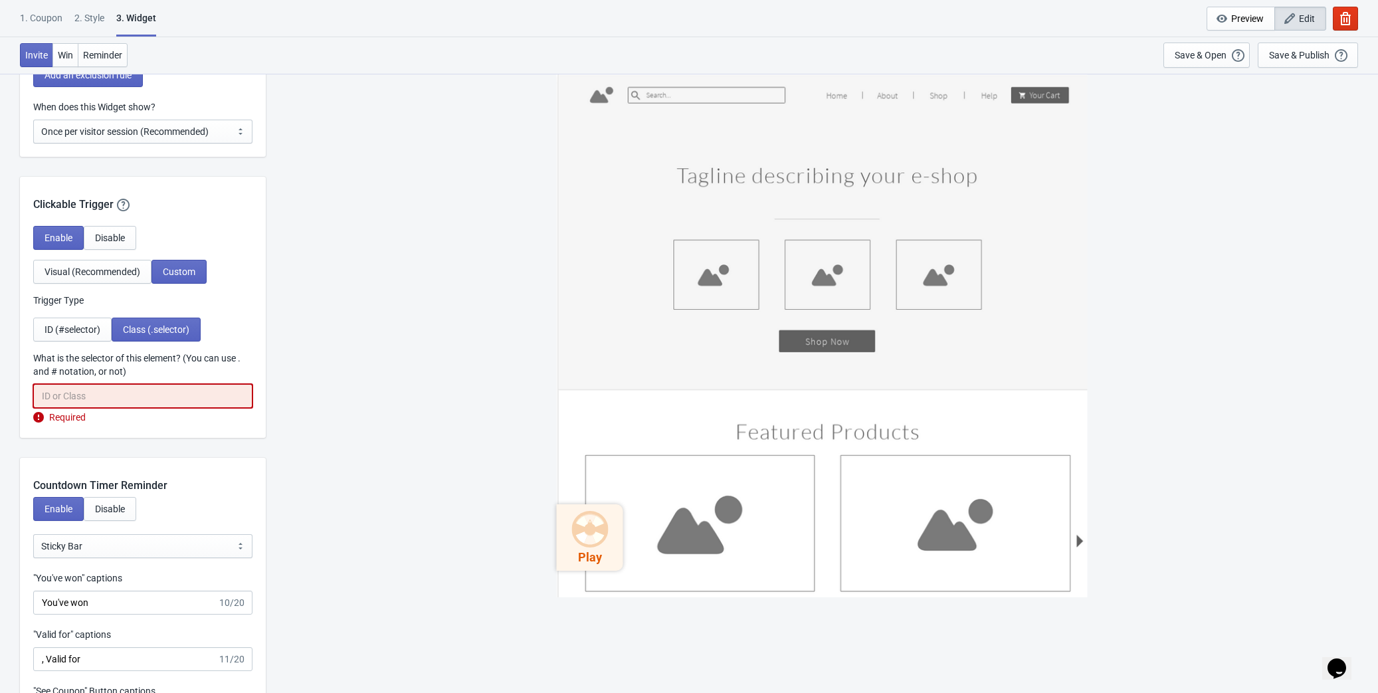
click at [100, 397] on input "What is the selector of this element? (You can use . and # notation, or not)" at bounding box center [142, 396] width 219 height 24
paste input "#tada-trigger-element"
type input "#tada-trigger-element"
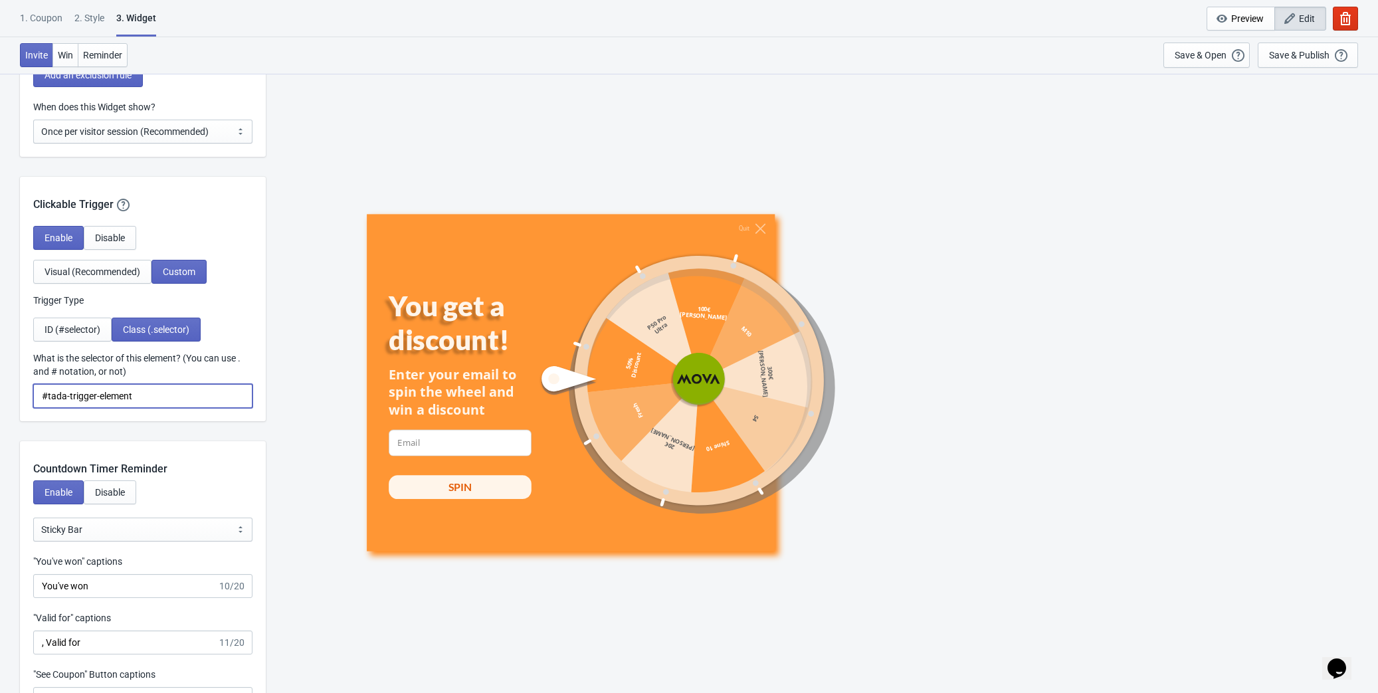
click at [168, 395] on input "#tada-trigger-element" at bounding box center [142, 396] width 219 height 24
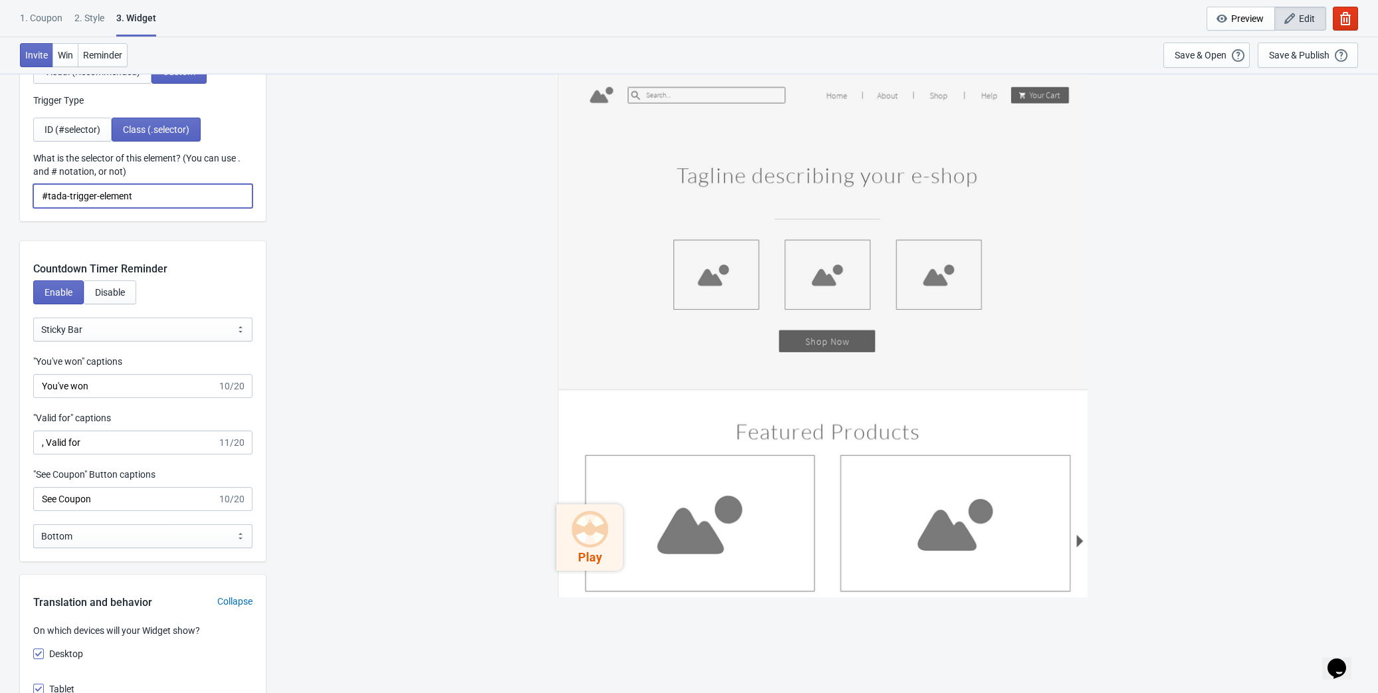
scroll to position [1509, 0]
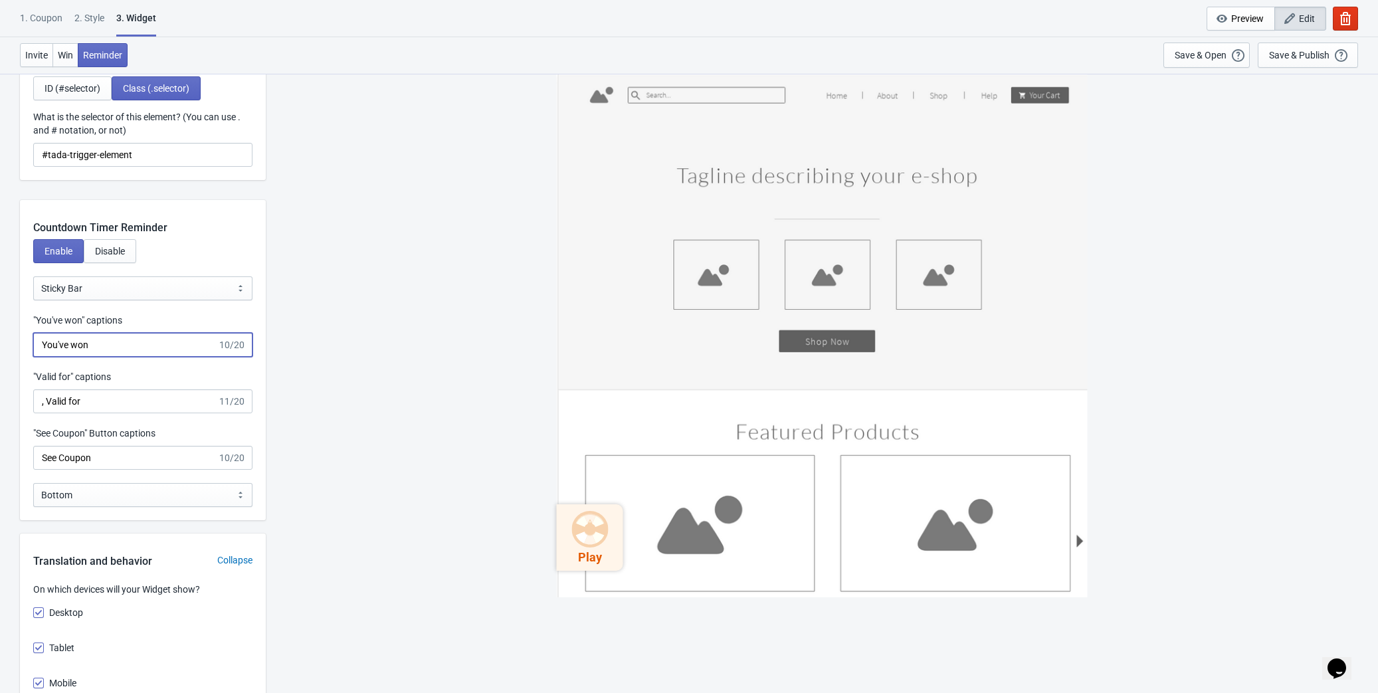
drag, startPoint x: 108, startPoint y: 344, endPoint x: -3, endPoint y: 343, distance: 110.9
paste input "Sie haben gewonne"
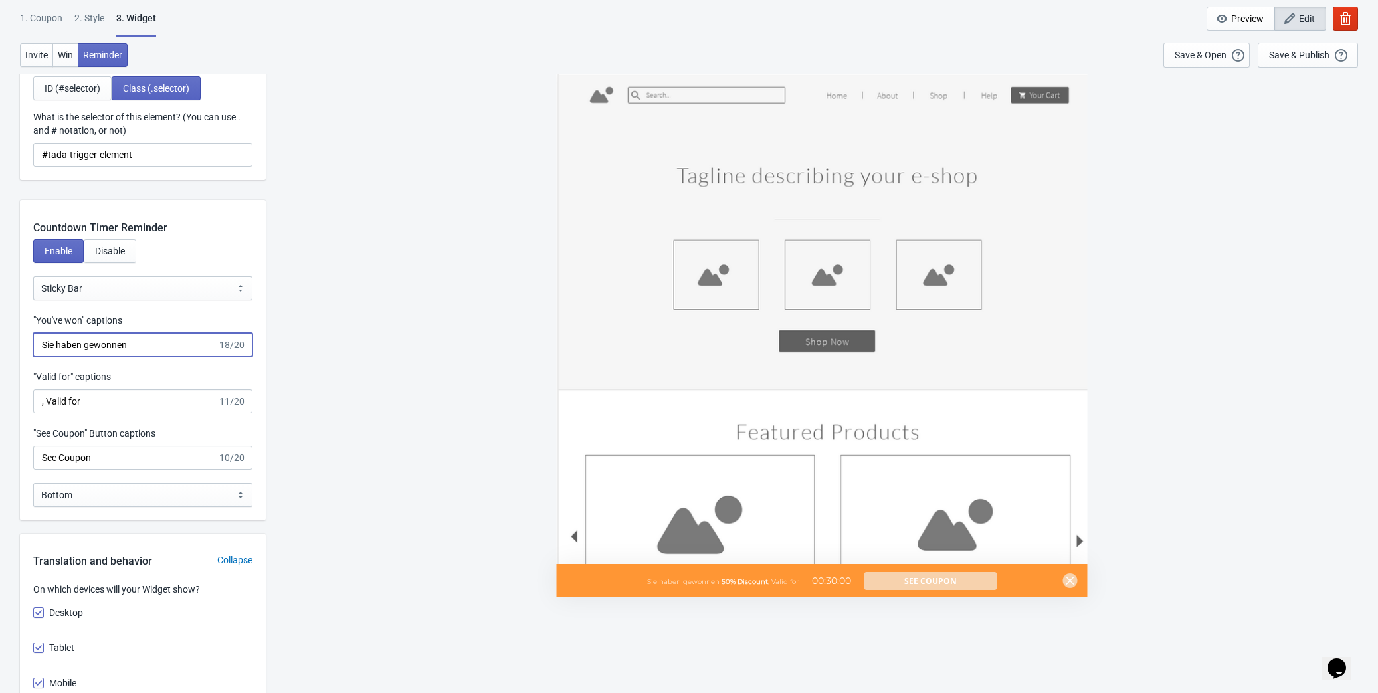
type input "Sie haben gewonnen"
drag, startPoint x: 124, startPoint y: 402, endPoint x: 19, endPoint y: 400, distance: 105.6
click at [19, 400] on div "What information do you want to collect? Ask visitors for to fill in our questi…" at bounding box center [689, 615] width 1378 height 4102
paste input "until"
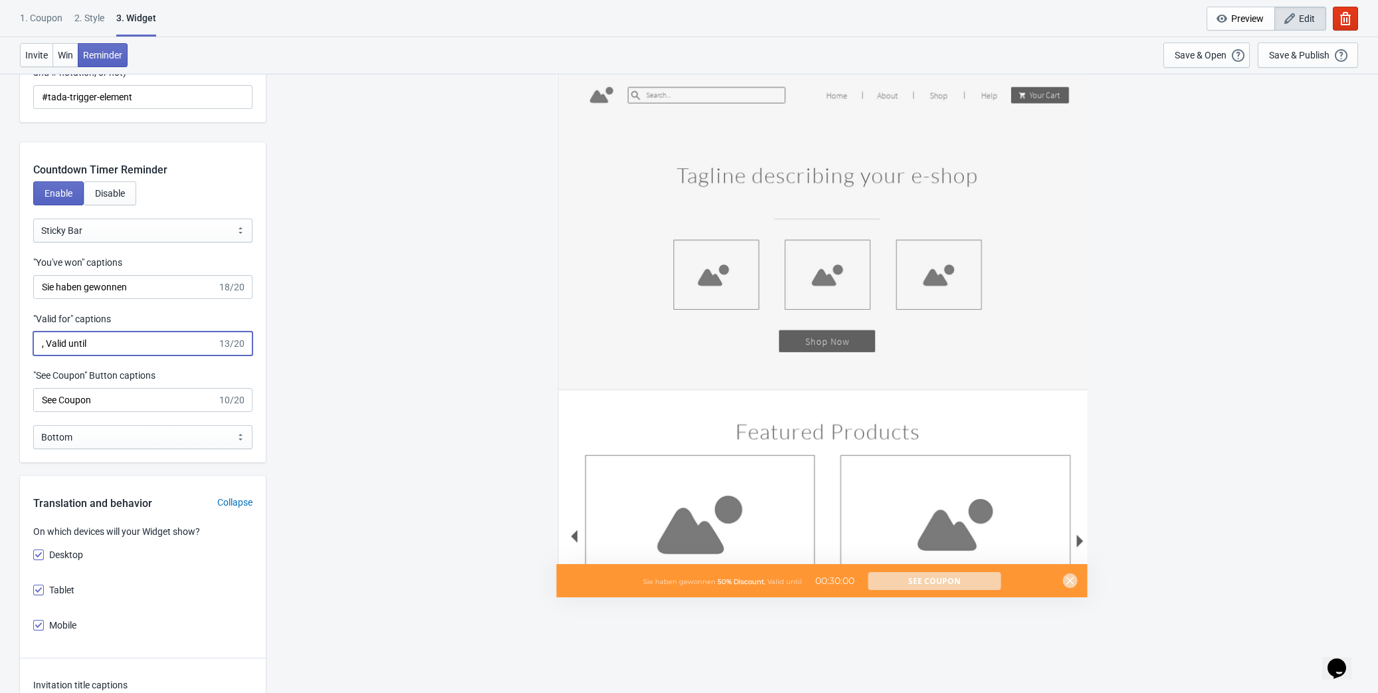
scroll to position [1570, 0]
type input ", Valid until"
drag, startPoint x: 80, startPoint y: 393, endPoint x: 3, endPoint y: 391, distance: 77.7
click at [3, 391] on div "What information do you want to collect? Ask visitors for to fill in our questi…" at bounding box center [689, 555] width 1378 height 4102
paste input "ieh"
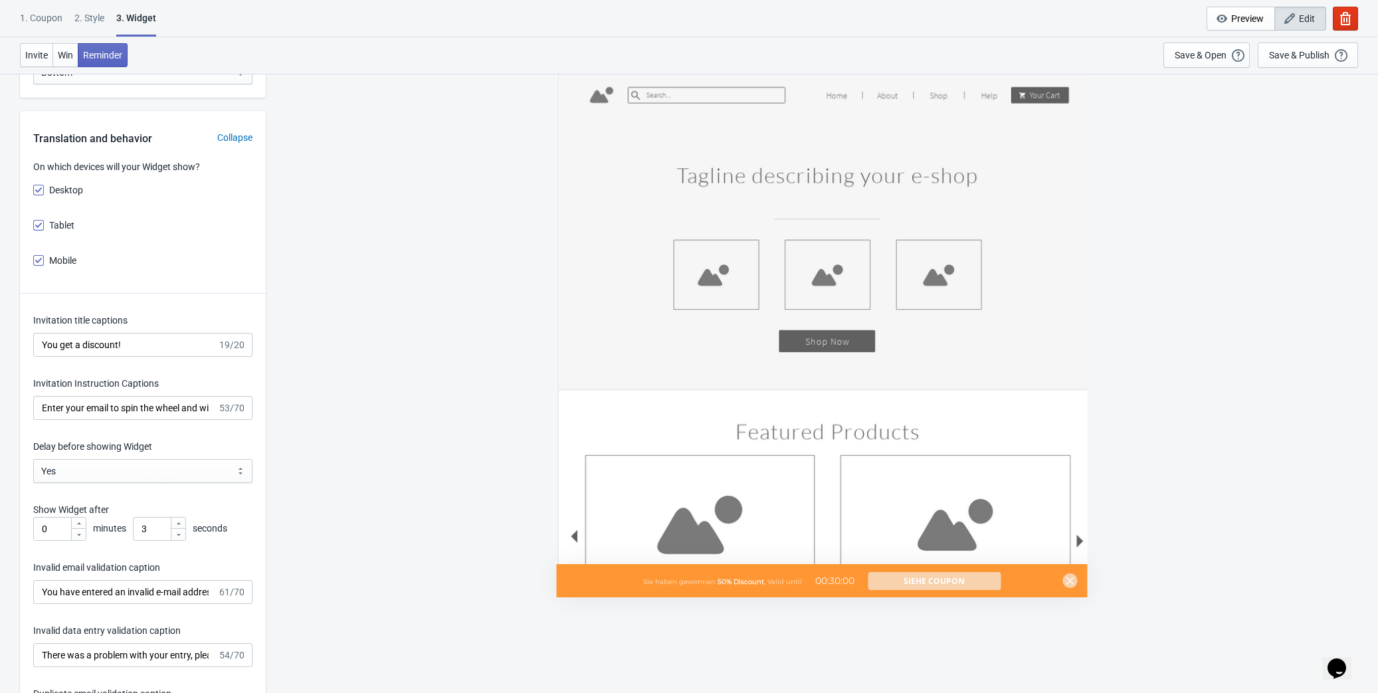
scroll to position [1932, 0]
type input "Siehe Coupon"
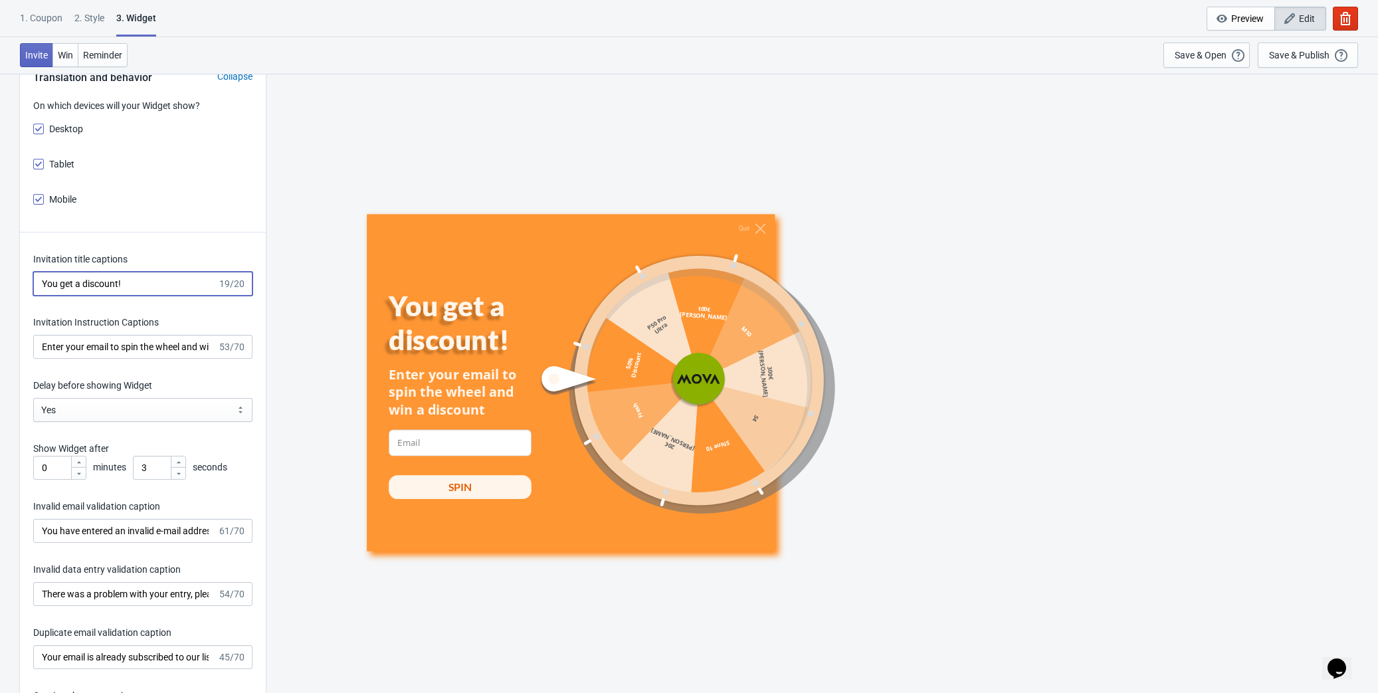
drag, startPoint x: 143, startPoint y: 286, endPoint x: -3, endPoint y: 286, distance: 146.1
paste input "Rabatt erhalten"
type input "Rabatt erhalten!"
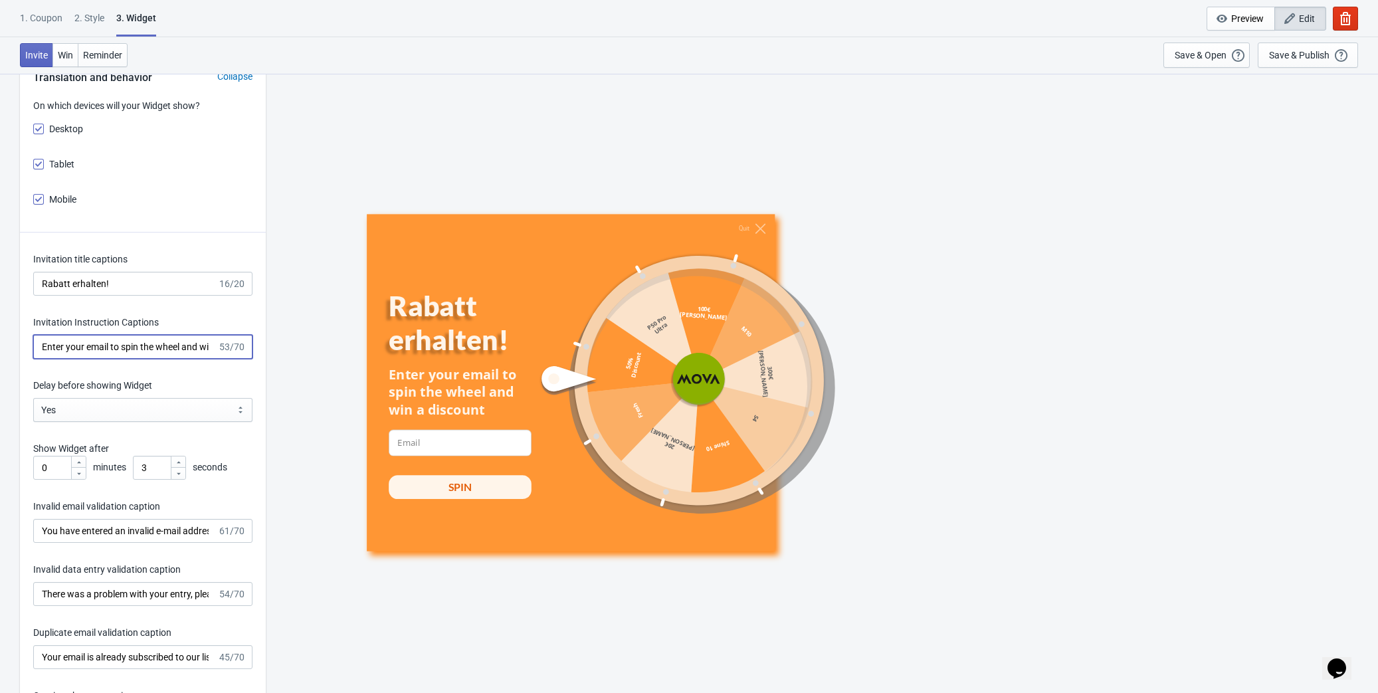
scroll to position [0, 51]
drag, startPoint x: 39, startPoint y: 345, endPoint x: 305, endPoint y: 347, distance: 266.4
click at [305, 347] on div "What information do you want to collect? Ask visitors for to fill in our questi…" at bounding box center [689, 131] width 1378 height 4102
paste input "E-Mail eingeben, um das Rad zu drehen und einen Rabatt zu gewinnen!"
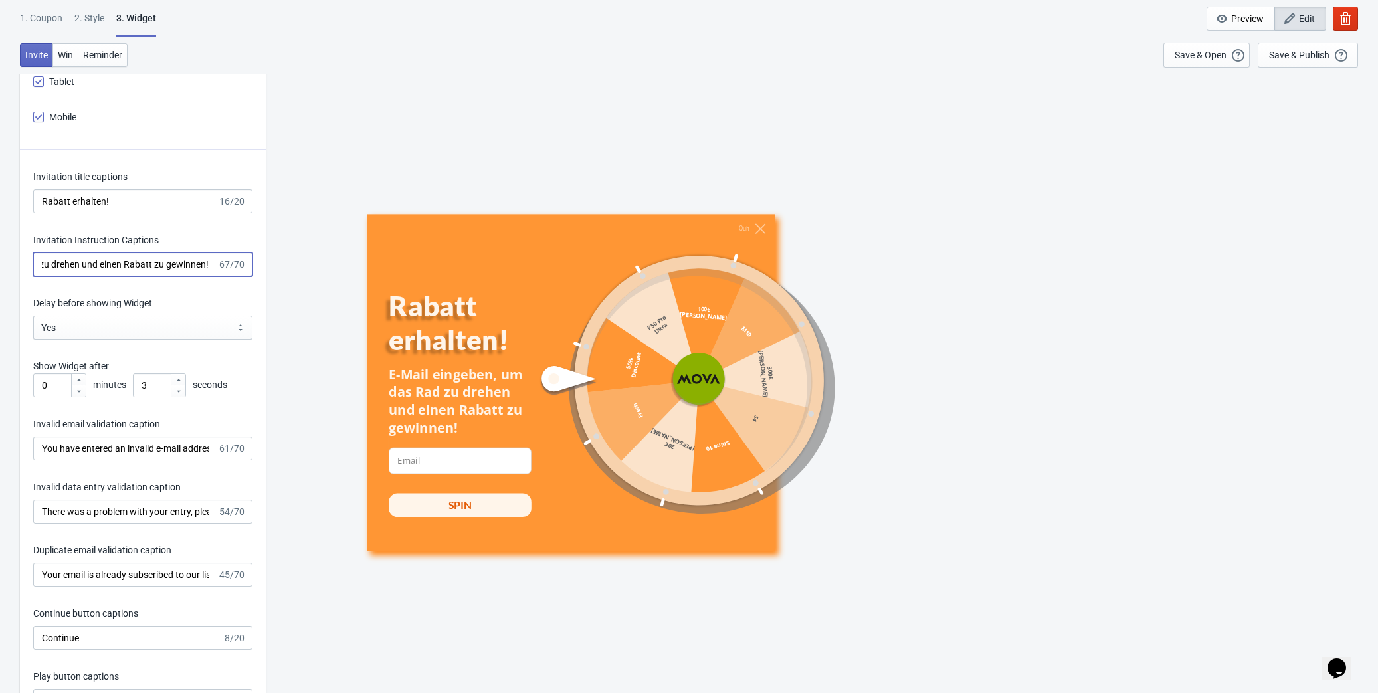
scroll to position [2113, 0]
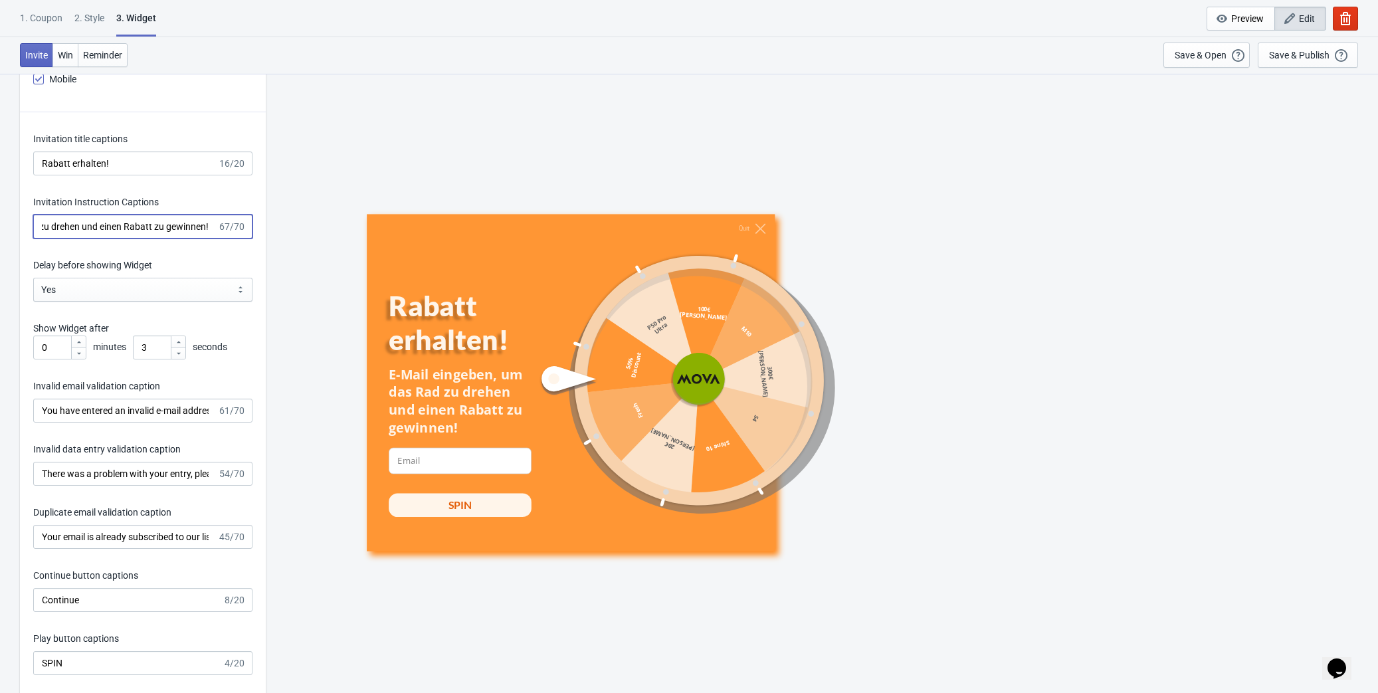
type input "E-Mail eingeben, um das Rad zu drehen und einen Rabatt zu gewinnen!"
click at [177, 338] on icon at bounding box center [179, 342] width 8 height 8
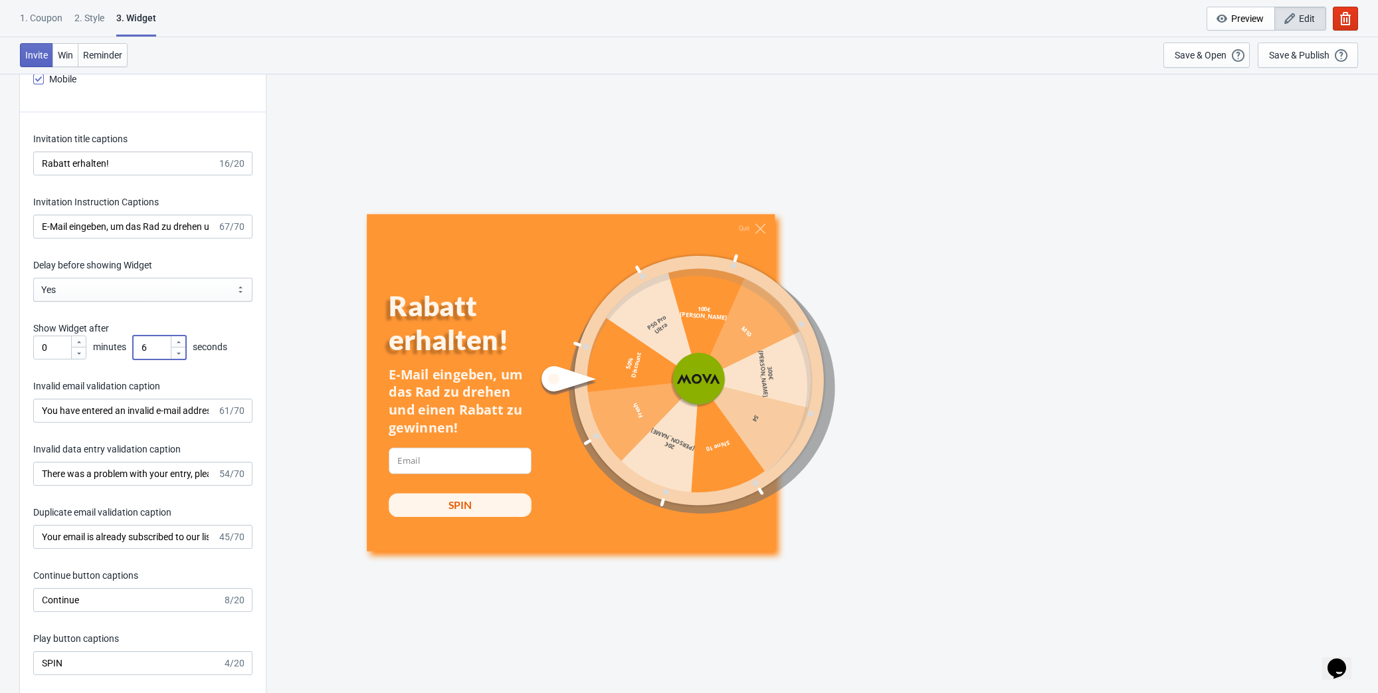
click at [177, 338] on icon at bounding box center [179, 342] width 8 height 8
type input "10"
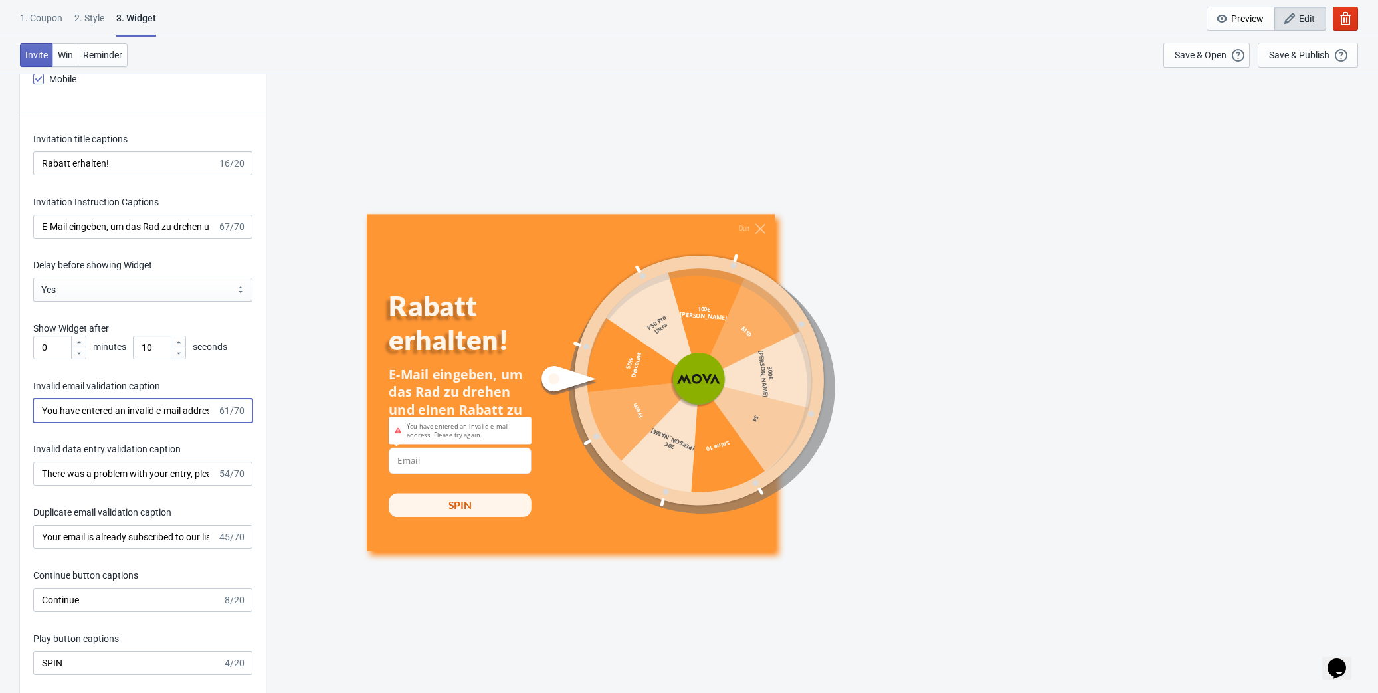
scroll to position [0, 81]
drag, startPoint x: 39, startPoint y: 412, endPoint x: 272, endPoint y: 412, distance: 232.5
click at [272, 410] on div "What information do you want to collect? Ask visitors for to fill in our questi…" at bounding box center [689, 11] width 1378 height 4102
paste input "Ungültige E-Mail-Adresse. Bitte erneut versuchen."
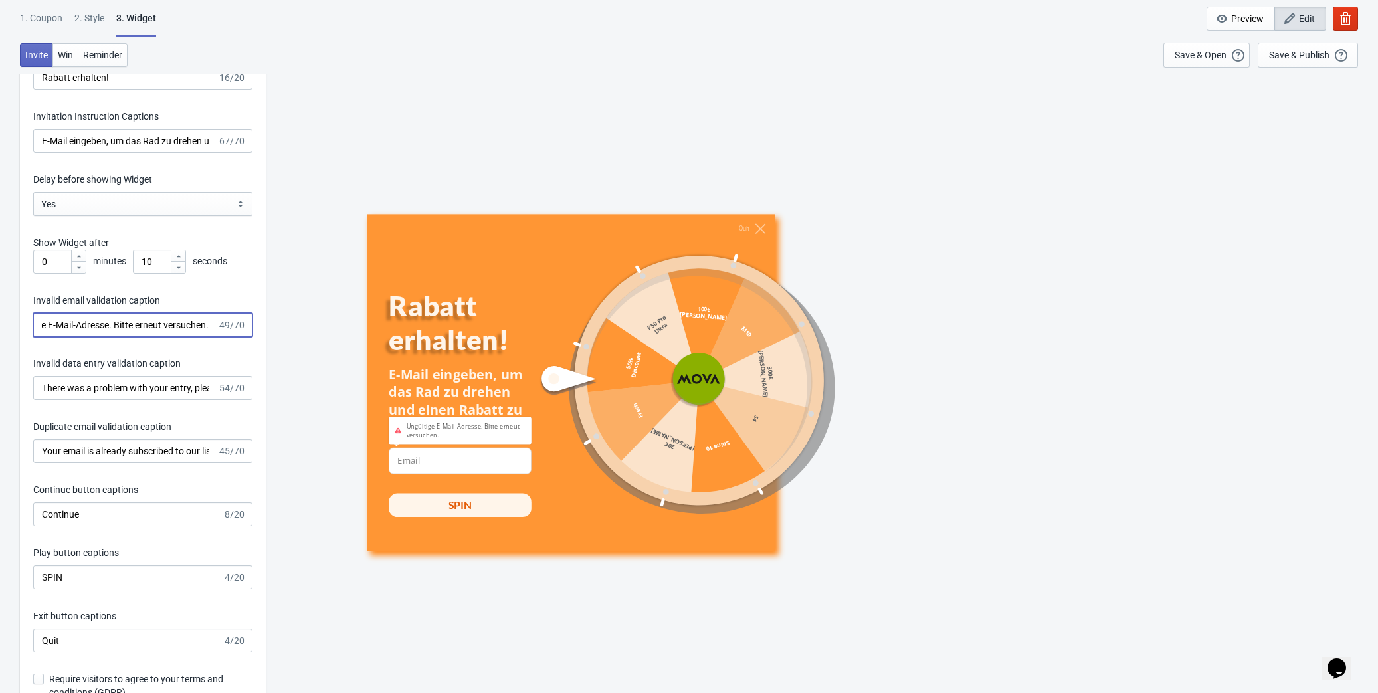
scroll to position [2234, 0]
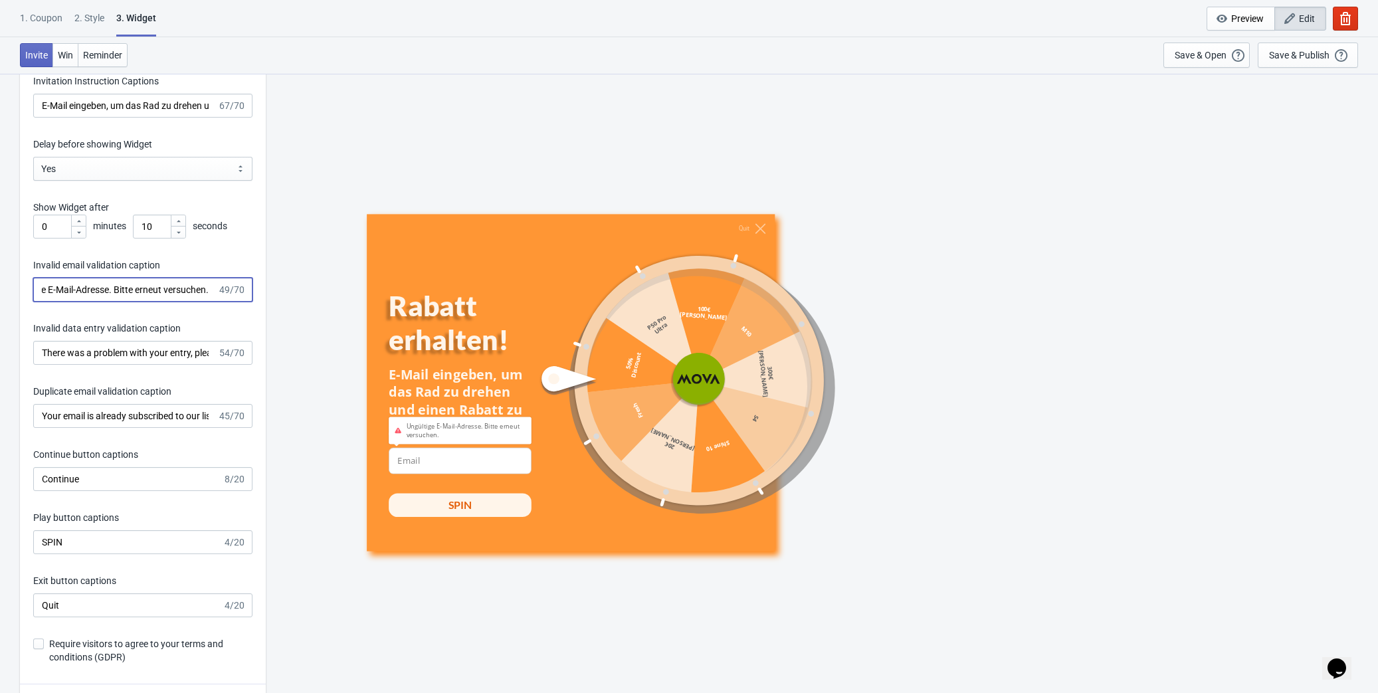
type input "Ungültige E-Mail-Adresse. Bitte erneut versuchen."
drag, startPoint x: 39, startPoint y: 349, endPoint x: 259, endPoint y: 357, distance: 220.6
click at [259, 357] on div "Invitation title captions Rabatt erhalten! 16/20 Invitation Instruction Caption…" at bounding box center [143, 337] width 246 height 693
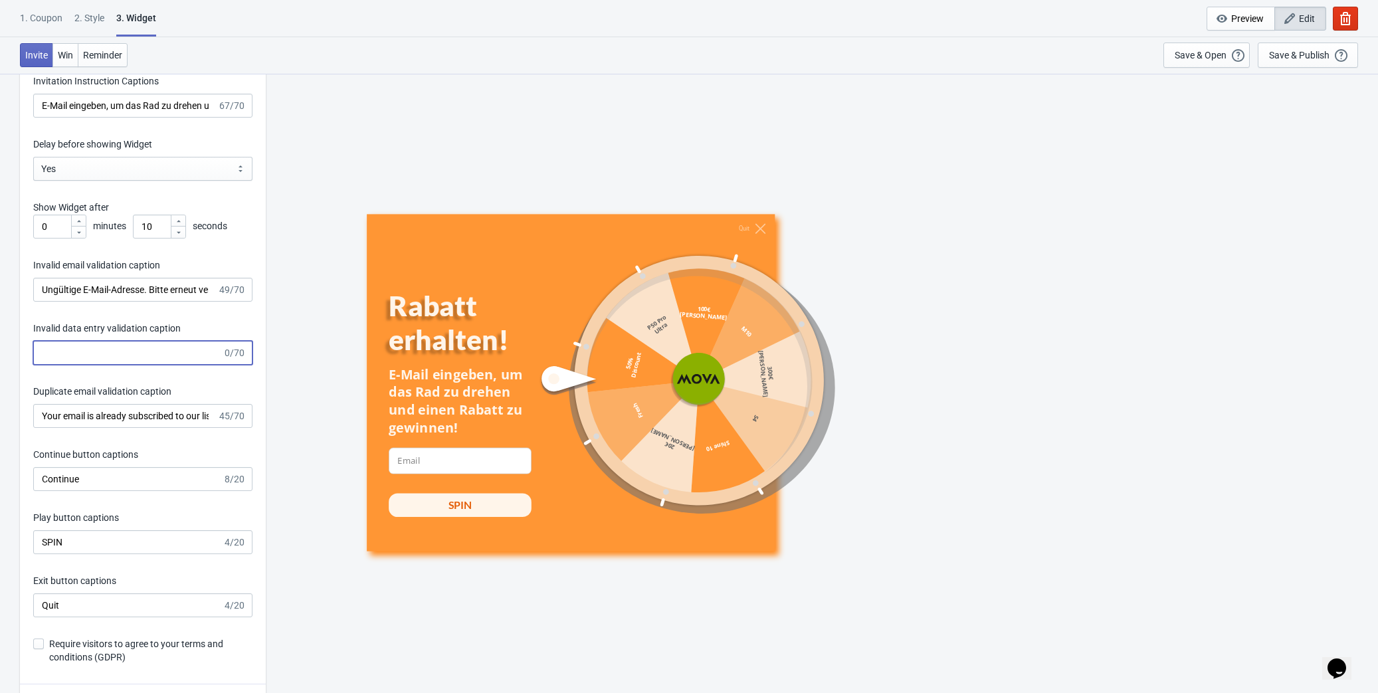
paste input "Problem mit Ihrer Eingabe, bitte erneut versuchen."
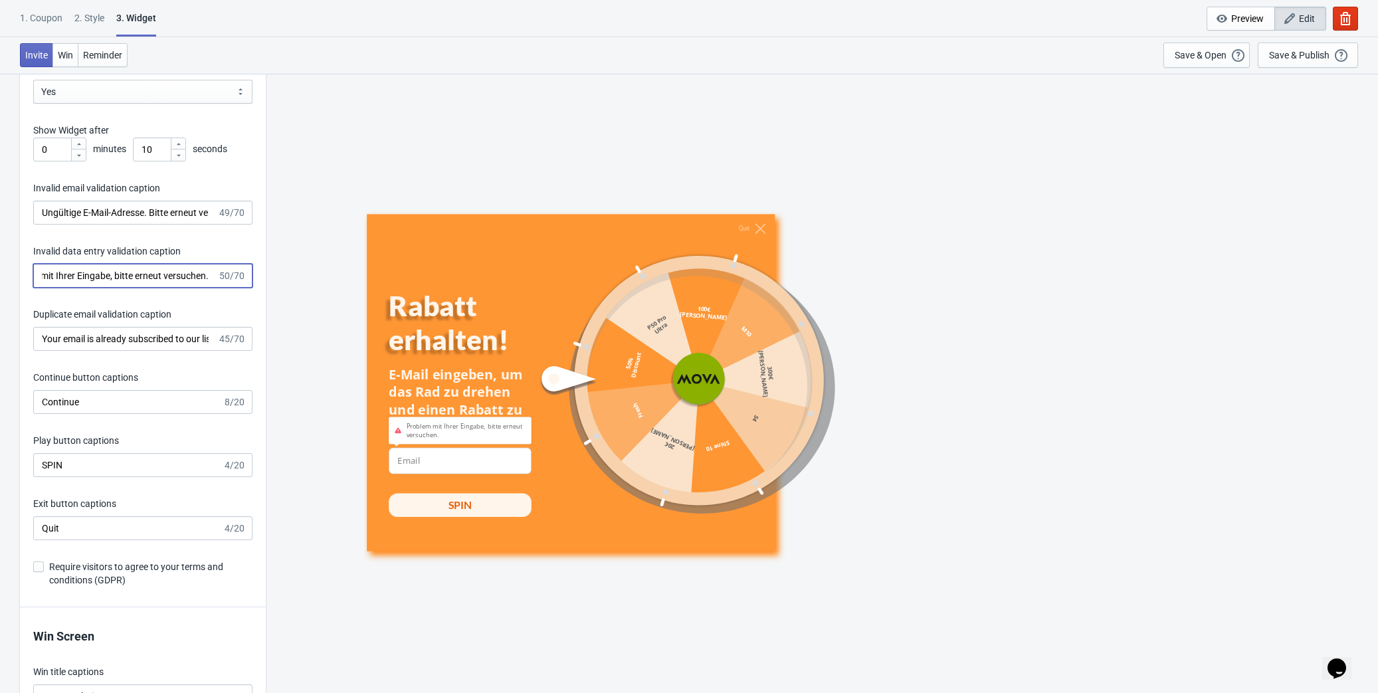
scroll to position [2355, 0]
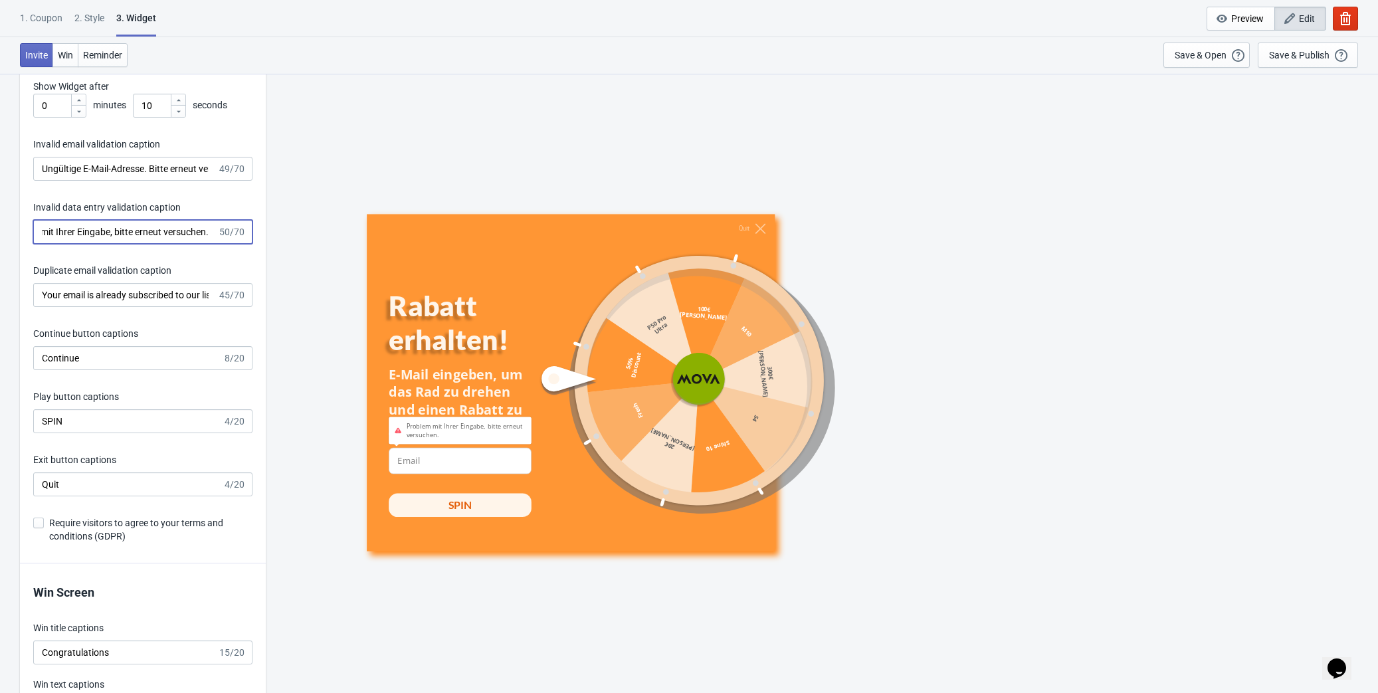
type input "Problem mit Ihrer Eingabe, bitte erneut versuchen."
drag, startPoint x: 41, startPoint y: 296, endPoint x: 257, endPoint y: 297, distance: 215.9
click at [257, 297] on div "Invitation title captions Rabatt erhalten! 16/20 Invitation Instruction Caption…" at bounding box center [143, 216] width 246 height 693
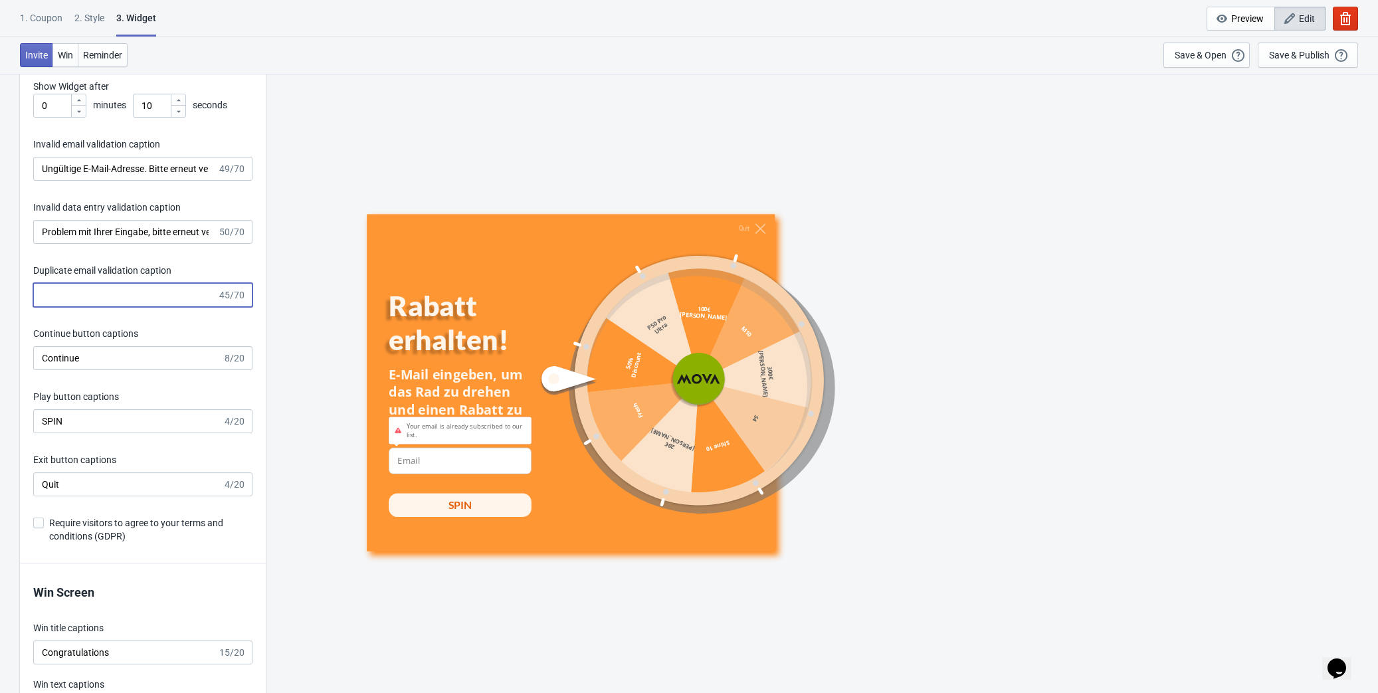
scroll to position [0, 0]
paste input "Ihre E-Mail-Adresse ist bereits in unserer Liste eingetragen."
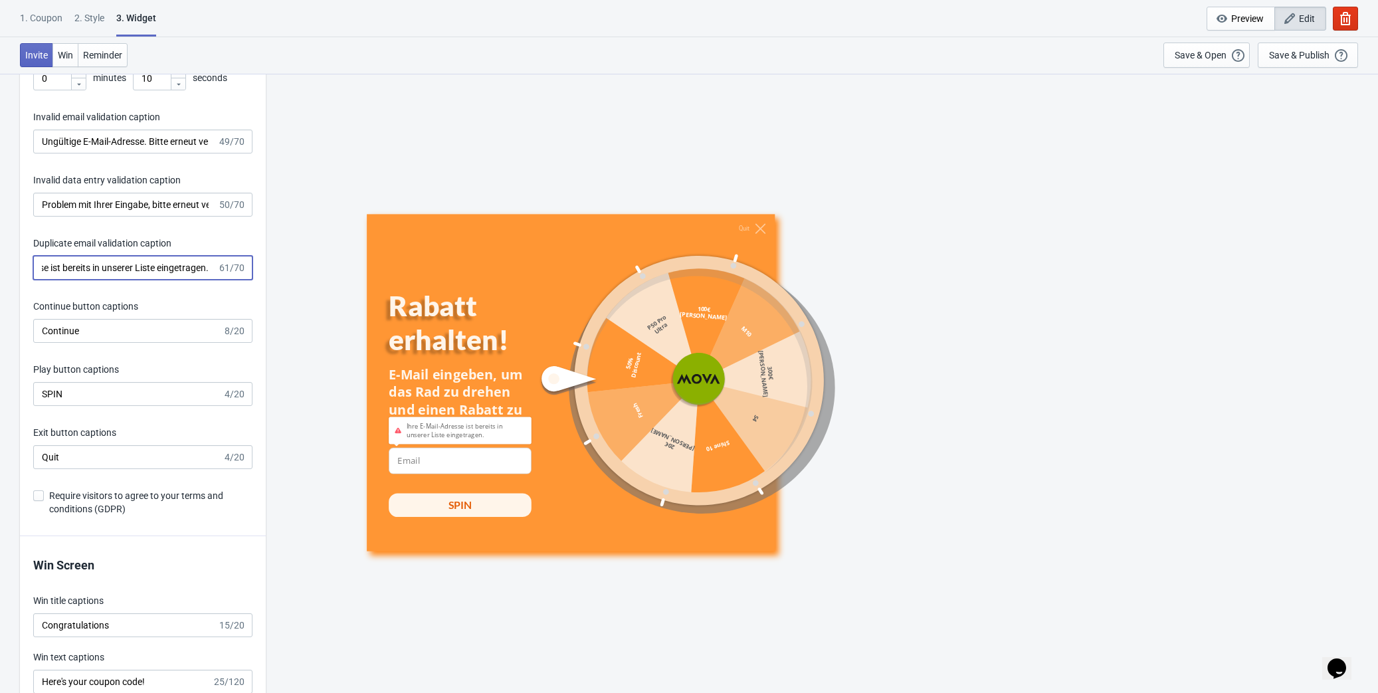
scroll to position [2415, 0]
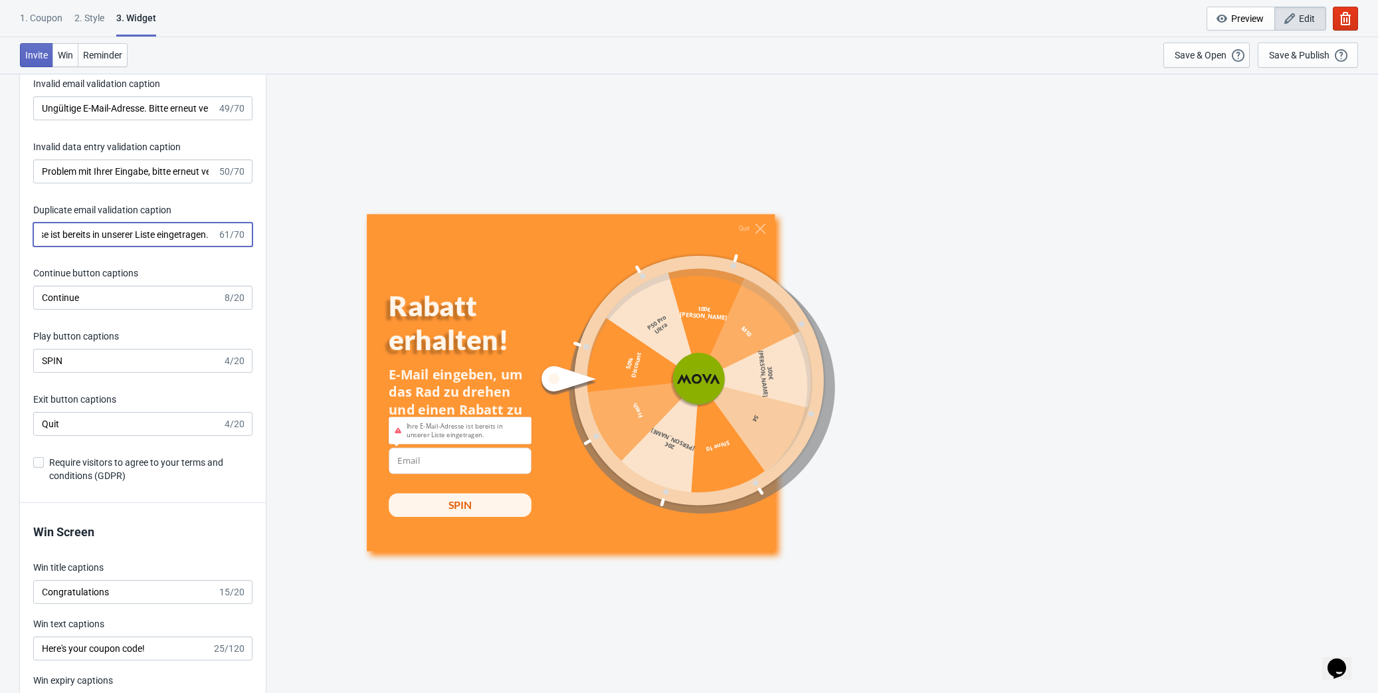
type input "Ihre E-Mail-Adresse ist bereits in unserer Liste eingetragen."
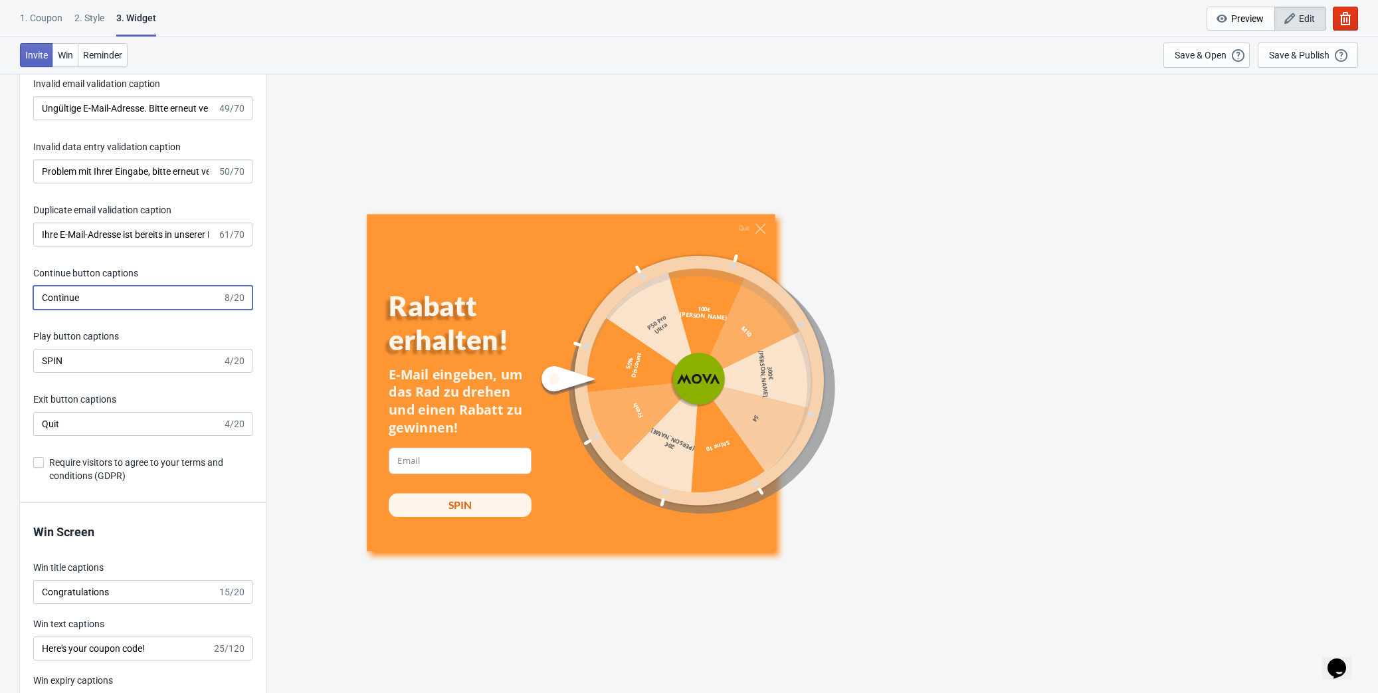
drag, startPoint x: 130, startPoint y: 290, endPoint x: 7, endPoint y: 294, distance: 122.9
paste input "Weiter"
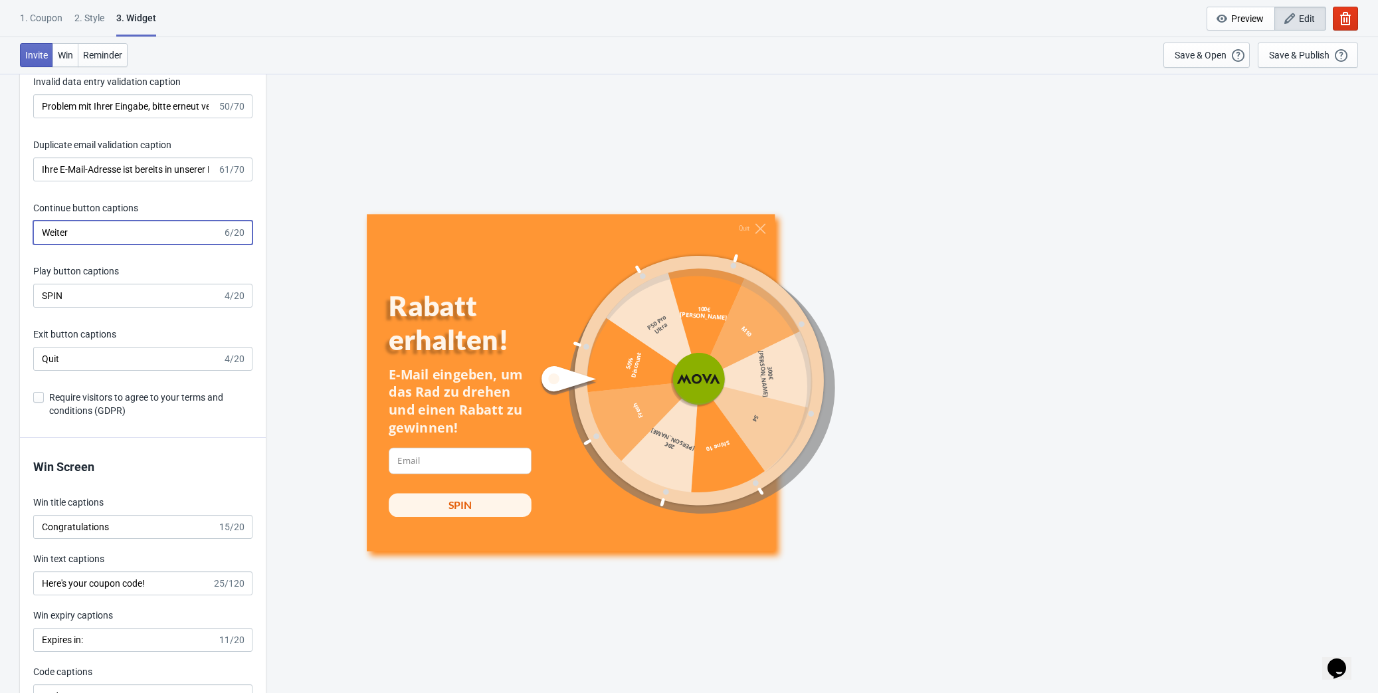
scroll to position [2536, 0]
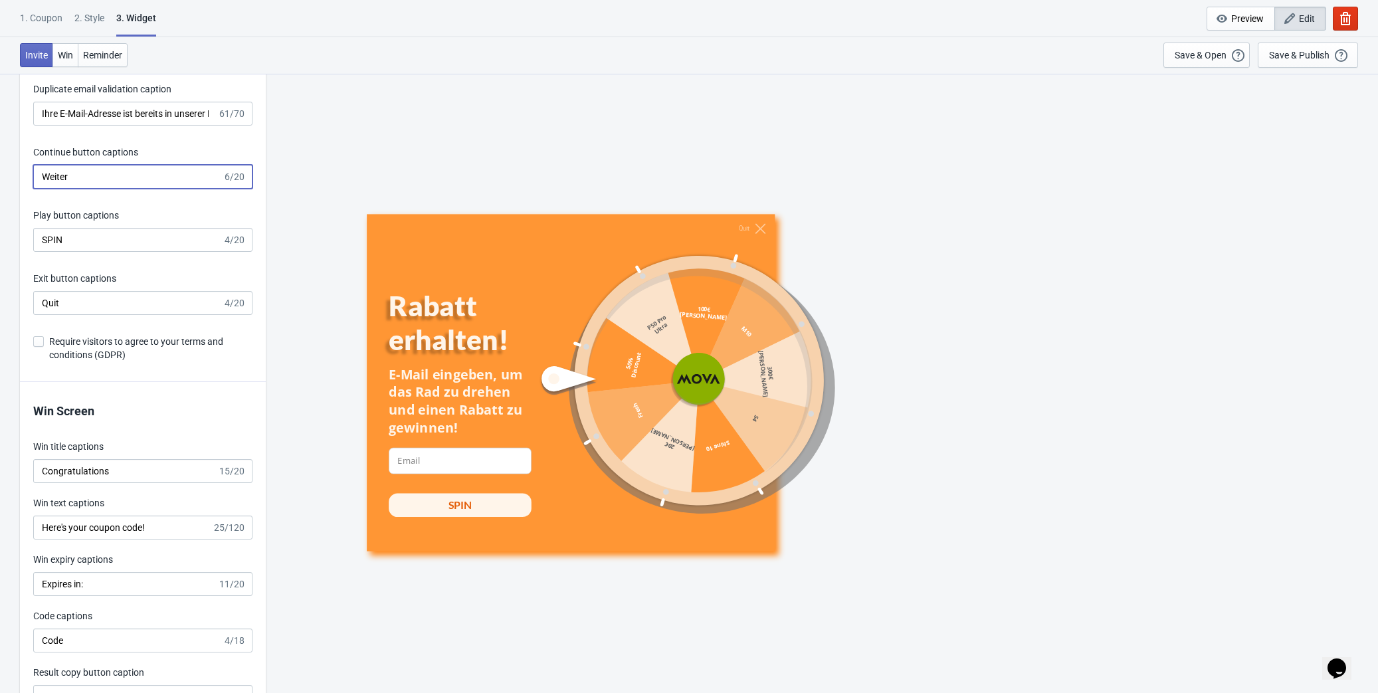
type input "Weiter"
drag, startPoint x: 74, startPoint y: 233, endPoint x: 11, endPoint y: 232, distance: 63.1
paste input "JETZT DREHE"
type input "JETZT DREHEN"
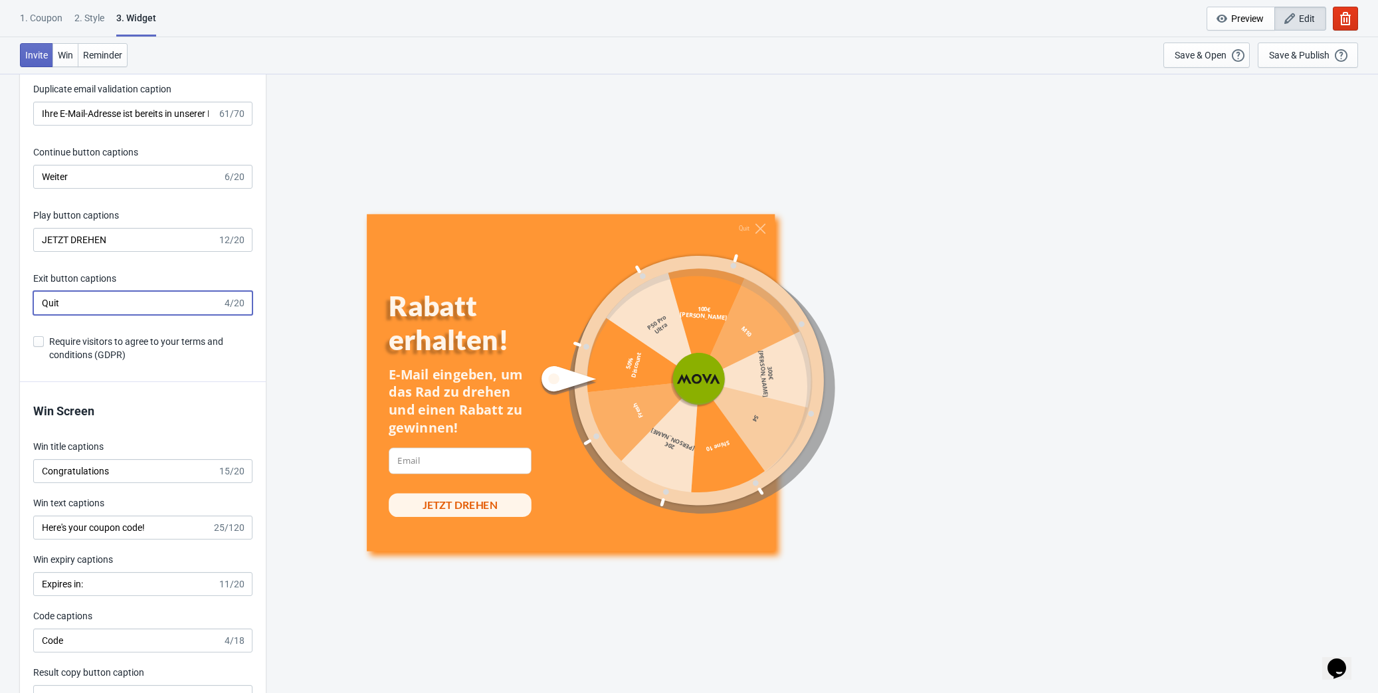
drag, startPoint x: 76, startPoint y: 304, endPoint x: -7, endPoint y: 300, distance: 83.2
paste input "Beenden"
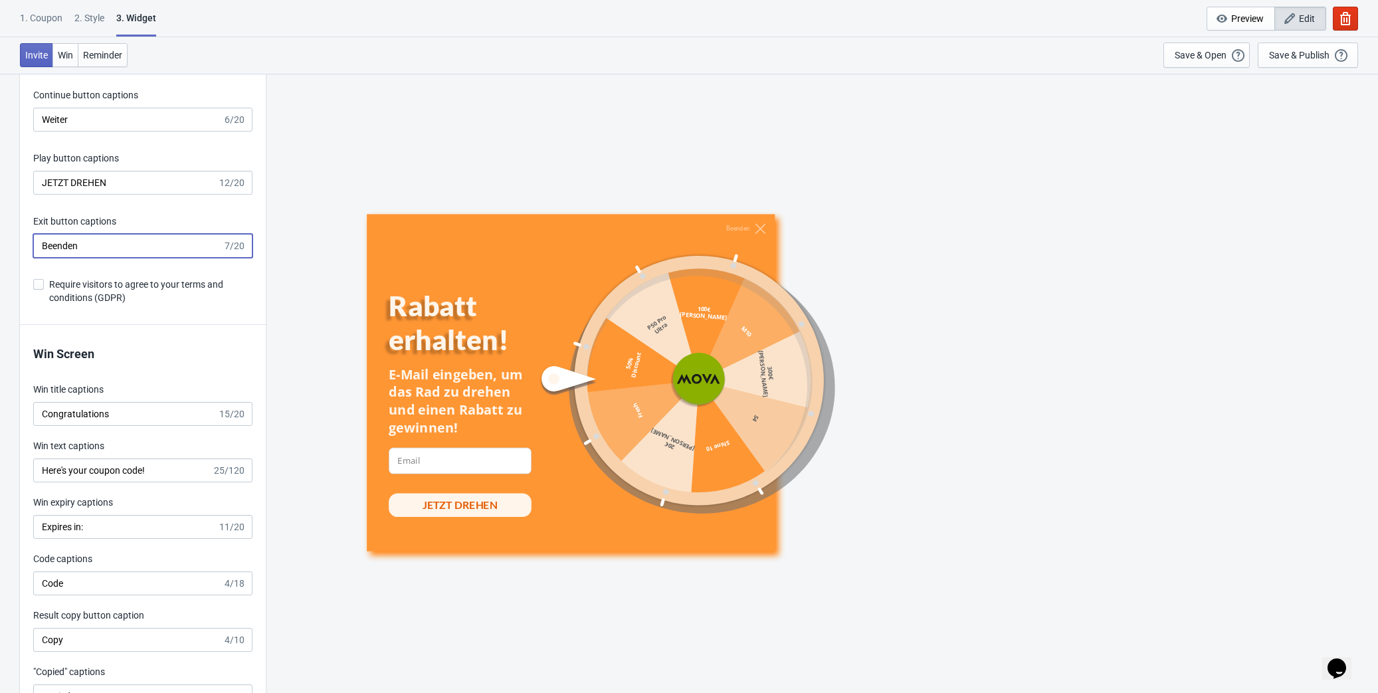
scroll to position [2596, 0]
type input "Beenden"
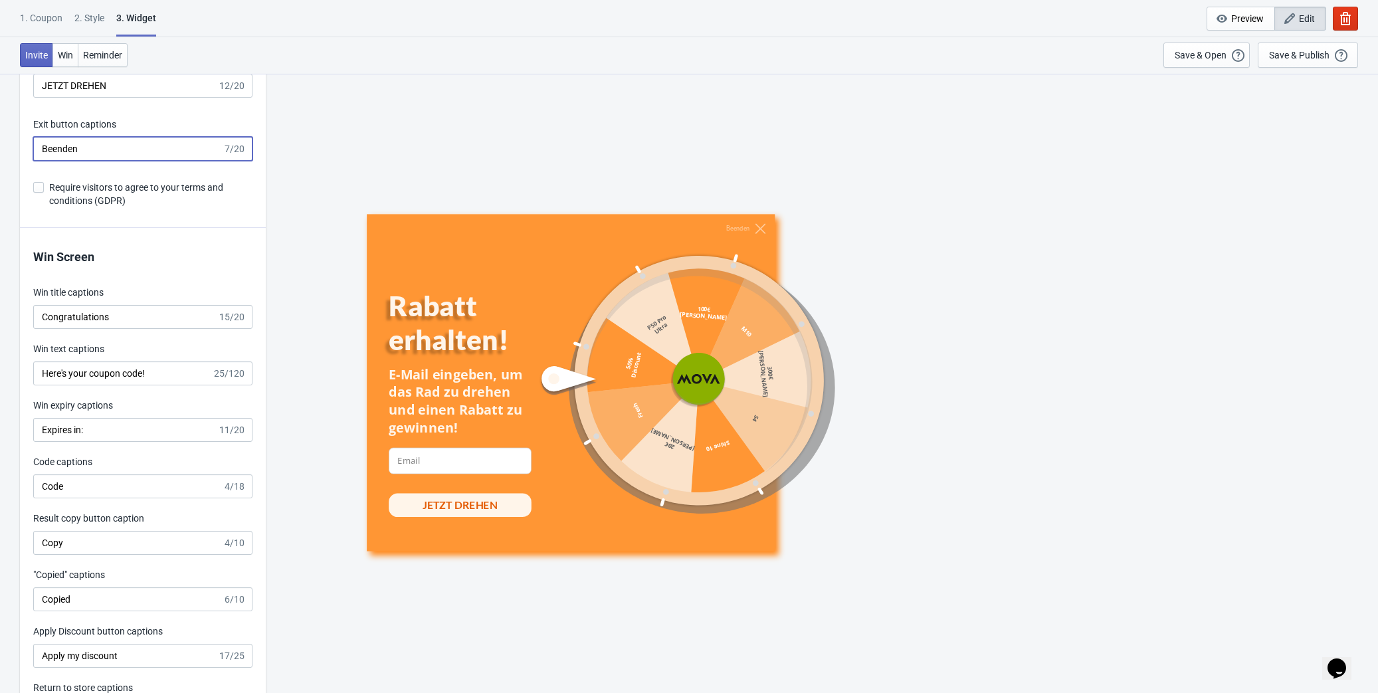
scroll to position [2777, 0]
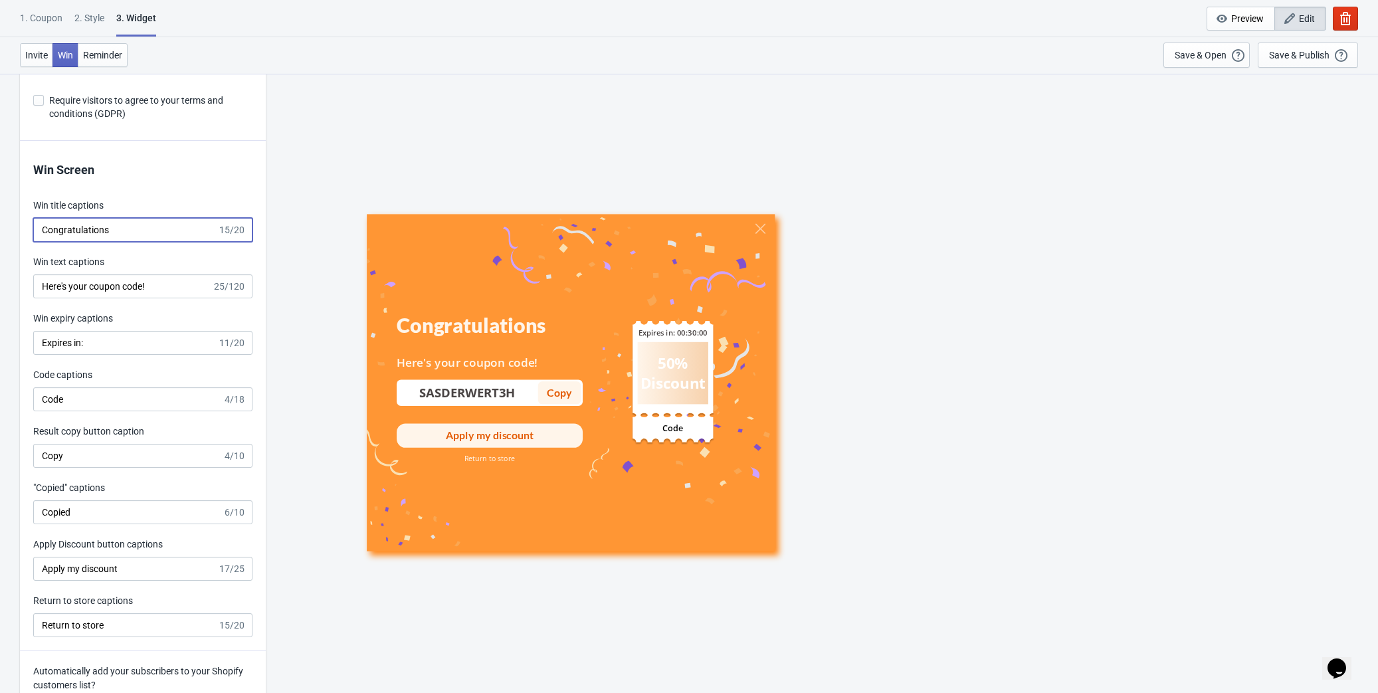
drag, startPoint x: 129, startPoint y: 227, endPoint x: -28, endPoint y: 225, distance: 156.8
paste input "Herzlichen Glückwu"
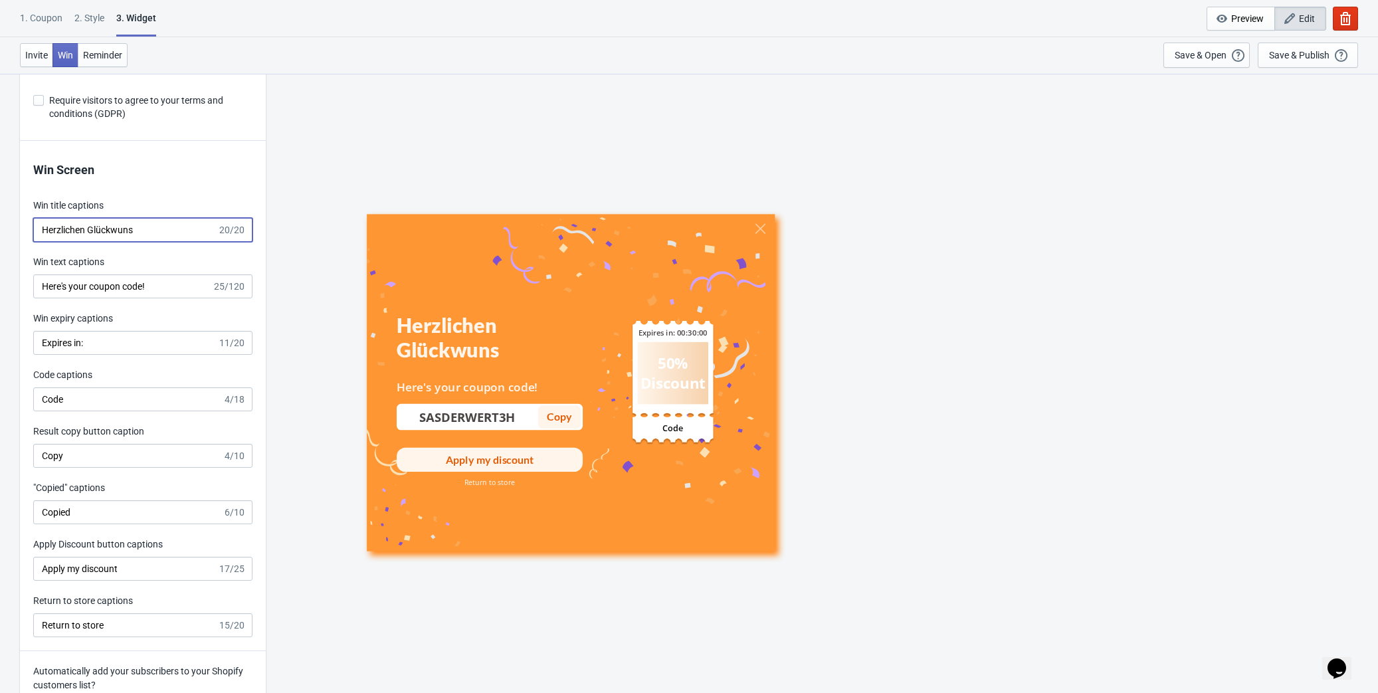
type input "Herzlichen Glückwuns"
drag, startPoint x: 168, startPoint y: 288, endPoint x: -56, endPoint y: 281, distance: 224.6
paste input "ier ist Ihr Gutschein"
type input "Hier ist Ihr Gutscheincode!"
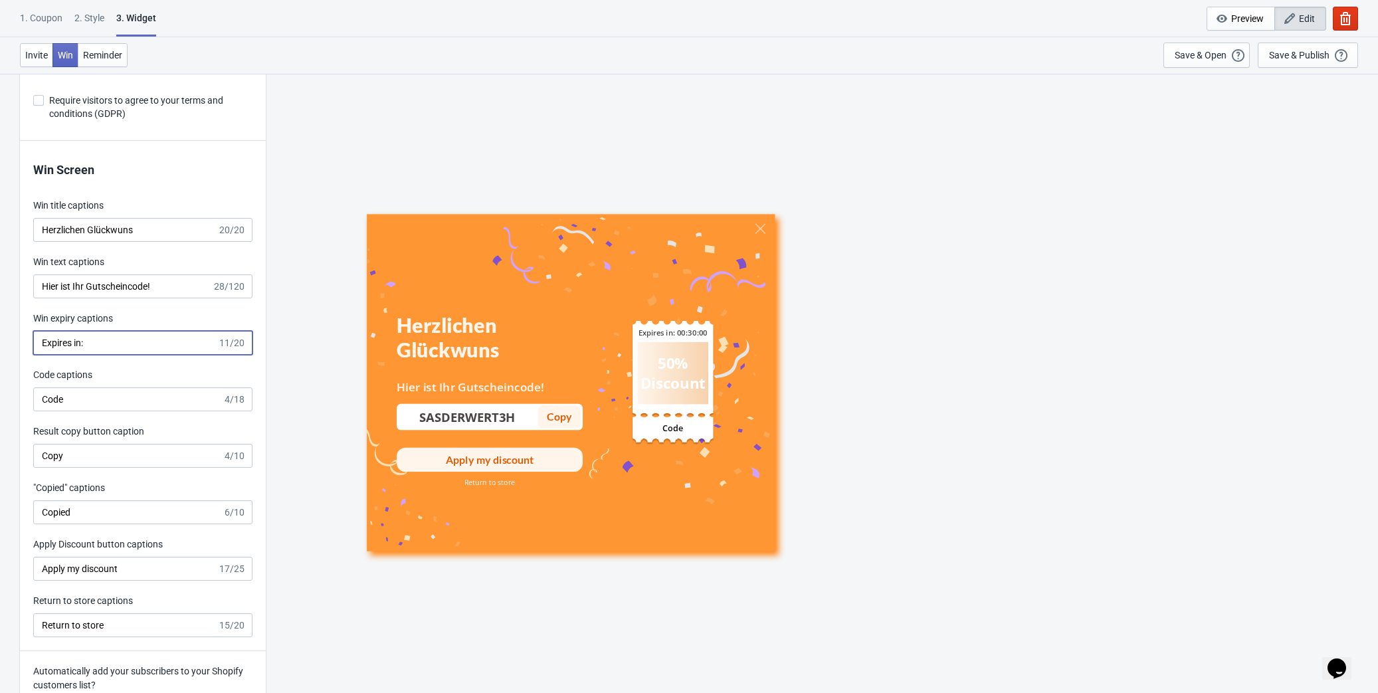
drag, startPoint x: 19, startPoint y: 336, endPoint x: -16, endPoint y: 335, distance: 34.5
paste input "on"
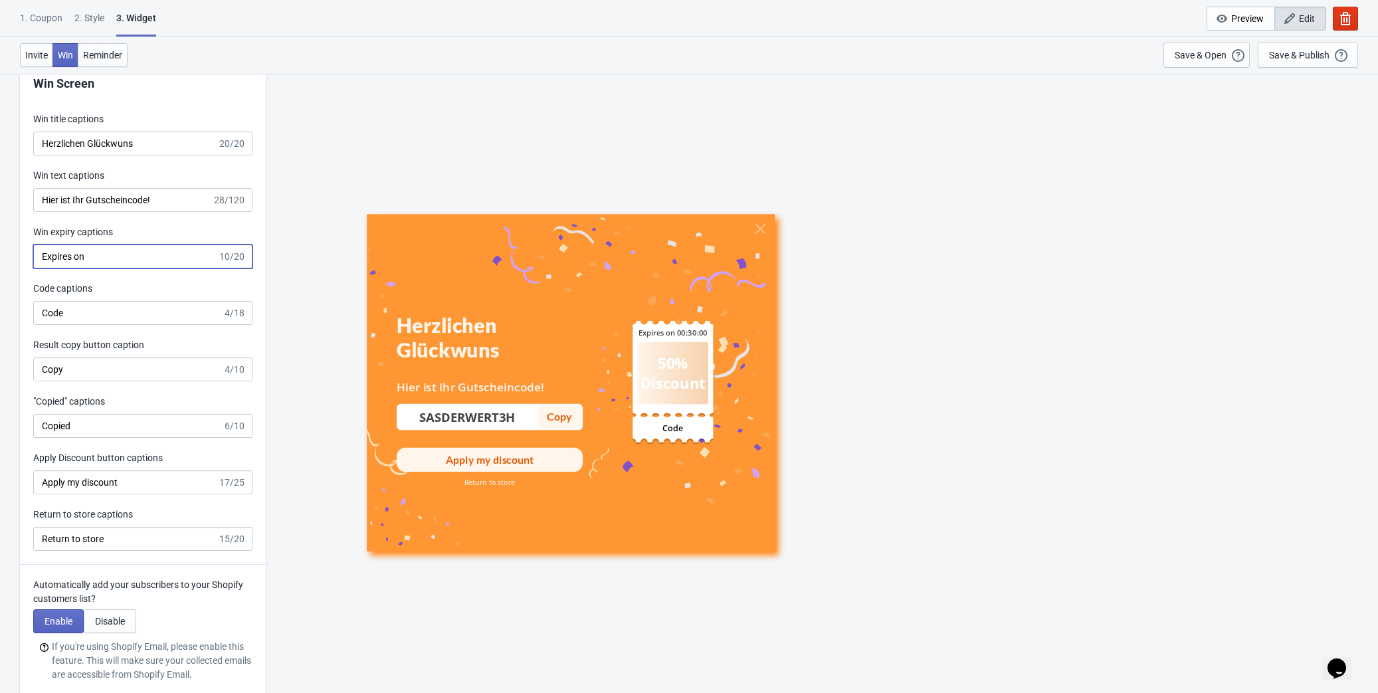
scroll to position [2898, 0]
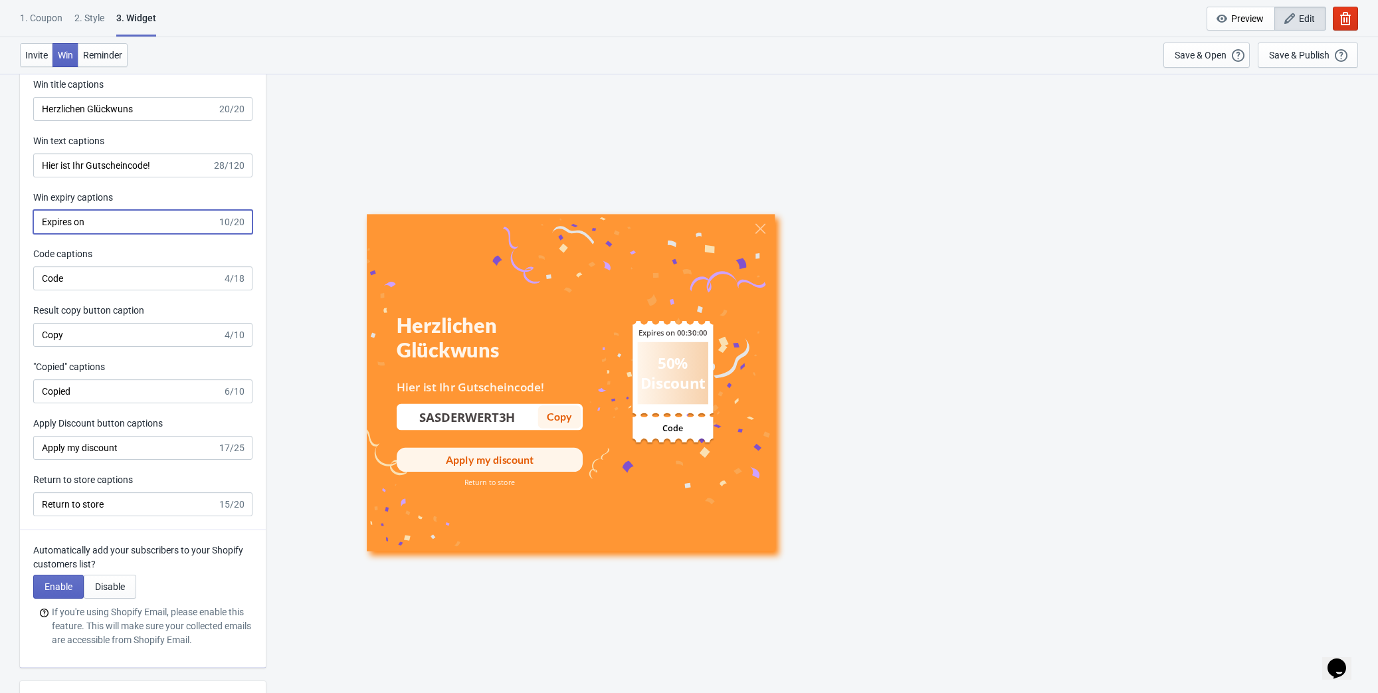
type input "Expires on"
drag, startPoint x: 95, startPoint y: 270, endPoint x: 7, endPoint y: 270, distance: 88.3
drag, startPoint x: 88, startPoint y: 329, endPoint x: 21, endPoint y: 331, distance: 67.1
click at [21, 331] on div "Win Screen Win title captions Herzlichen Glückwuns 20/20 Win text captions Hier…" at bounding box center [143, 275] width 246 height 510
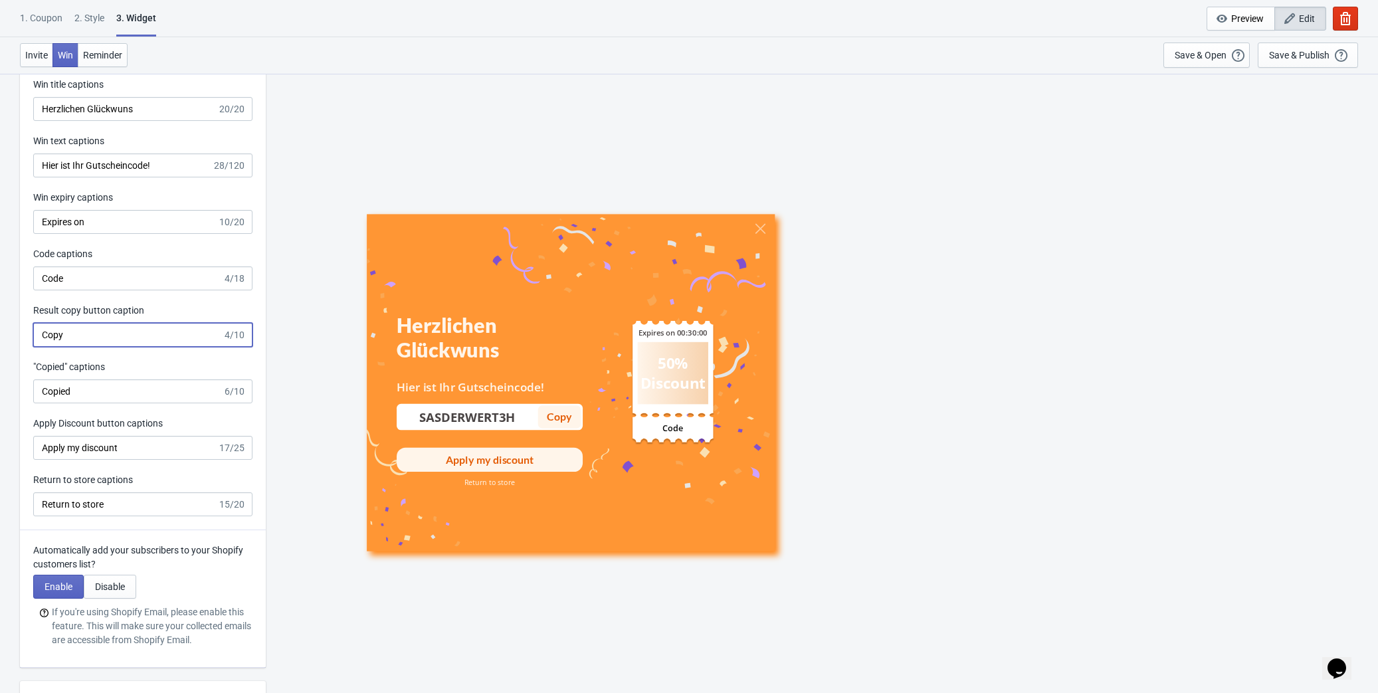
paste input "Kopieren"
type input "Kopieren"
drag, startPoint x: 43, startPoint y: 389, endPoint x: 9, endPoint y: 389, distance: 34.5
paste input "Kopiert"
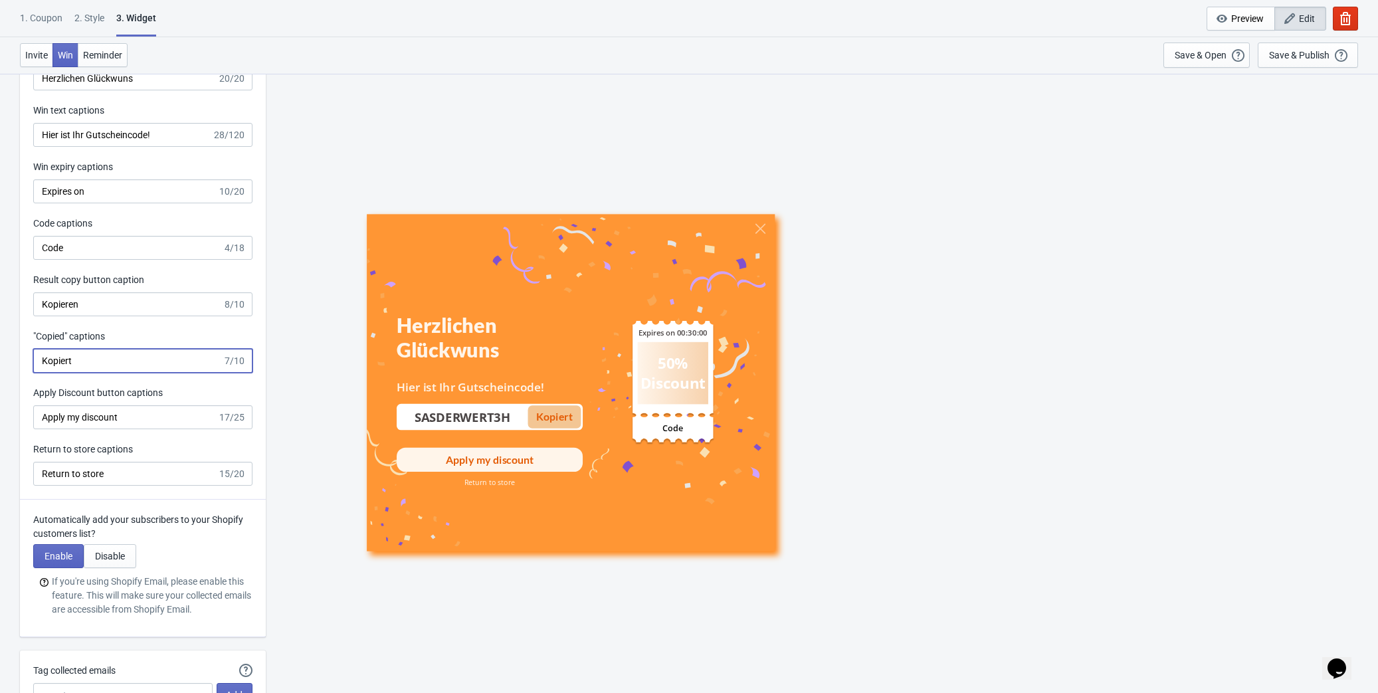
scroll to position [2958, 0]
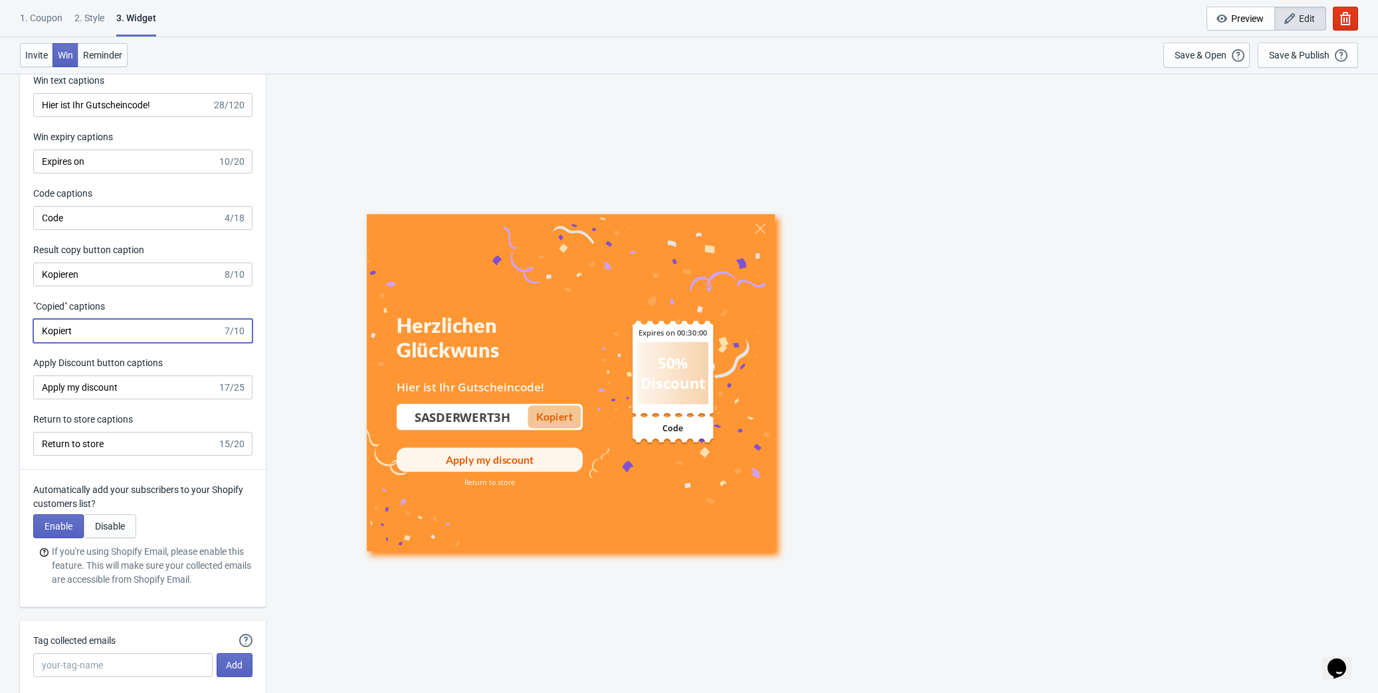
type input "Kopiert"
drag, startPoint x: 152, startPoint y: 391, endPoint x: -2, endPoint y: 381, distance: 154.4
paste input "Meinen Rabatt anwenden"
type input "Meinen Rabatt anwenden"
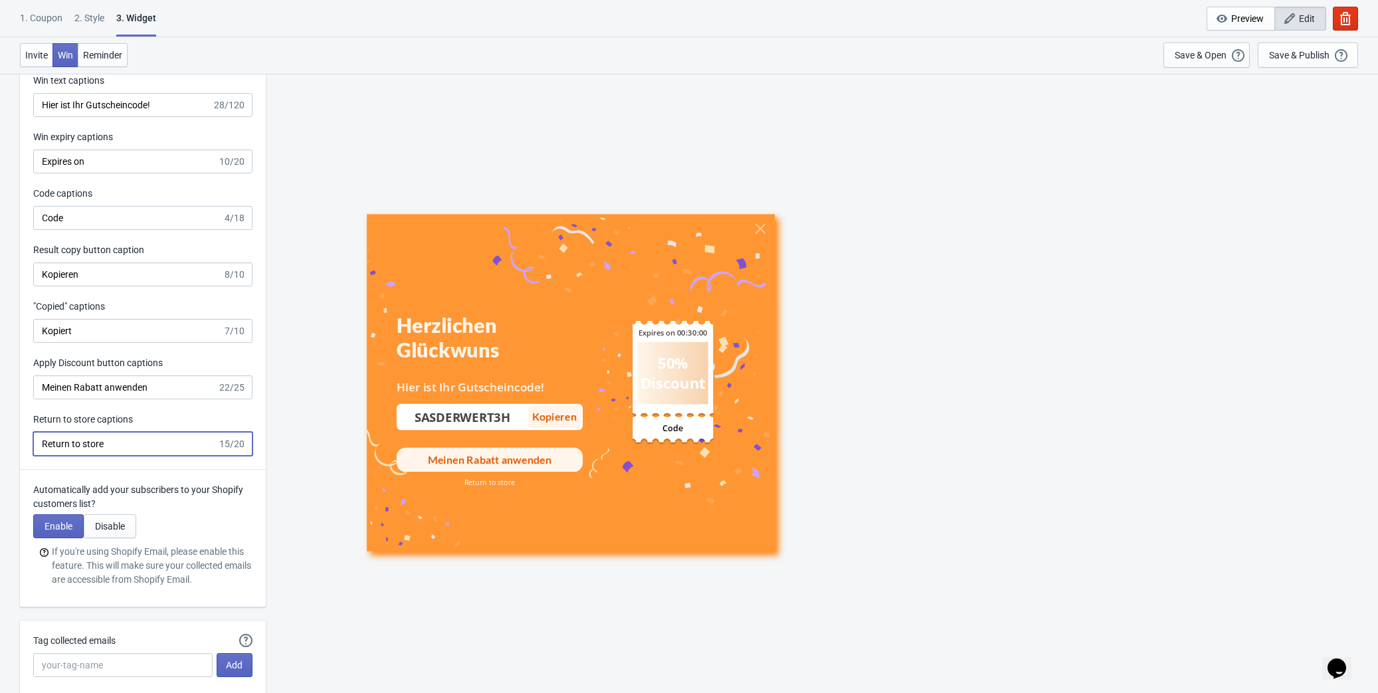
drag, startPoint x: 157, startPoint y: 436, endPoint x: -11, endPoint y: 436, distance: 168.0
paste input "Zurück zum Geschäft"
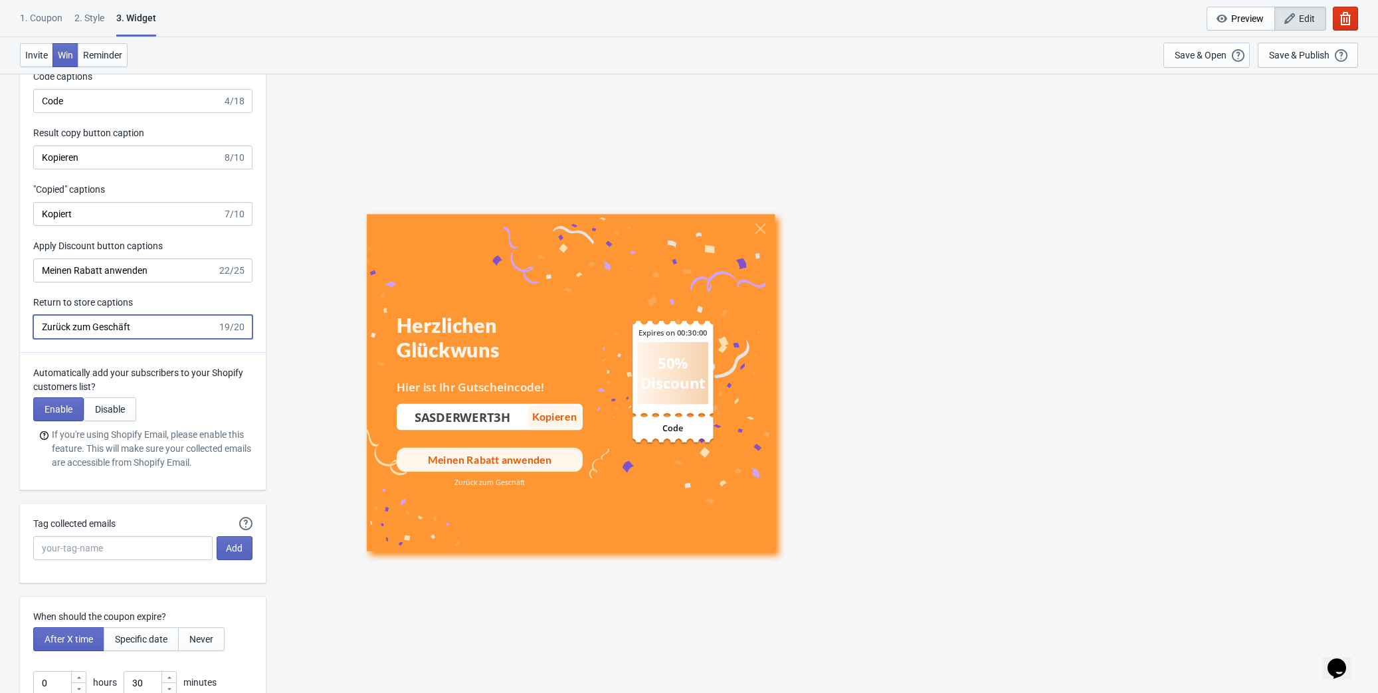
scroll to position [3200, 0]
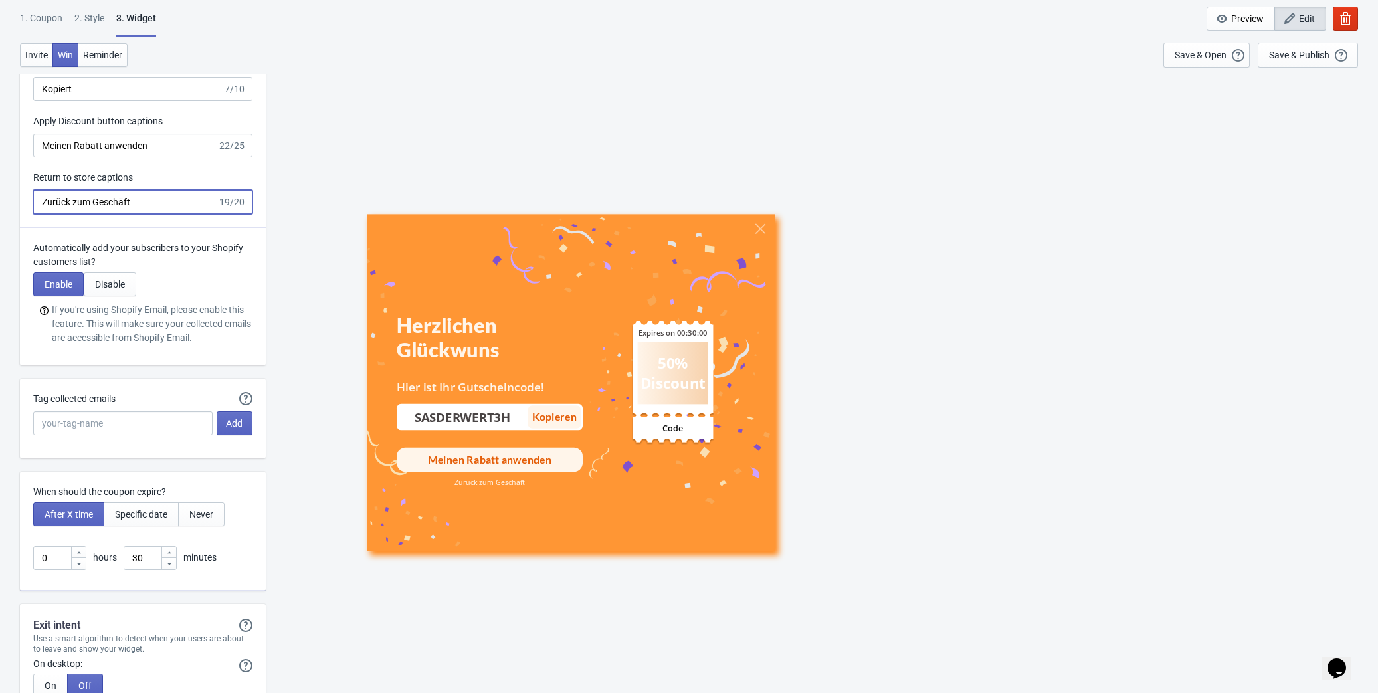
type input "Zurück zum Geschäft"
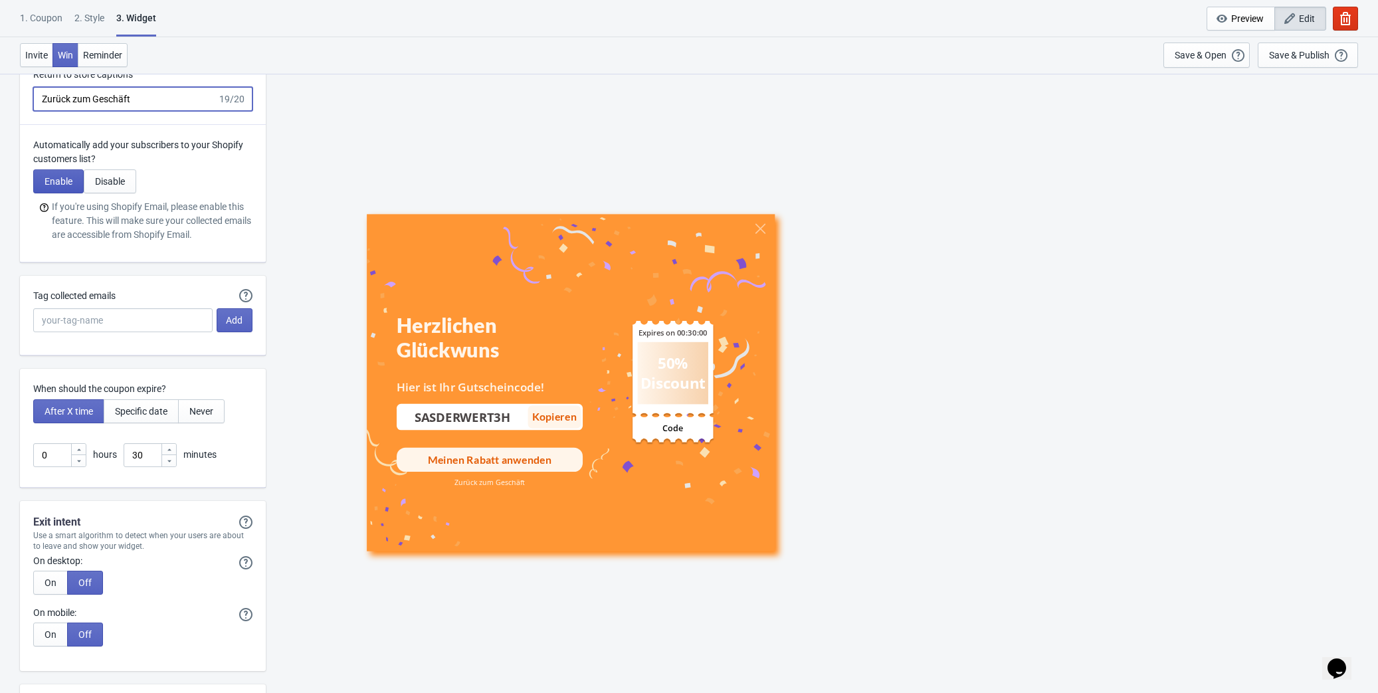
scroll to position [3321, 0]
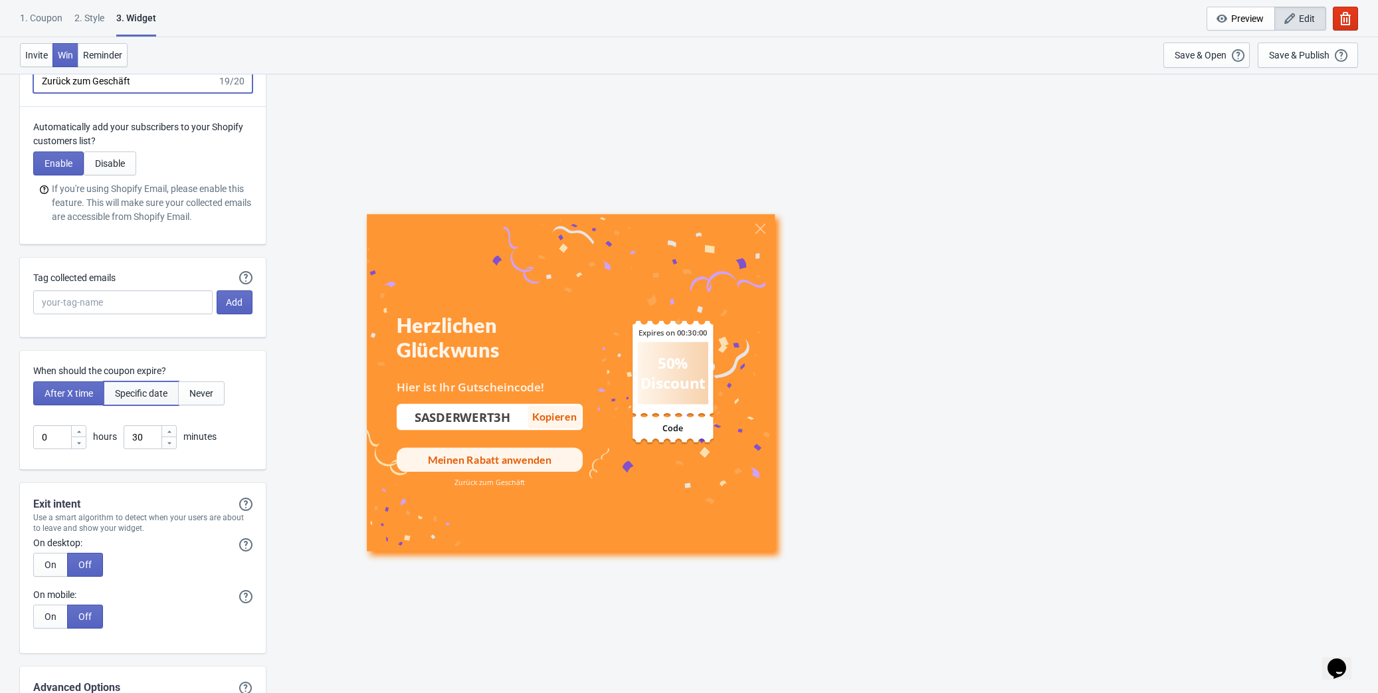
click at [145, 395] on span "Specific date" at bounding box center [141, 393] width 52 height 11
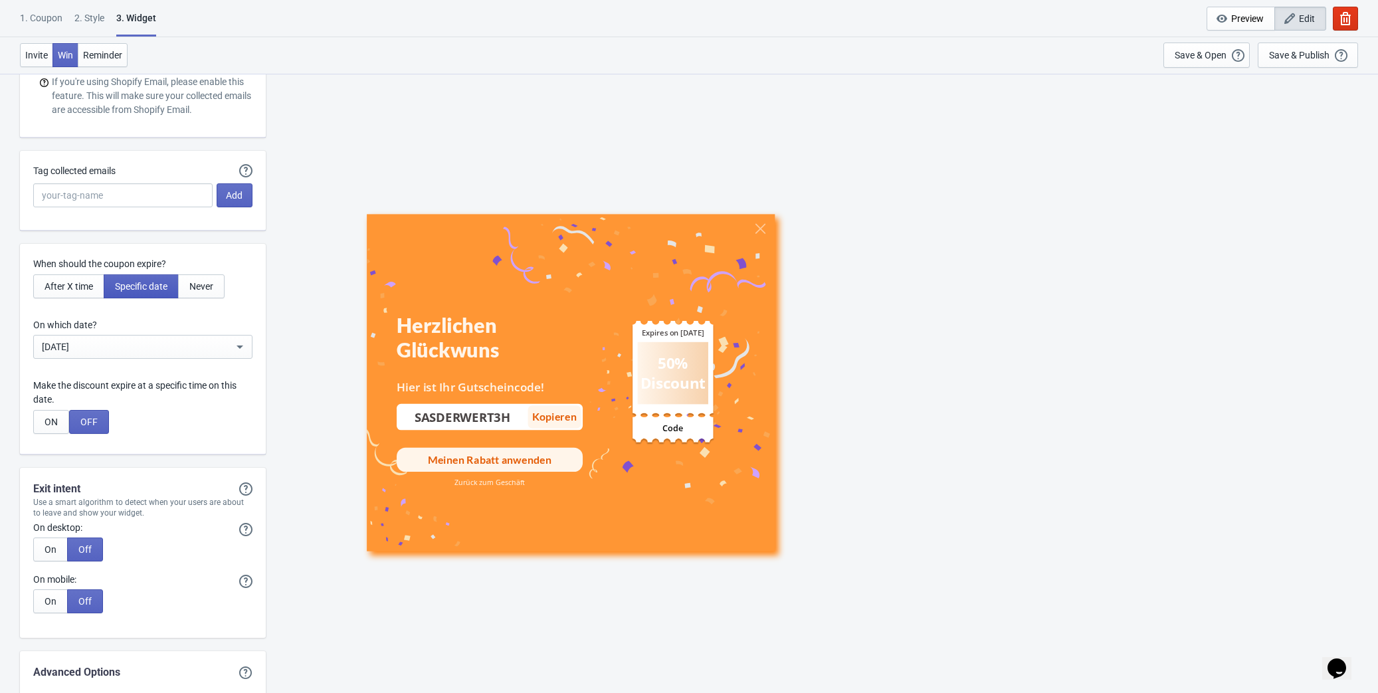
scroll to position [3441, 0]
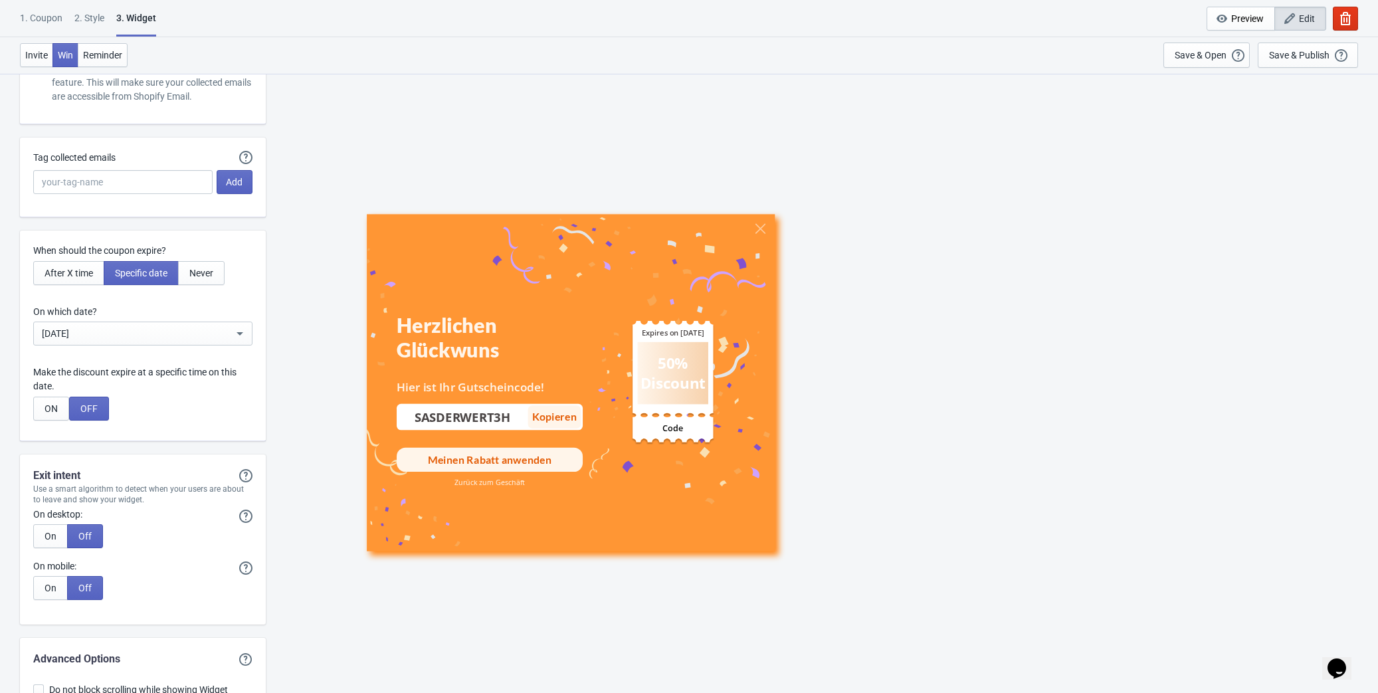
click at [163, 336] on div "Sep 20, 2025" at bounding box center [137, 333] width 191 height 16
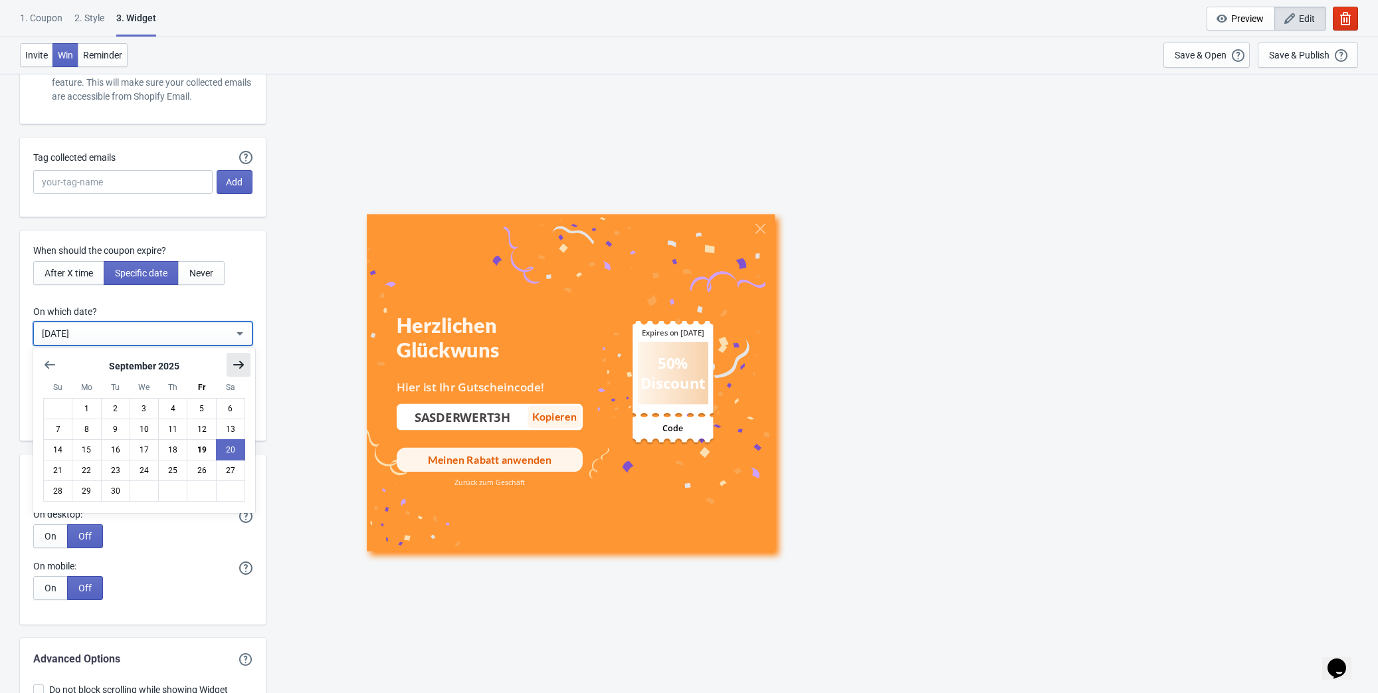
click at [241, 360] on icon "Show next month, October 2025" at bounding box center [238, 364] width 13 height 13
click at [143, 410] on button "8" at bounding box center [144, 428] width 29 height 21
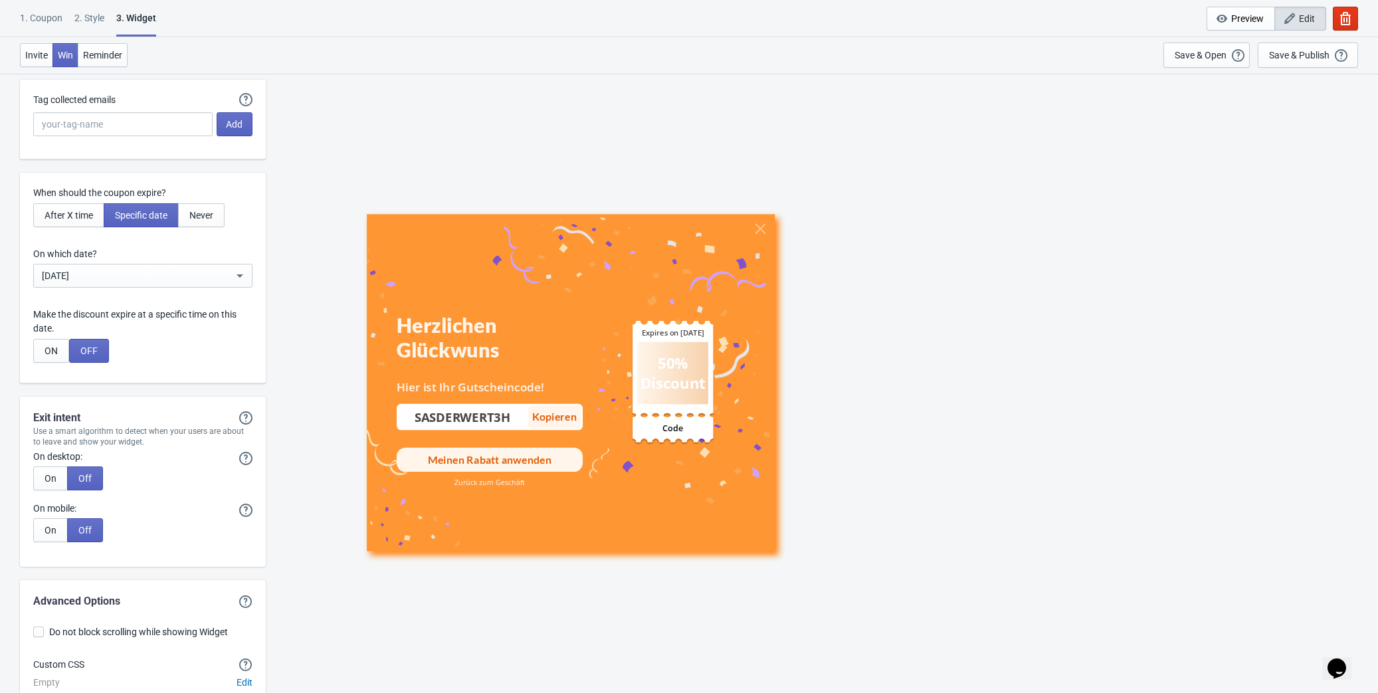
scroll to position [3502, 0]
click at [50, 347] on span "ON" at bounding box center [51, 348] width 13 height 11
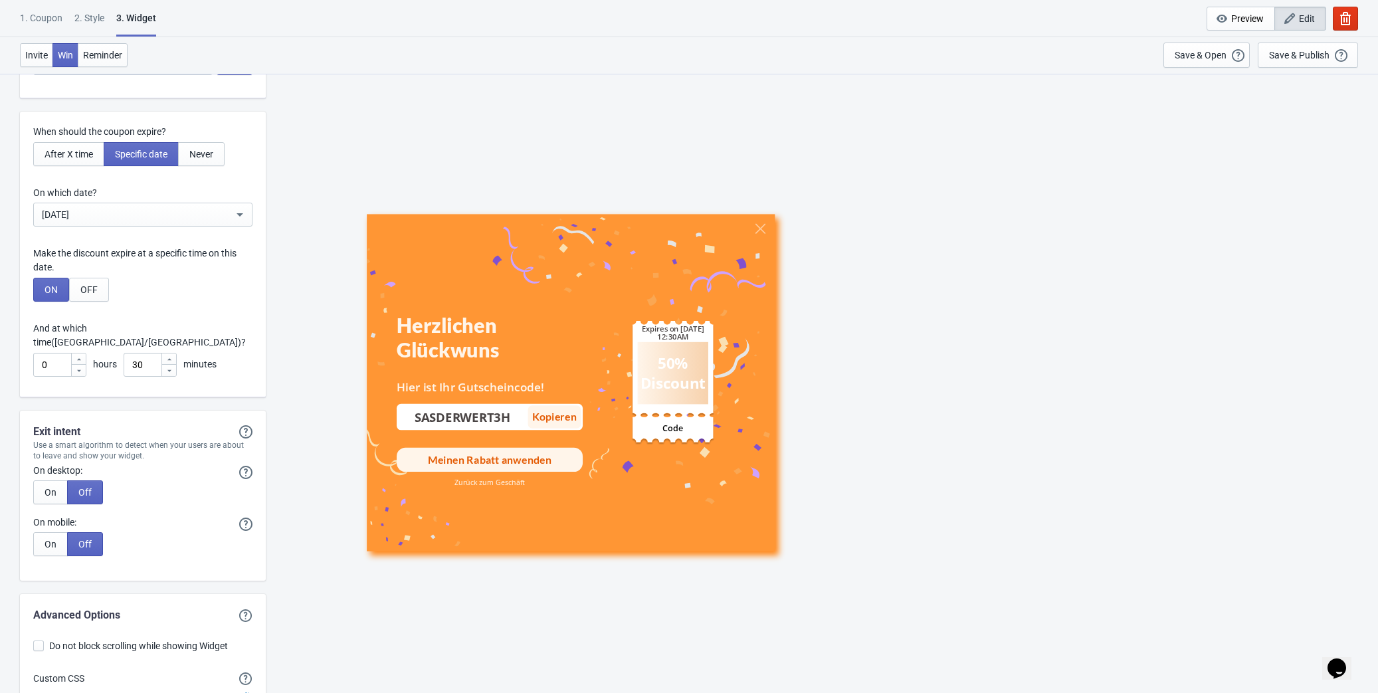
scroll to position [3562, 0]
drag, startPoint x: 55, startPoint y: 345, endPoint x: 27, endPoint y: 350, distance: 28.3
click at [27, 350] on div "When should the coupon expire? After X time Specific date Never On which date? …" at bounding box center [143, 253] width 246 height 286
type input "23"
drag, startPoint x: 150, startPoint y: 344, endPoint x: 122, endPoint y: 345, distance: 27.9
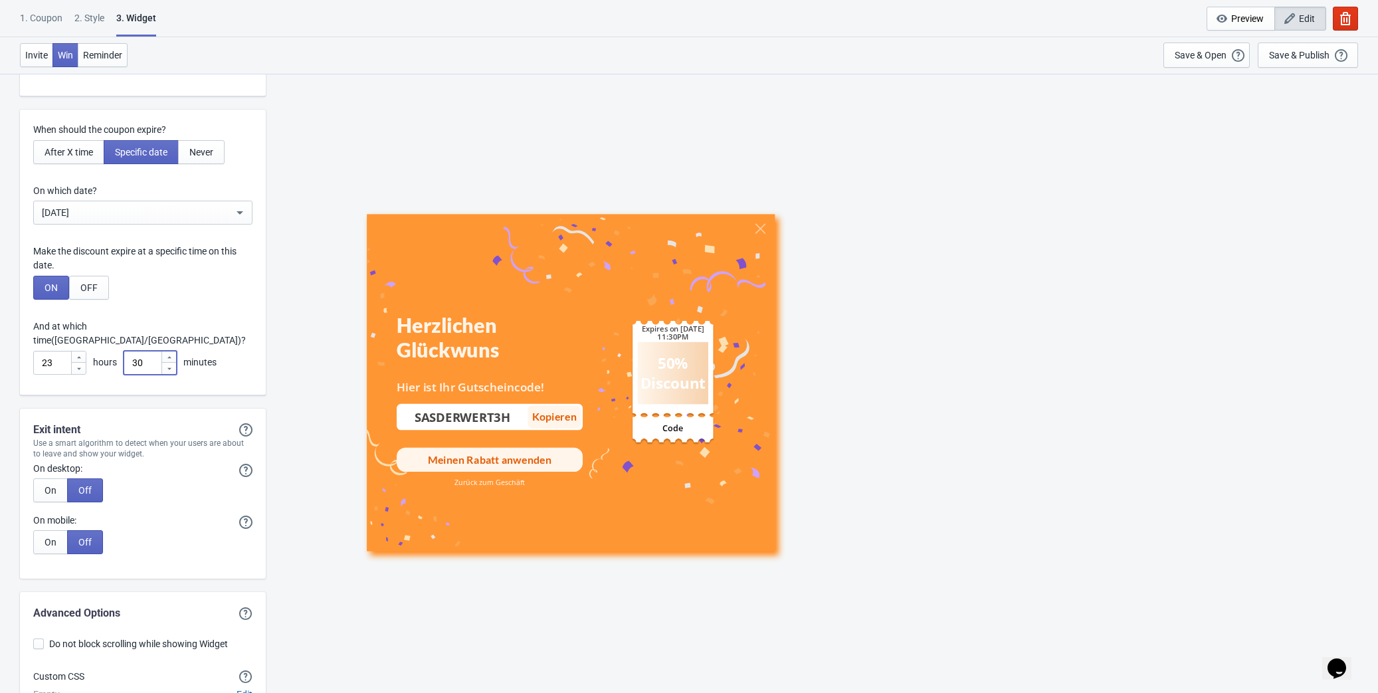
click at [124, 351] on input "30" at bounding box center [142, 363] width 37 height 24
type input "59"
click at [197, 306] on div "When should the coupon expire? After X time Specific date Never On which date? …" at bounding box center [143, 253] width 246 height 286
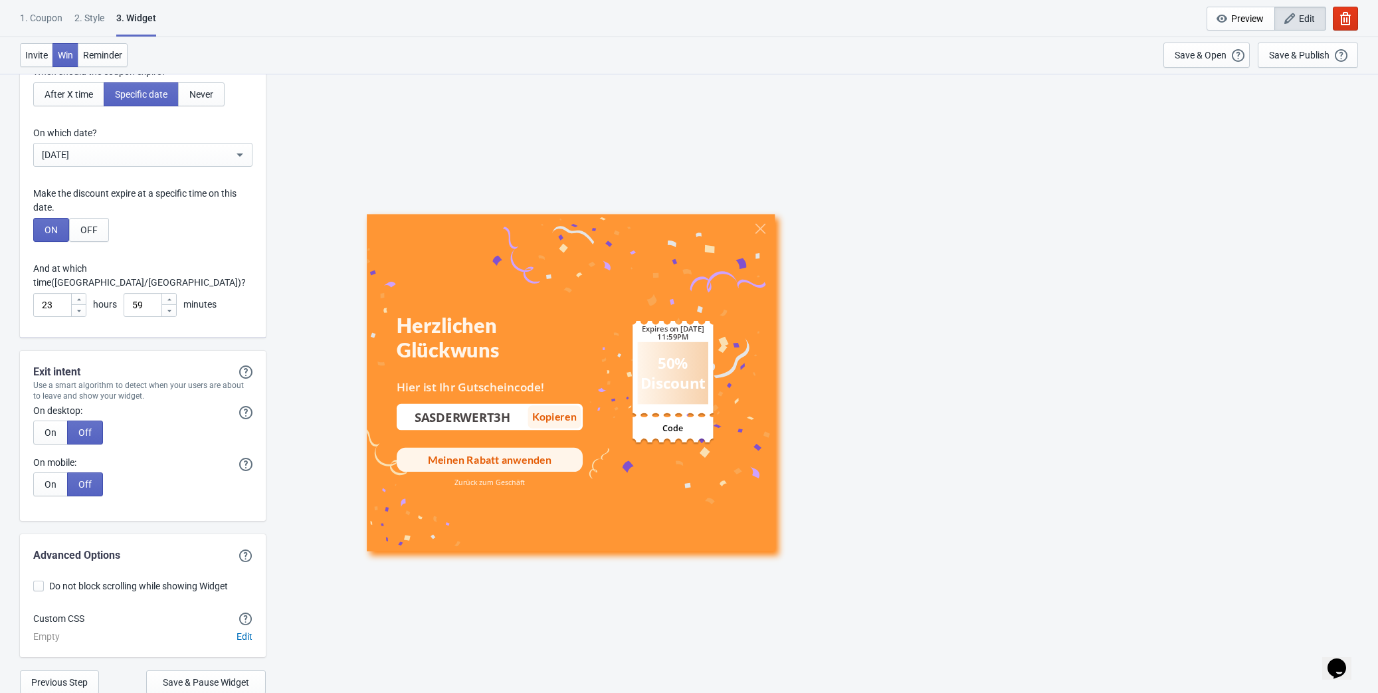
scroll to position [3634, 0]
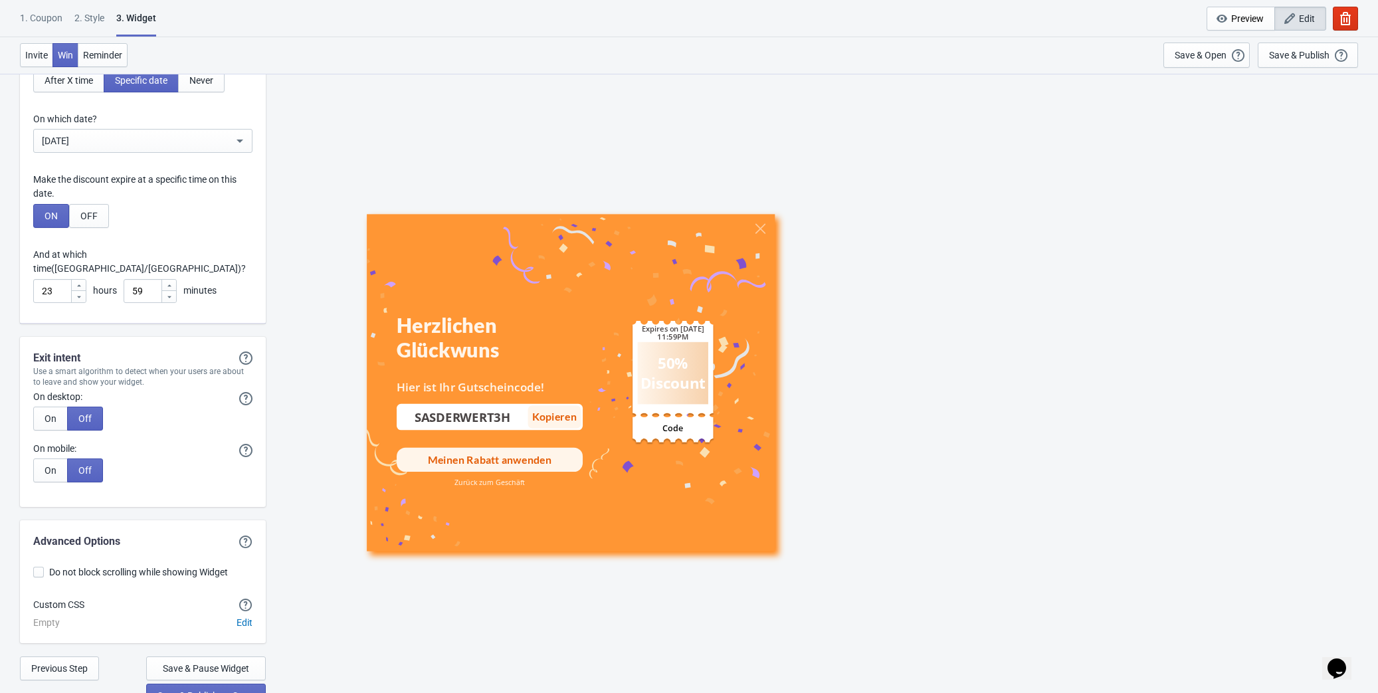
click at [40, 410] on span at bounding box center [38, 572] width 11 height 11
click at [34, 410] on input "Do not block scrolling while showing Widget" at bounding box center [33, 579] width 1 height 24
checkbox input "true"
click at [233, 410] on span "Save & Pause Widget" at bounding box center [206, 668] width 86 height 11
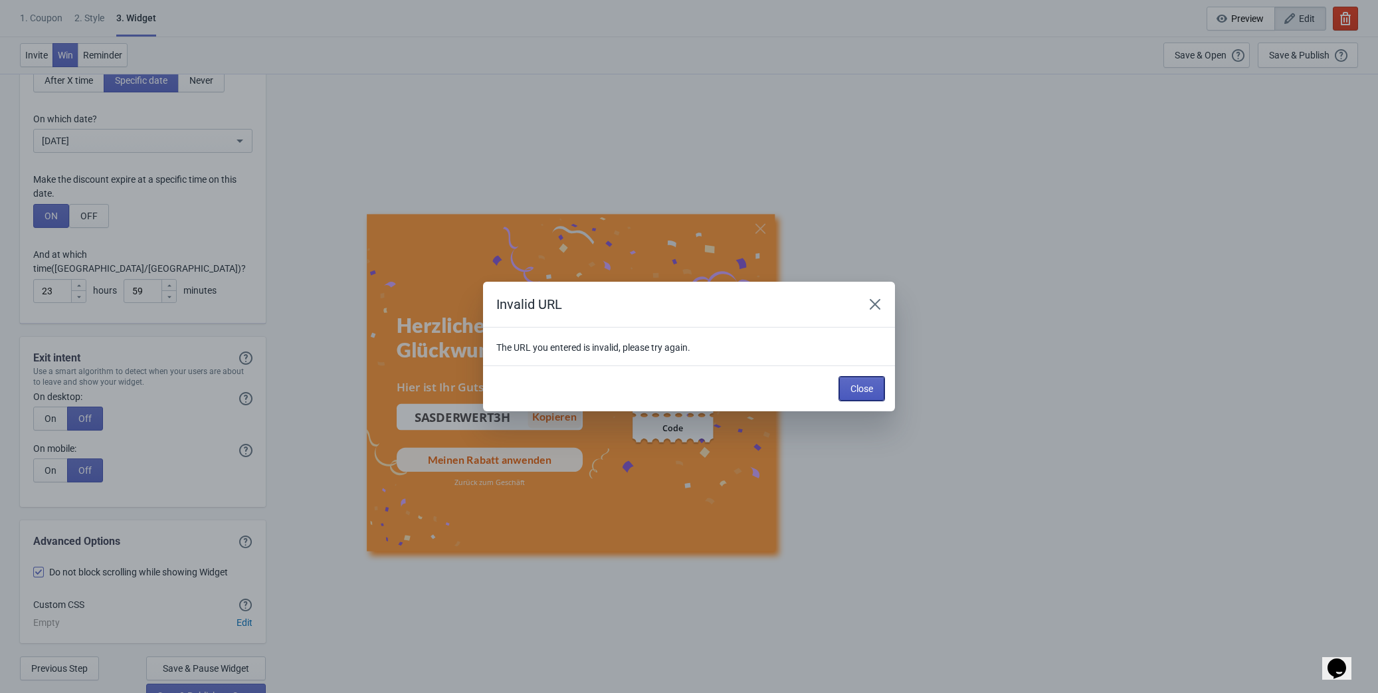
click at [786, 388] on span "Close" at bounding box center [861, 388] width 23 height 11
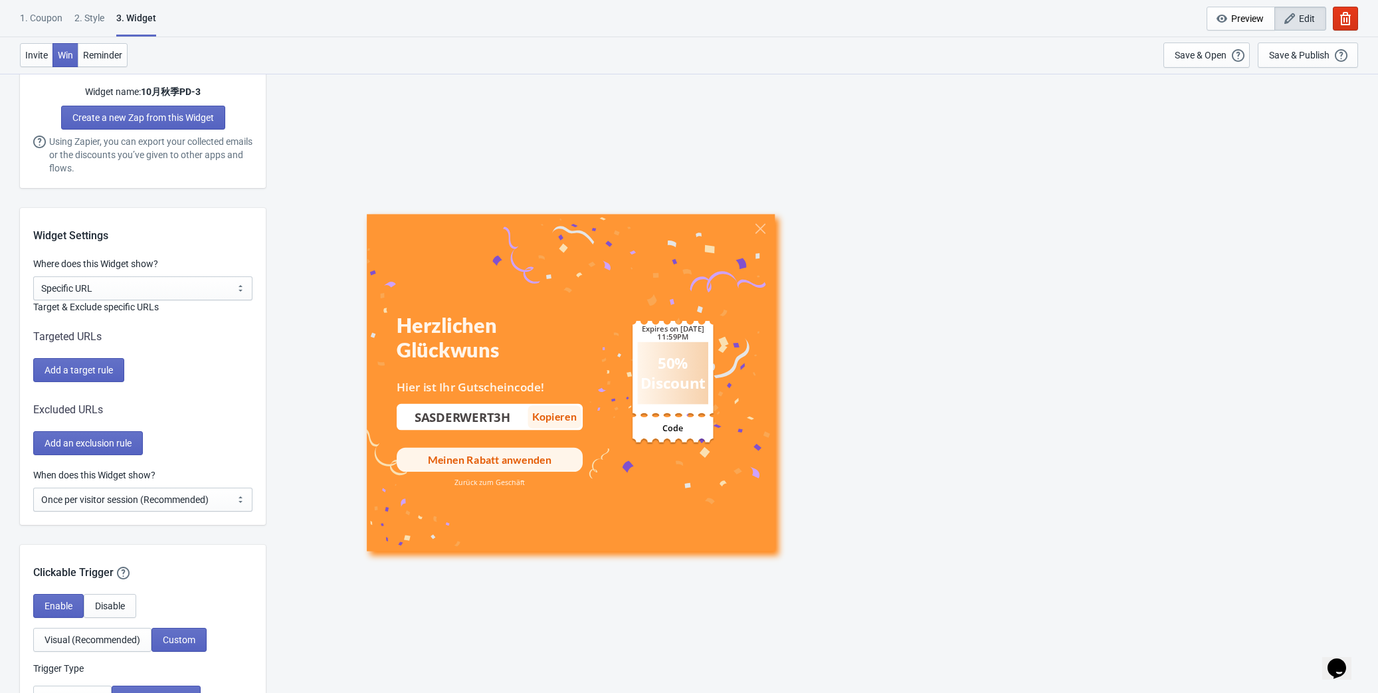
scroll to position [857, 0]
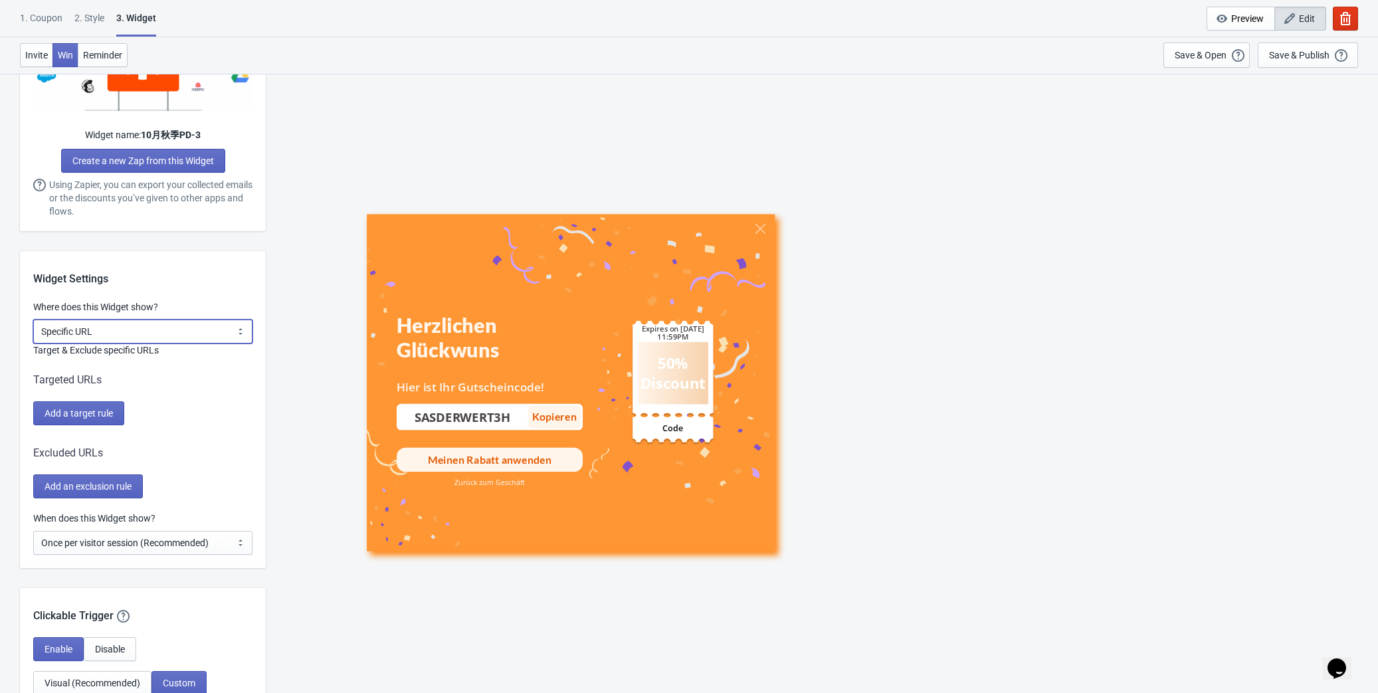
click at [185, 330] on select "All Pages All Product Pages All Blog Pages All Static Pages Specific Product(s)…" at bounding box center [142, 331] width 219 height 24
select select "all"
click at [33, 319] on select "All Pages All Product Pages All Blog Pages All Static Pages Specific Product(s)…" at bounding box center [142, 331] width 219 height 24
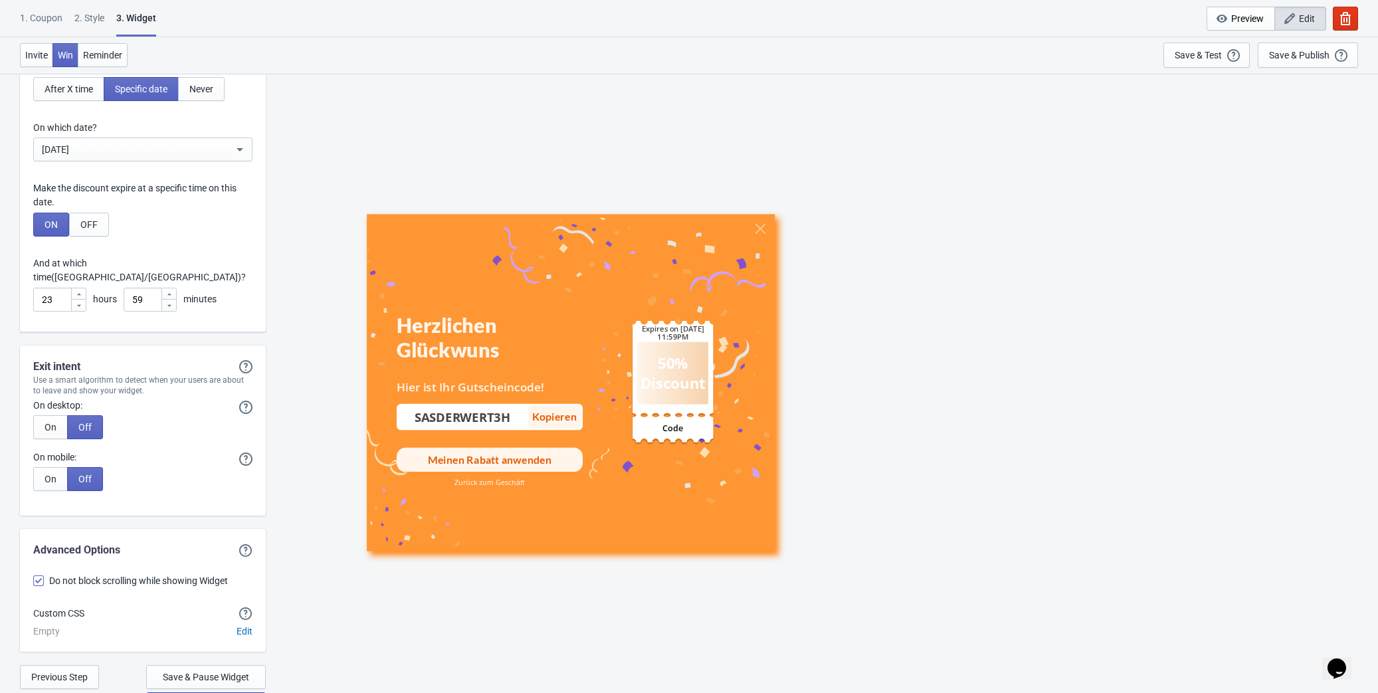
scroll to position [3479, 0]
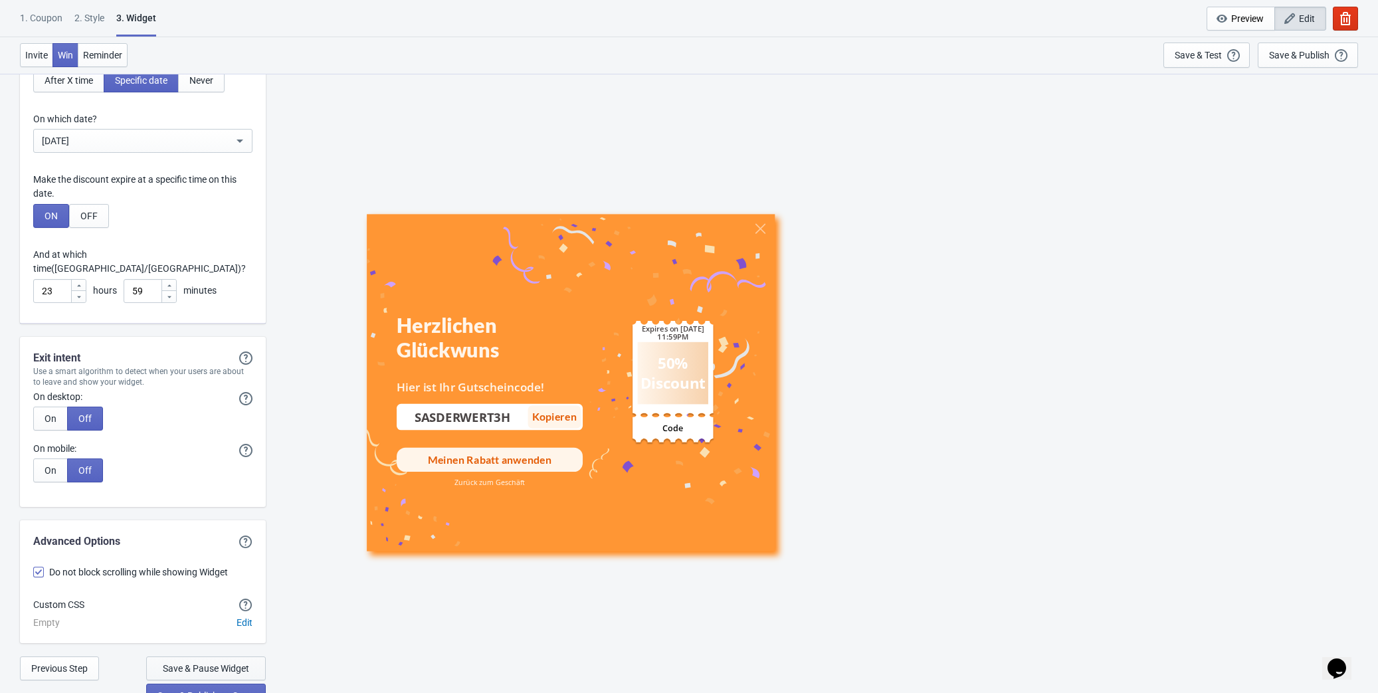
click at [219, 410] on button "Save & Pause Widget" at bounding box center [206, 668] width 120 height 24
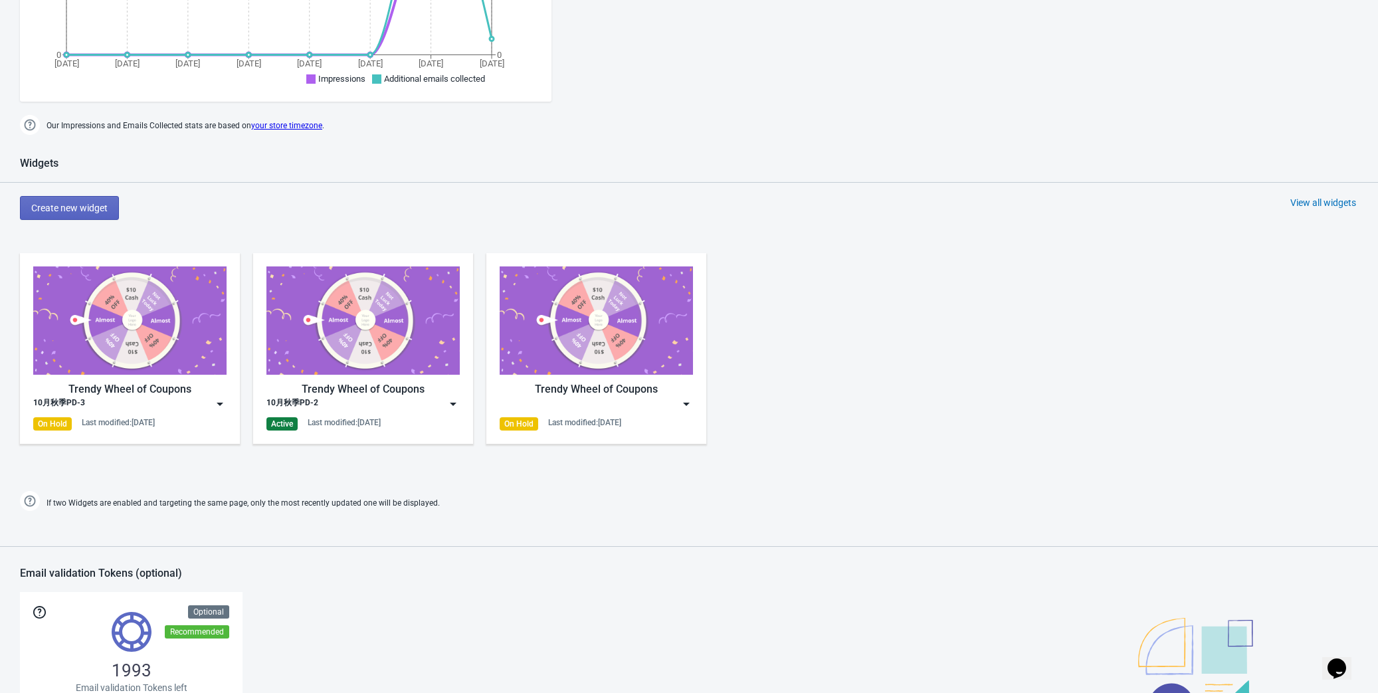
scroll to position [412, 0]
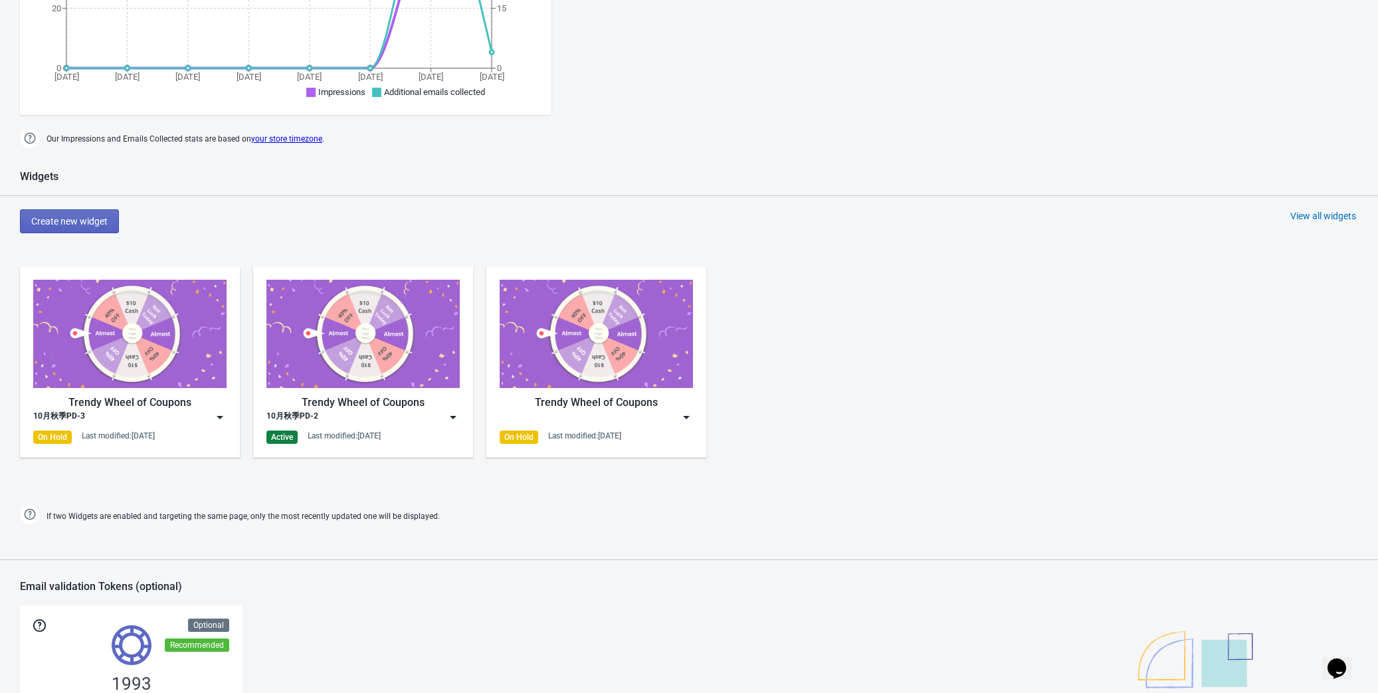
click at [221, 410] on img at bounding box center [219, 416] width 13 height 13
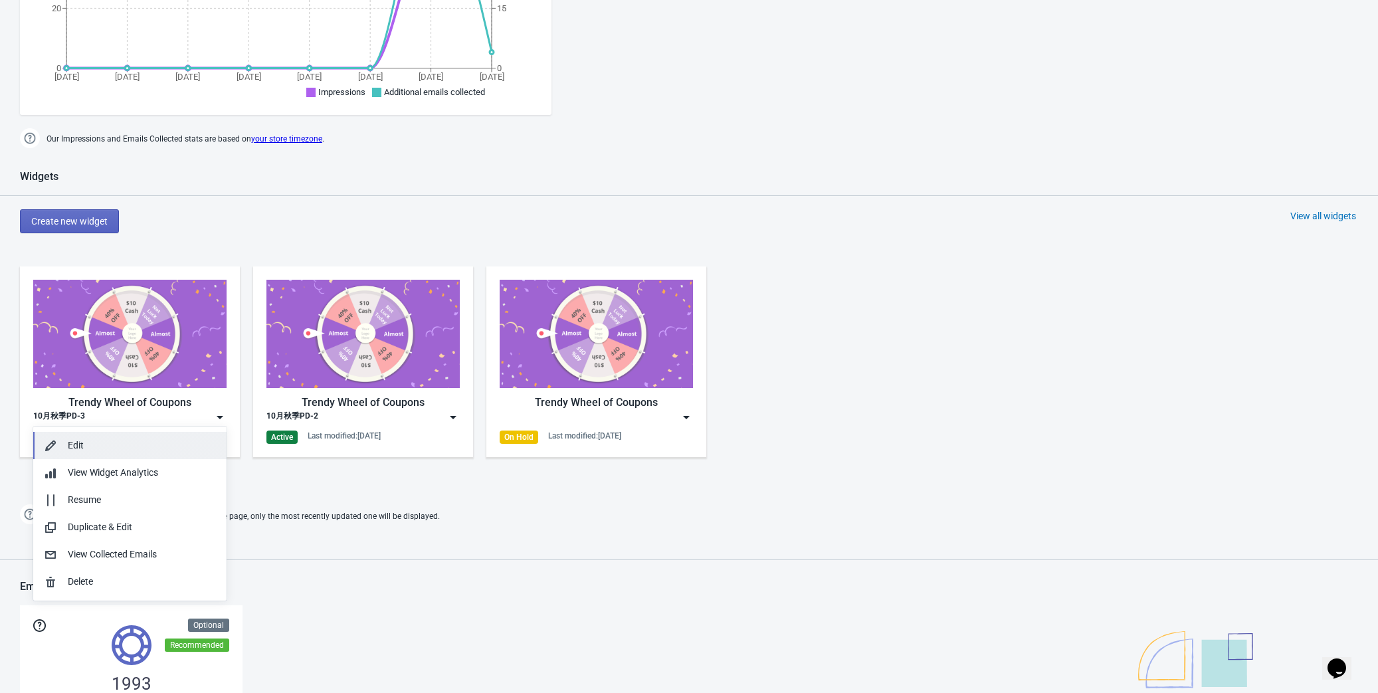
click at [163, 410] on div "Edit" at bounding box center [142, 445] width 148 height 14
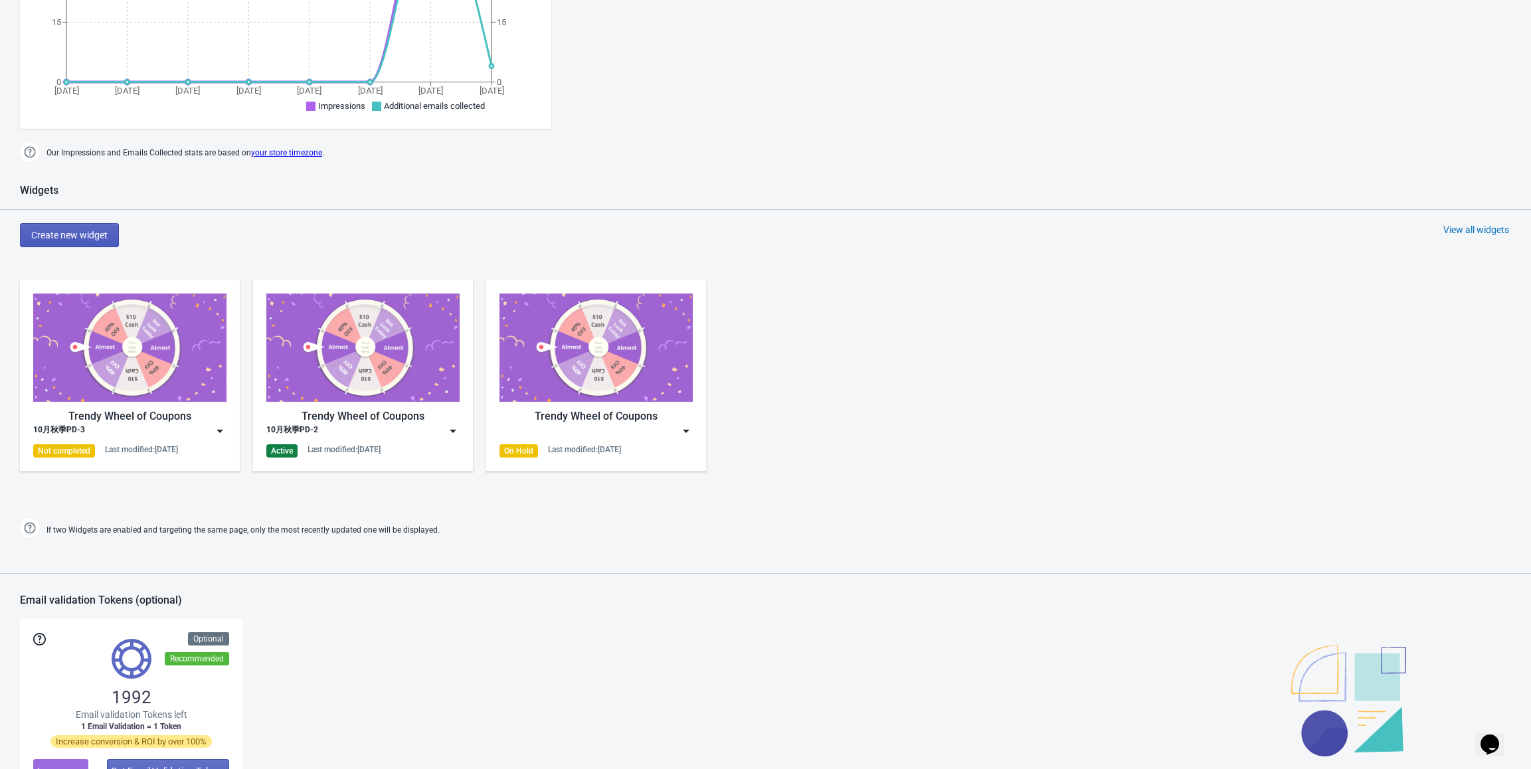
click at [66, 237] on span "Create new widget" at bounding box center [69, 235] width 76 height 11
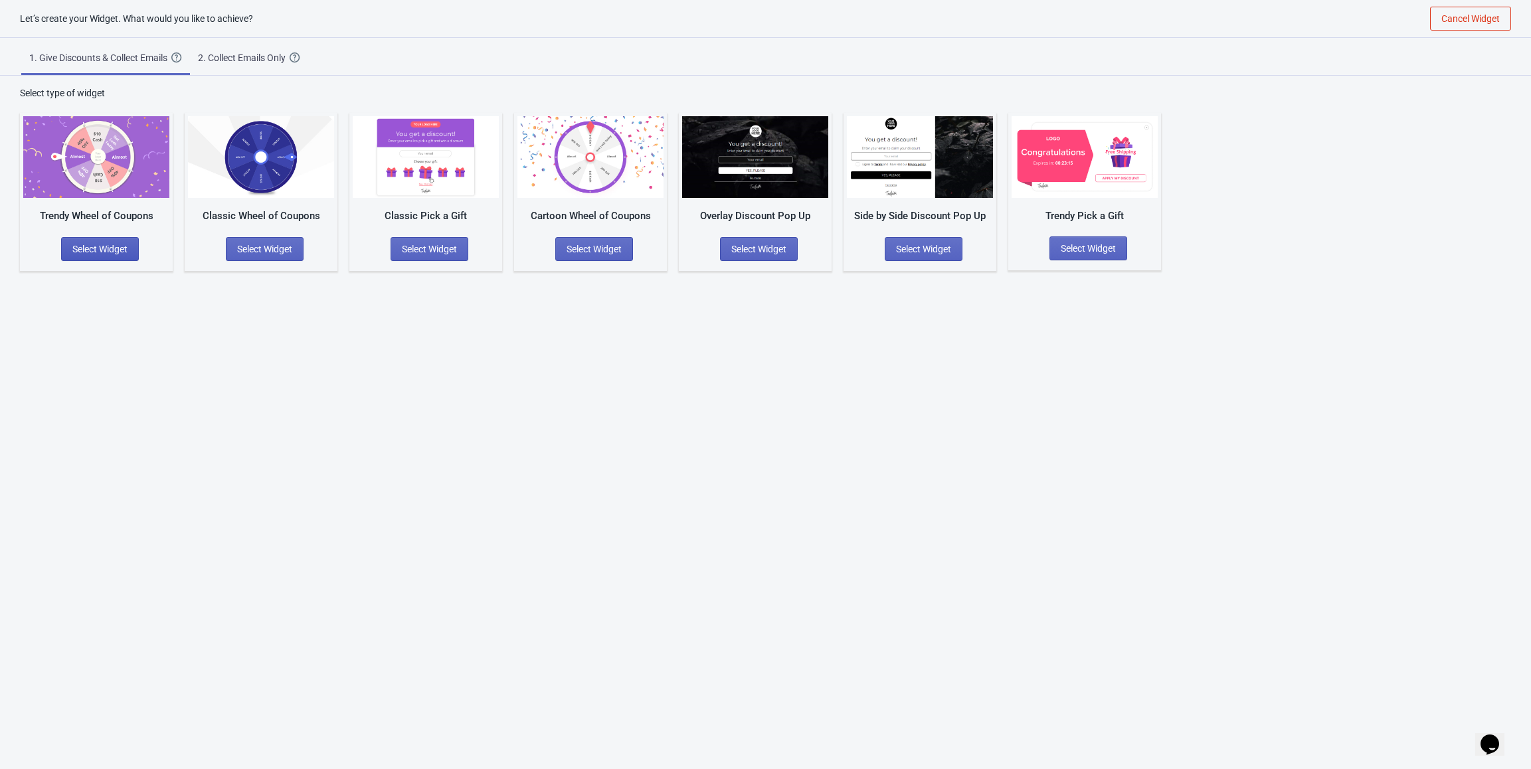
click at [110, 244] on span "Select Widget" at bounding box center [99, 249] width 55 height 11
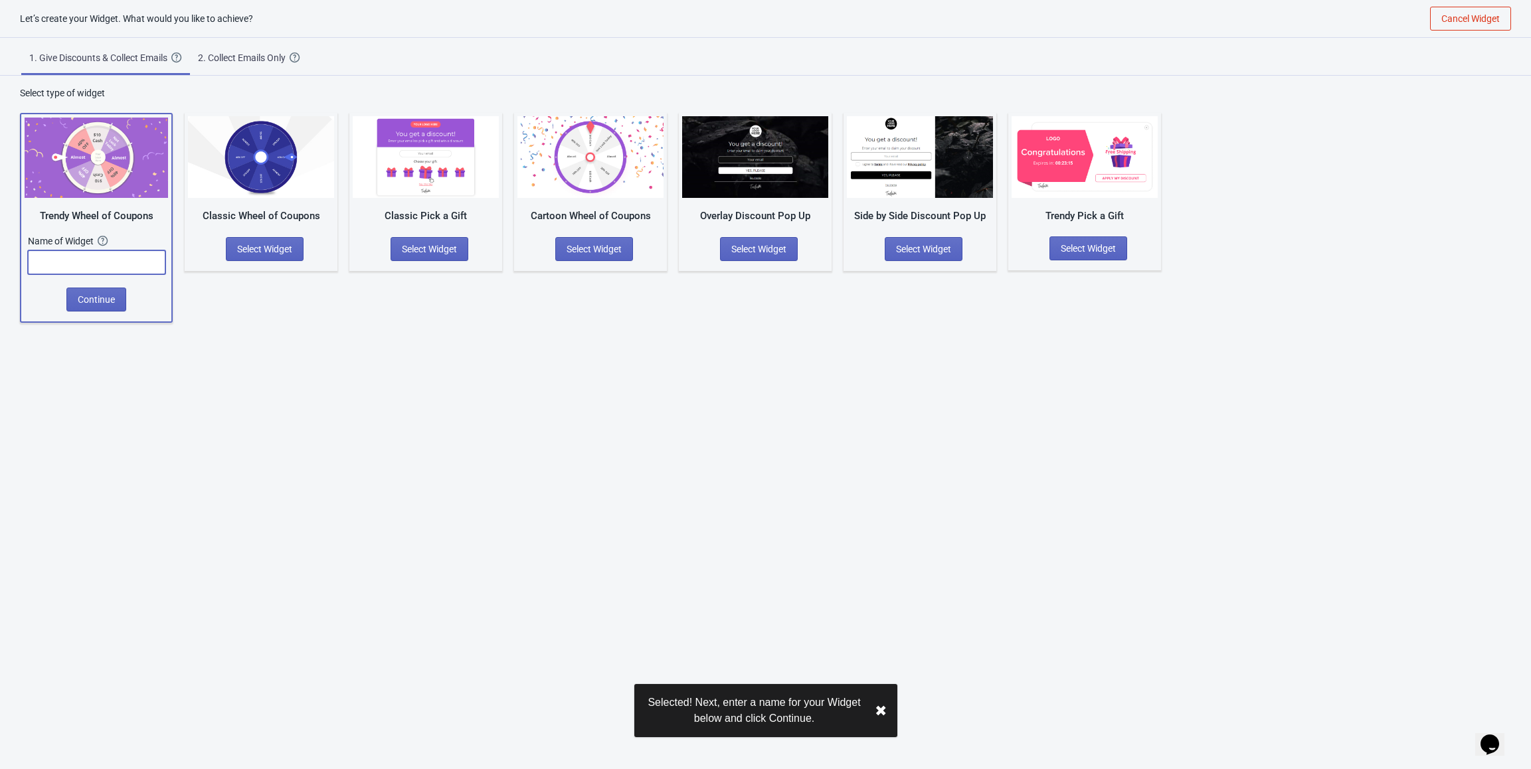
click at [109, 263] on input "text" at bounding box center [96, 262] width 137 height 24
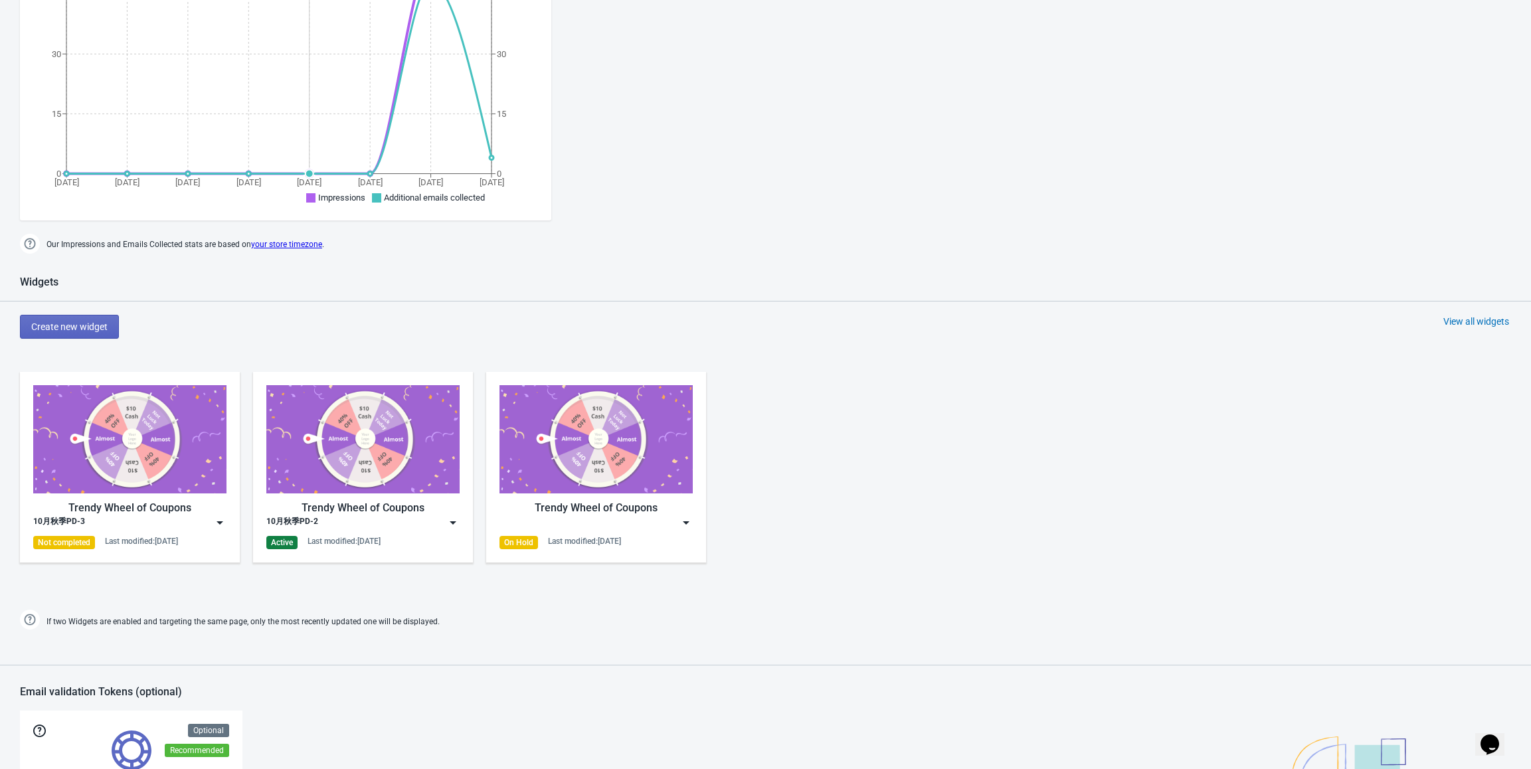
scroll to position [332, 0]
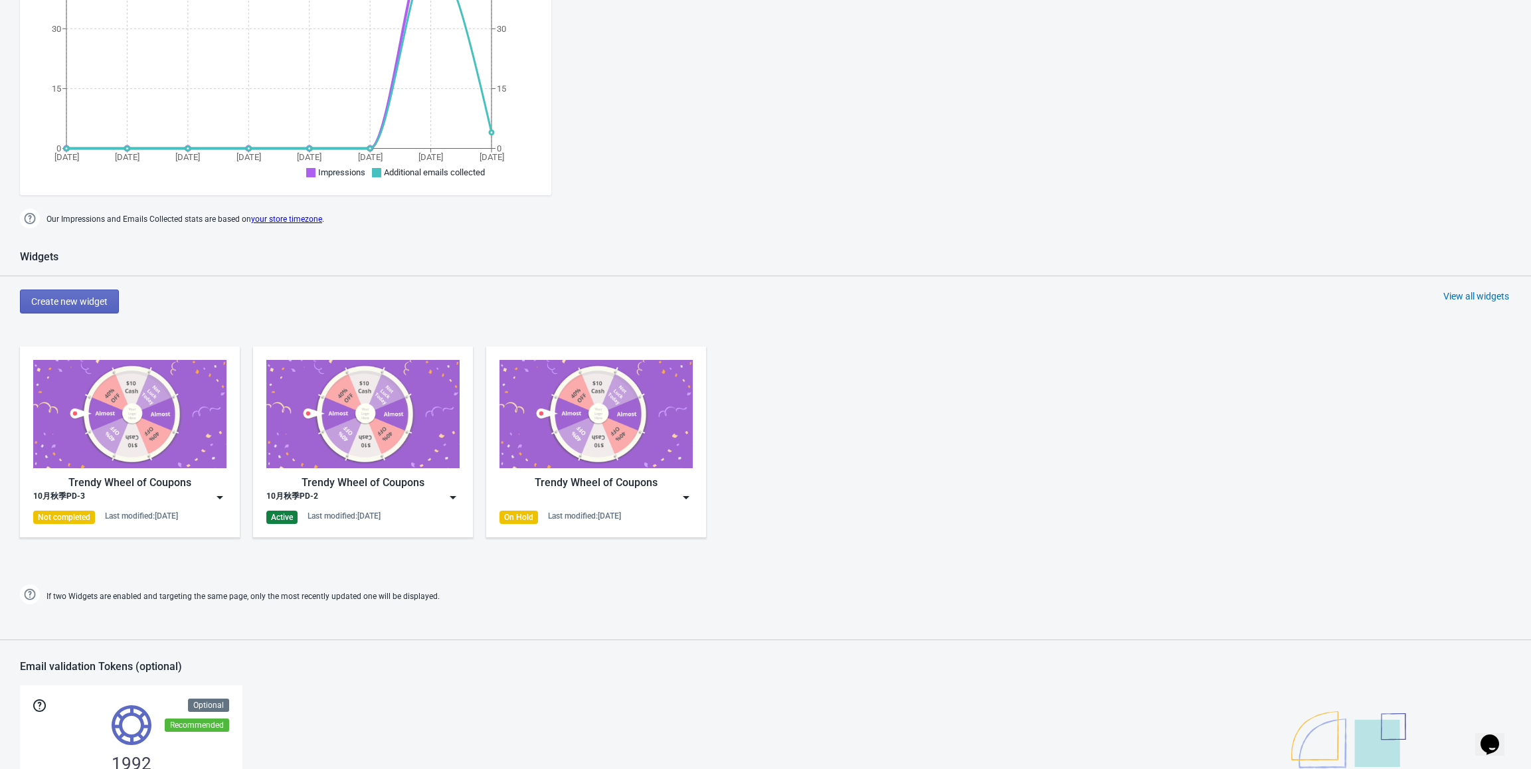
click at [450, 495] on img at bounding box center [452, 497] width 13 height 13
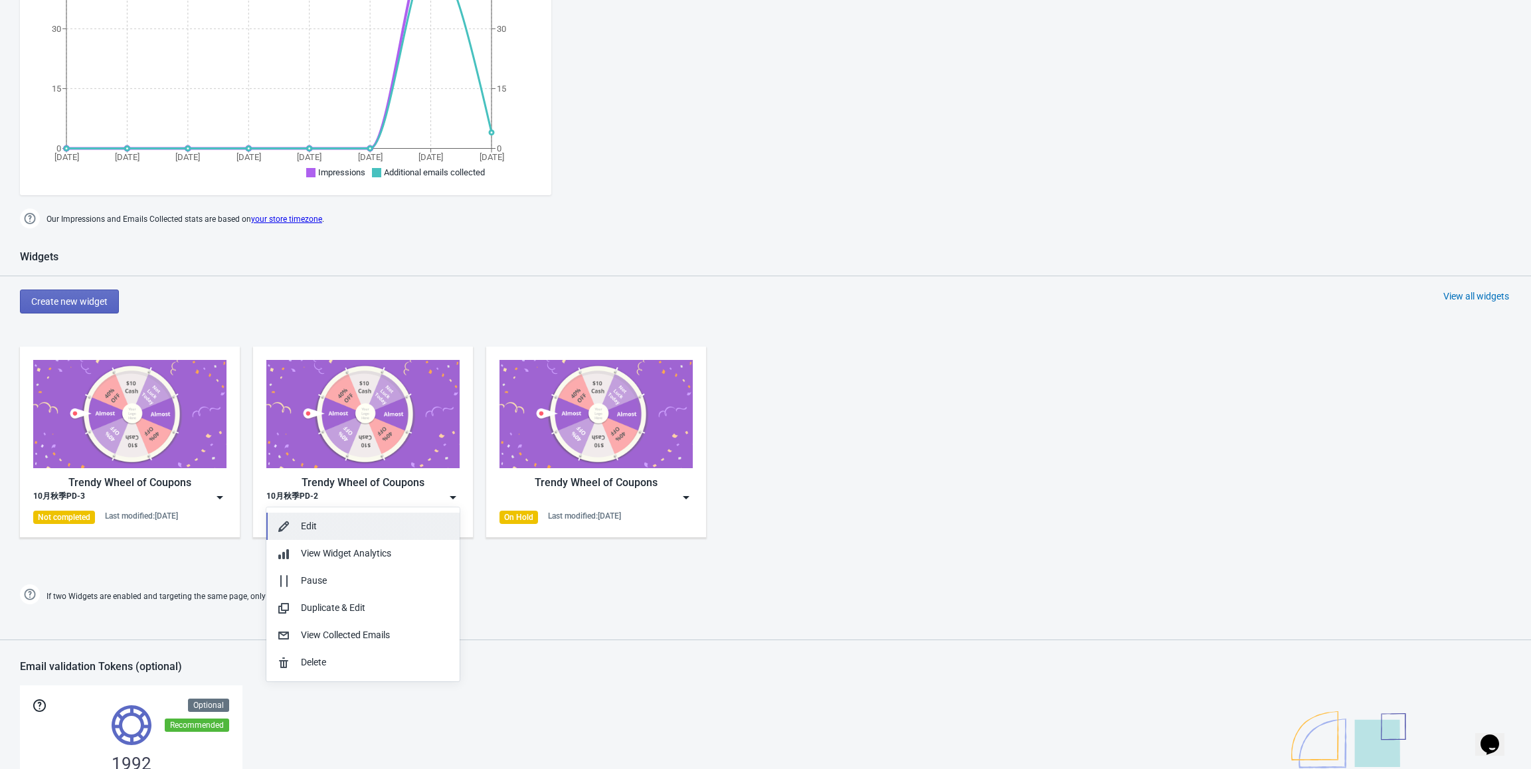
click at [408, 526] on div "Edit" at bounding box center [375, 526] width 148 height 14
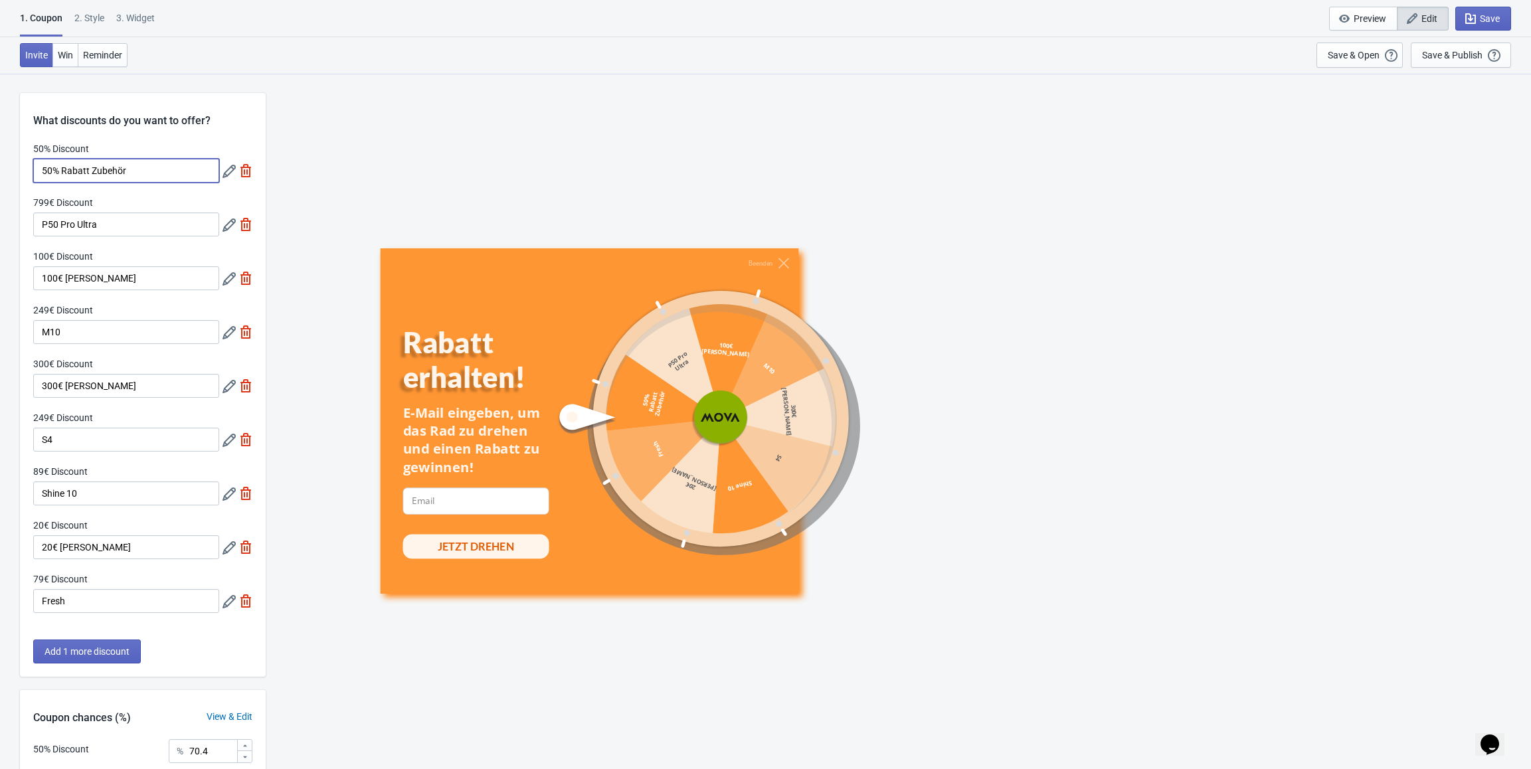
drag, startPoint x: 131, startPoint y: 166, endPoint x: 27, endPoint y: 169, distance: 104.3
click at [27, 169] on div "50% Discount 50% Rabatt Zubehör 799€ Discount P50 Pro Ultra 100€ Discount 100€ …" at bounding box center [143, 384] width 246 height 484
click at [105, 227] on input "P50 Pro Ultra" at bounding box center [126, 225] width 186 height 24
drag, startPoint x: 97, startPoint y: 201, endPoint x: 30, endPoint y: 202, distance: 67.1
click at [30, 202] on div "50% Discount 50% Rabatt Zubehör 799€ Discount P50 Pro Ultra 100€ Discount 100€ …" at bounding box center [143, 384] width 246 height 484
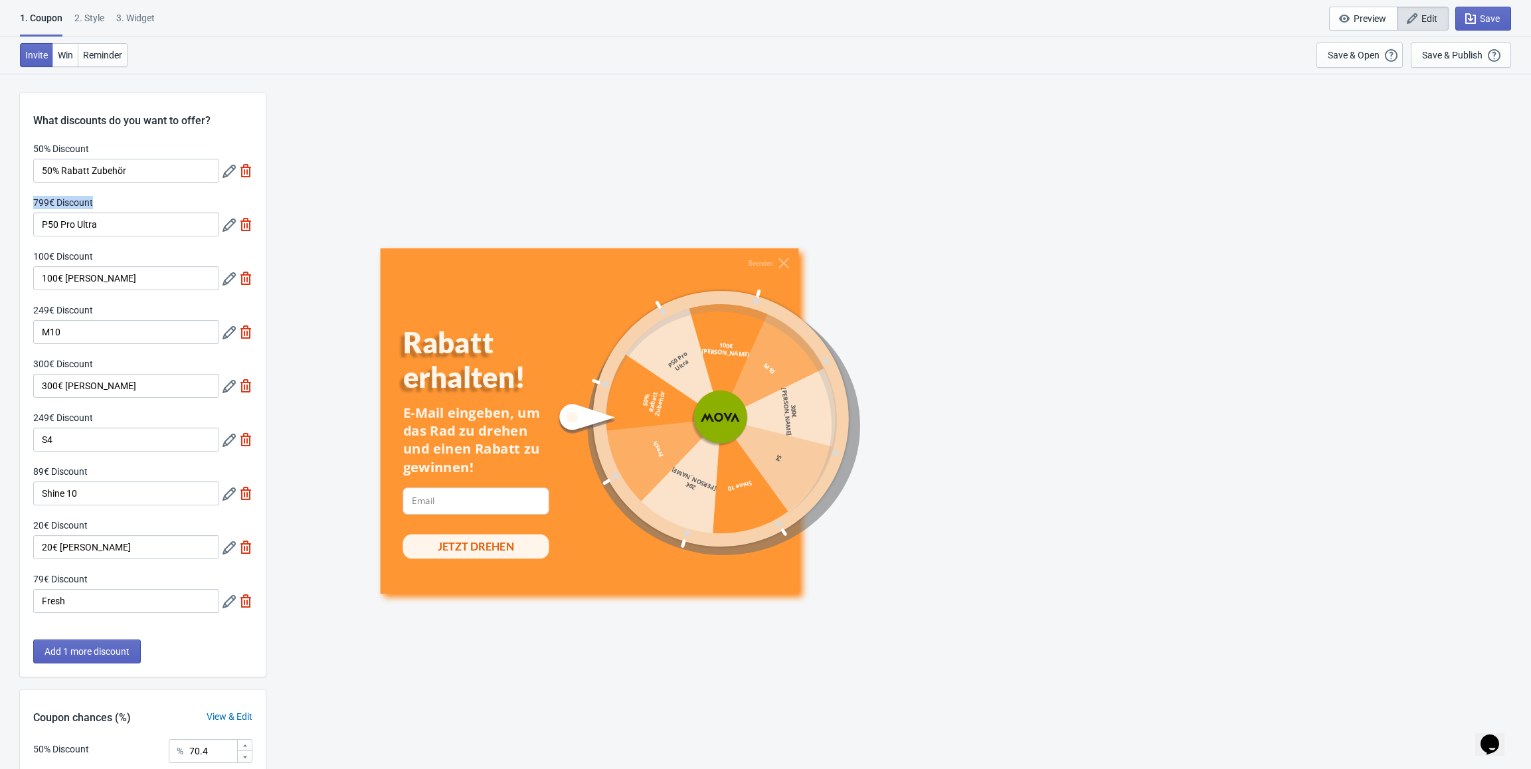
copy label "799€ Discount"
click at [224, 224] on icon at bounding box center [229, 225] width 13 height 13
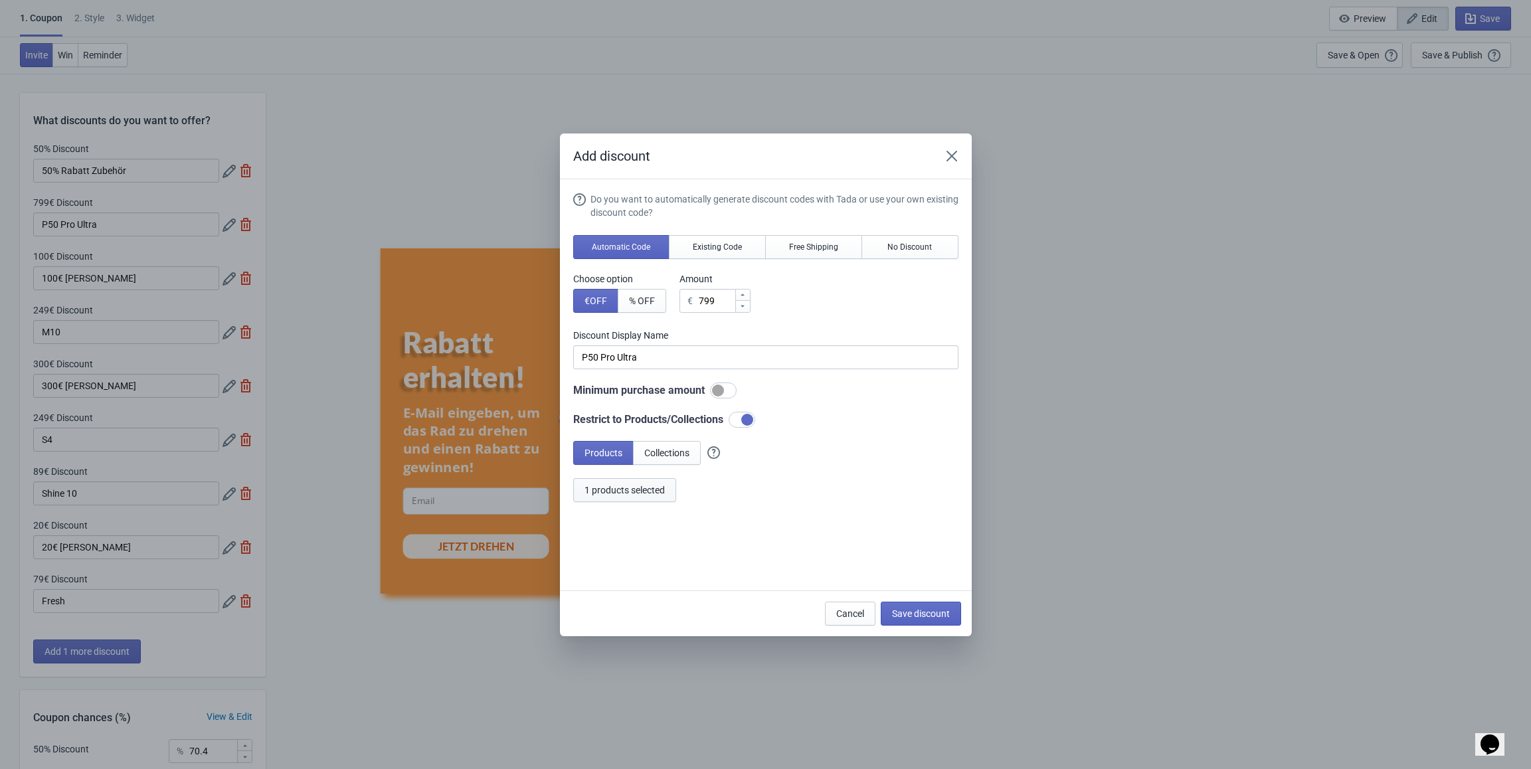
click at [608, 487] on span "1 products selected" at bounding box center [625, 490] width 80 height 11
click at [951, 159] on icon "Close" at bounding box center [951, 155] width 13 height 13
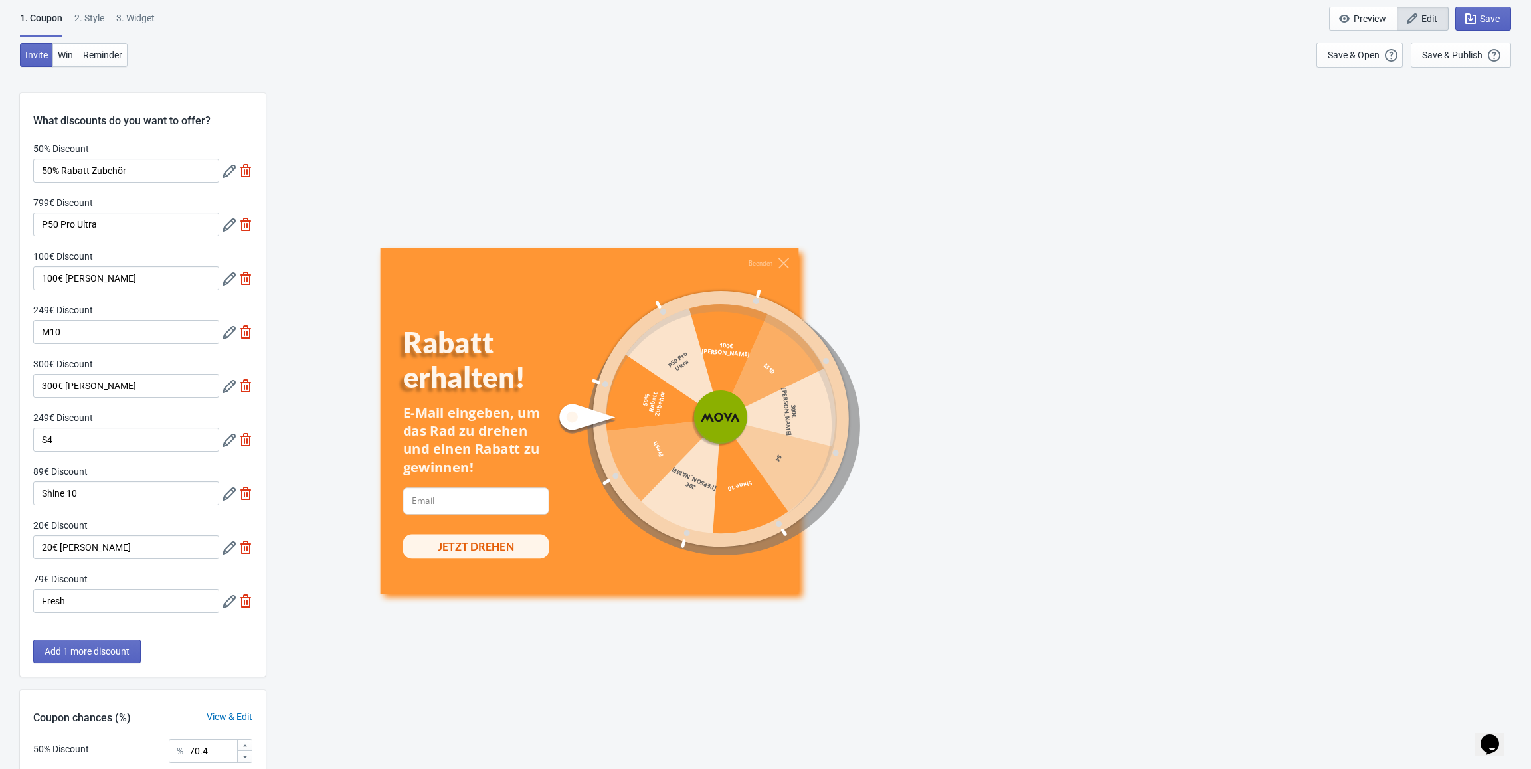
click at [223, 277] on icon at bounding box center [229, 278] width 13 height 13
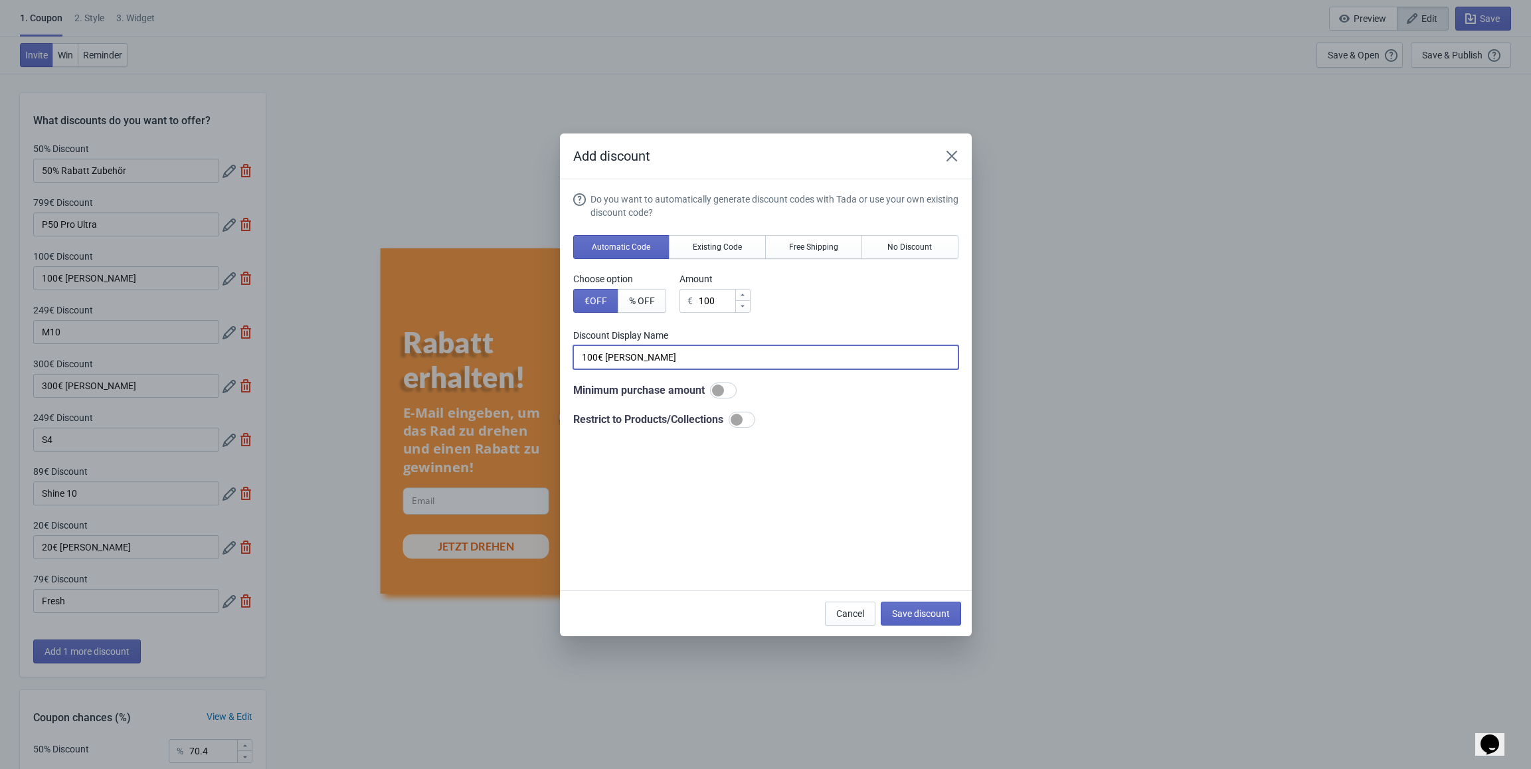
drag, startPoint x: 701, startPoint y: 348, endPoint x: 559, endPoint y: 351, distance: 142.8
click at [559, 351] on div "Add discount Do you want to automatically generate discount codes with Tada or …" at bounding box center [765, 385] width 1531 height 503
click at [954, 155] on icon "Close" at bounding box center [951, 155] width 13 height 13
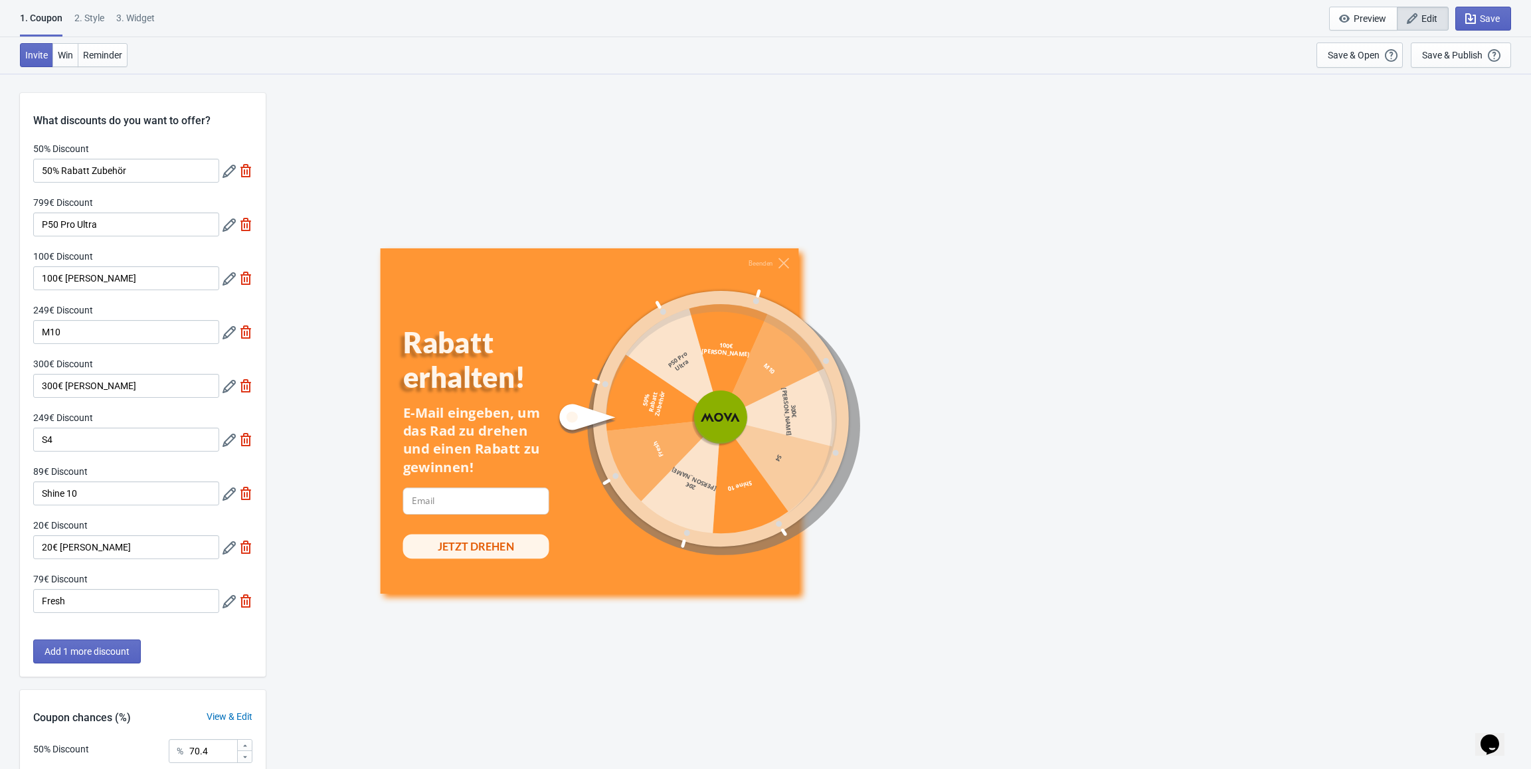
click at [225, 338] on icon at bounding box center [229, 332] width 13 height 13
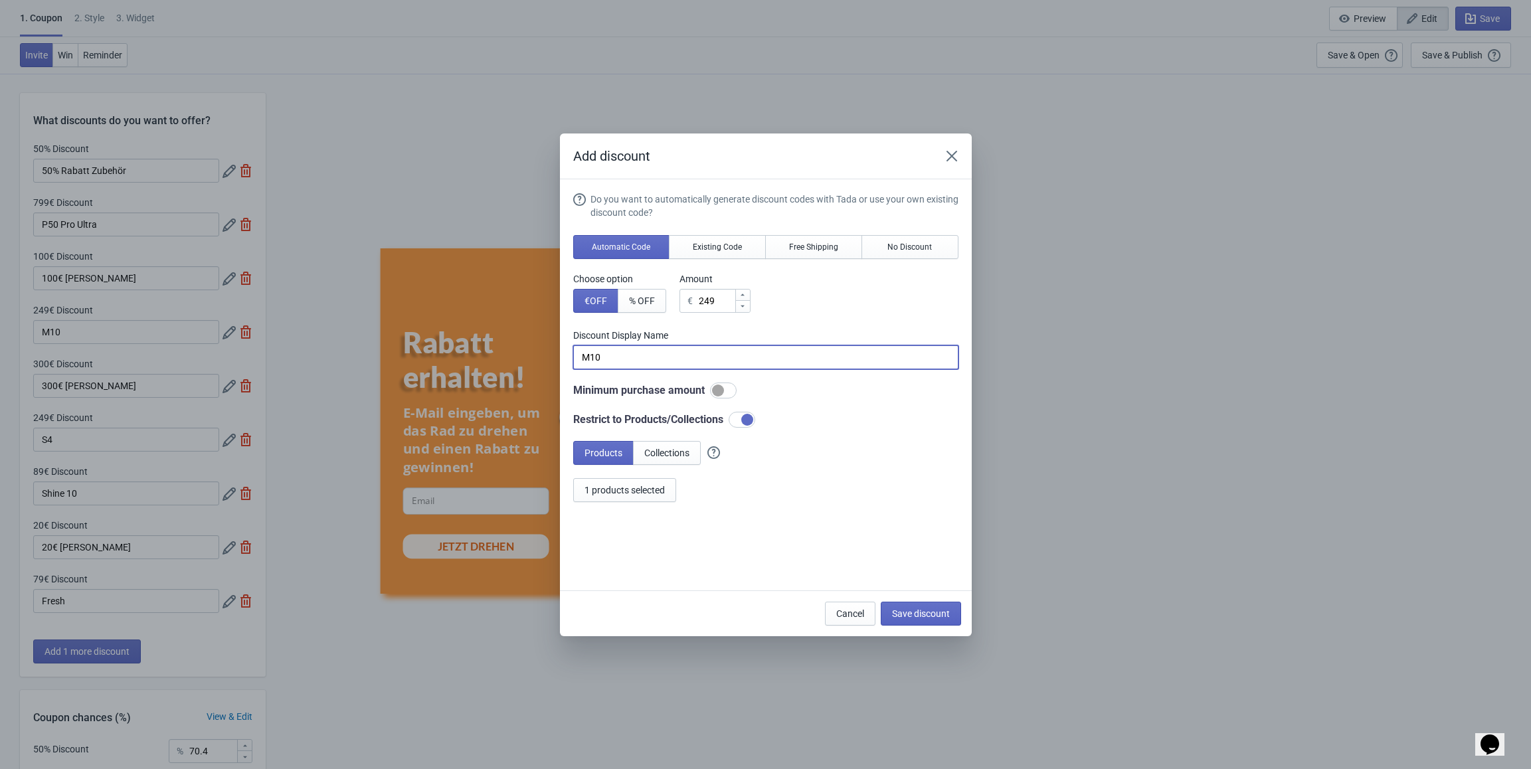
drag, startPoint x: 563, startPoint y: 356, endPoint x: 529, endPoint y: 354, distance: 34.6
click at [529, 354] on div "Add discount Do you want to automatically generate discount codes with Tada or …" at bounding box center [765, 385] width 1531 height 503
click at [658, 491] on span "1 products selected" at bounding box center [625, 490] width 80 height 11
click at [951, 157] on icon "Close" at bounding box center [951, 155] width 11 height 11
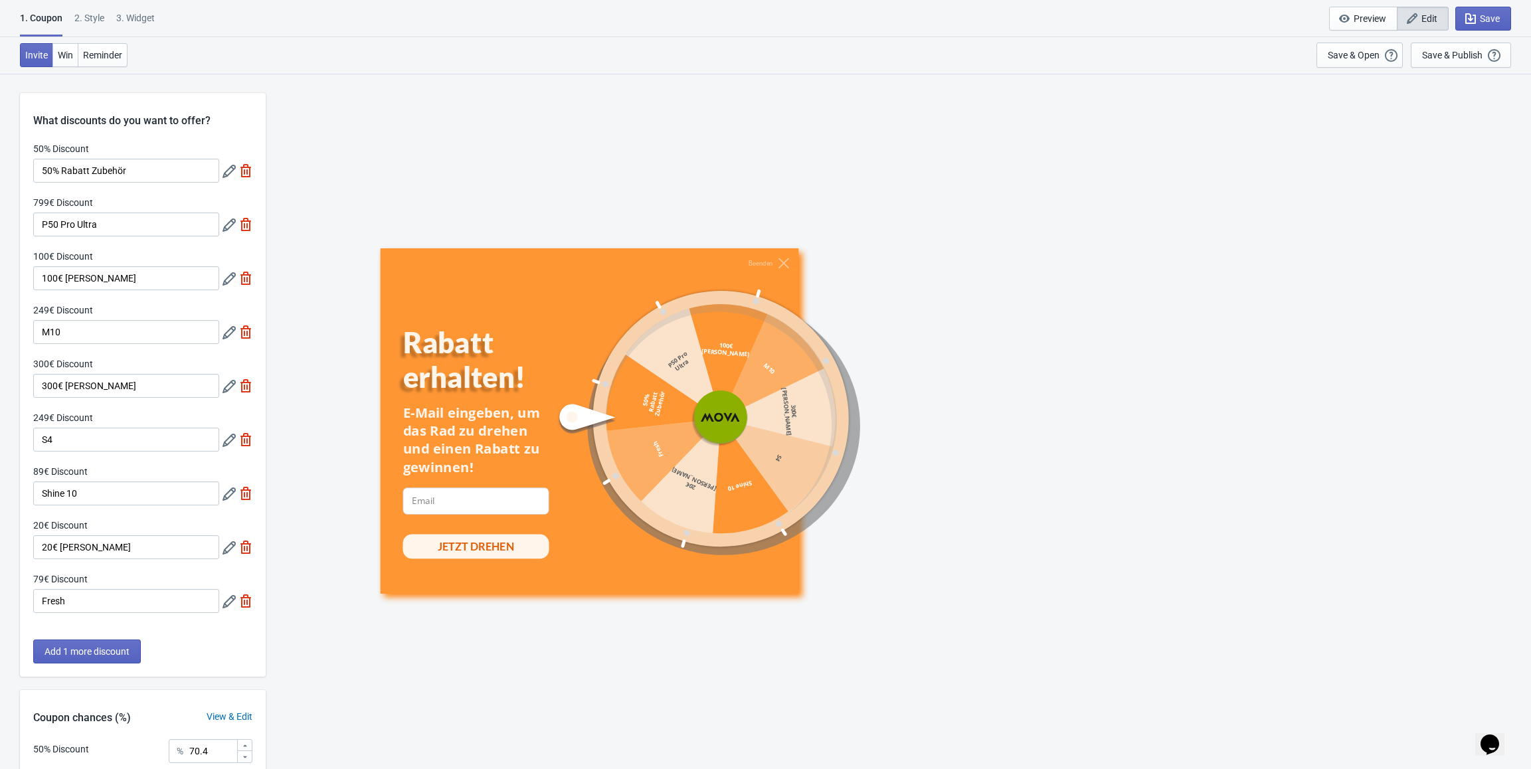
click at [224, 385] on icon at bounding box center [229, 386] width 13 height 13
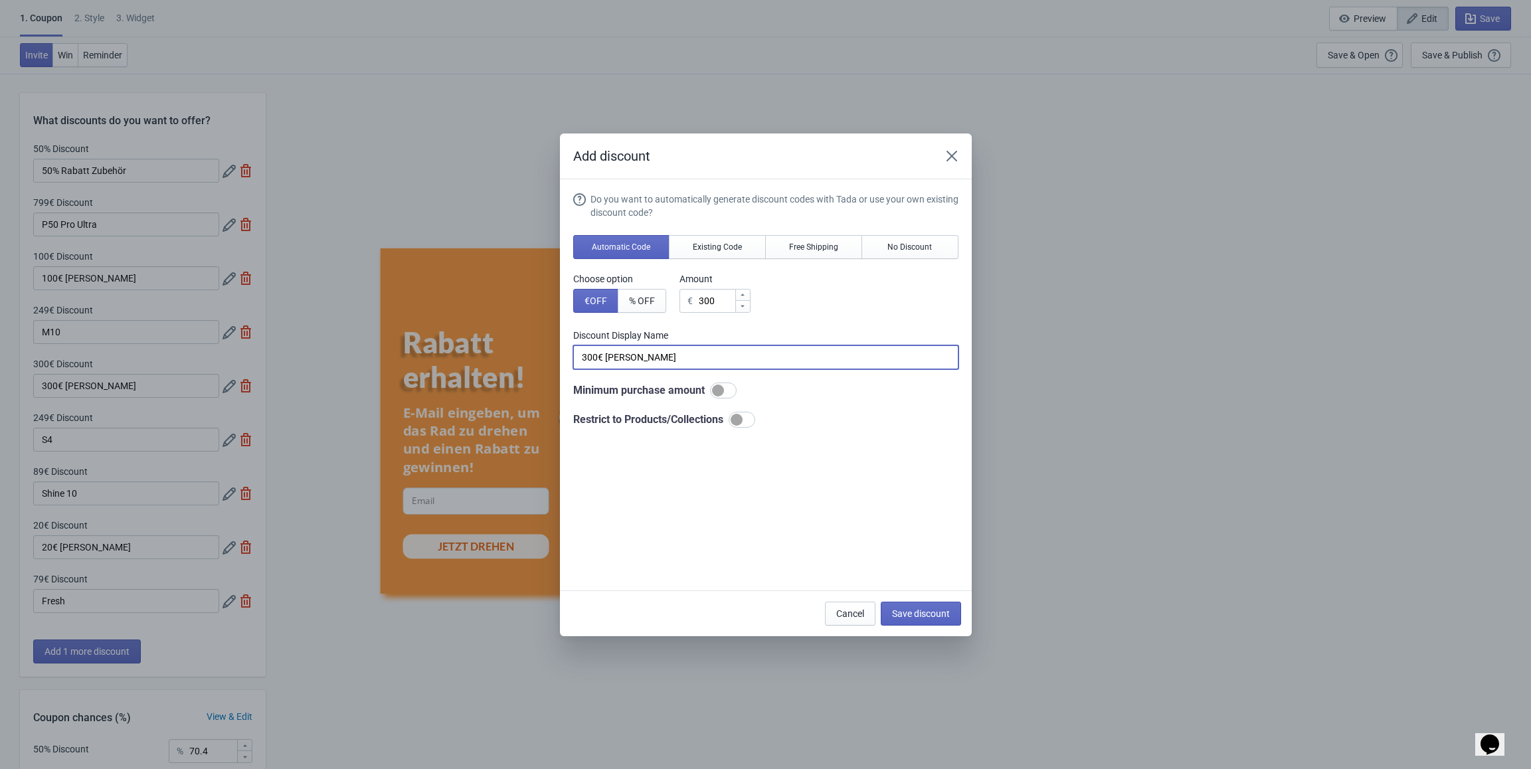
drag, startPoint x: 688, startPoint y: 362, endPoint x: 517, endPoint y: 361, distance: 170.7
click at [517, 361] on div "Add discount Do you want to automatically generate discount codes with Tada or …" at bounding box center [765, 385] width 1531 height 503
click at [951, 156] on icon "Close" at bounding box center [951, 155] width 11 height 11
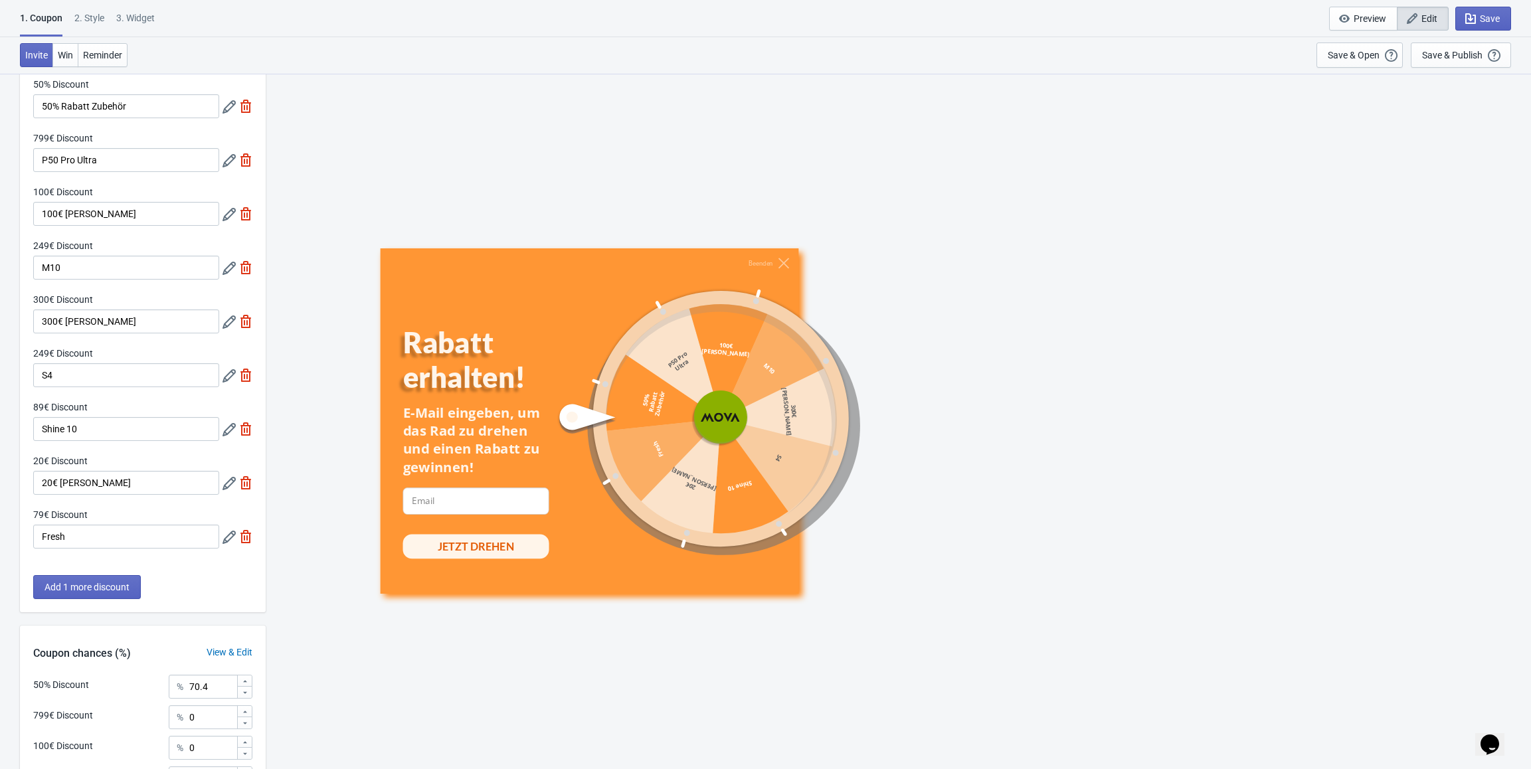
scroll to position [66, 0]
click at [223, 375] on icon at bounding box center [229, 373] width 13 height 13
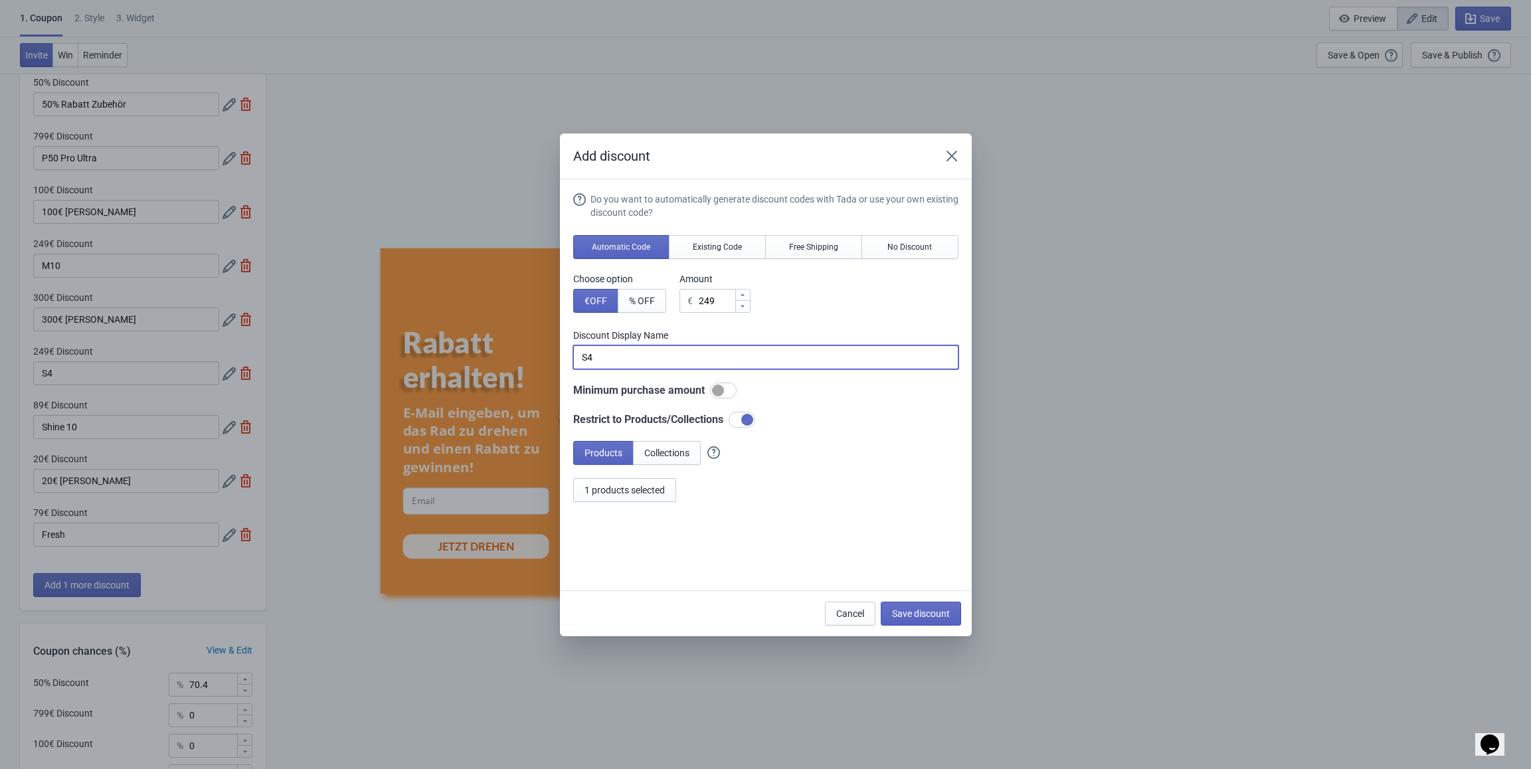
drag, startPoint x: 600, startPoint y: 356, endPoint x: 565, endPoint y: 357, distance: 35.9
click at [565, 357] on section "Do you want to automatically generate discount codes with Tada or use your own …" at bounding box center [766, 384] width 412 height 411
click at [658, 488] on span "1 products selected" at bounding box center [625, 490] width 80 height 11
click at [945, 156] on icon "Close" at bounding box center [951, 155] width 13 height 13
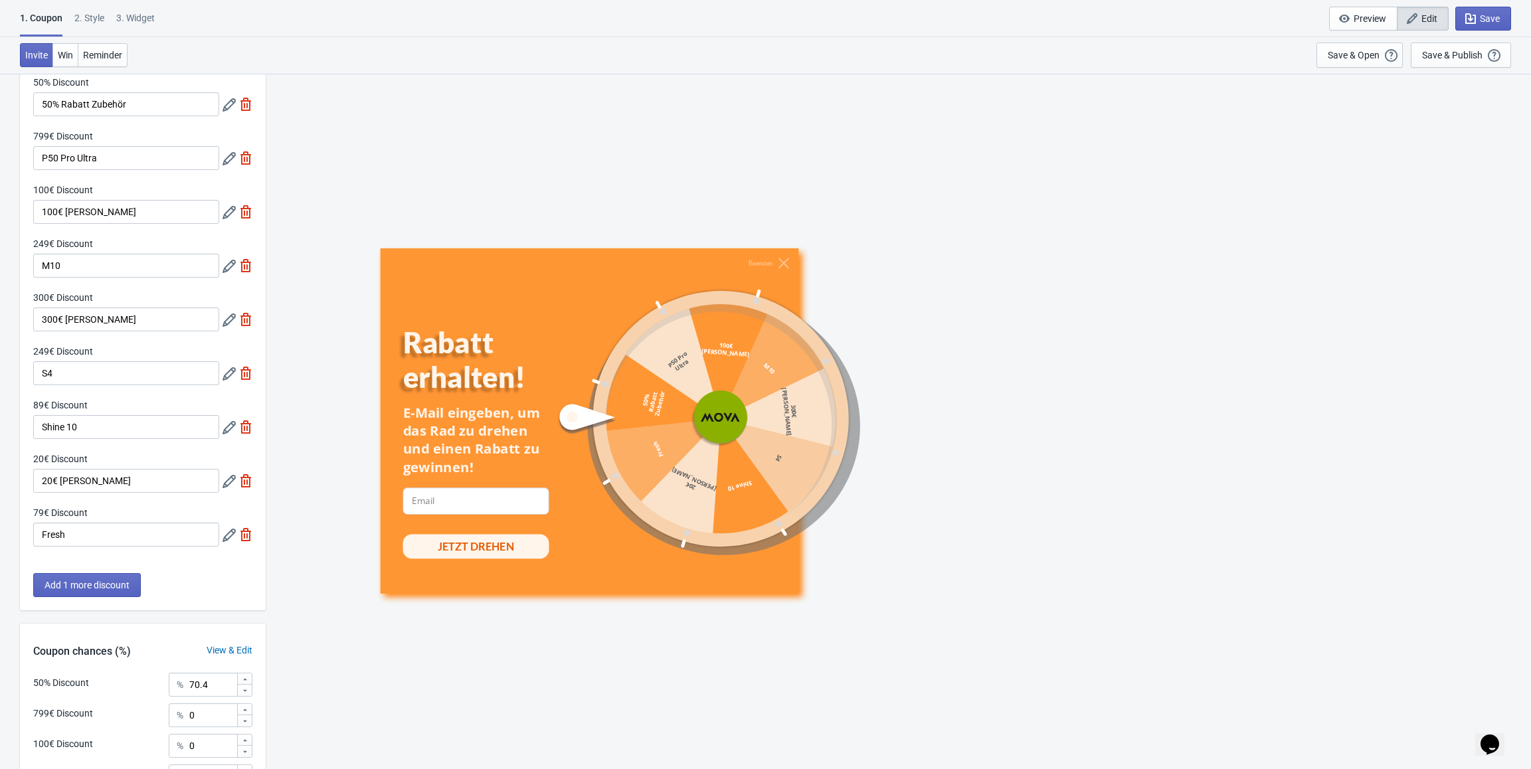
click at [223, 430] on icon at bounding box center [229, 427] width 13 height 13
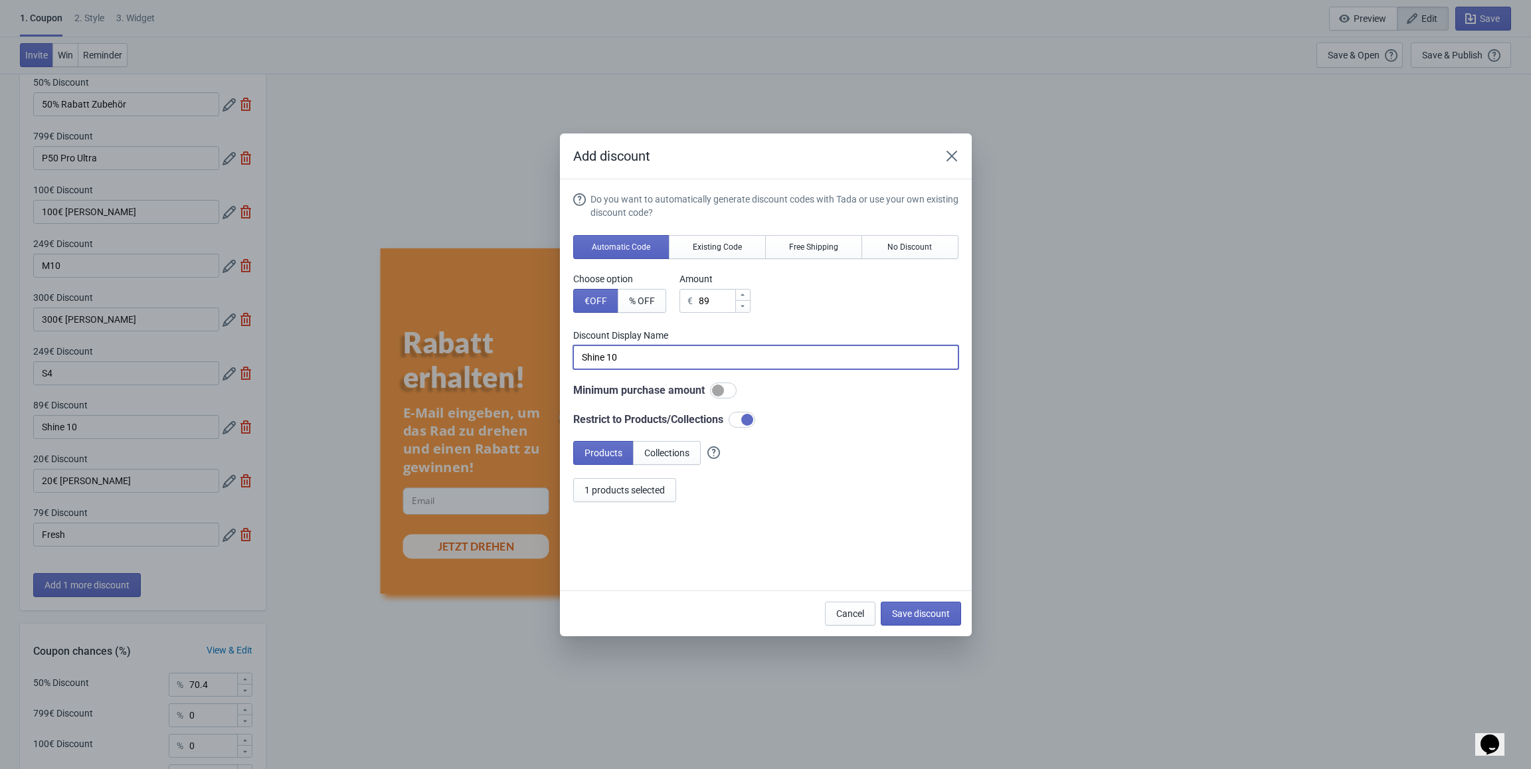
drag, startPoint x: 640, startPoint y: 357, endPoint x: 520, endPoint y: 352, distance: 120.3
click at [520, 352] on div "Add discount Do you want to automatically generate discount codes with Tada or …" at bounding box center [765, 385] width 1531 height 503
click at [618, 488] on span "1 products selected" at bounding box center [625, 490] width 80 height 11
click at [954, 153] on icon "Close" at bounding box center [951, 155] width 11 height 11
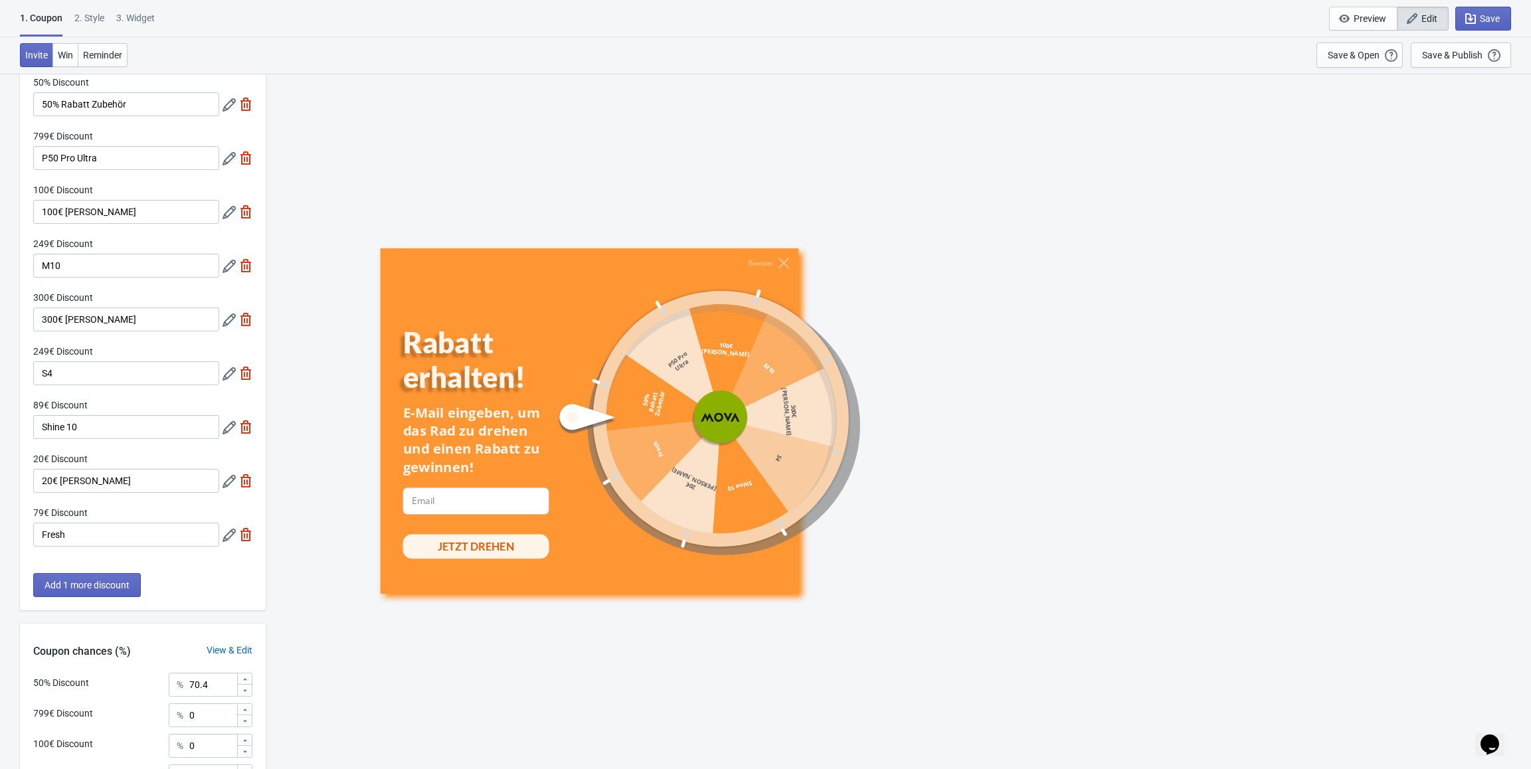
click at [229, 485] on icon at bounding box center [229, 481] width 13 height 13
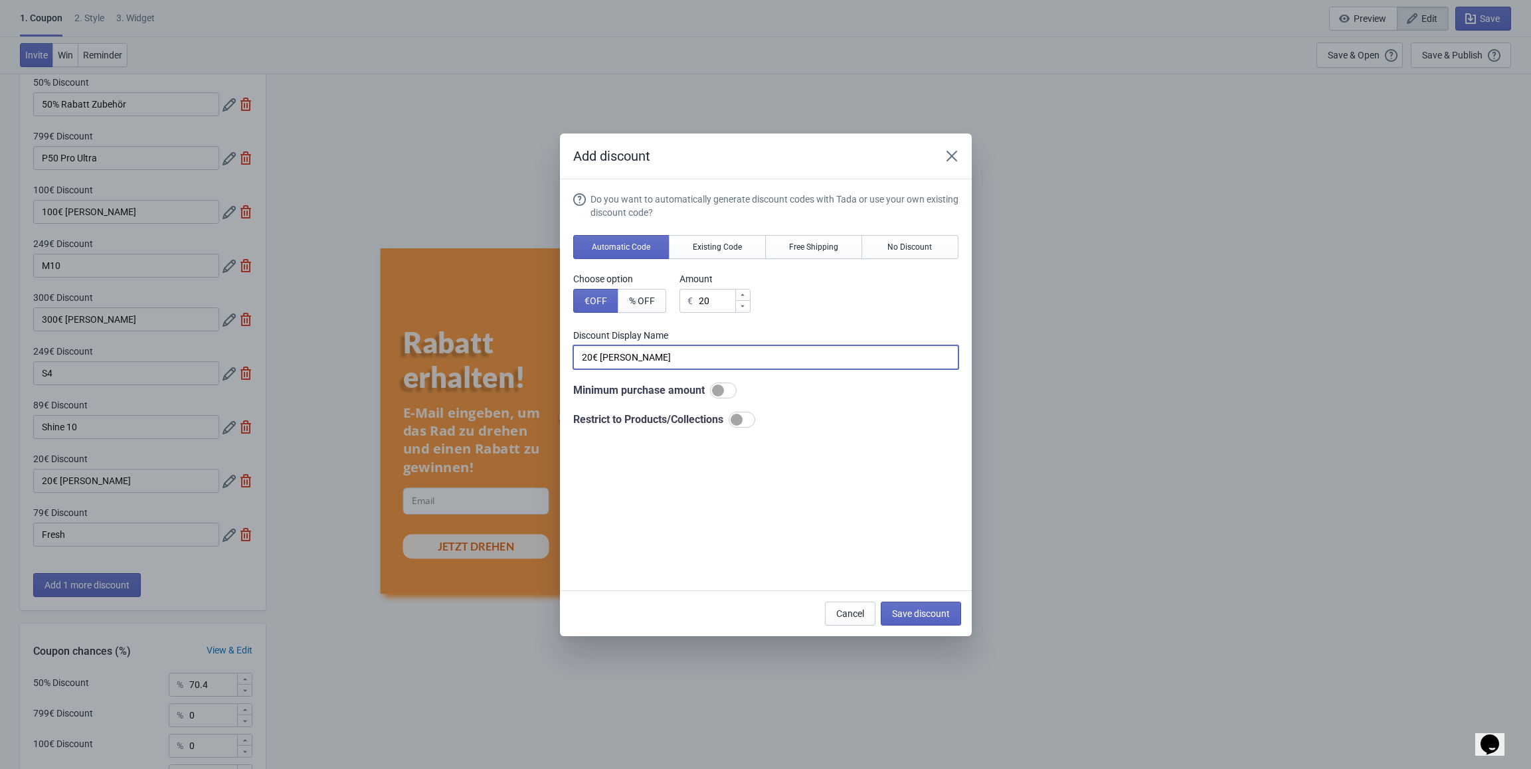
drag, startPoint x: 705, startPoint y: 359, endPoint x: 527, endPoint y: 353, distance: 178.1
click at [527, 353] on div "Add discount Do you want to automatically generate discount codes with Tada or …" at bounding box center [765, 385] width 1531 height 503
click at [951, 148] on button "Close" at bounding box center [952, 156] width 24 height 24
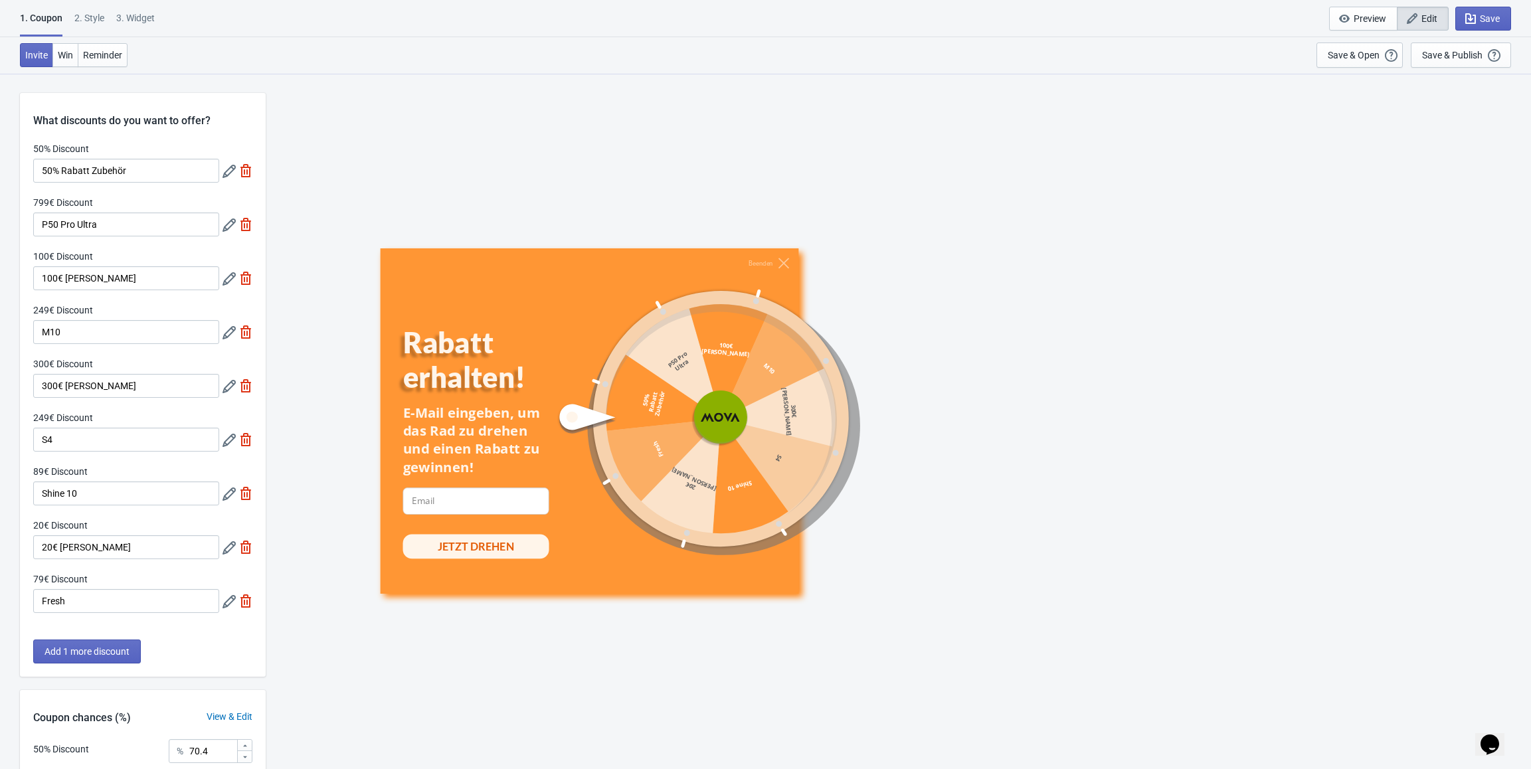
scroll to position [66, 0]
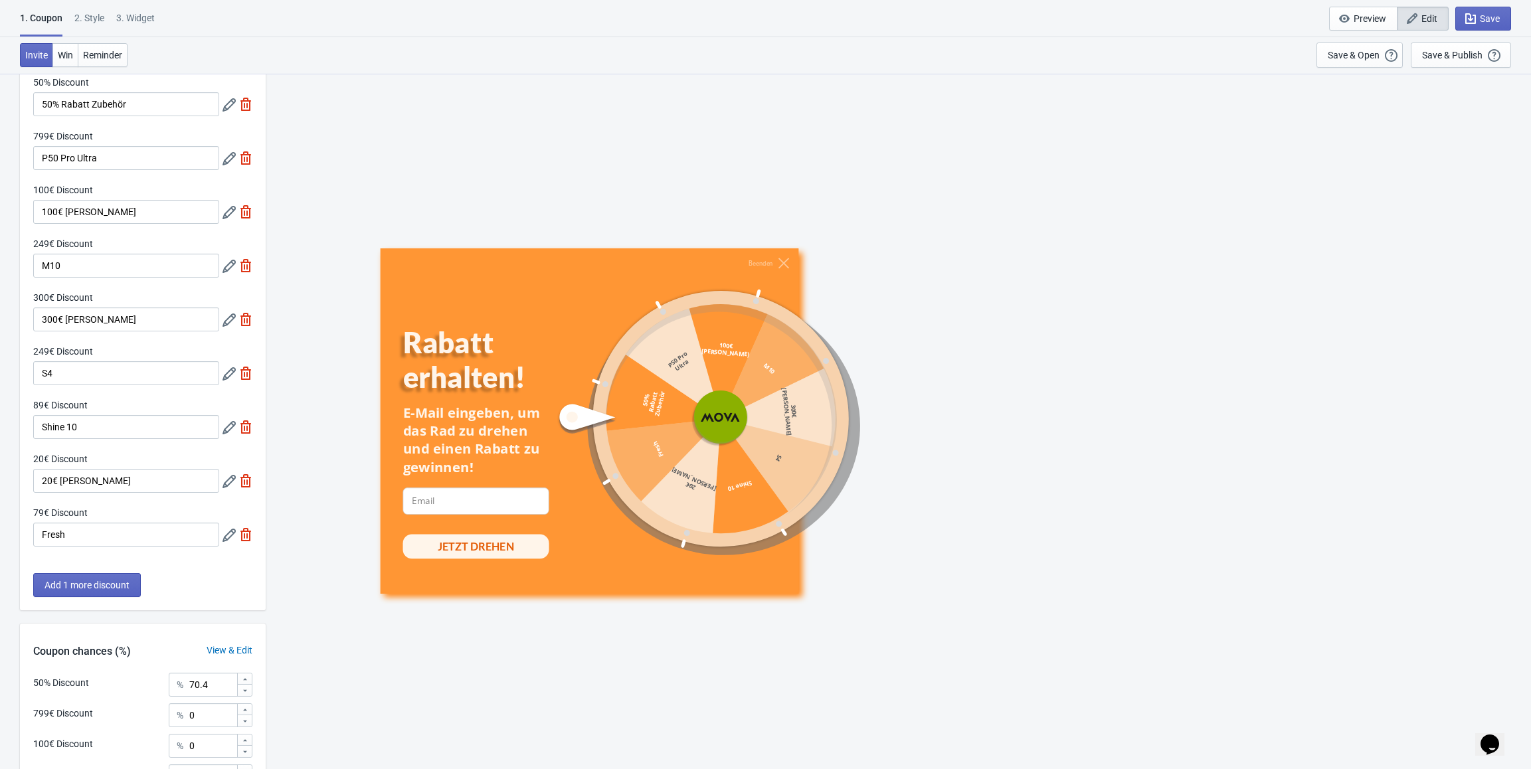
click at [227, 539] on icon at bounding box center [229, 535] width 13 height 13
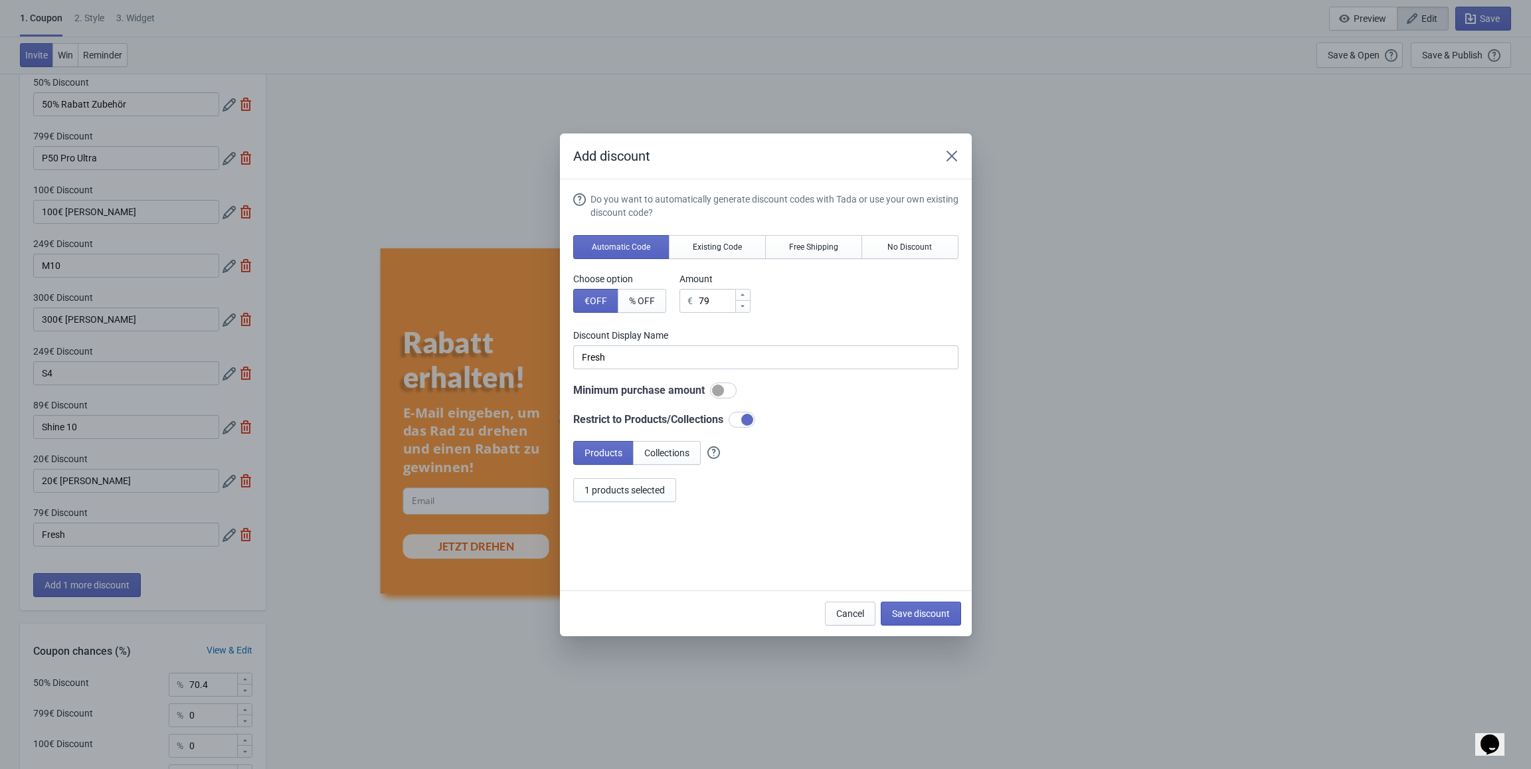
scroll to position [0, 0]
drag, startPoint x: 636, startPoint y: 356, endPoint x: 531, endPoint y: 355, distance: 104.3
click at [531, 355] on div "Add discount Do you want to automatically generate discount codes with Tada or …" at bounding box center [765, 385] width 1531 height 503
click at [631, 493] on span "1 products selected" at bounding box center [625, 490] width 80 height 11
click at [954, 154] on icon "Close" at bounding box center [951, 155] width 13 height 13
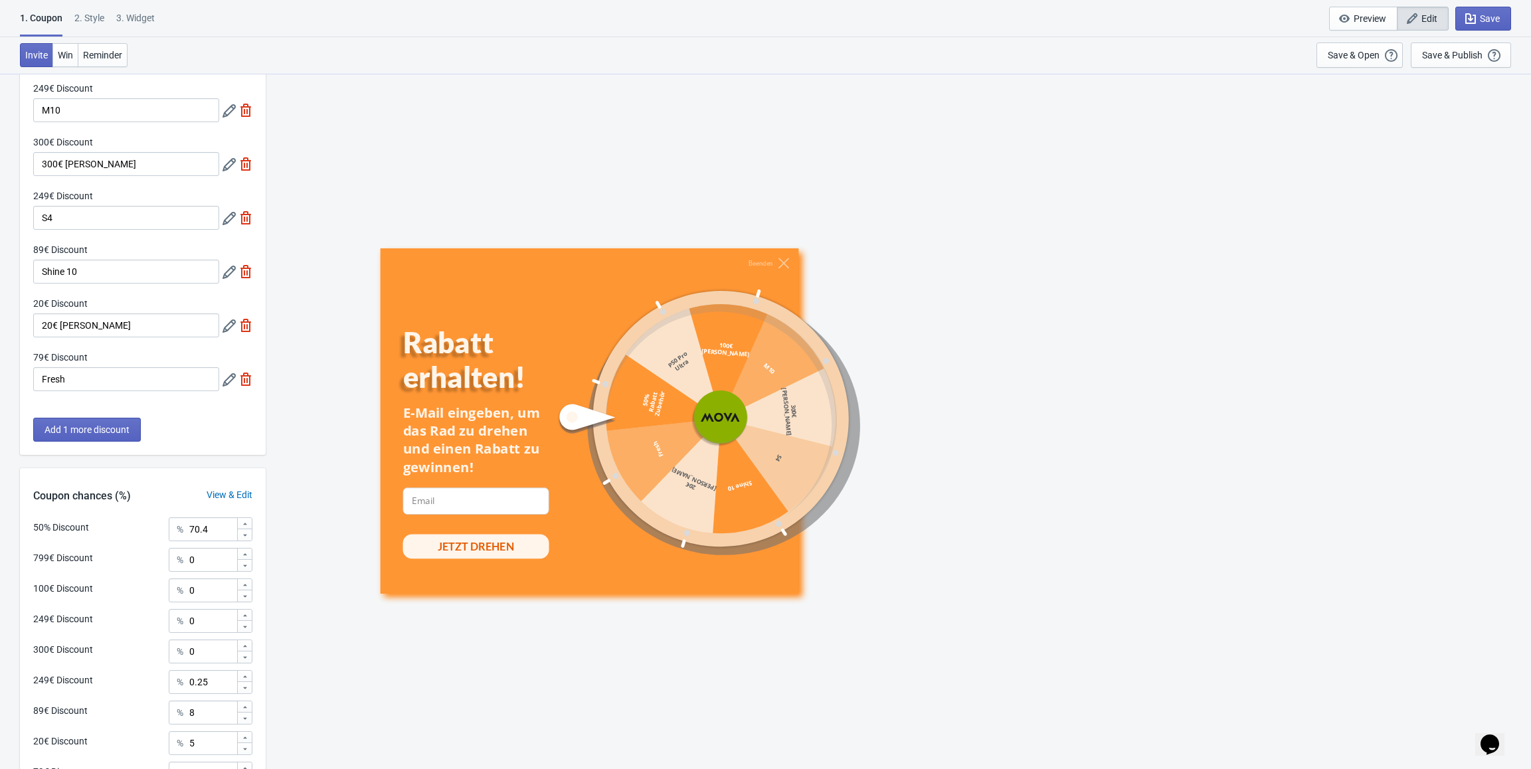
scroll to position [332, 0]
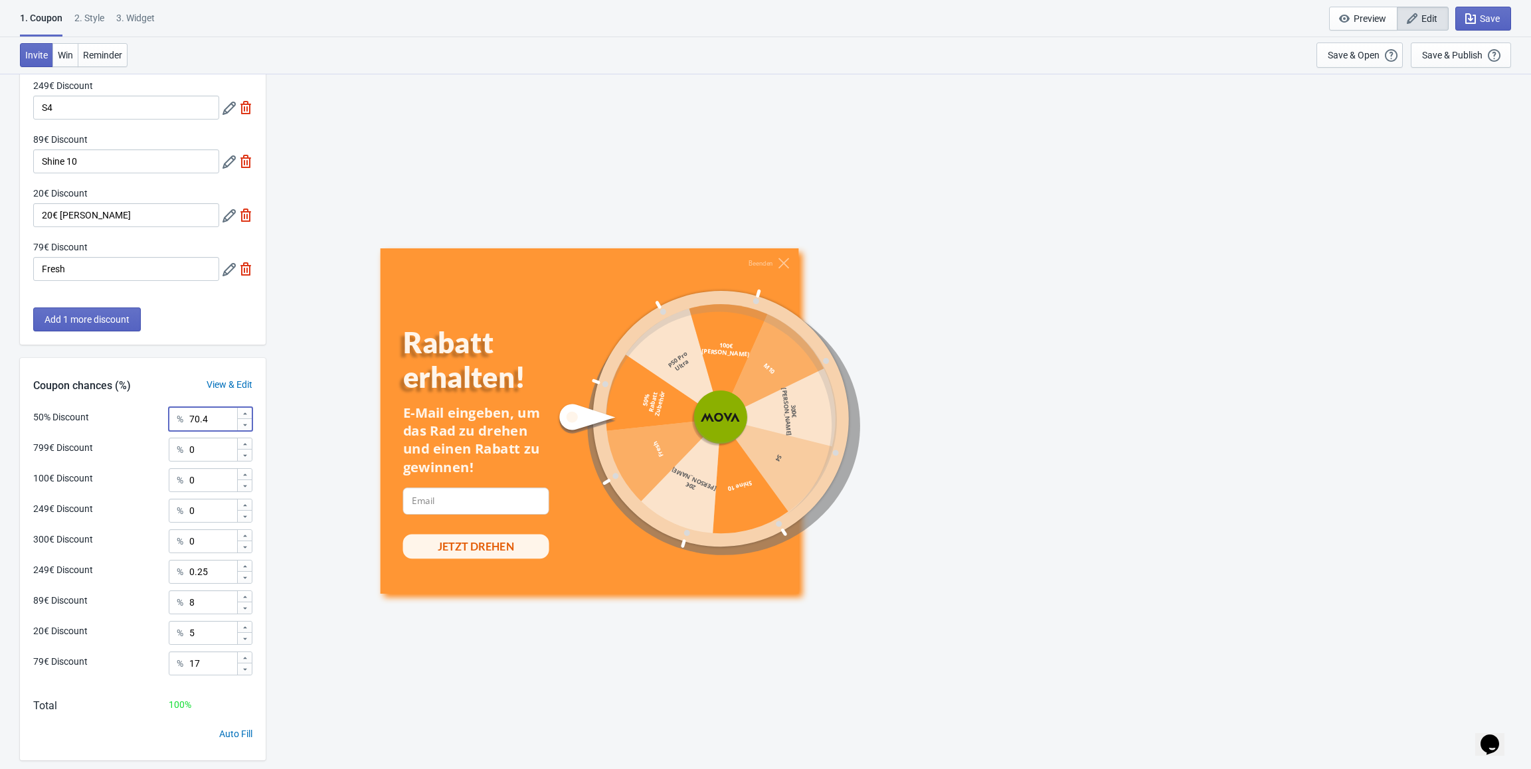
drag, startPoint x: 217, startPoint y: 424, endPoint x: 183, endPoint y: 422, distance: 33.9
click at [183, 422] on div "% 70.4" at bounding box center [211, 419] width 84 height 24
drag, startPoint x: 210, startPoint y: 452, endPoint x: 189, endPoint y: 452, distance: 21.3
click at [189, 452] on input "0" at bounding box center [213, 450] width 48 height 24
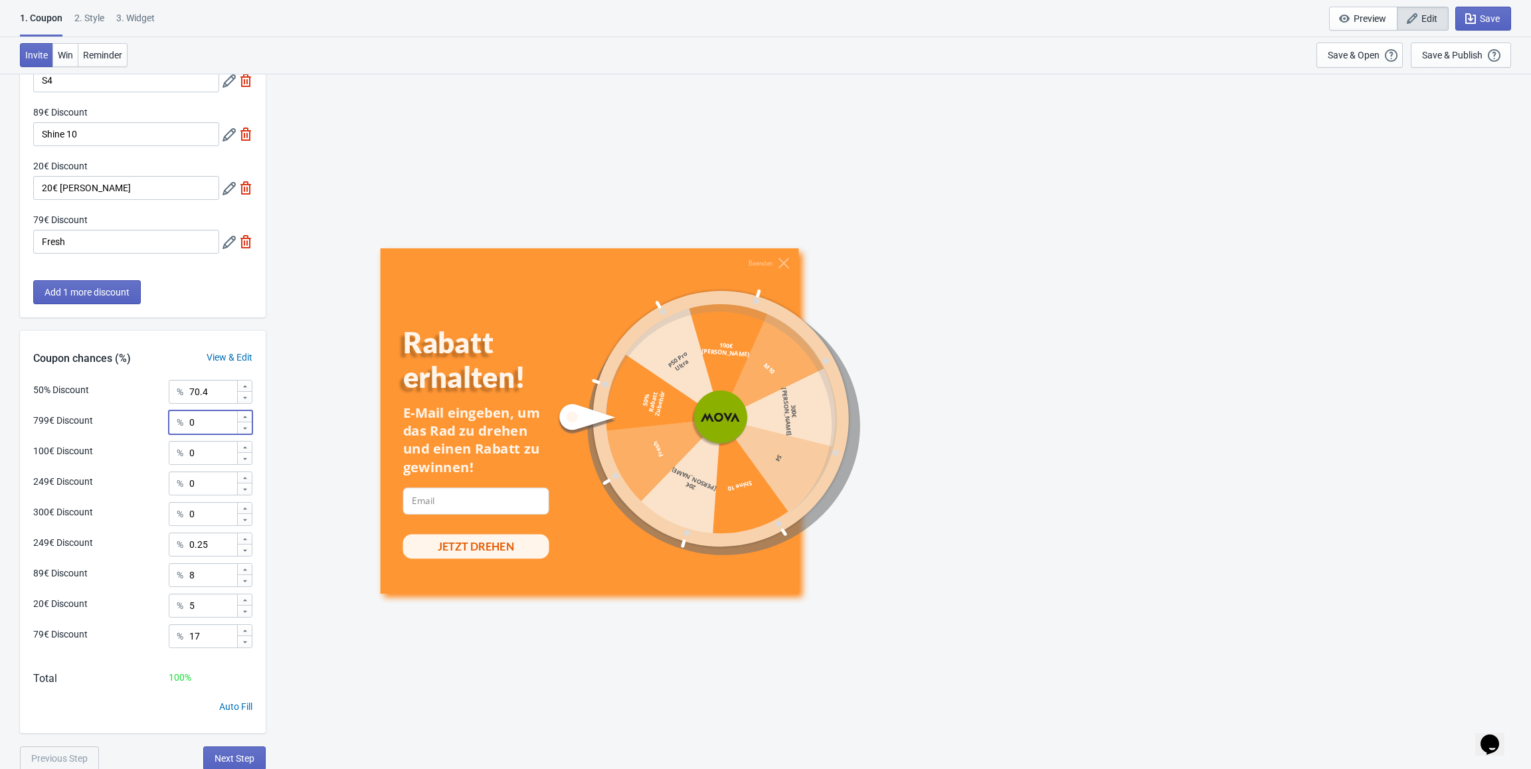
scroll to position [361, 0]
drag, startPoint x: 224, startPoint y: 537, endPoint x: 180, endPoint y: 540, distance: 43.9
click at [180, 540] on div "% 0.25" at bounding box center [211, 543] width 84 height 24
drag, startPoint x: 198, startPoint y: 569, endPoint x: 186, endPoint y: 570, distance: 12.0
click at [186, 570] on div "% 8" at bounding box center [211, 574] width 84 height 24
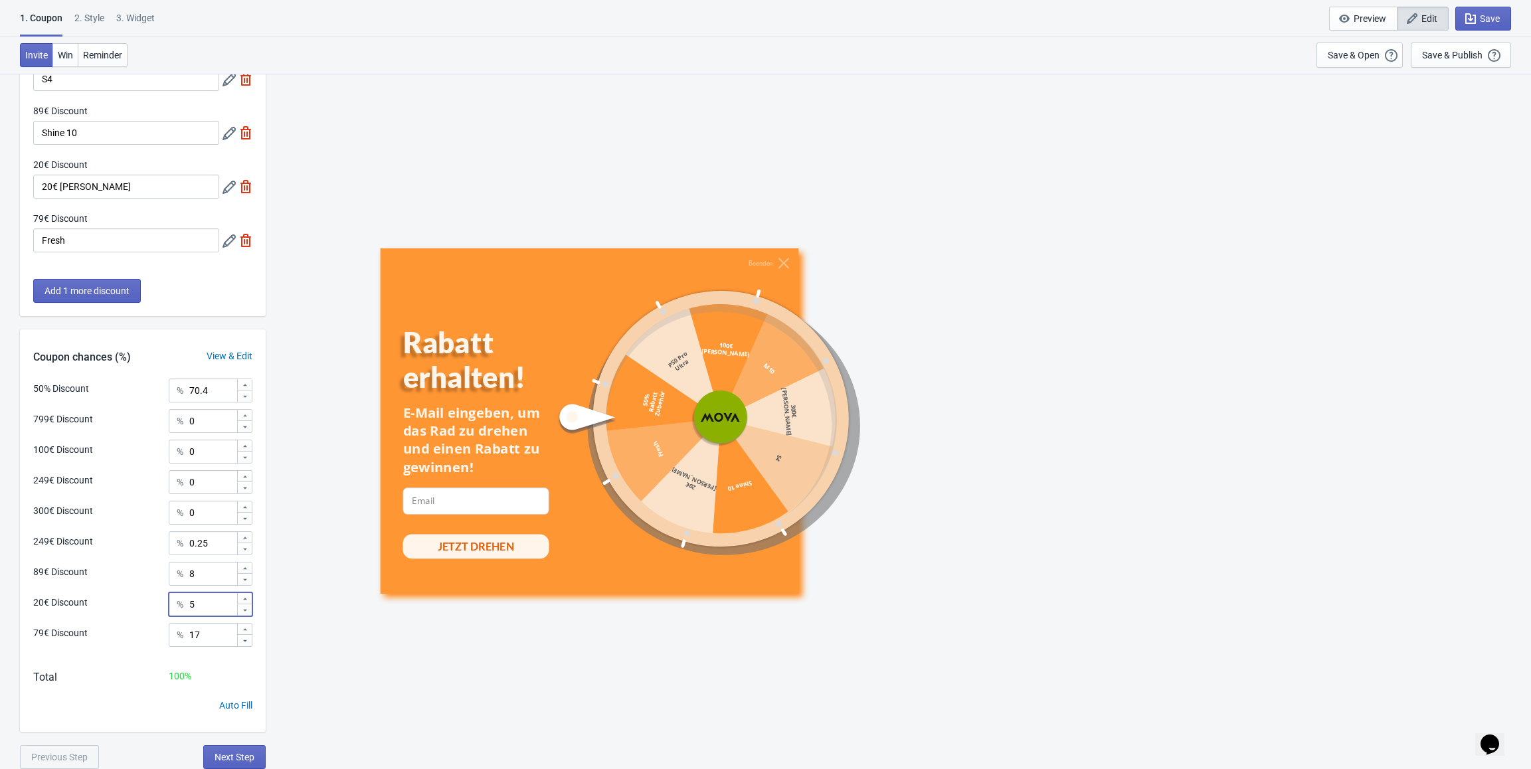
drag, startPoint x: 196, startPoint y: 603, endPoint x: 176, endPoint y: 603, distance: 19.9
click at [176, 603] on div "% 5" at bounding box center [211, 604] width 84 height 24
click at [242, 759] on span "Next Step" at bounding box center [235, 757] width 40 height 11
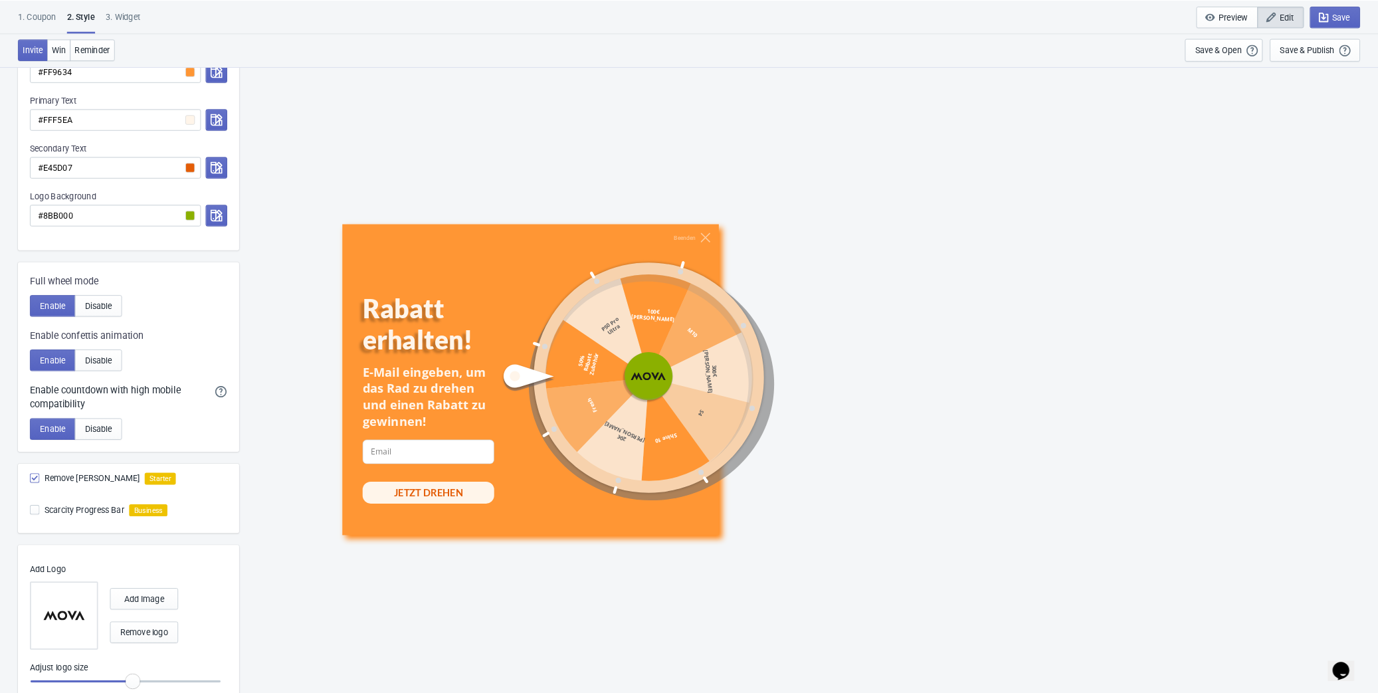
scroll to position [0, 0]
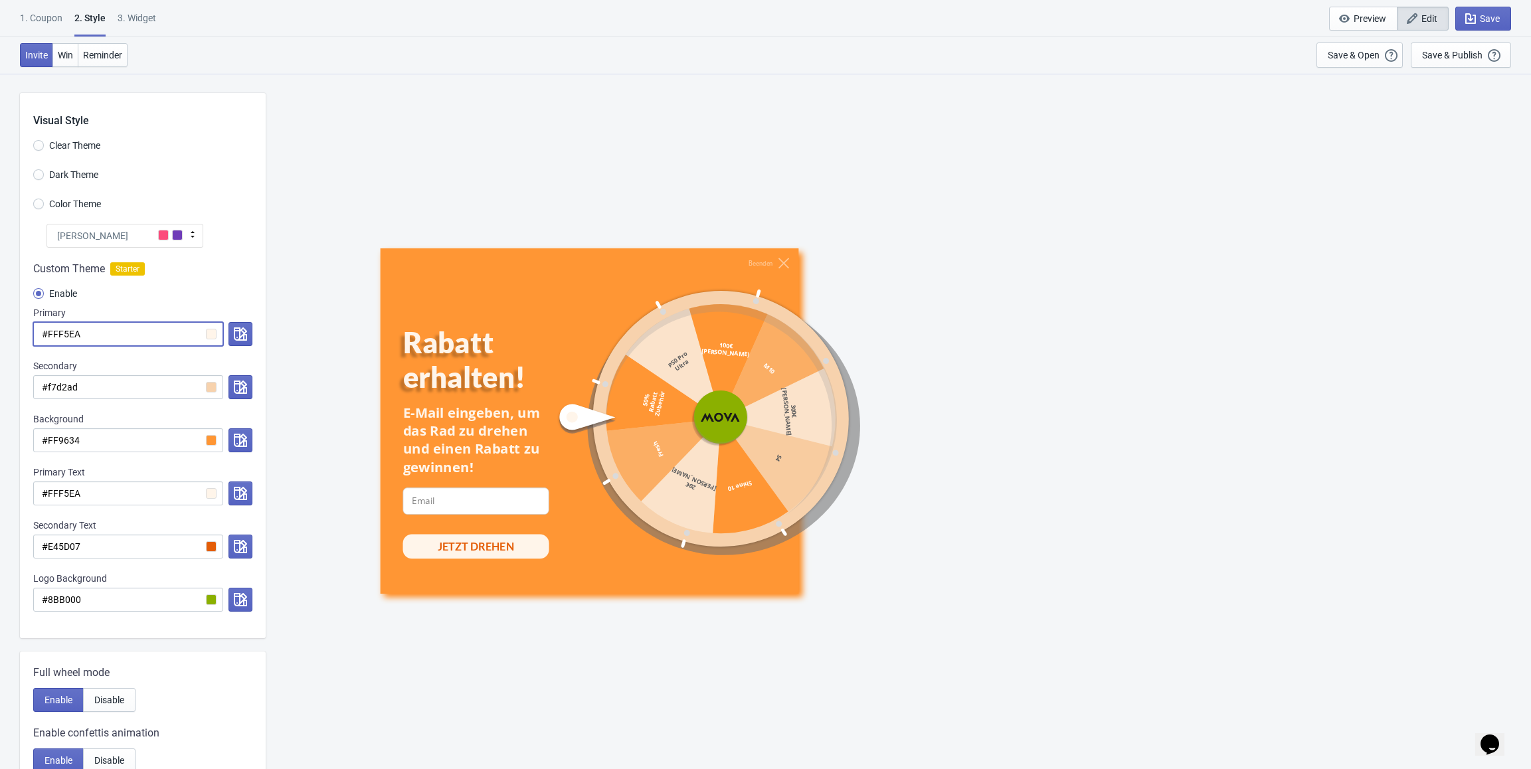
drag, startPoint x: 110, startPoint y: 323, endPoint x: 33, endPoint y: 334, distance: 77.8
click at [33, 334] on div "Custom Theme Starter Enable Primary #FFF5EA Secondary #f7d2ad Background #FF963…" at bounding box center [143, 443] width 246 height 391
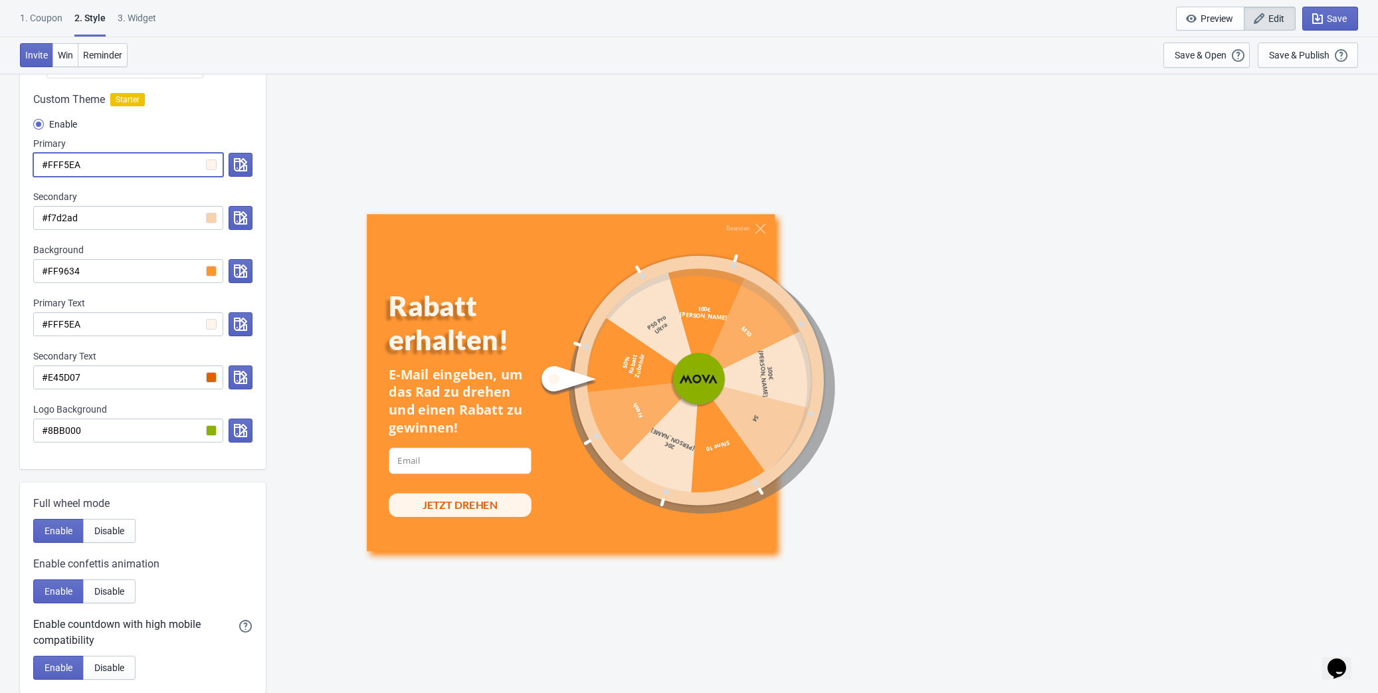
scroll to position [181, 0]
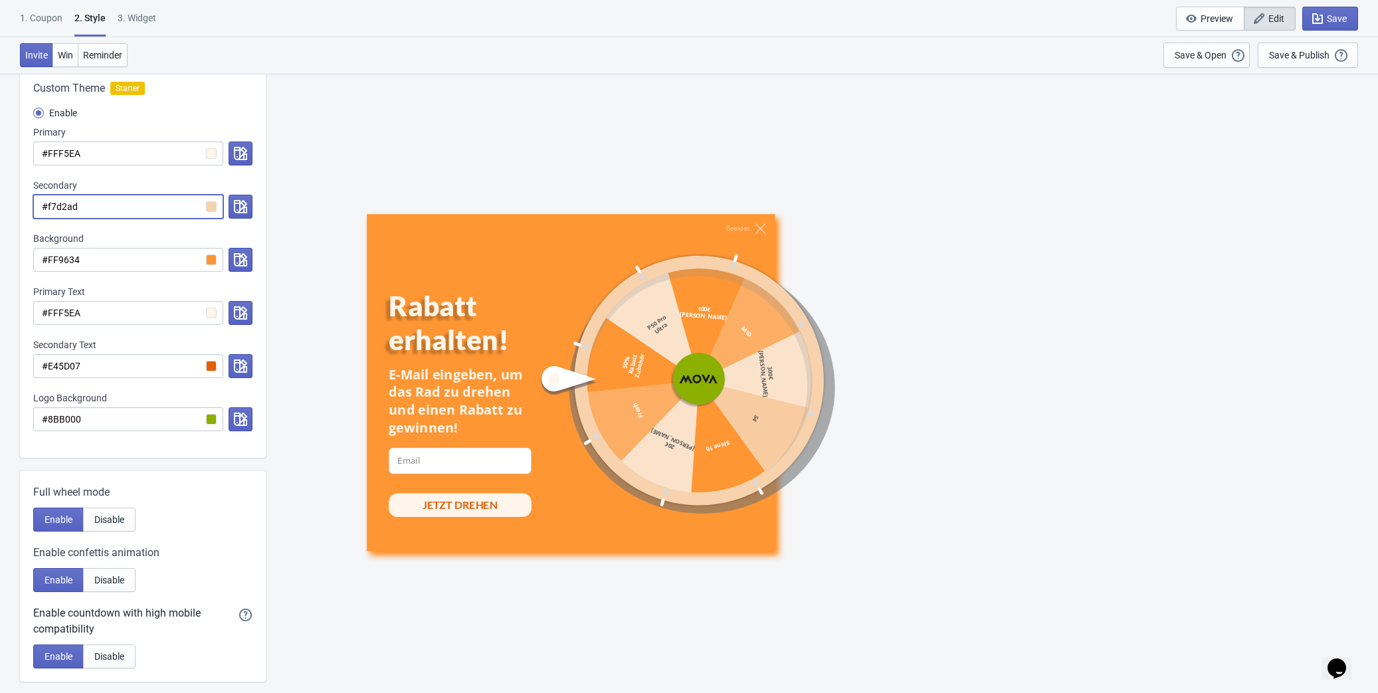
drag, startPoint x: 106, startPoint y: 208, endPoint x: 21, endPoint y: 207, distance: 85.7
click at [21, 207] on div "Custom Theme Starter Enable Primary #FFF5EA Secondary #f7d2ad Background #FF963…" at bounding box center [143, 262] width 246 height 391
drag, startPoint x: 112, startPoint y: 257, endPoint x: 27, endPoint y: 257, distance: 85.0
click at [27, 257] on div "Custom Theme Starter Enable Primary #FFF5EA Secondary #f7d2ad Background #FF963…" at bounding box center [143, 262] width 246 height 391
drag, startPoint x: 120, startPoint y: 316, endPoint x: 40, endPoint y: 312, distance: 80.5
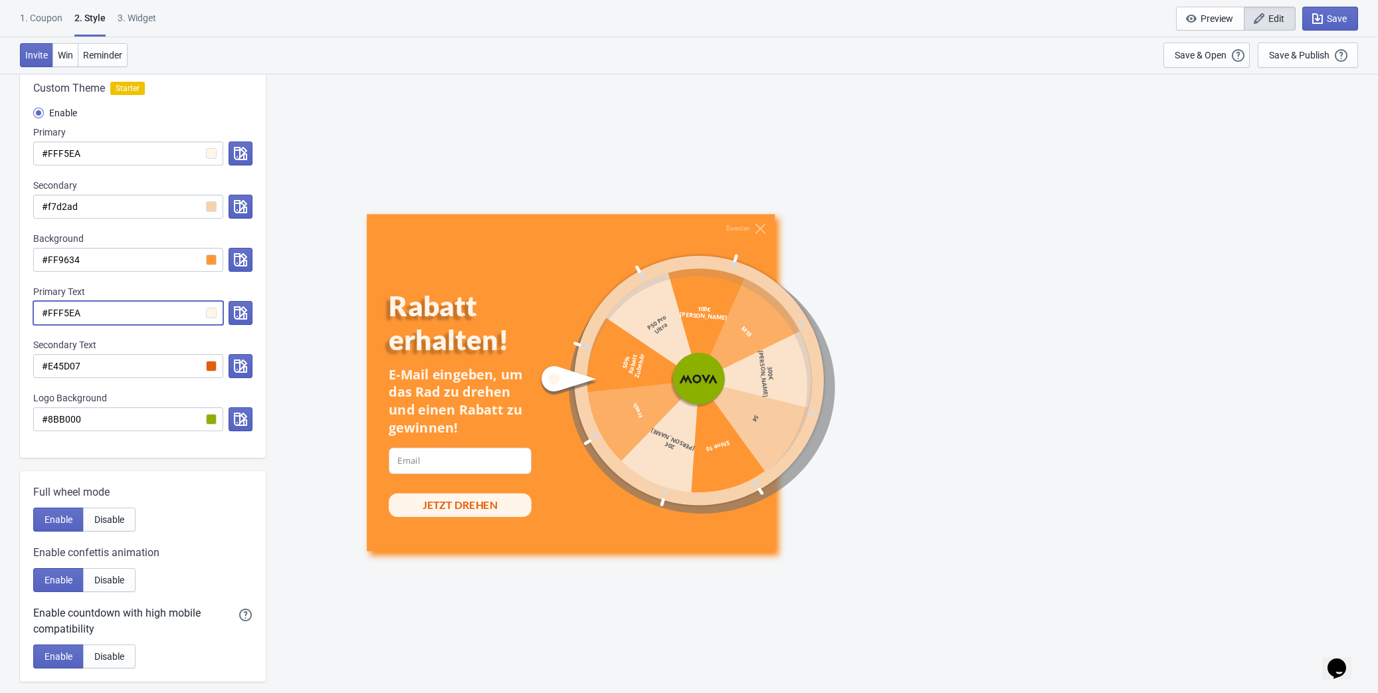
click at [40, 312] on input "#FFF5EA" at bounding box center [128, 313] width 190 height 24
drag, startPoint x: 99, startPoint y: 362, endPoint x: 14, endPoint y: 362, distance: 85.0
click at [14, 362] on div "Visual Style Clear Theme Dark Theme Color Theme Tada Tada Red Rose Pink World M…" at bounding box center [689, 443] width 1378 height 1103
drag, startPoint x: 100, startPoint y: 412, endPoint x: 4, endPoint y: 411, distance: 95.7
click at [4, 411] on div "Visual Style Clear Theme Dark Theme Color Theme Tada Tada Red Rose Pink World M…" at bounding box center [689, 443] width 1378 height 1103
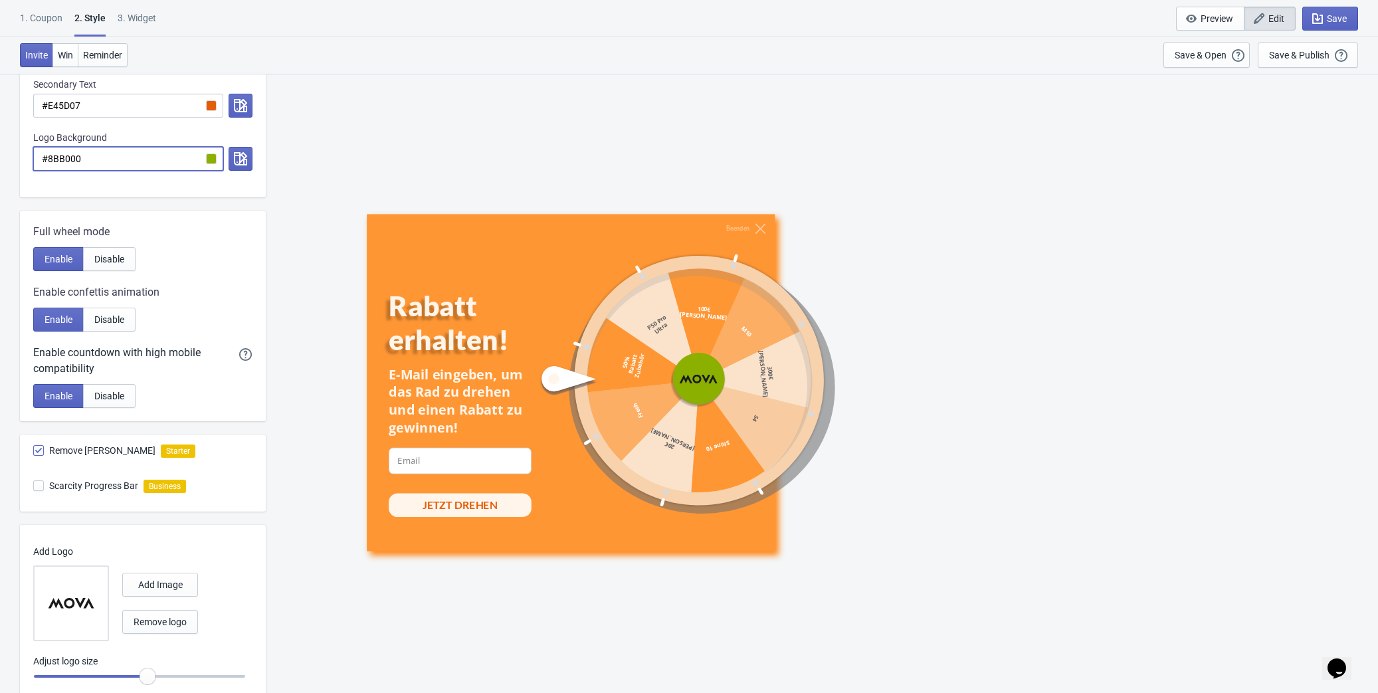
scroll to position [483, 0]
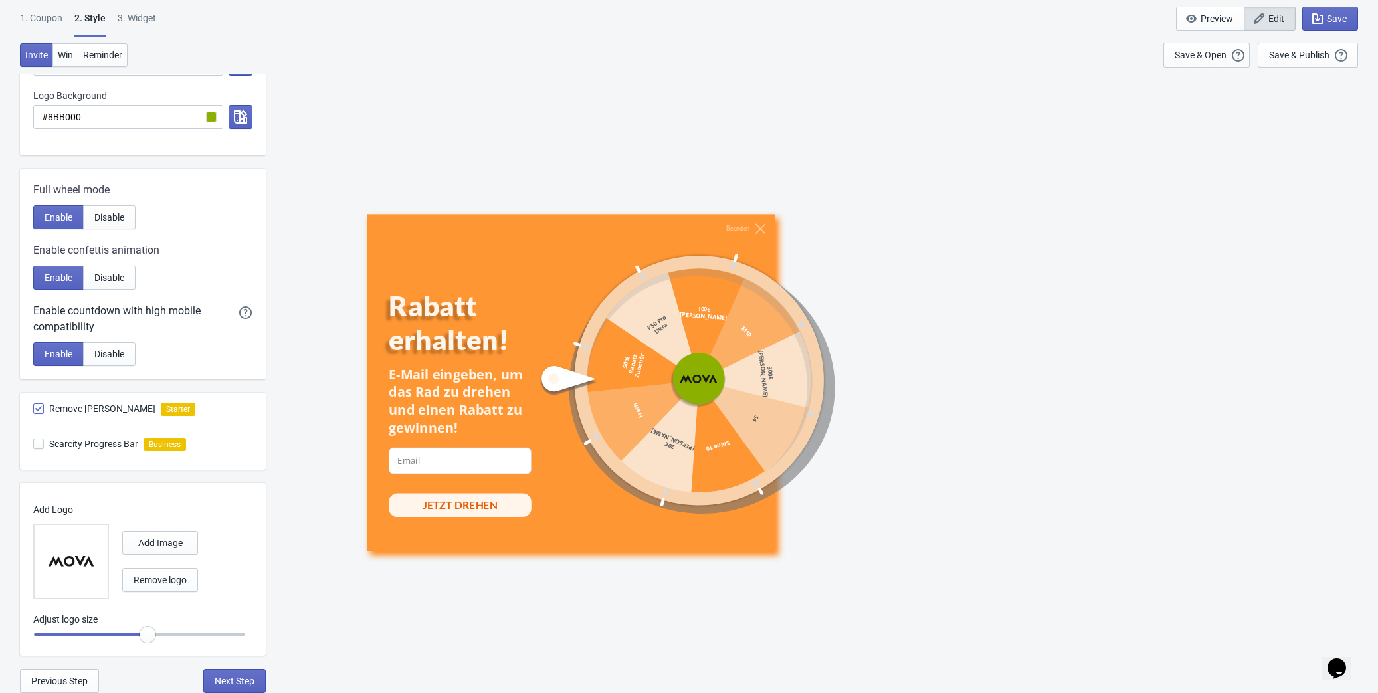
click at [80, 561] on img at bounding box center [71, 561] width 46 height 46
click at [0, 0] on input "file" at bounding box center [0, 0] width 0 height 0
click at [159, 544] on span "Add Image" at bounding box center [160, 542] width 45 height 11
click at [227, 680] on span "Next Step" at bounding box center [235, 681] width 40 height 11
select select "specificURL"
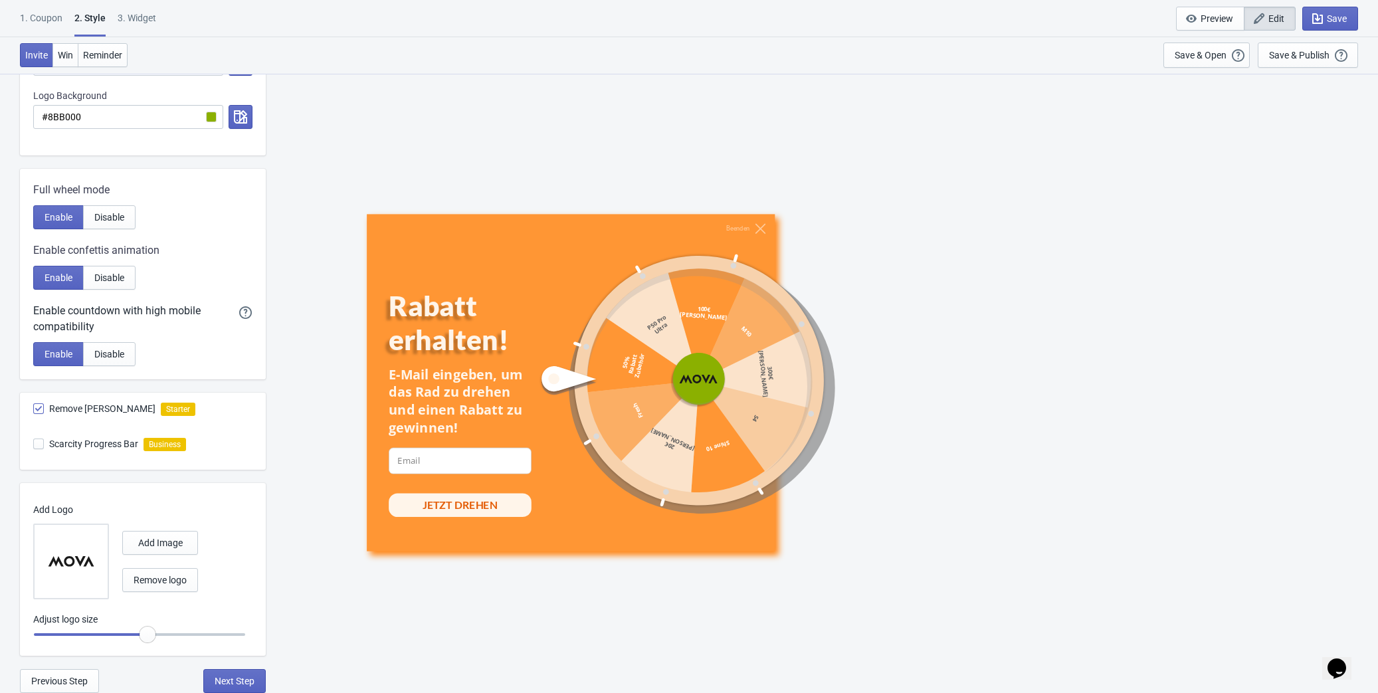
select select "once"
select select "1"
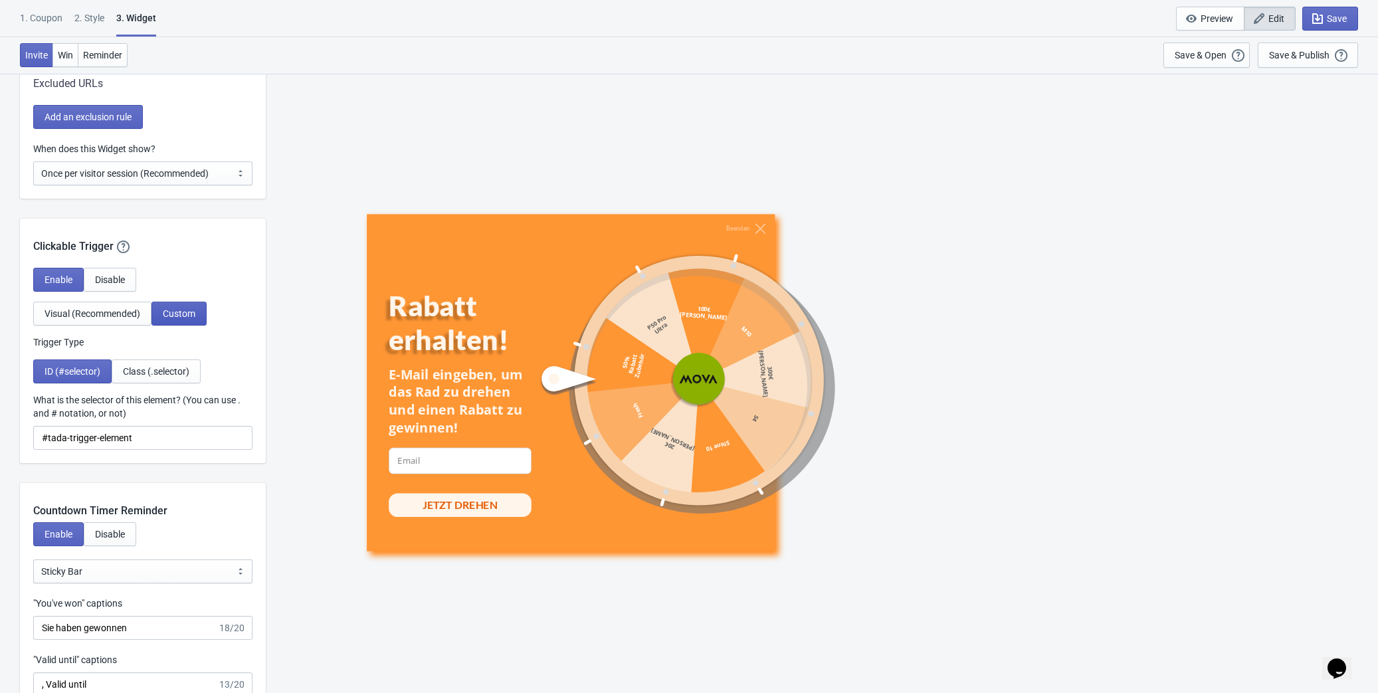
scroll to position [1268, 0]
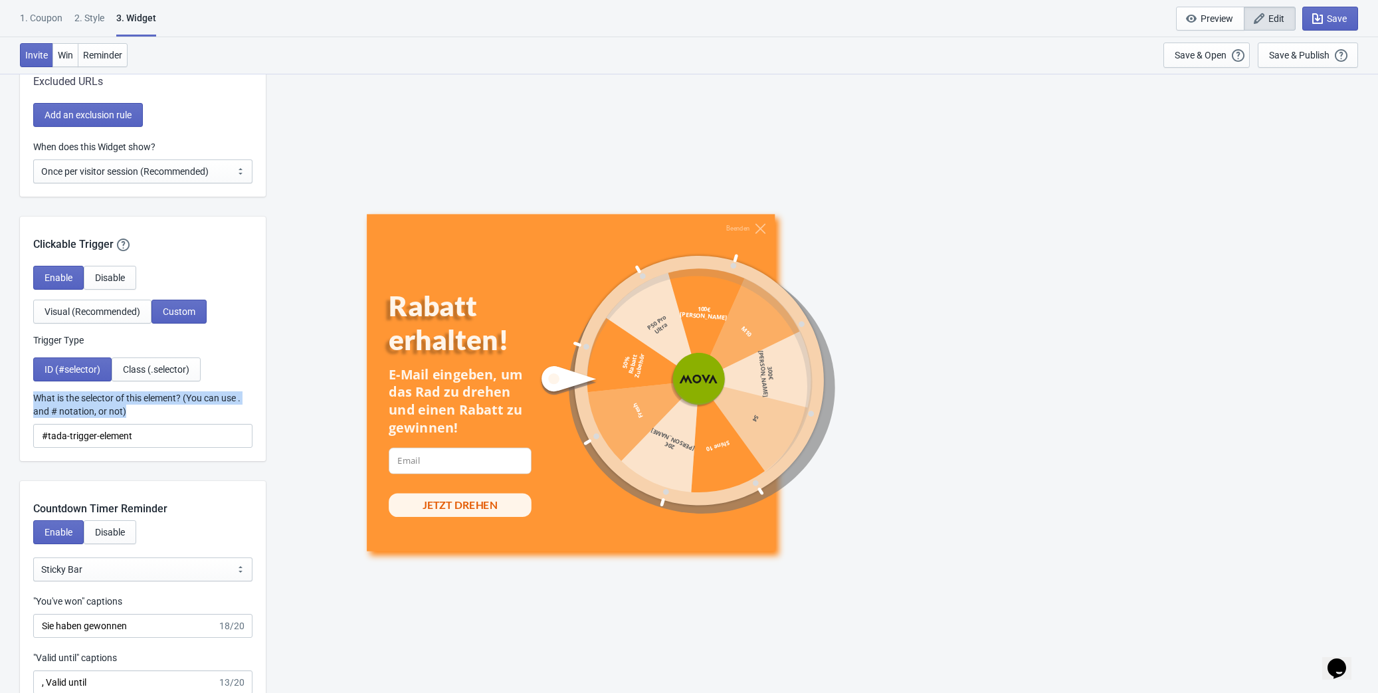
drag, startPoint x: 33, startPoint y: 397, endPoint x: 171, endPoint y: 418, distance: 140.4
click at [171, 418] on div "Enable Disable Visual (Recommended) Custom Trigger Type ID (#selector) Class (.…" at bounding box center [143, 363] width 246 height 195
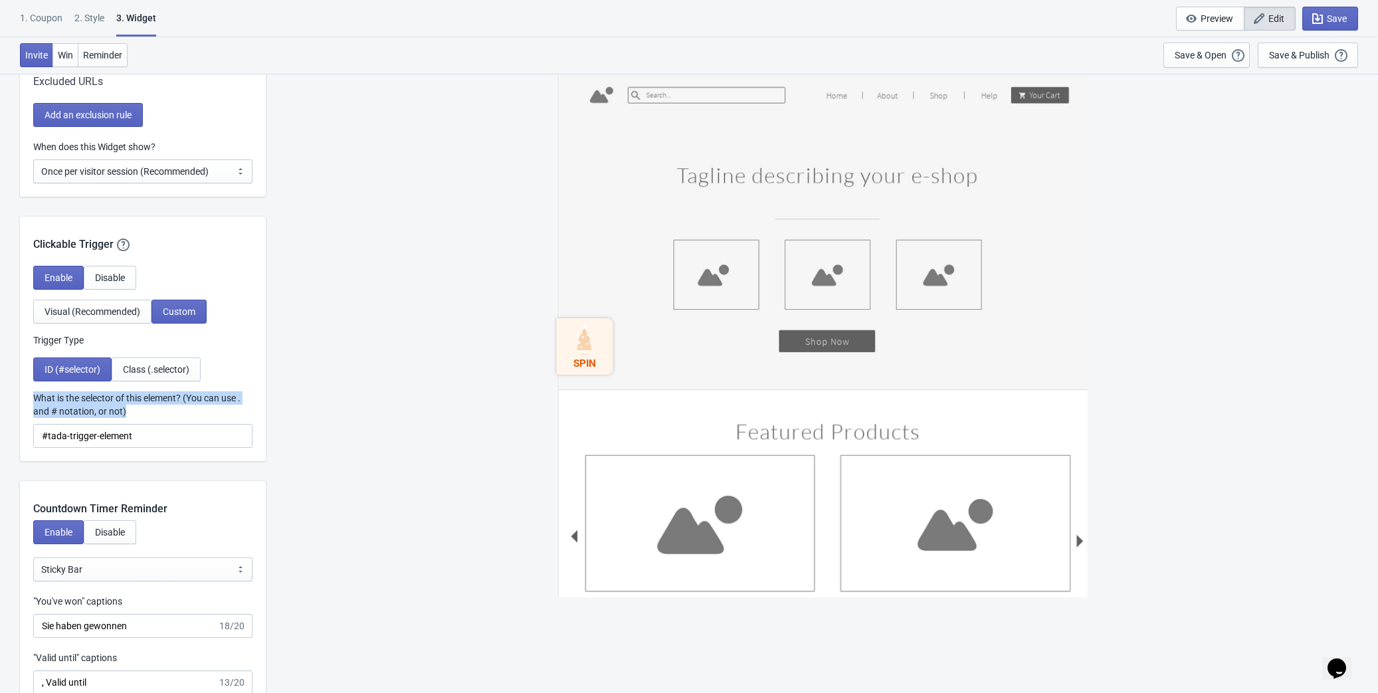
copy label "What is the selector of this element? (You can use . and # notation, or not)"
drag, startPoint x: 136, startPoint y: 440, endPoint x: 26, endPoint y: 438, distance: 110.3
click at [26, 438] on div "Enable Disable Visual (Recommended) Custom Trigger Type ID (#selector) Class (.…" at bounding box center [143, 363] width 246 height 195
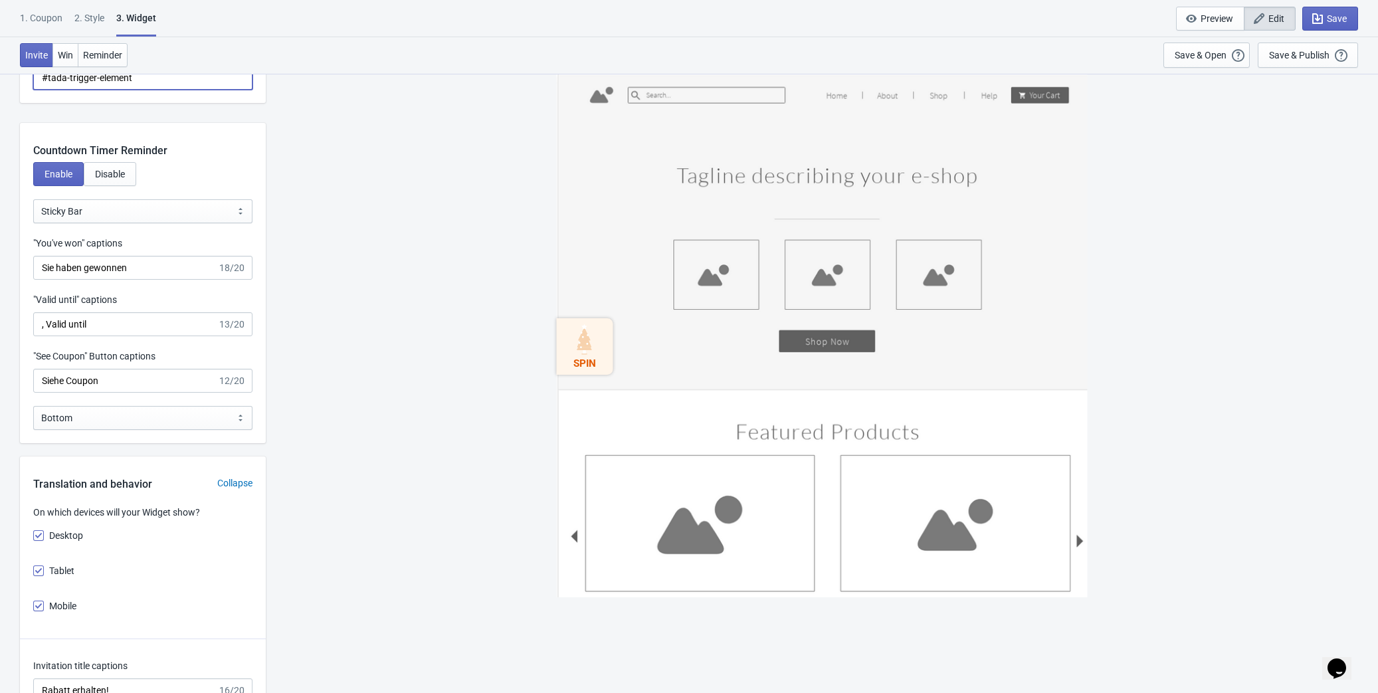
scroll to position [1630, 0]
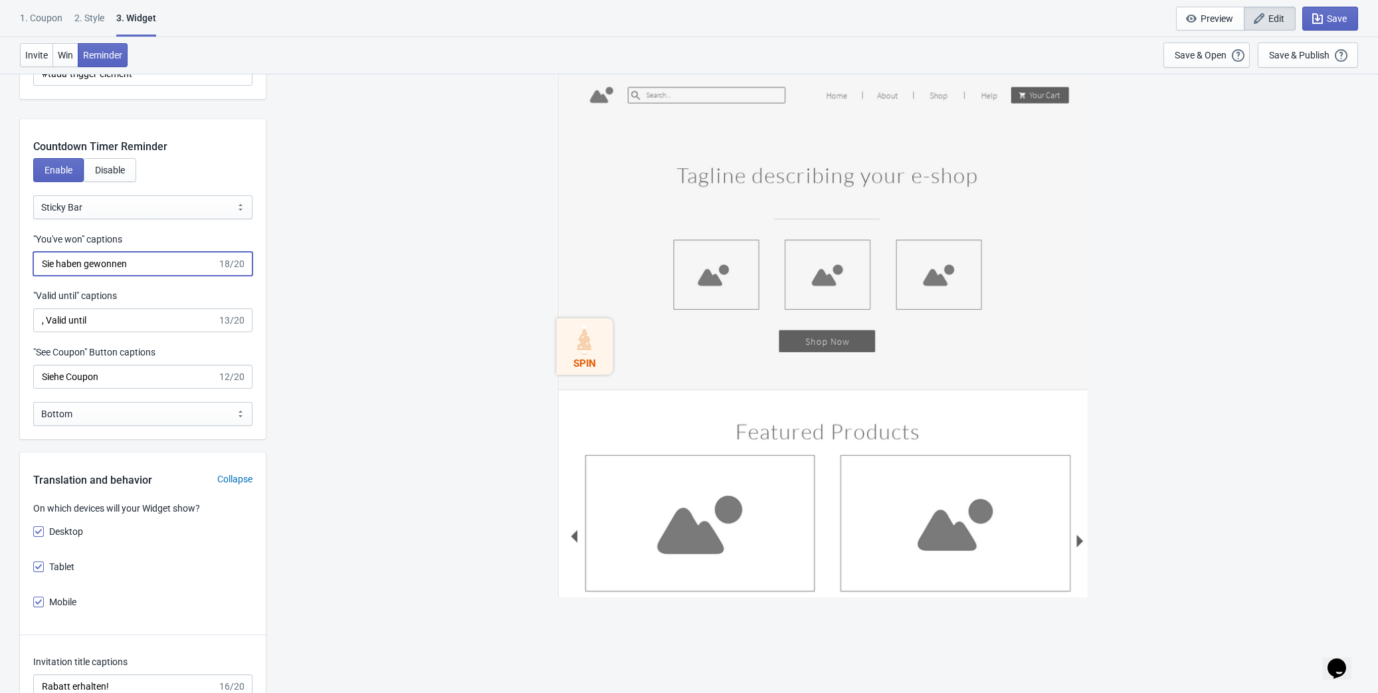
drag, startPoint x: 151, startPoint y: 260, endPoint x: 20, endPoint y: 248, distance: 132.1
click at [20, 248] on div ""You've won" captions Sie haben gewonnen 18/20" at bounding box center [143, 253] width 246 height 43
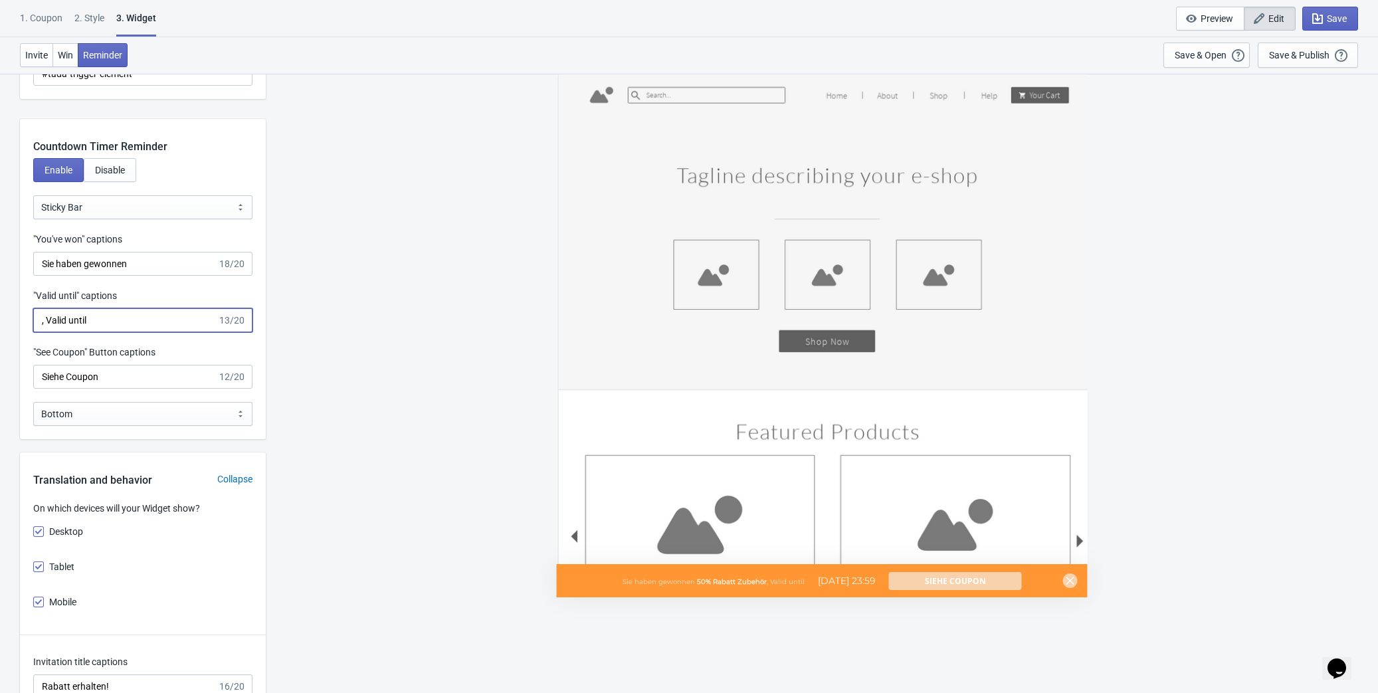
drag, startPoint x: 102, startPoint y: 317, endPoint x: 14, endPoint y: 323, distance: 87.9
click at [14, 323] on div "What information do you want to collect? Ask visitors for to fill in our questi…" at bounding box center [689, 597] width 1378 height 4308
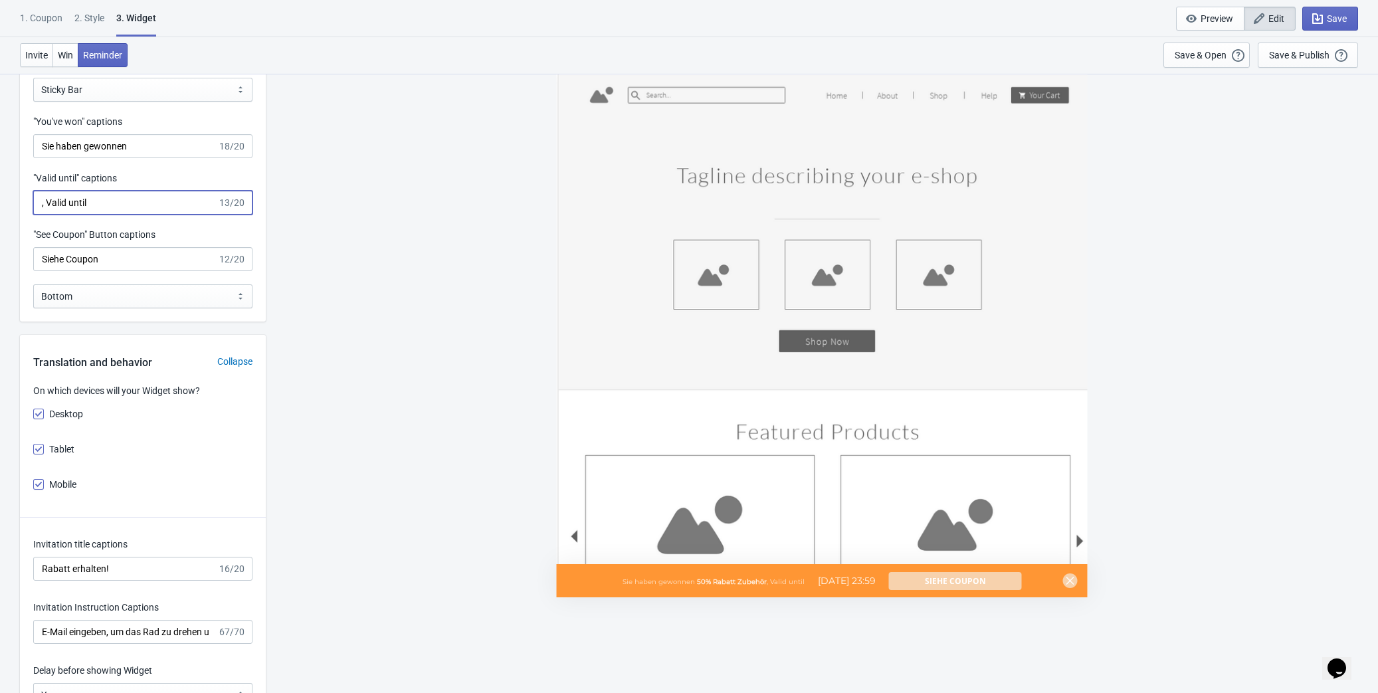
scroll to position [1751, 0]
drag, startPoint x: 126, startPoint y: 251, endPoint x: 13, endPoint y: 248, distance: 112.9
click at [13, 248] on div "What information do you want to collect? Ask visitors for to fill in our questi…" at bounding box center [689, 476] width 1378 height 4308
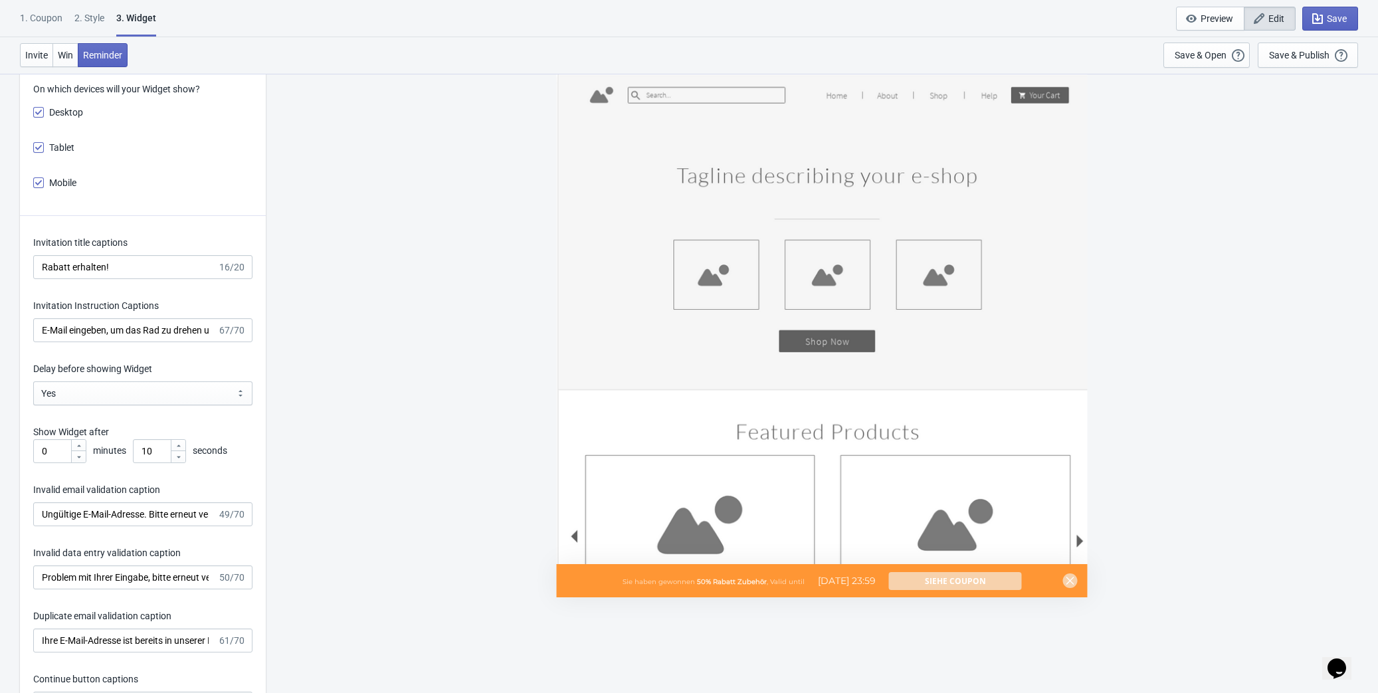
scroll to position [2052, 0]
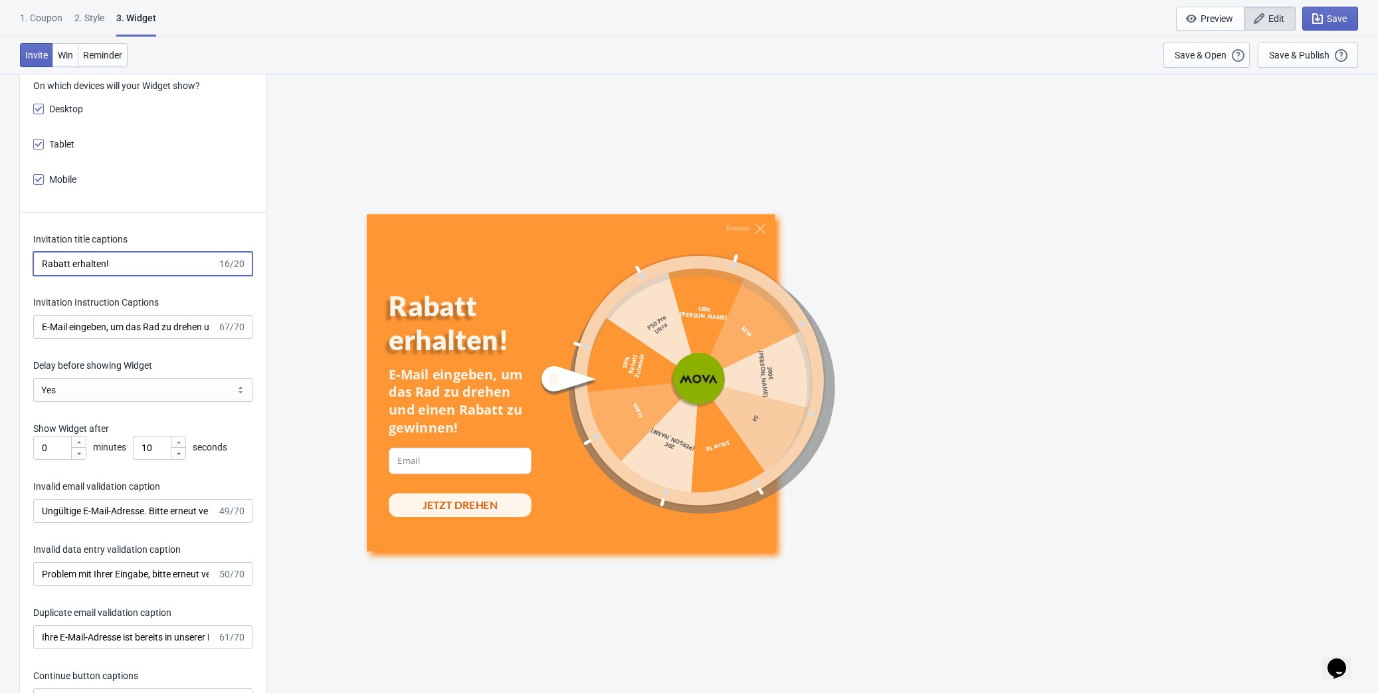
drag, startPoint x: 141, startPoint y: 259, endPoint x: 1, endPoint y: 260, distance: 140.2
click at [1, 260] on div "What information do you want to collect? Ask visitors for to fill in our questi…" at bounding box center [689, 175] width 1378 height 4308
drag, startPoint x: 39, startPoint y: 324, endPoint x: 224, endPoint y: 327, distance: 184.7
click at [224, 327] on div "E-Mail eingeben, um das Rad zu drehen und einen Rabatt zu gewinnen! 67/70" at bounding box center [142, 327] width 219 height 24
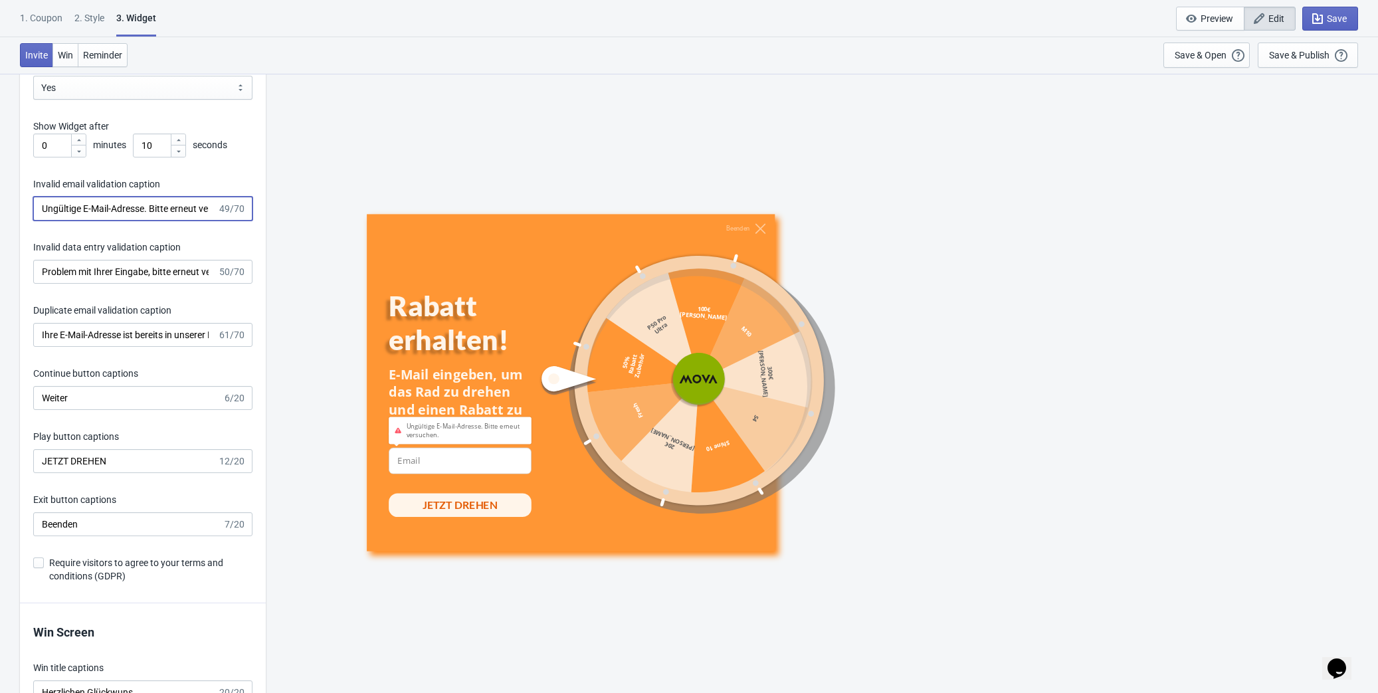
scroll to position [0, 36]
drag, startPoint x: 43, startPoint y: 208, endPoint x: 236, endPoint y: 212, distance: 194.0
click at [236, 212] on div "Ungültige E-Mail-Adresse. Bitte erneut versuchen. 49/70" at bounding box center [142, 209] width 219 height 24
drag, startPoint x: 38, startPoint y: 268, endPoint x: 275, endPoint y: 273, distance: 237.2
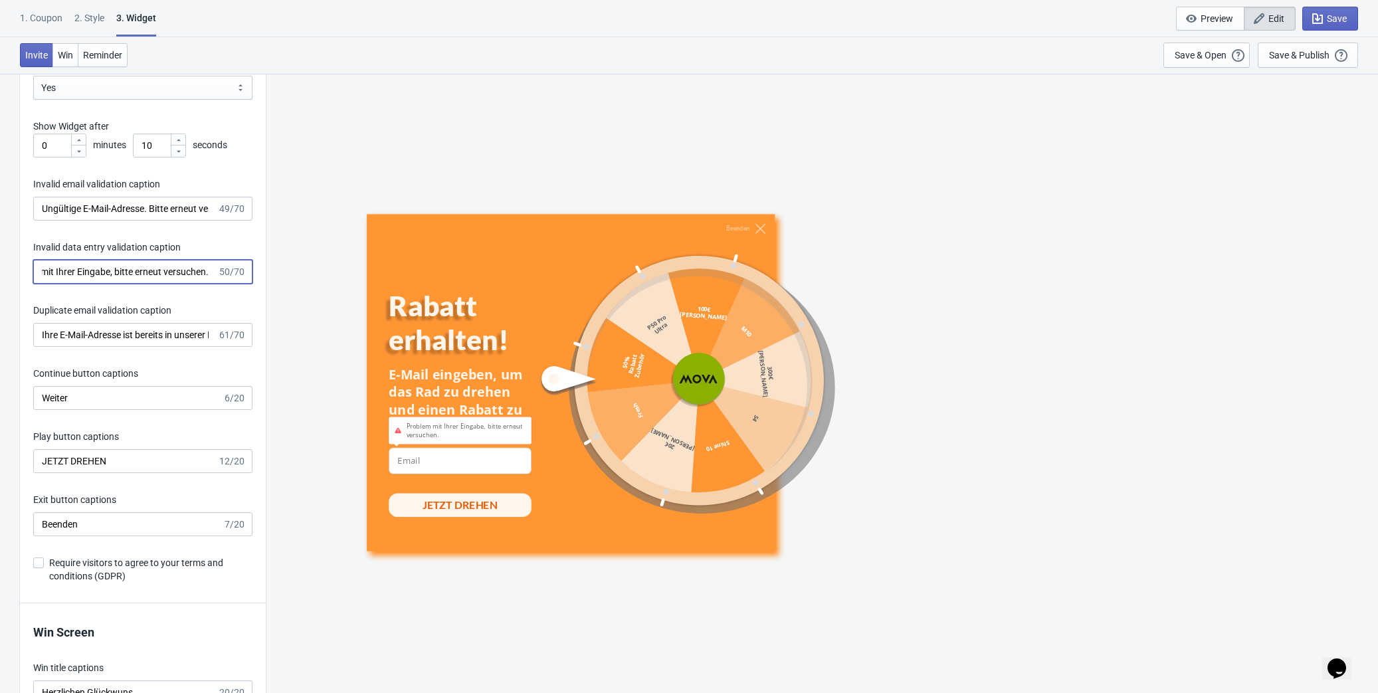
drag, startPoint x: 39, startPoint y: 335, endPoint x: 264, endPoint y: 348, distance: 224.9
click at [264, 348] on div "Invitation title captions Rabatt erhalten! 16/20 Invitation Instruction Caption…" at bounding box center [143, 256] width 246 height 693
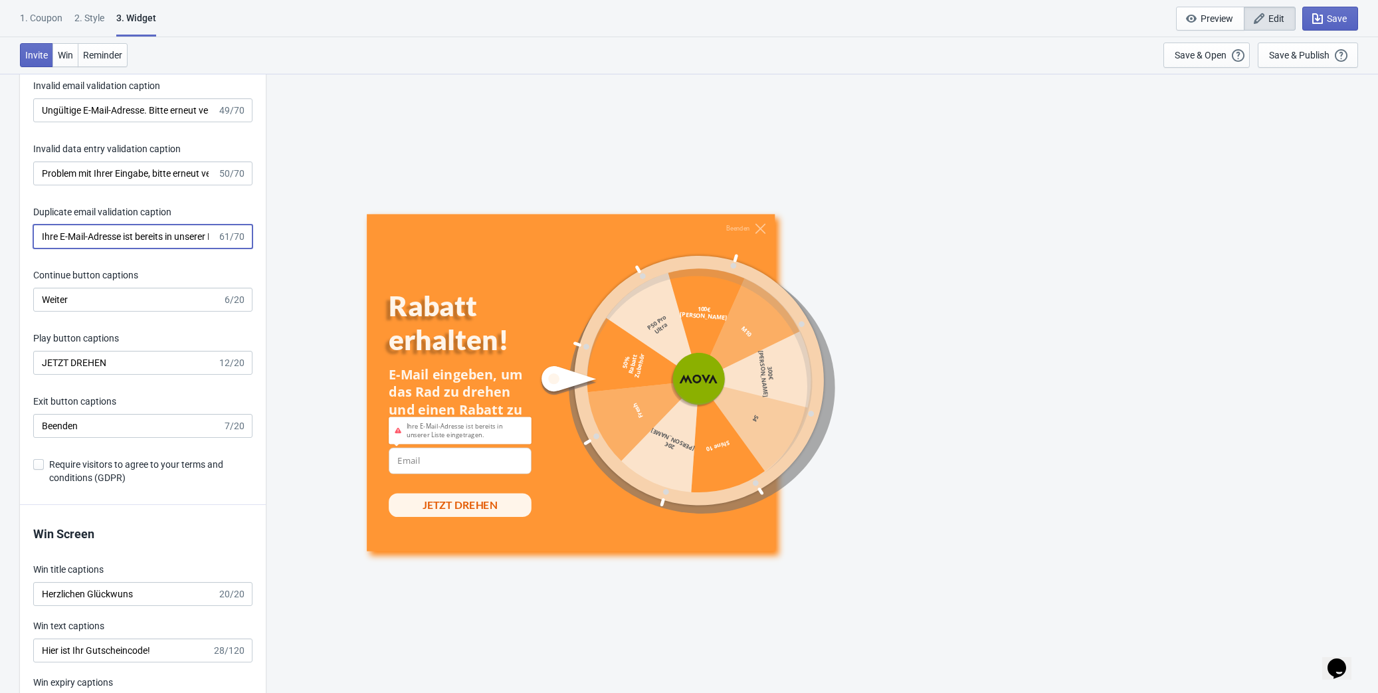
scroll to position [2476, 0]
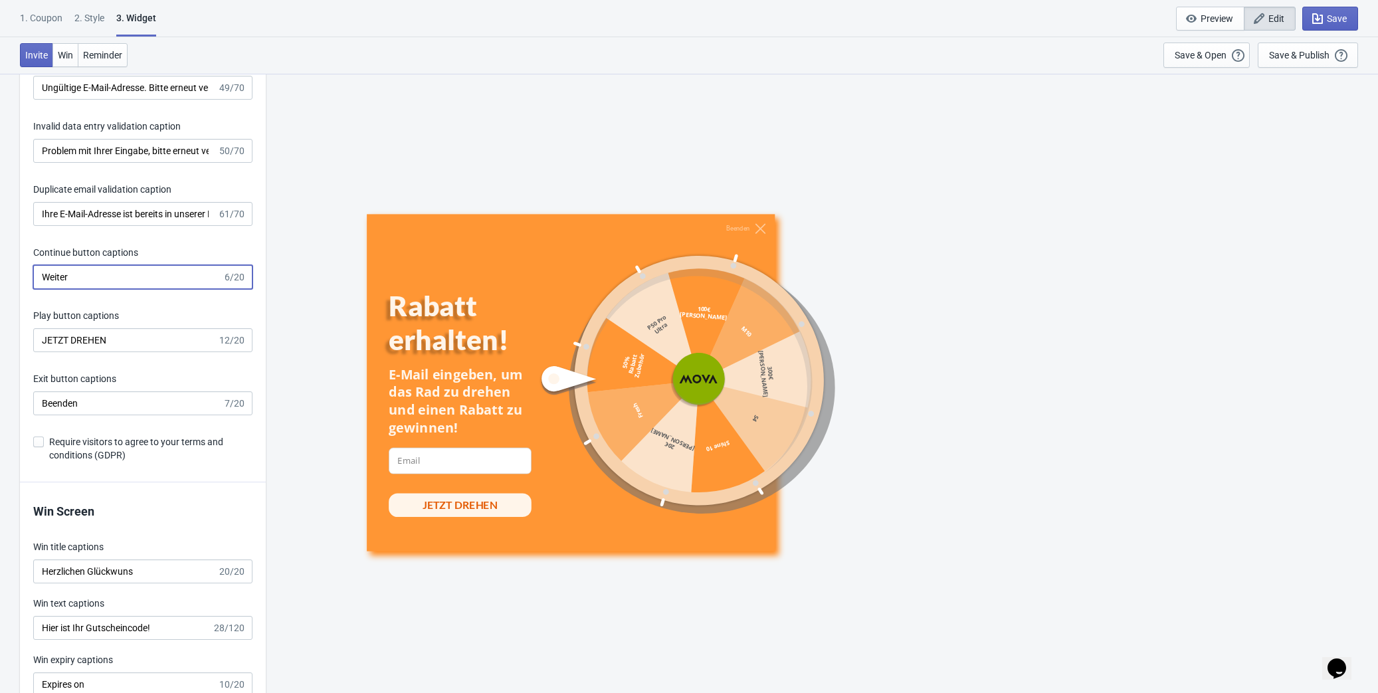
drag, startPoint x: 75, startPoint y: 276, endPoint x: 13, endPoint y: 272, distance: 61.9
drag, startPoint x: 122, startPoint y: 339, endPoint x: 5, endPoint y: 334, distance: 117.0
drag, startPoint x: 79, startPoint y: 401, endPoint x: 4, endPoint y: 396, distance: 75.2
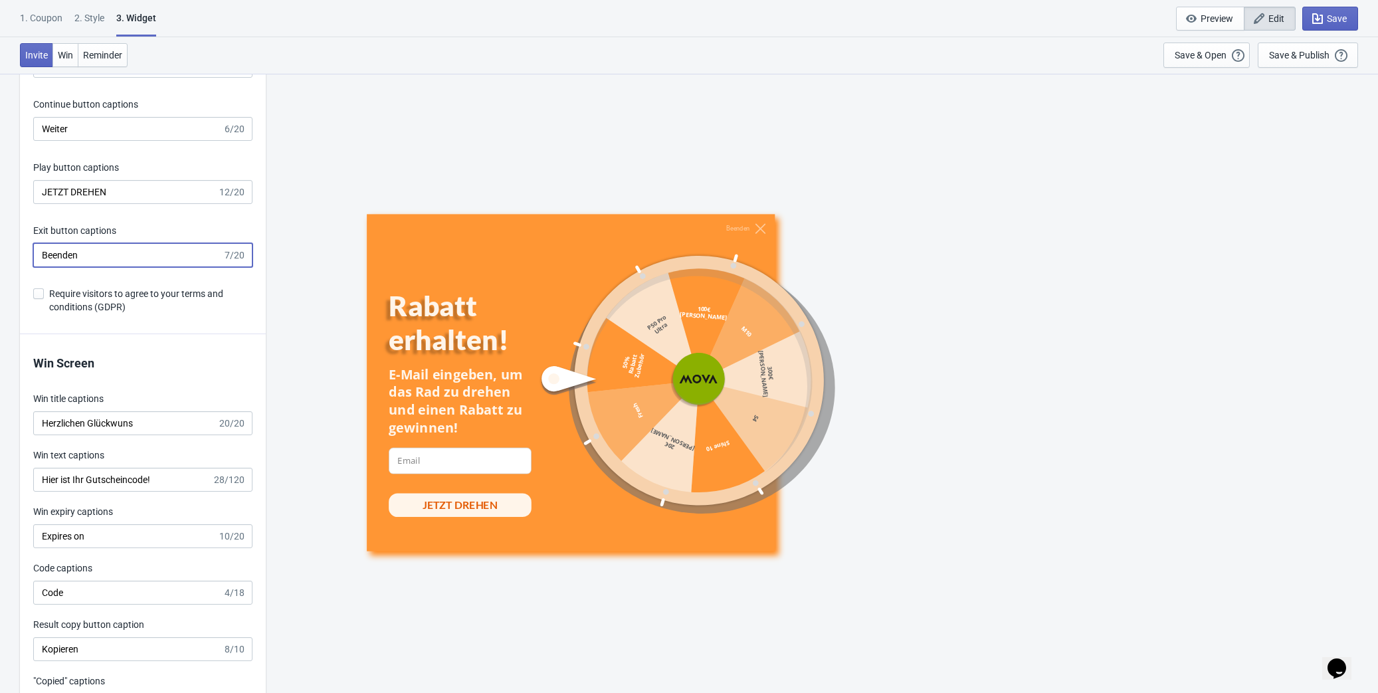
scroll to position [2777, 0]
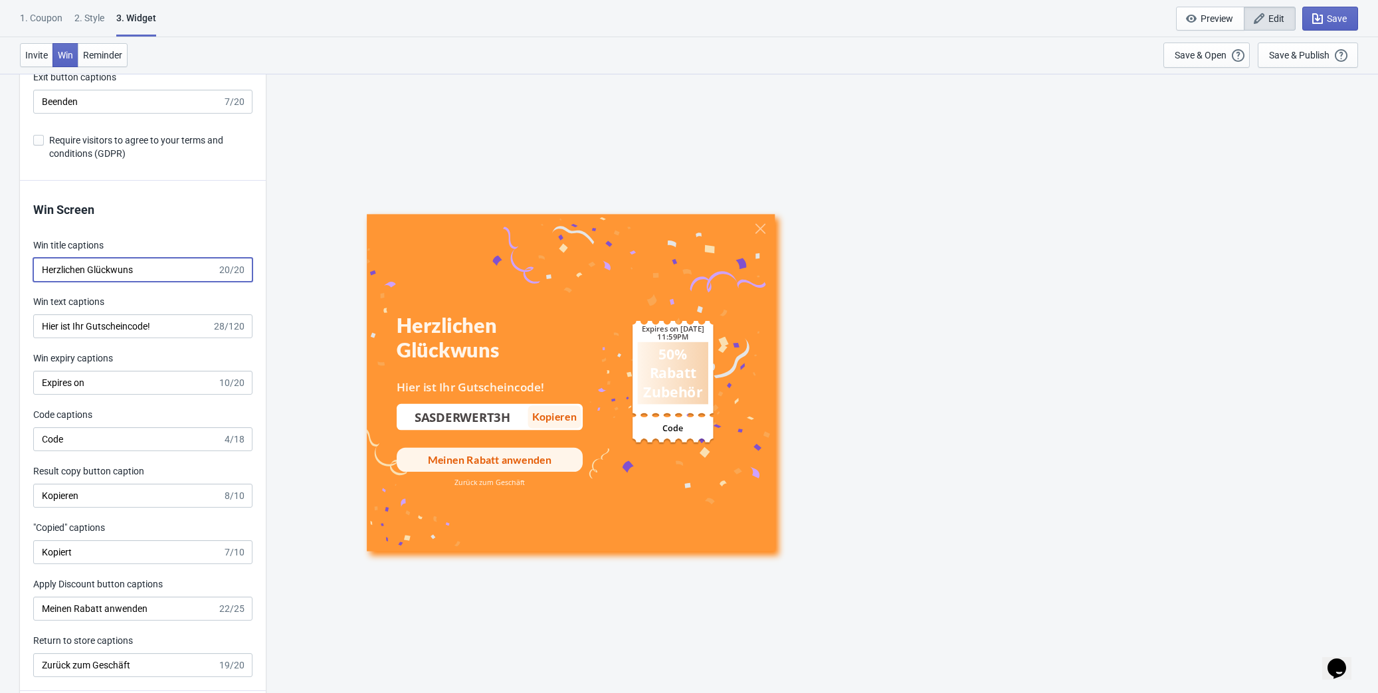
drag, startPoint x: 153, startPoint y: 264, endPoint x: -7, endPoint y: 261, distance: 160.1
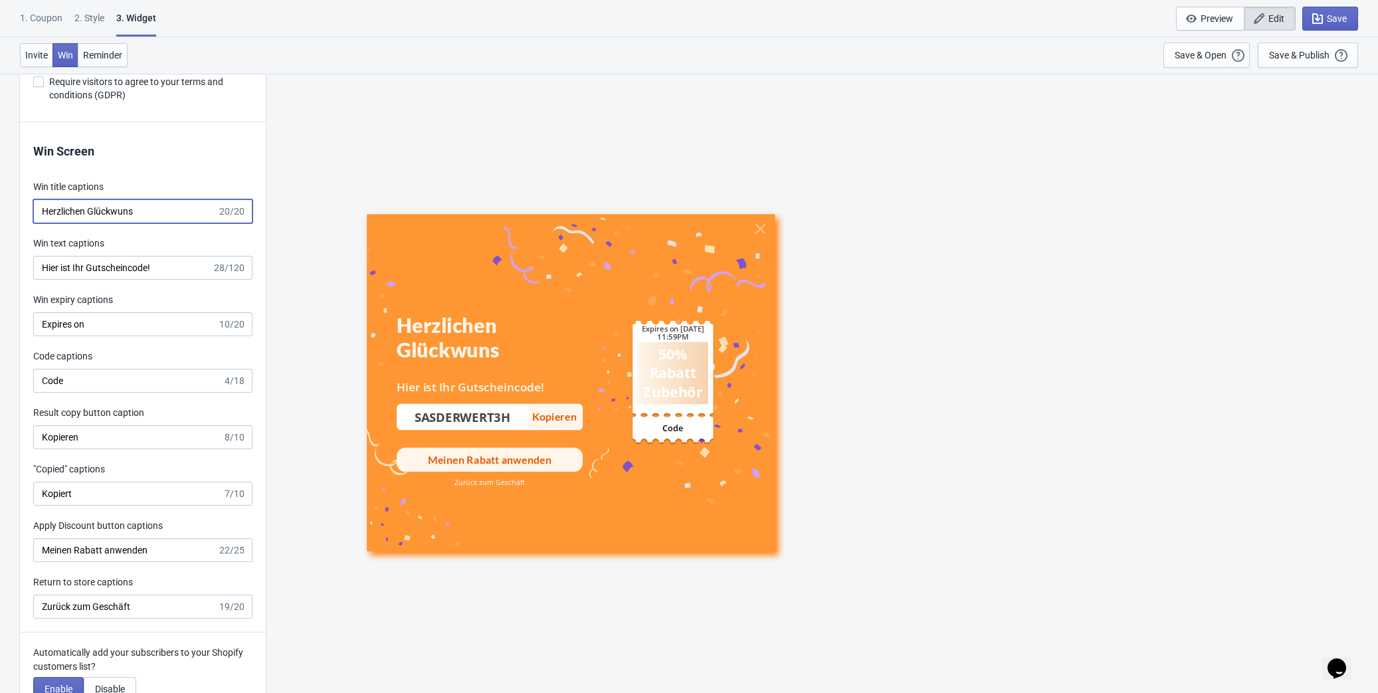
scroll to position [2838, 0]
drag, startPoint x: 170, startPoint y: 265, endPoint x: -1, endPoint y: 256, distance: 170.9
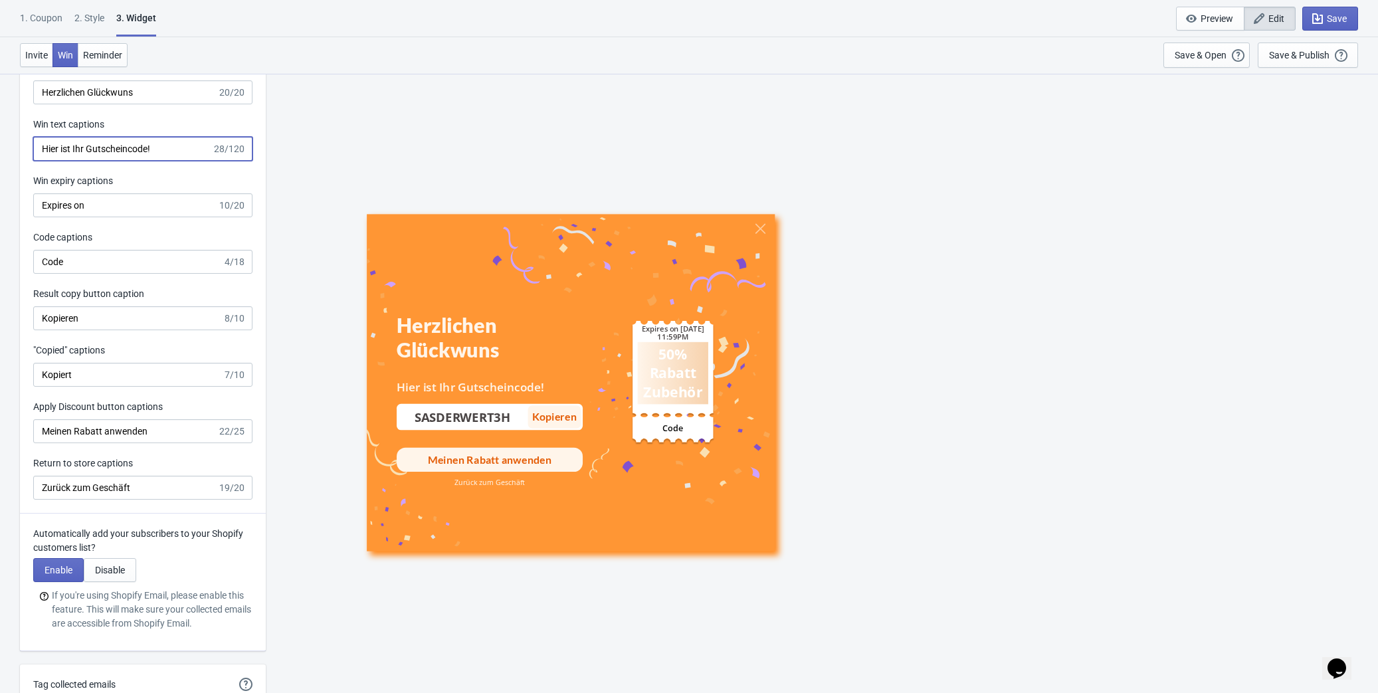
scroll to position [2958, 0]
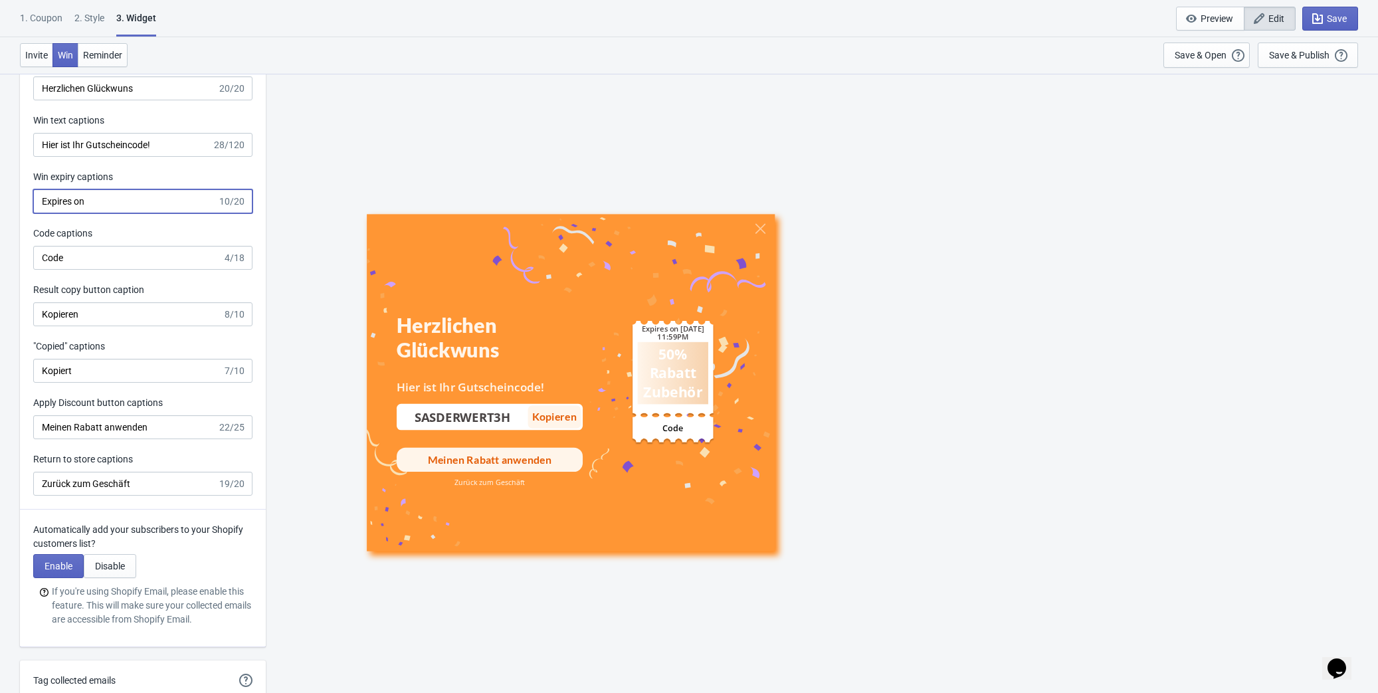
drag, startPoint x: 113, startPoint y: 195, endPoint x: 15, endPoint y: 192, distance: 98.4
drag, startPoint x: 90, startPoint y: 259, endPoint x: 3, endPoint y: 255, distance: 87.8
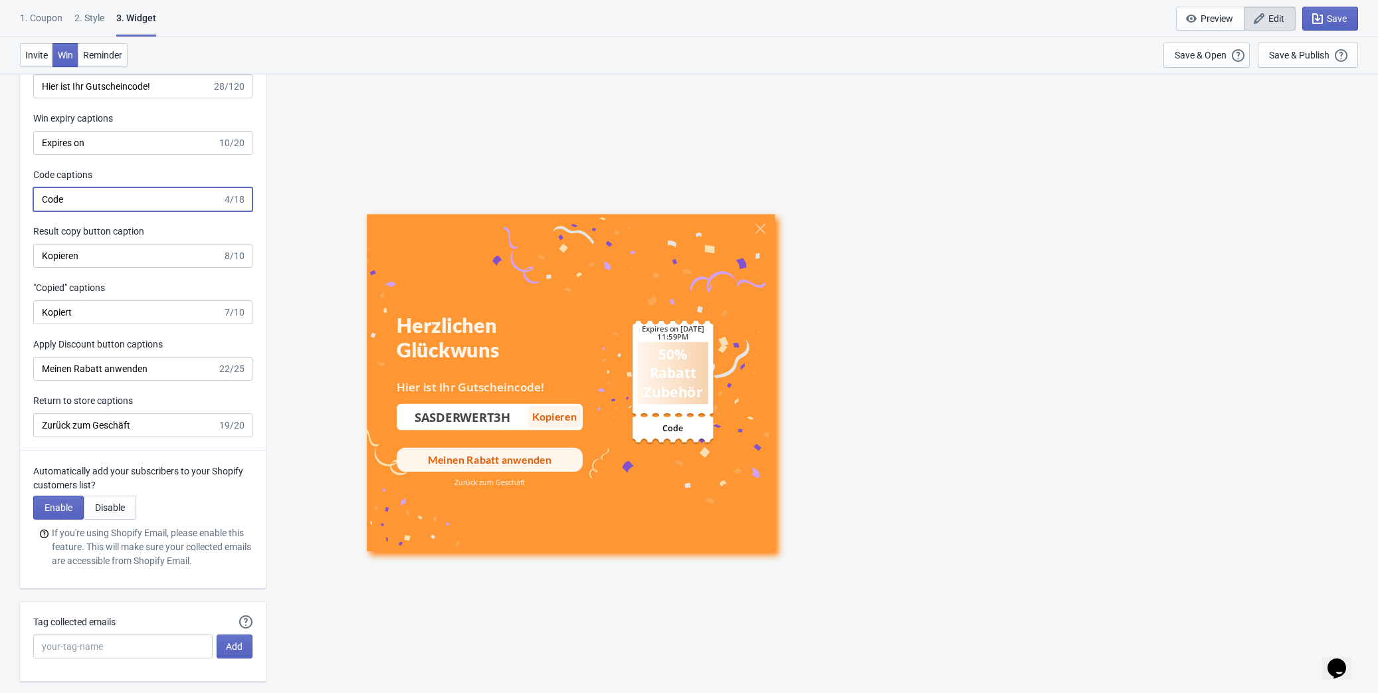
scroll to position [3019, 0]
drag, startPoint x: 100, startPoint y: 251, endPoint x: 22, endPoint y: 249, distance: 78.4
click at [22, 249] on div "Win Screen Win title captions Herzlichen Glückwuns 20/20 Win text captions Hier…" at bounding box center [143, 194] width 246 height 510
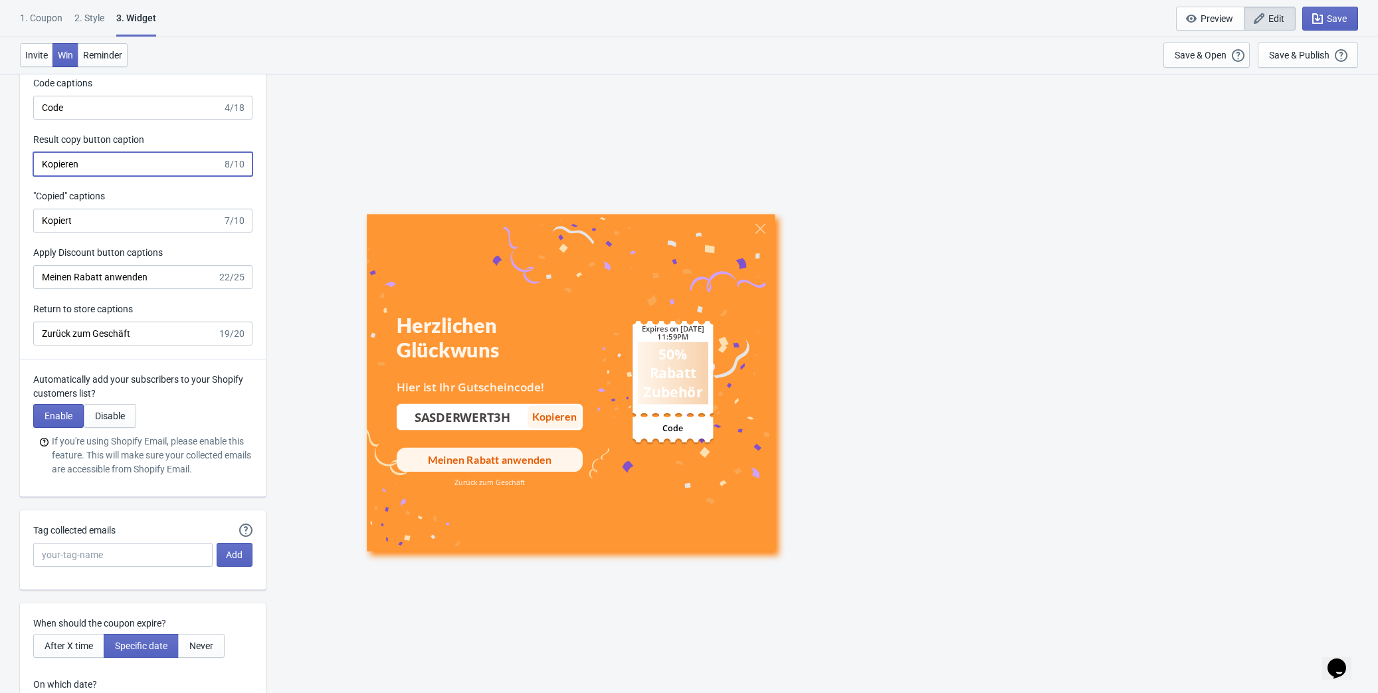
scroll to position [3140, 0]
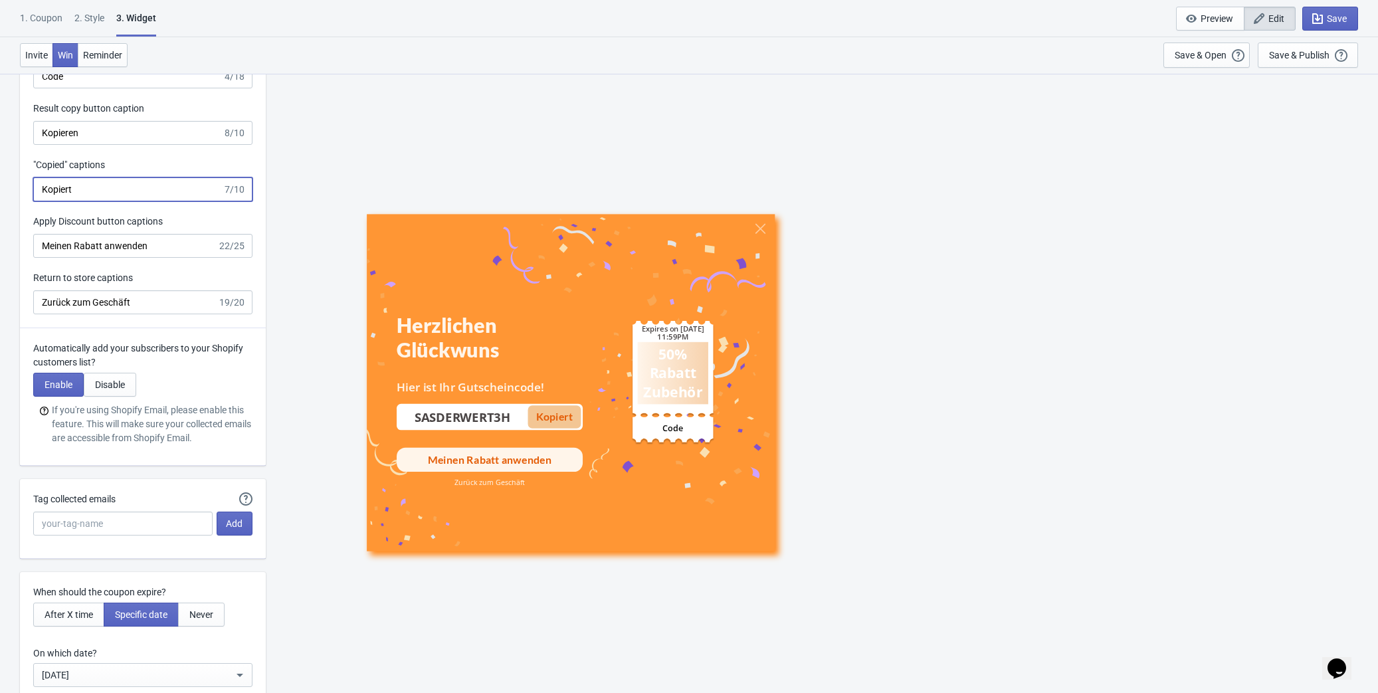
drag, startPoint x: 90, startPoint y: 184, endPoint x: 8, endPoint y: 184, distance: 82.4
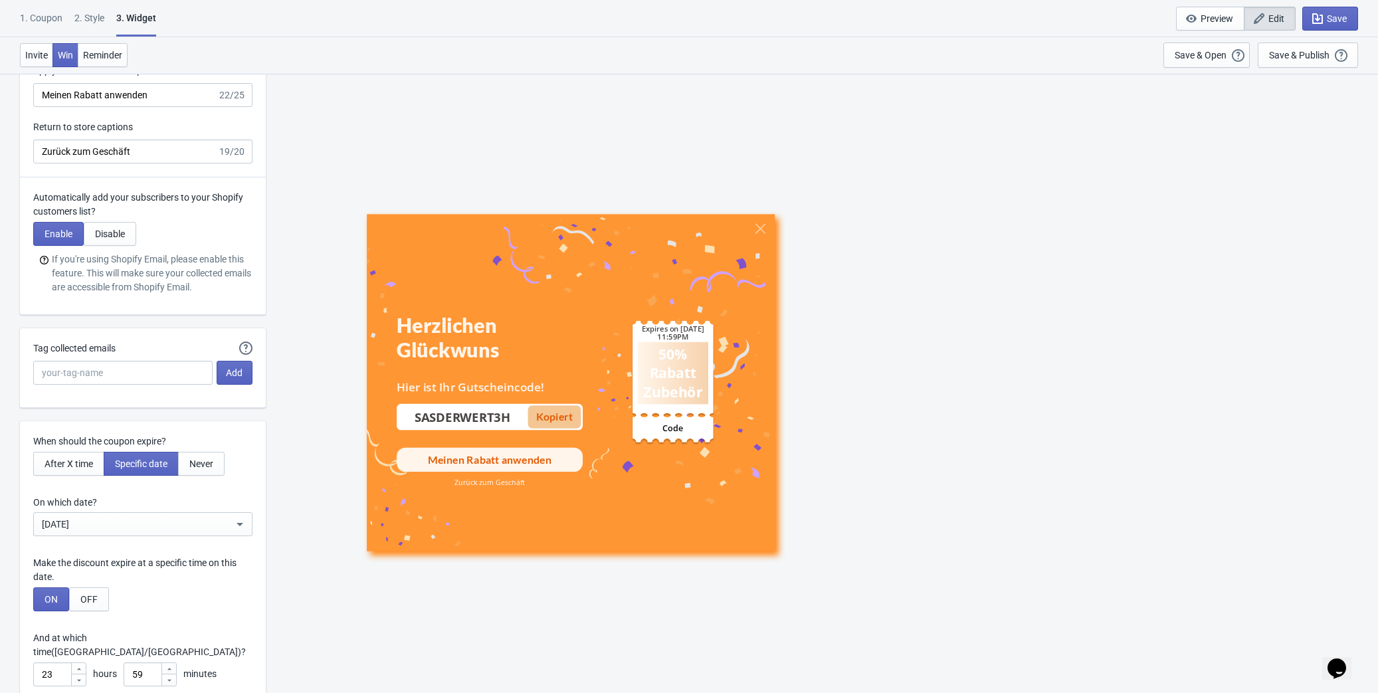
scroll to position [3200, 0]
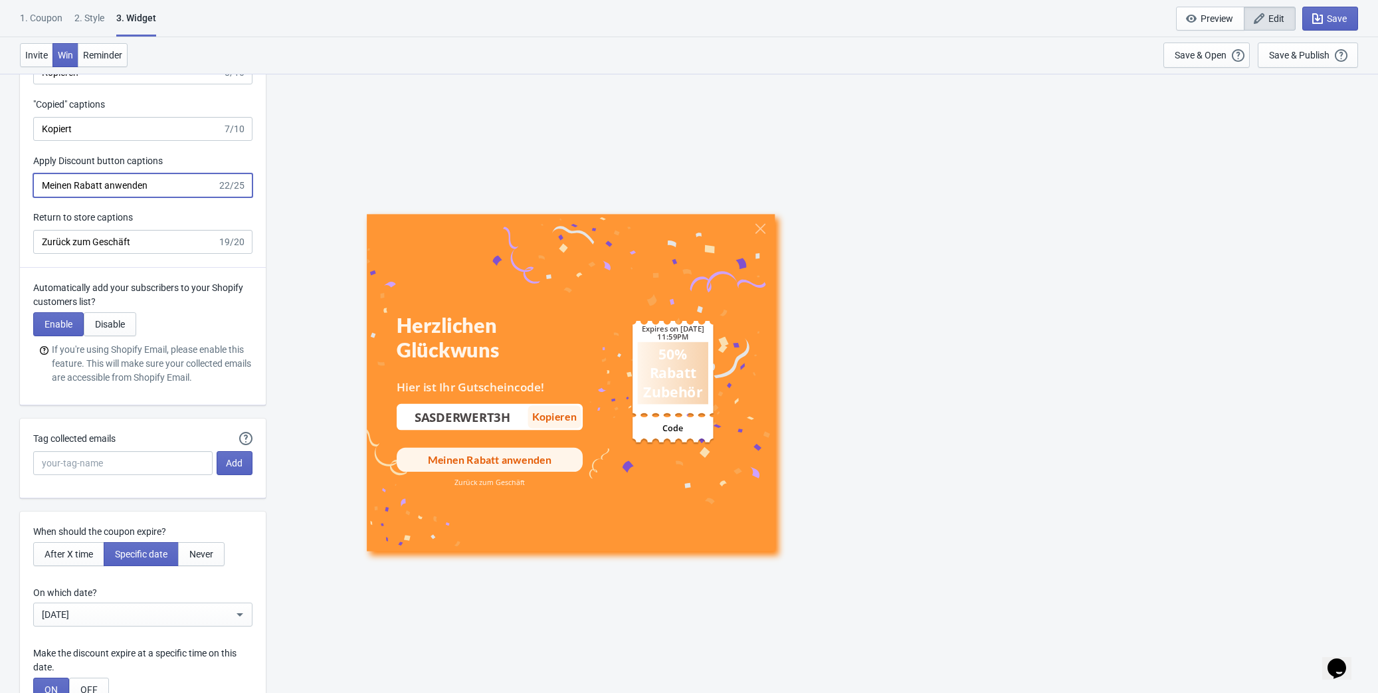
drag, startPoint x: 179, startPoint y: 183, endPoint x: -3, endPoint y: 179, distance: 182.0
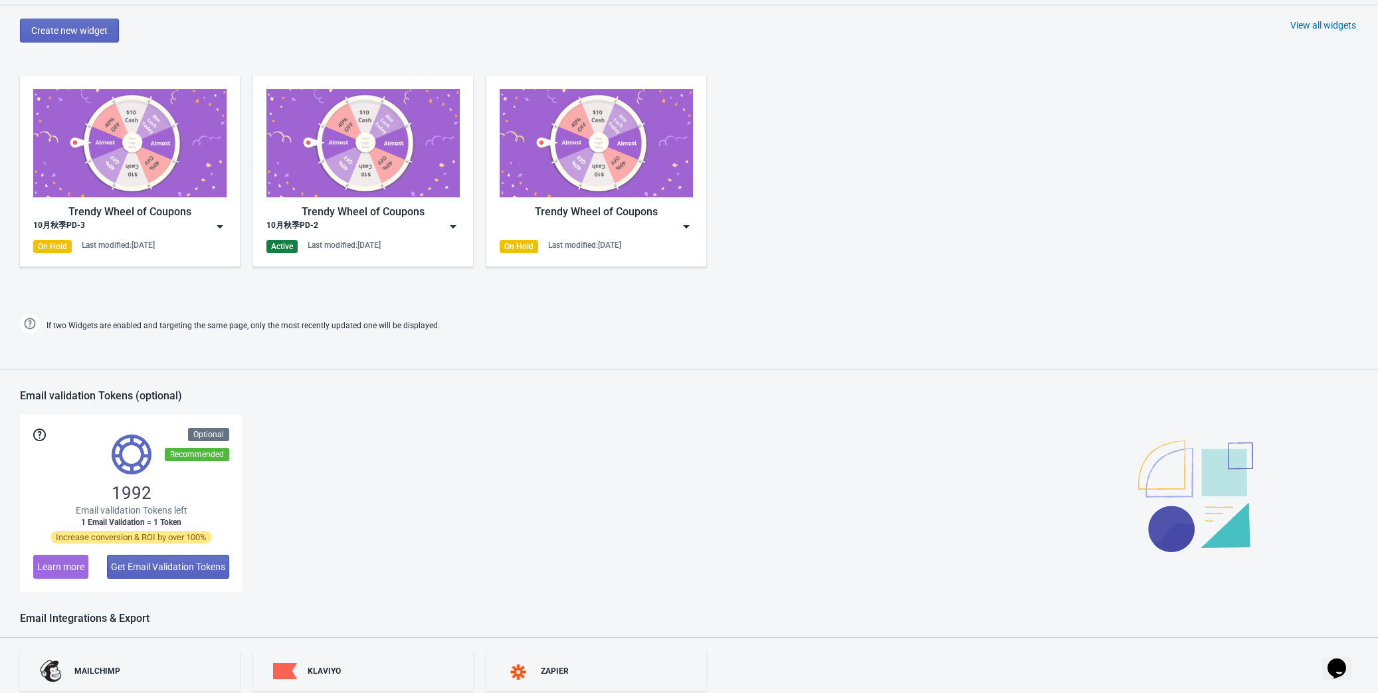
scroll to position [604, 0]
click at [452, 222] on img at bounding box center [452, 225] width 13 height 13
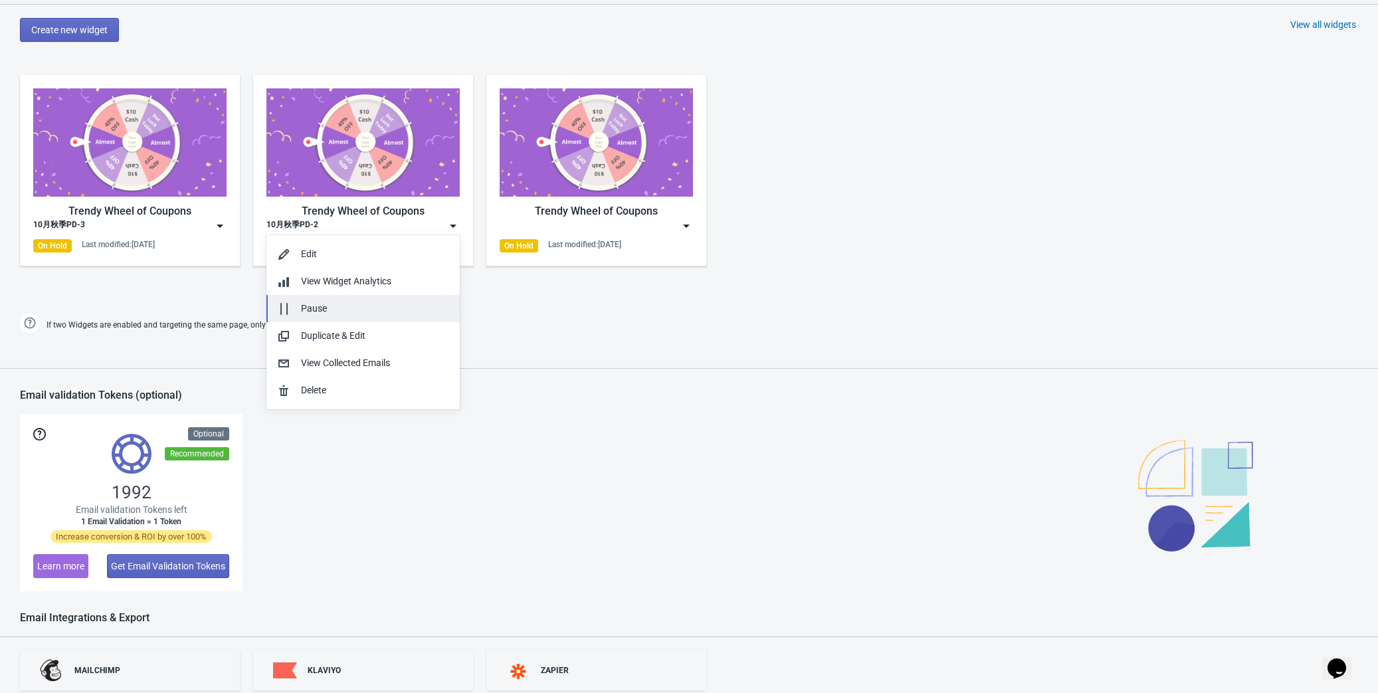
click at [371, 307] on div "Pause" at bounding box center [375, 309] width 148 height 14
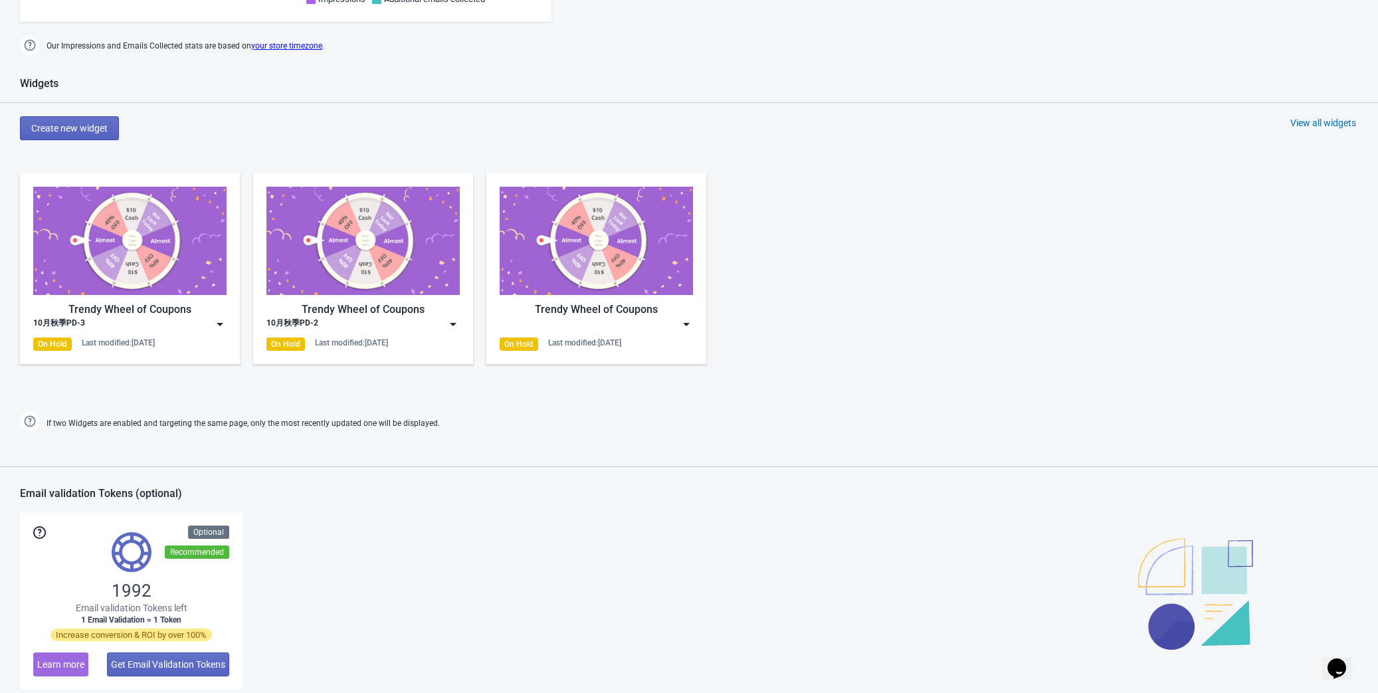
scroll to position [483, 0]
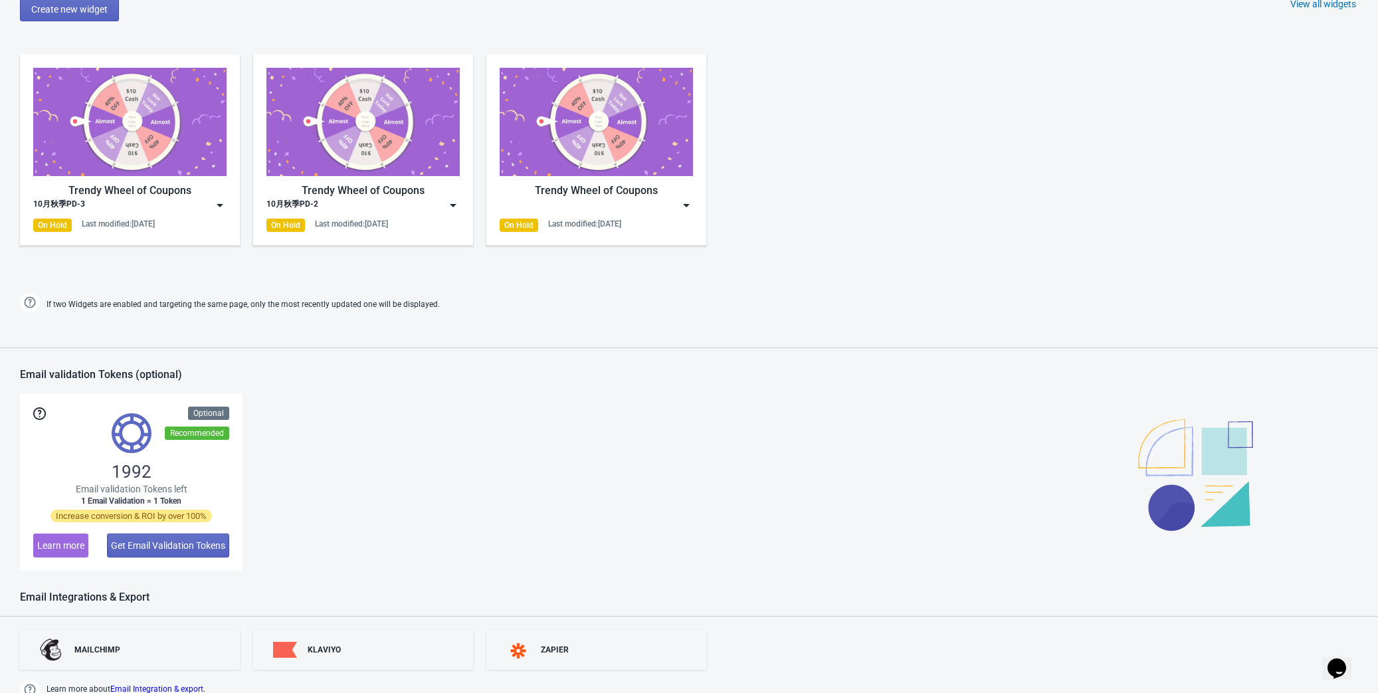
scroll to position [664, 0]
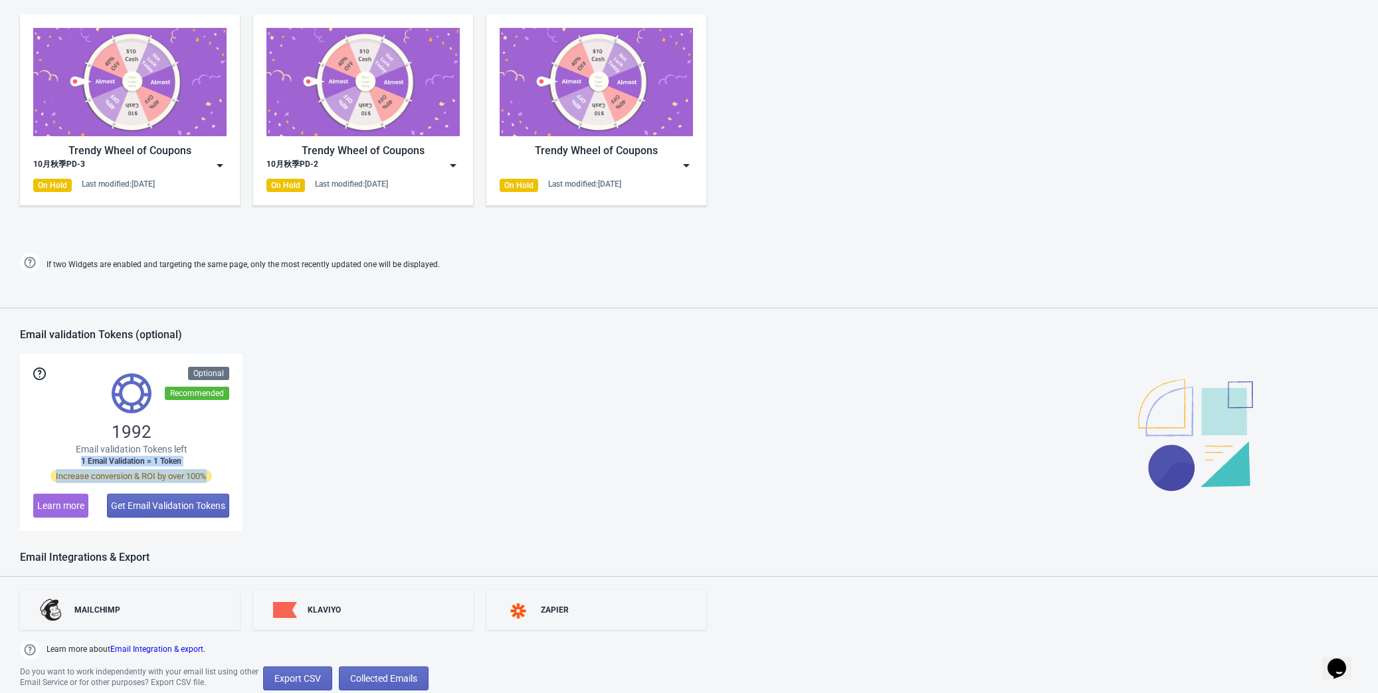
drag, startPoint x: 187, startPoint y: 458, endPoint x: 219, endPoint y: 459, distance: 32.6
click at [219, 459] on div "1992 Email validation Tokens left 1 Email Validation = 1 Token Increase convers…" at bounding box center [131, 441] width 223 height 177
copy div "1 Email Validation = 1 Token Increase conversion & ROI by over 100%"
click at [169, 502] on span "Get Email Validation Tokens" at bounding box center [168, 505] width 114 height 11
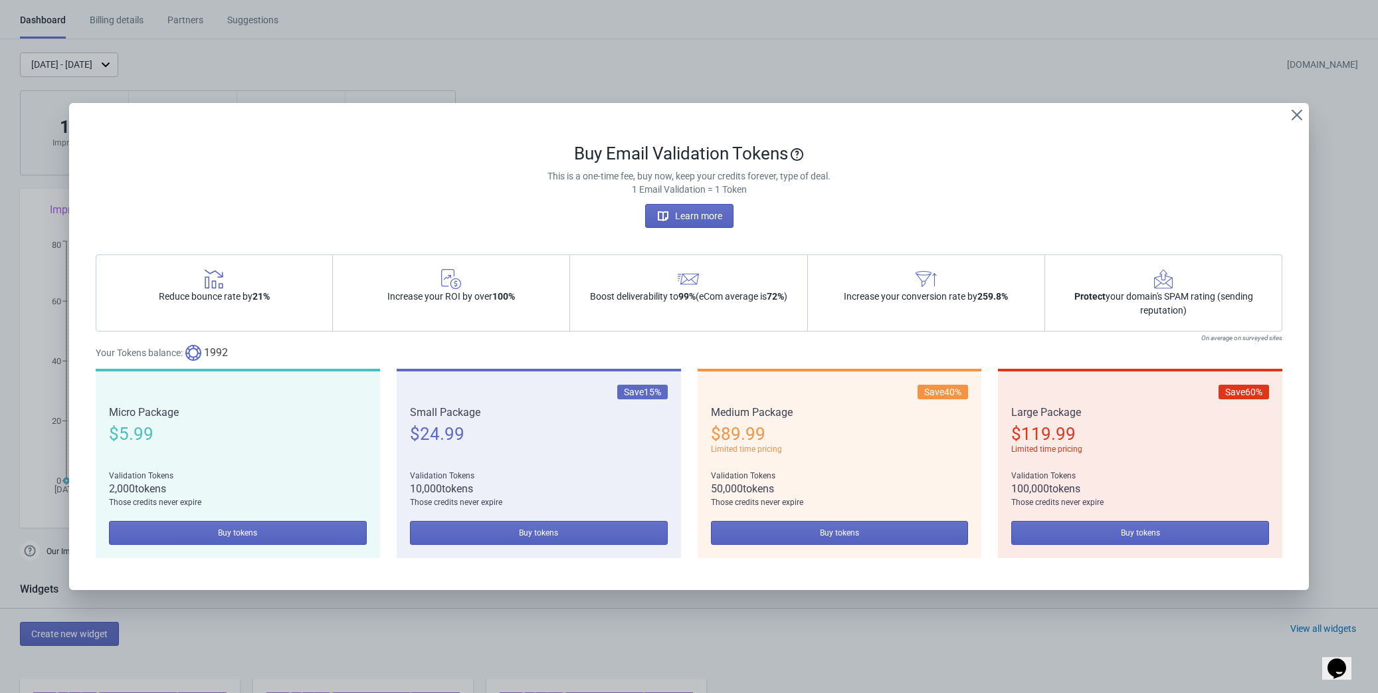
click at [268, 456] on div "Micro Package $ 5.99 Validation Tokens 2,000 tokens Those credits never expire …" at bounding box center [238, 463] width 284 height 189
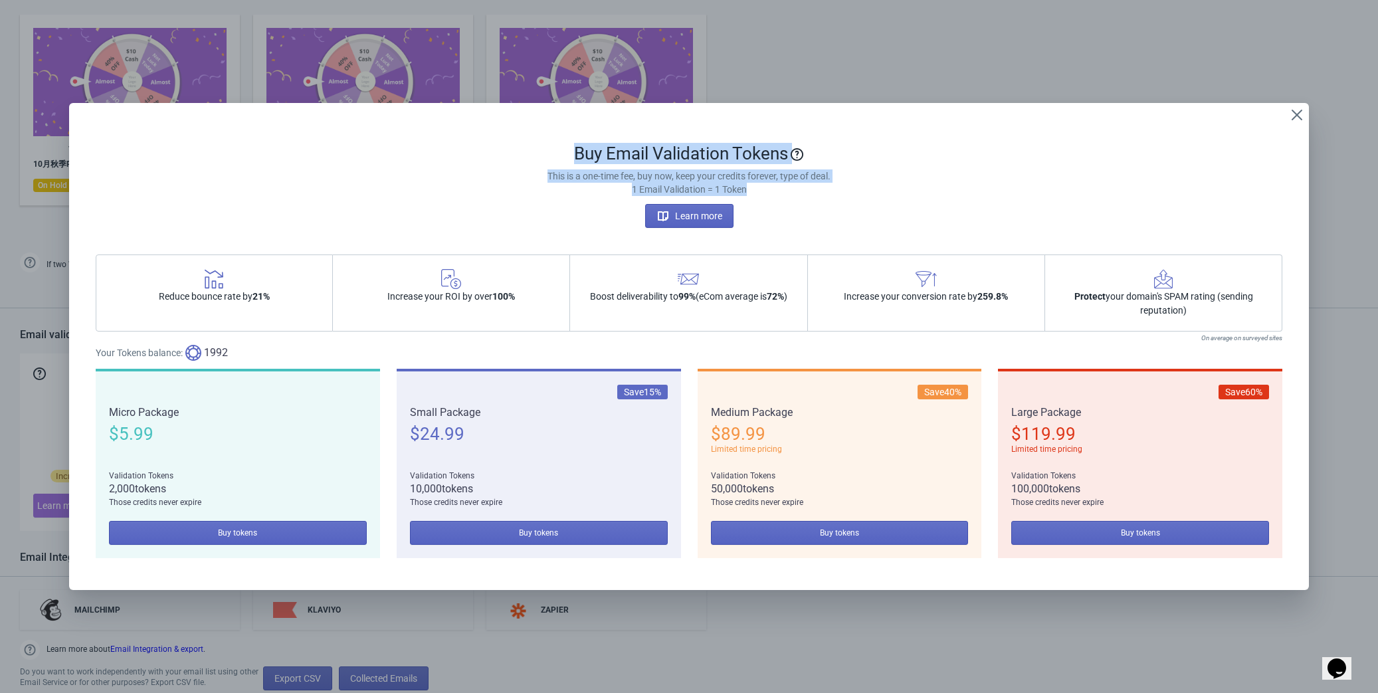
drag, startPoint x: 577, startPoint y: 149, endPoint x: 780, endPoint y: 191, distance: 206.9
click at [780, 191] on div "Buy Email Validation Tokens This is a one-time fee, buy now, keep your credits …" at bounding box center [689, 185] width 1187 height 85
click at [780, 191] on p "1 Email Validation = 1 Token" at bounding box center [689, 189] width 1187 height 13
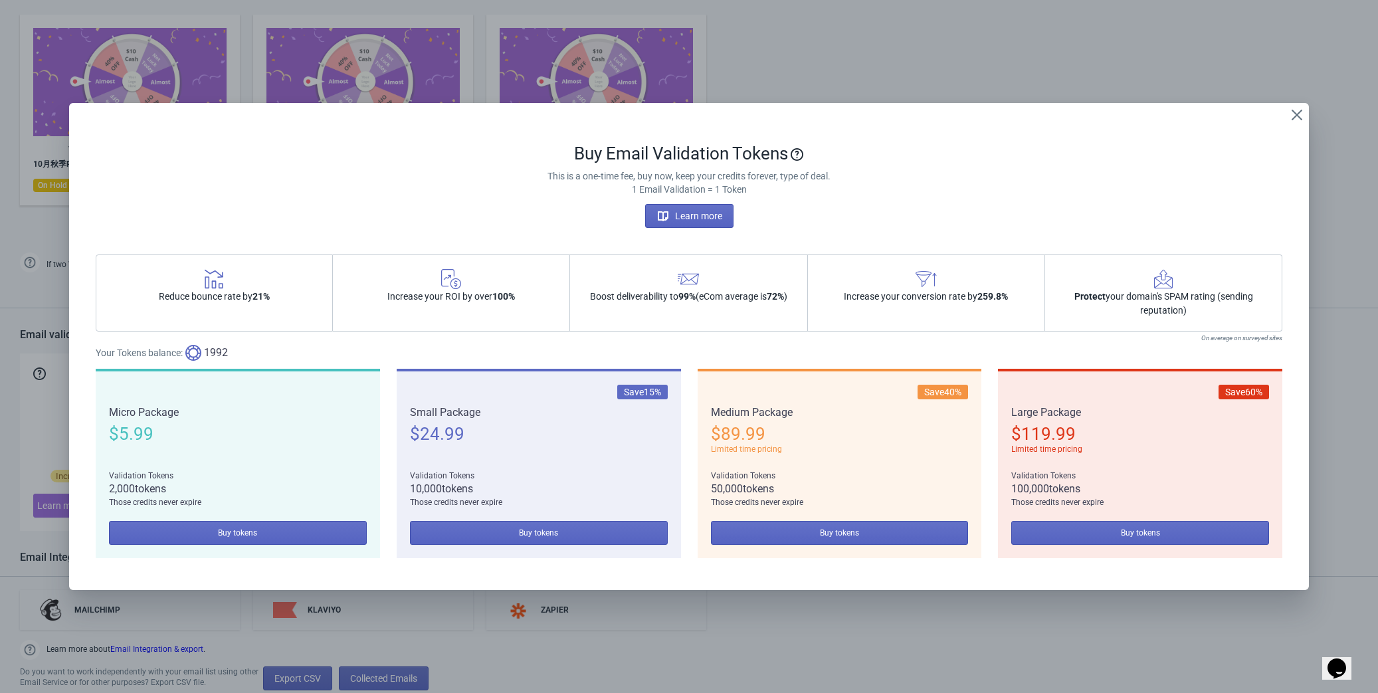
click at [853, 184] on p "1 Email Validation = 1 Token" at bounding box center [689, 189] width 1187 height 13
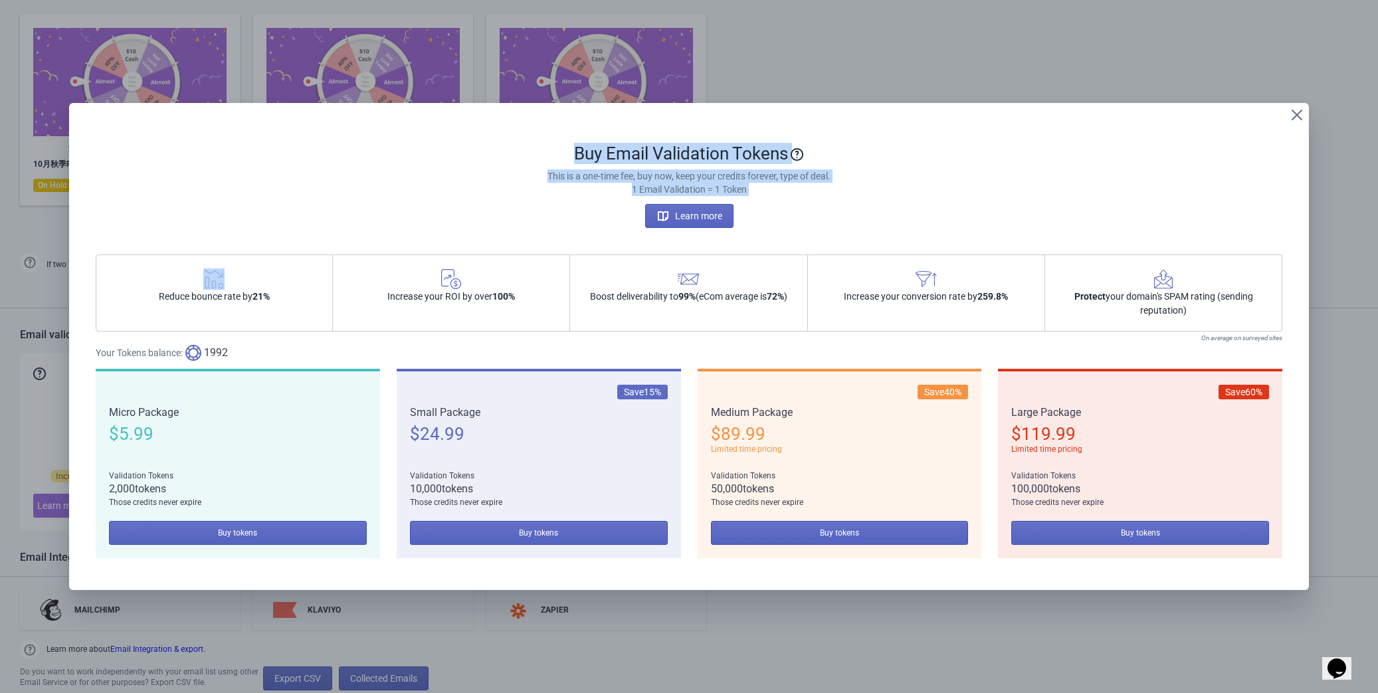
drag, startPoint x: 560, startPoint y: 145, endPoint x: 780, endPoint y: 201, distance: 227.5
click at [780, 201] on div "Buy Email Validation Tokens This is a one-time fee, buy now, keep your credits …" at bounding box center [689, 185] width 1187 height 85
copy div "Buy Email Validation Tokens This is a one-time fee, buy now, keep your credits …"
click at [622, 212] on div "Learn more" at bounding box center [689, 216] width 1187 height 24
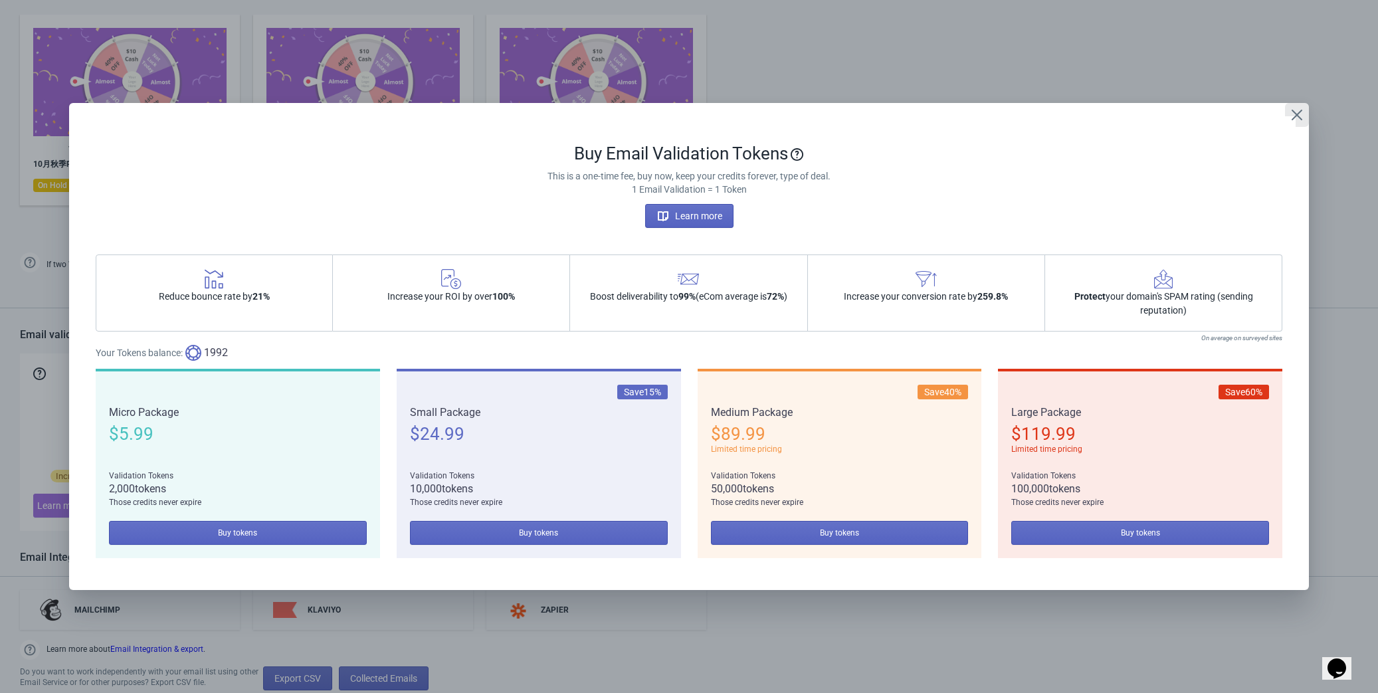
click at [1299, 116] on icon "Close" at bounding box center [1296, 114] width 13 height 13
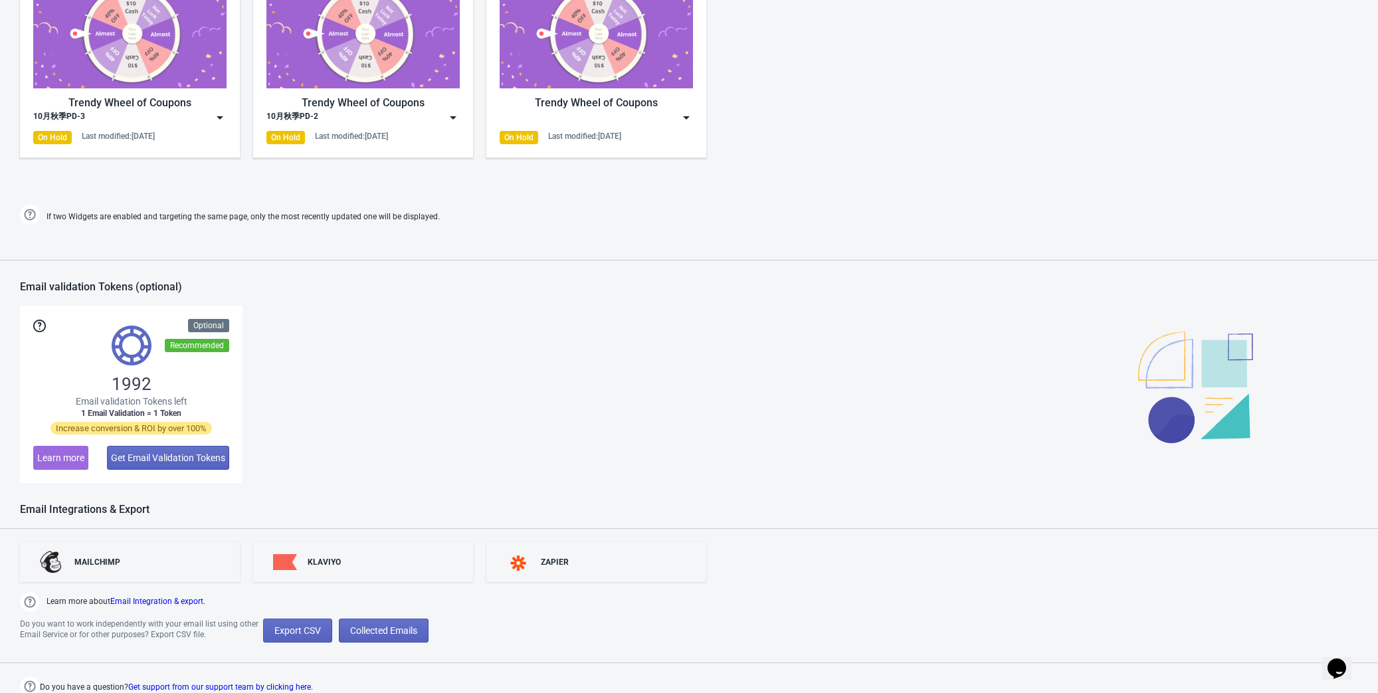
scroll to position [715, 0]
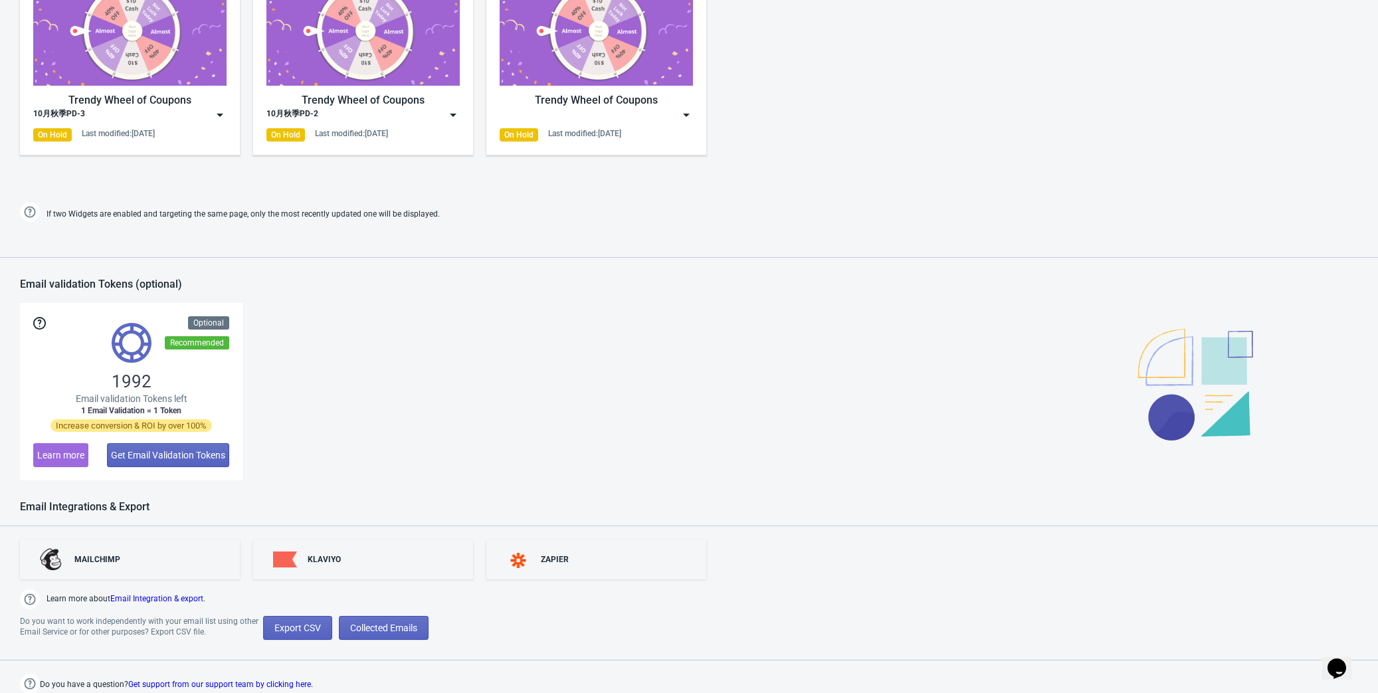
click at [67, 456] on span "Learn more" at bounding box center [60, 455] width 47 height 11
